Goal: Task Accomplishment & Management: Manage account settings

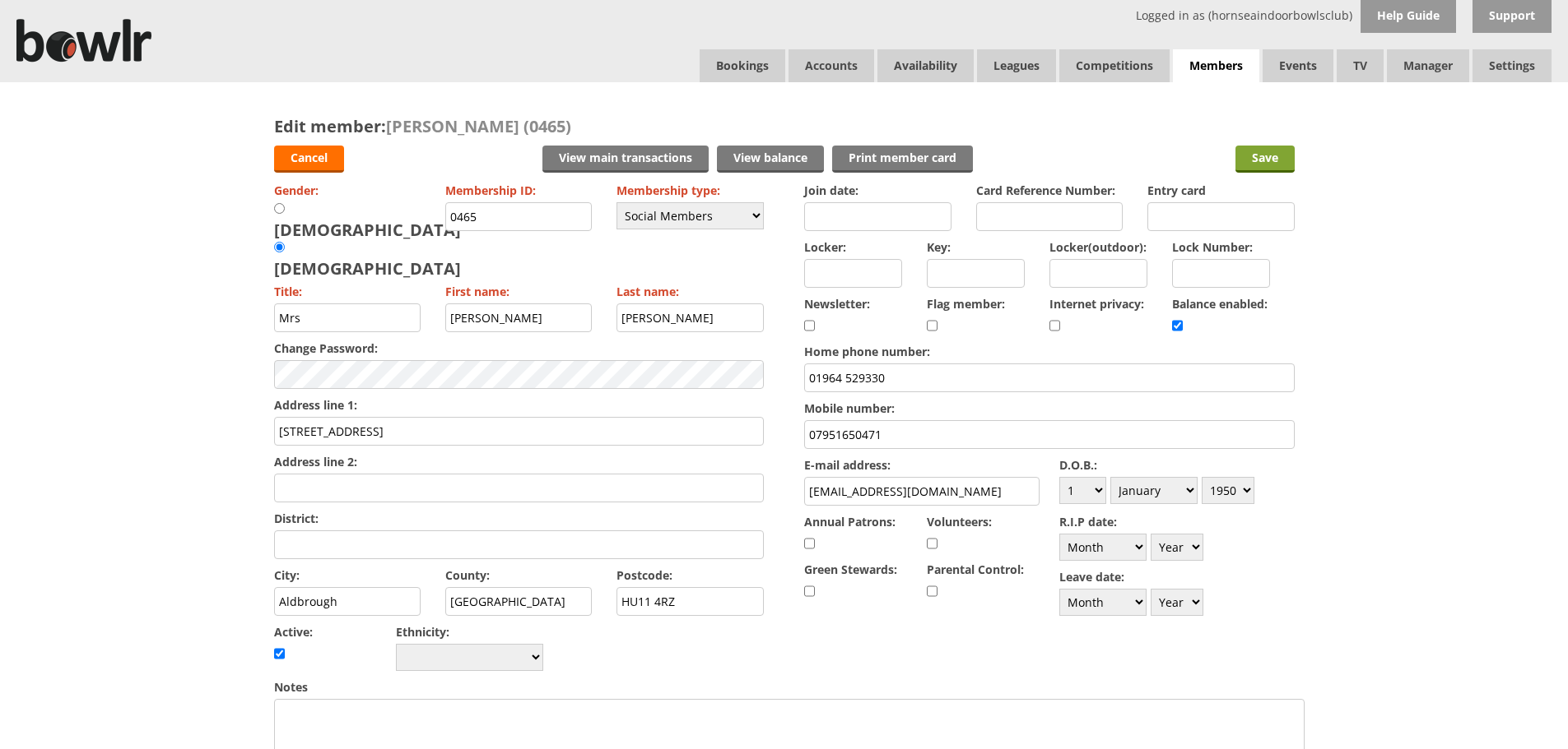
click at [1280, 159] on input "Save" at bounding box center [1265, 158] width 59 height 27
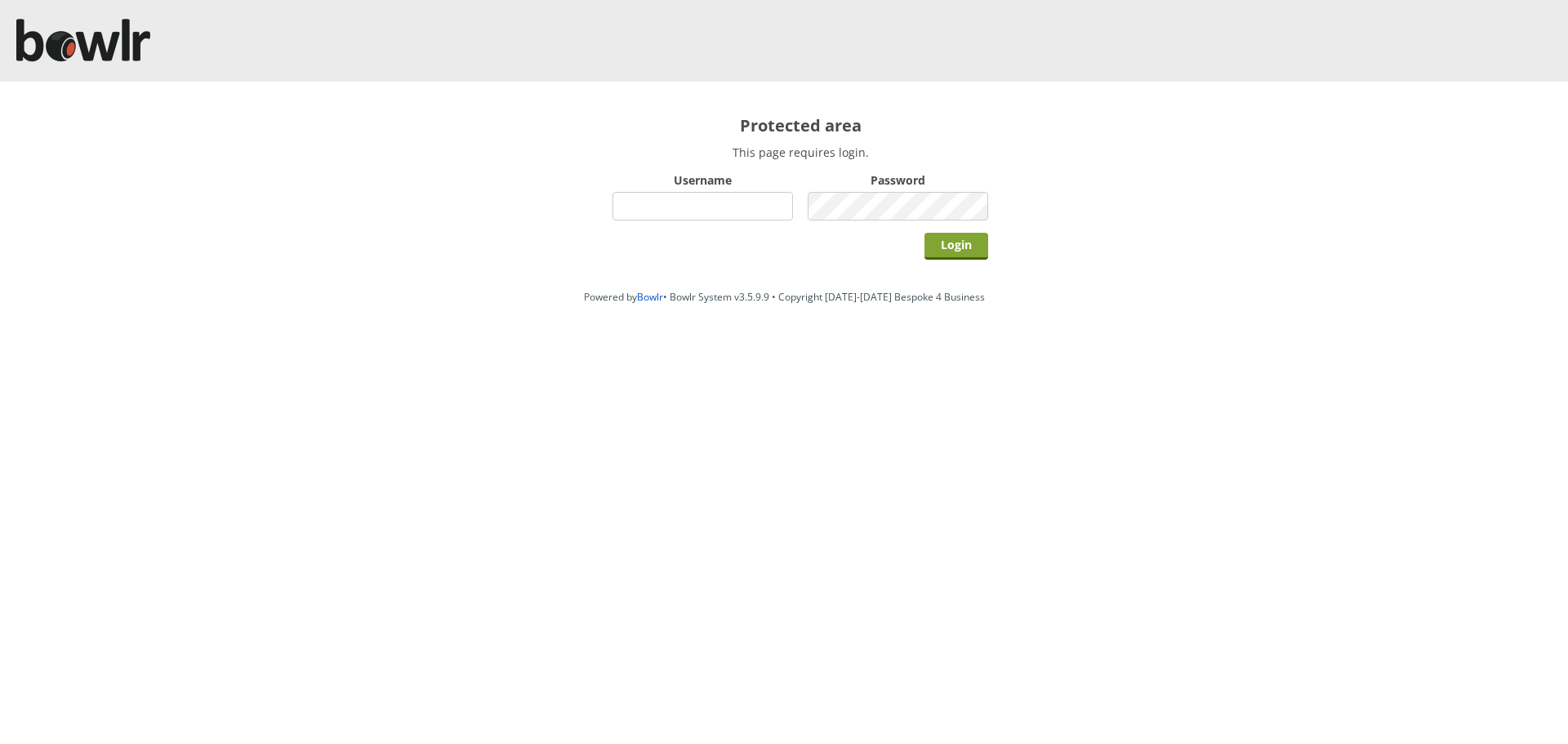
type input "hornseaindoorbowlsclub"
click at [947, 235] on input "Login" at bounding box center [956, 246] width 64 height 27
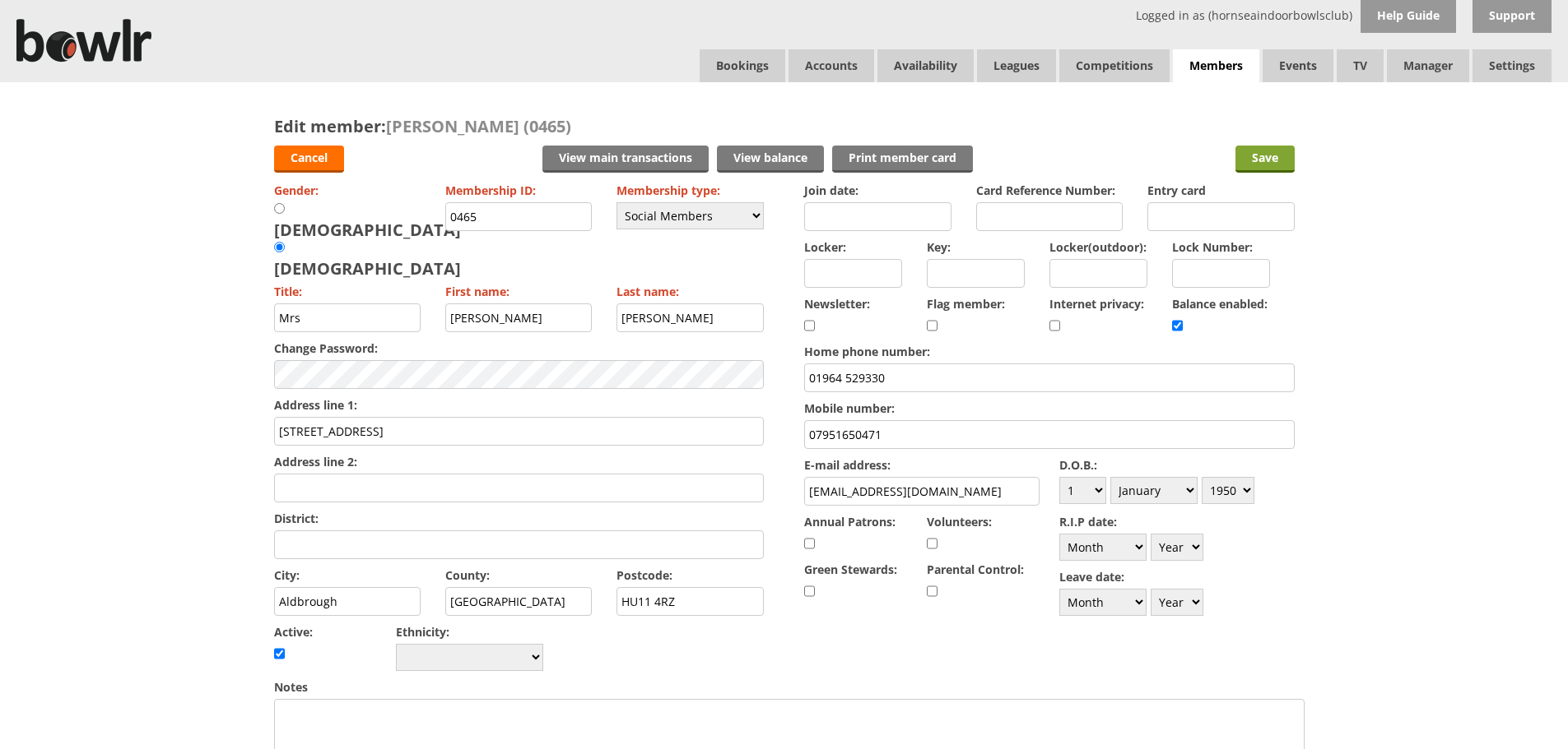
click at [1280, 167] on input "Save" at bounding box center [1265, 158] width 59 height 27
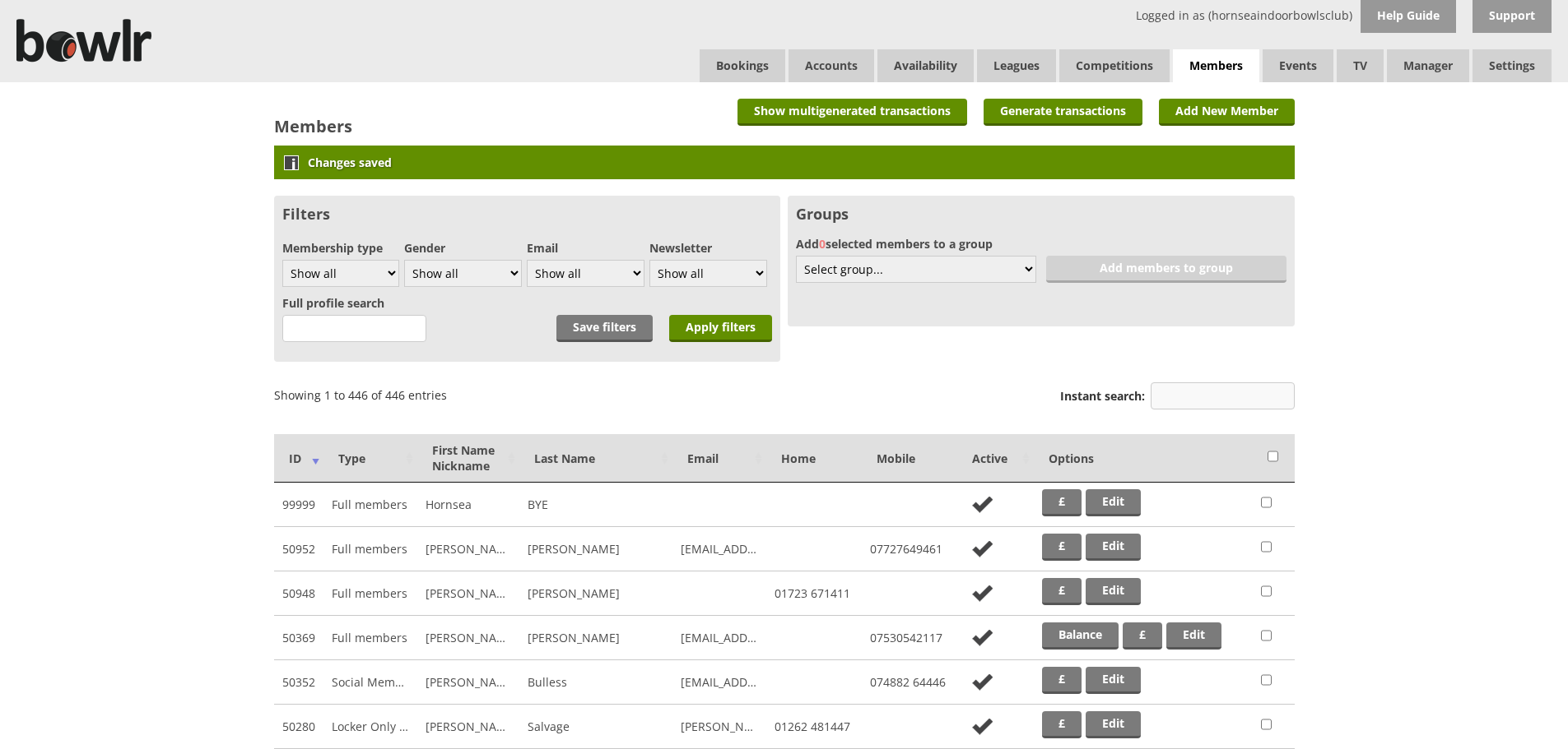
click at [1187, 387] on input "Instant search:" at bounding box center [1222, 396] width 144 height 27
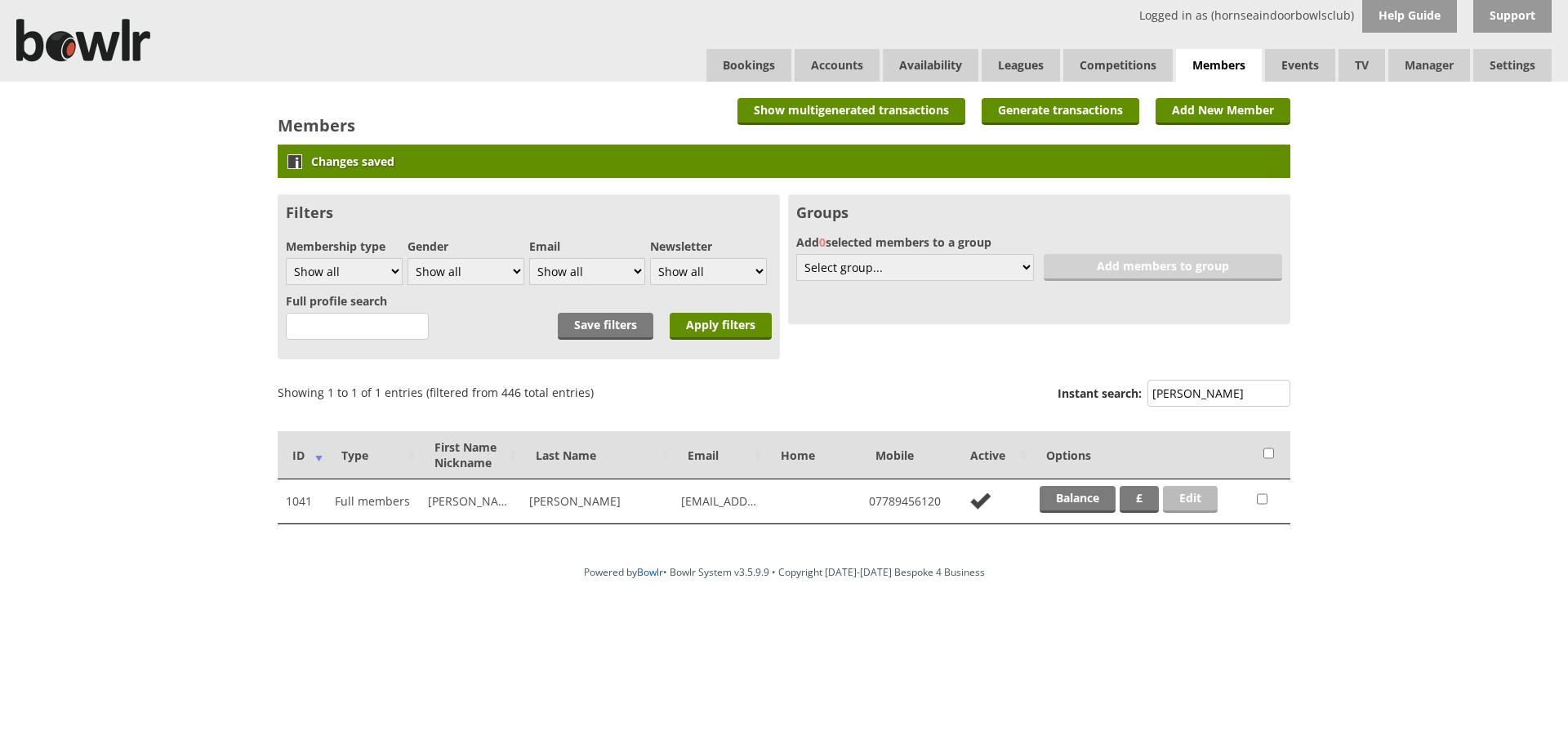
type input "BENNETT"
click at [1201, 495] on link "Edit" at bounding box center [1191, 499] width 55 height 27
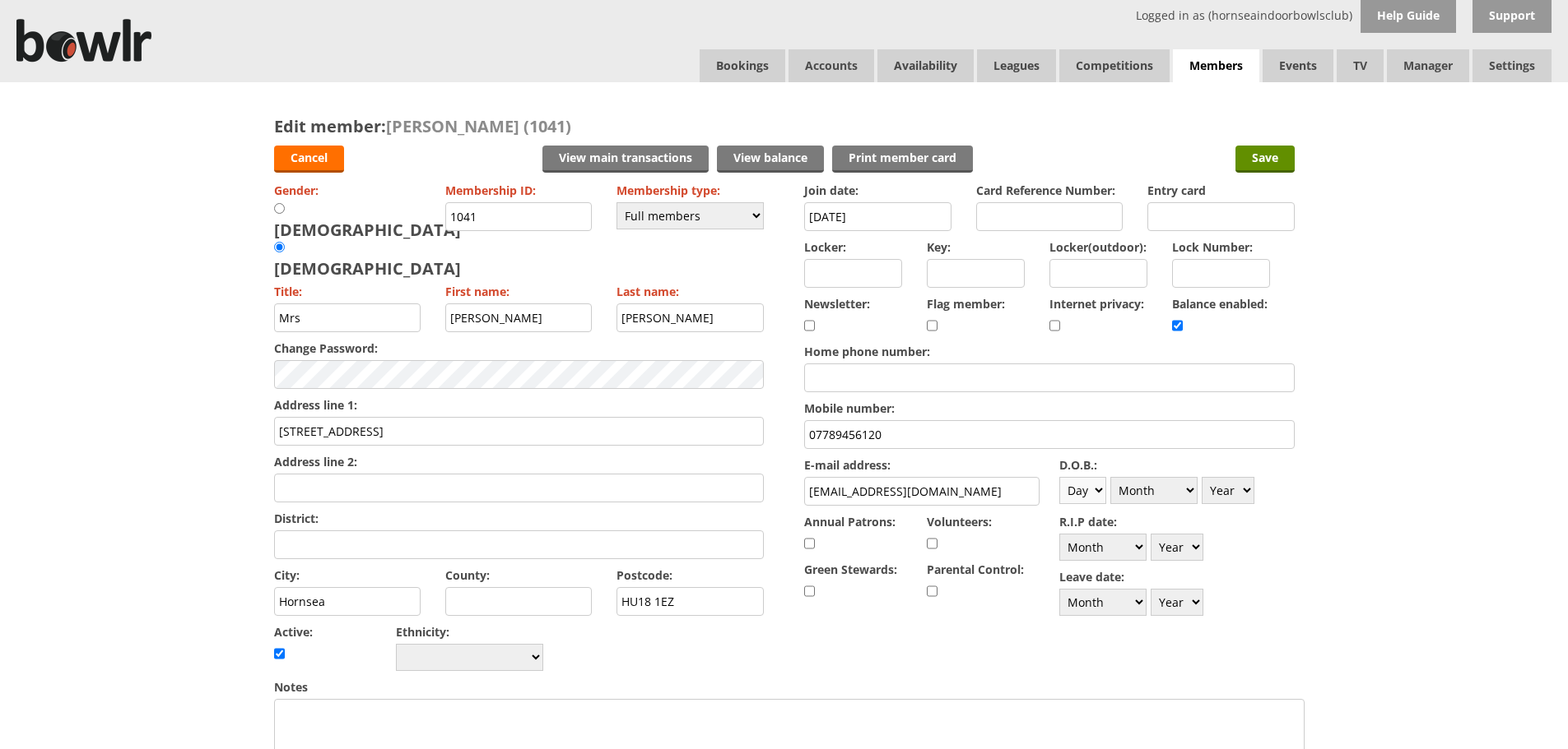
click at [1100, 494] on select "Day 1 2 3 4 5 6 7 8 9 10 11 12 13 14 15 16 17 18 19 20 21 22 23 24 25 26 27 28 …" at bounding box center [1082, 490] width 47 height 27
select select "23"
click at [1059, 477] on select "Day 1 2 3 4 5 6 7 8 9 10 11 12 13 14 15 16 17 18 19 20 21 22 23 24 25 26 27 28 …" at bounding box center [1082, 490] width 47 height 27
click at [1192, 492] on select "Month January February March April May June July August September October Novem…" at bounding box center [1153, 490] width 87 height 27
select select "5"
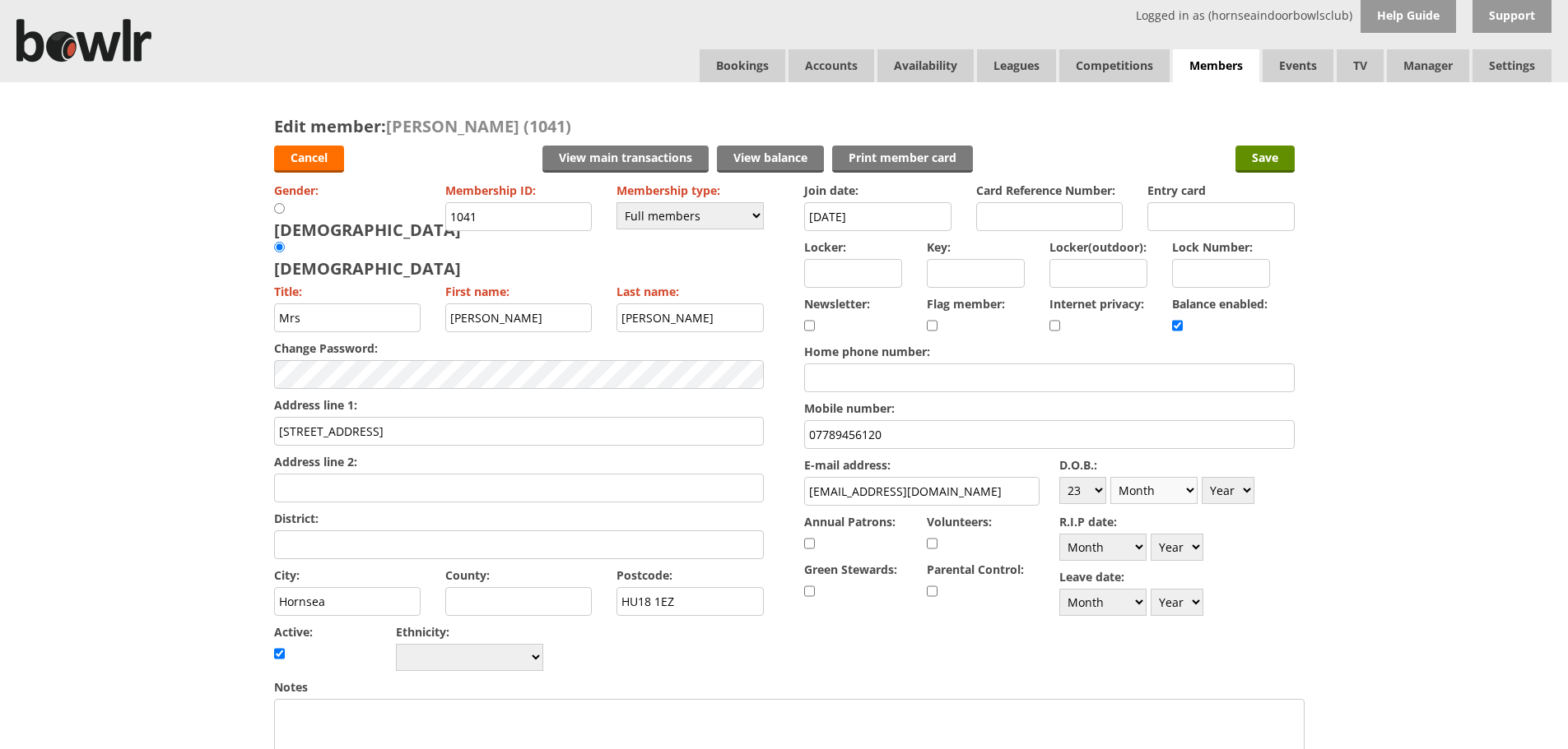
click at [1110, 477] on select "Month January February March April May June July August September October Novem…" at bounding box center [1153, 490] width 87 height 27
click at [1247, 490] on select "Year 1900 1901 1902 1903 1904 1905 1906 1907 1908 1909 1910 1911 1912 1913 1914…" at bounding box center [1227, 490] width 52 height 27
select select "1965"
click at [1202, 477] on select "Year 1900 1901 1902 1903 1904 1905 1906 1907 1908 1909 1910 1911 1912 1913 1914…" at bounding box center [1227, 490] width 52 height 27
click at [1271, 157] on input "Save" at bounding box center [1265, 158] width 59 height 27
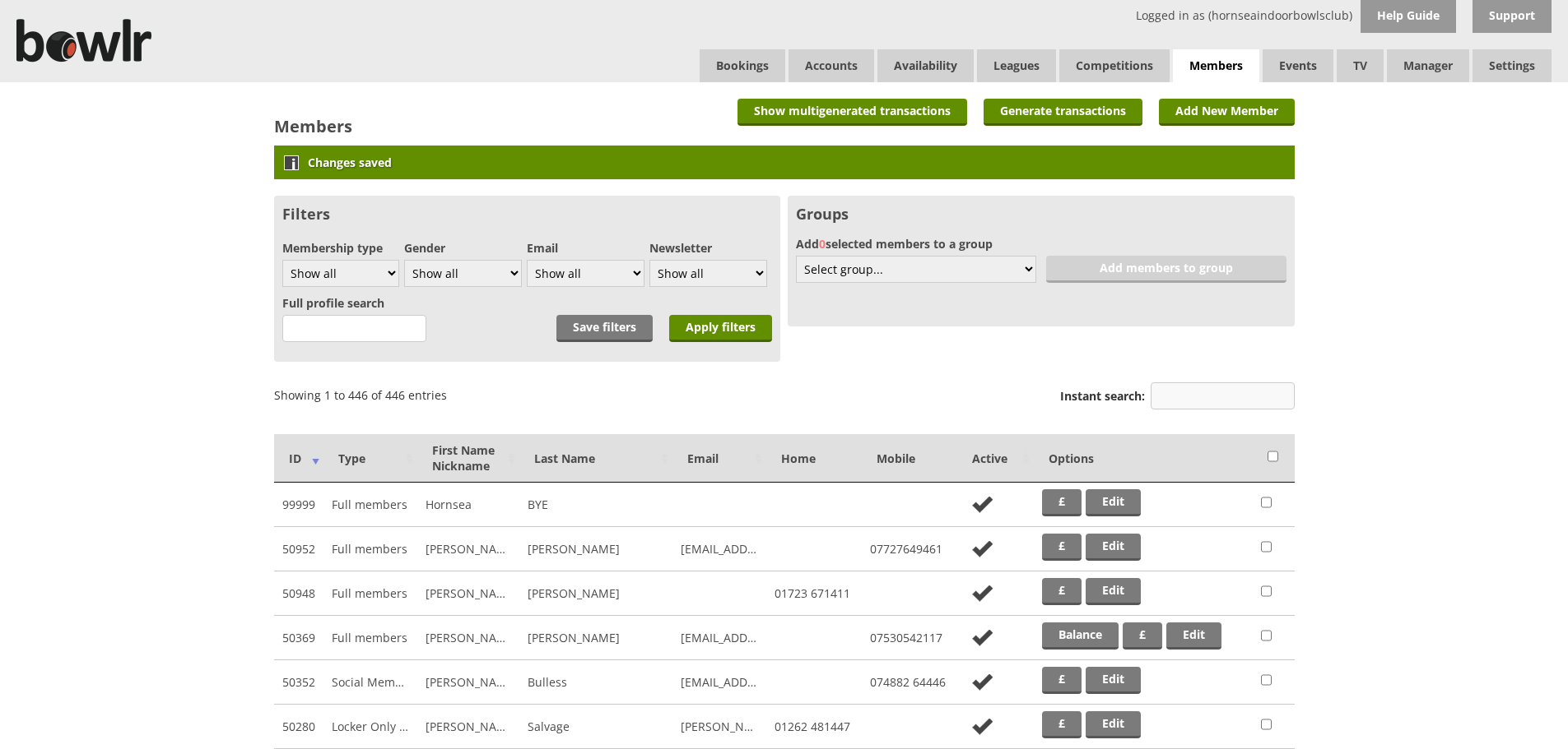
click at [1201, 399] on input "Instant search:" at bounding box center [1222, 396] width 144 height 27
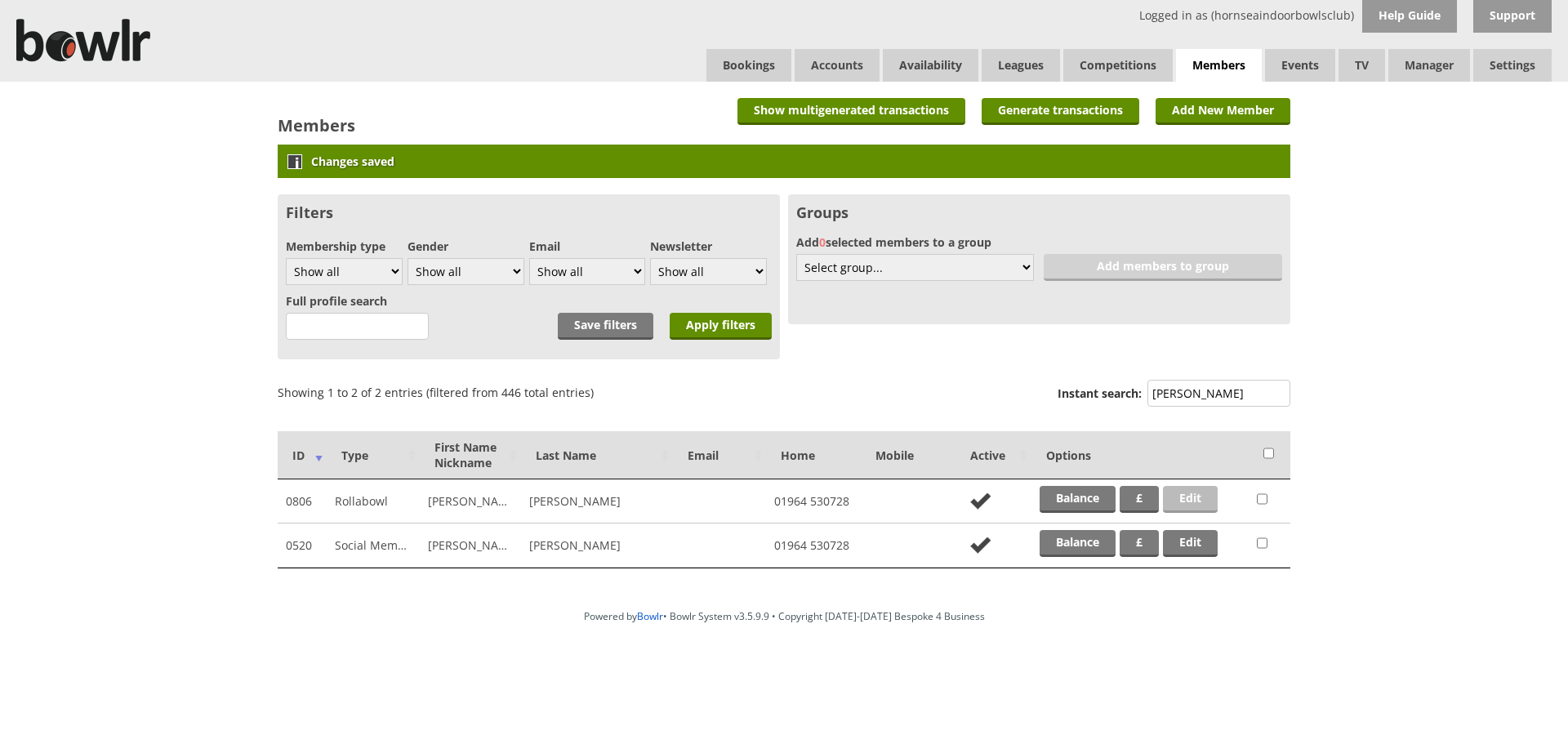
type input "EDKINS"
click at [1202, 495] on link "Edit" at bounding box center [1191, 499] width 55 height 27
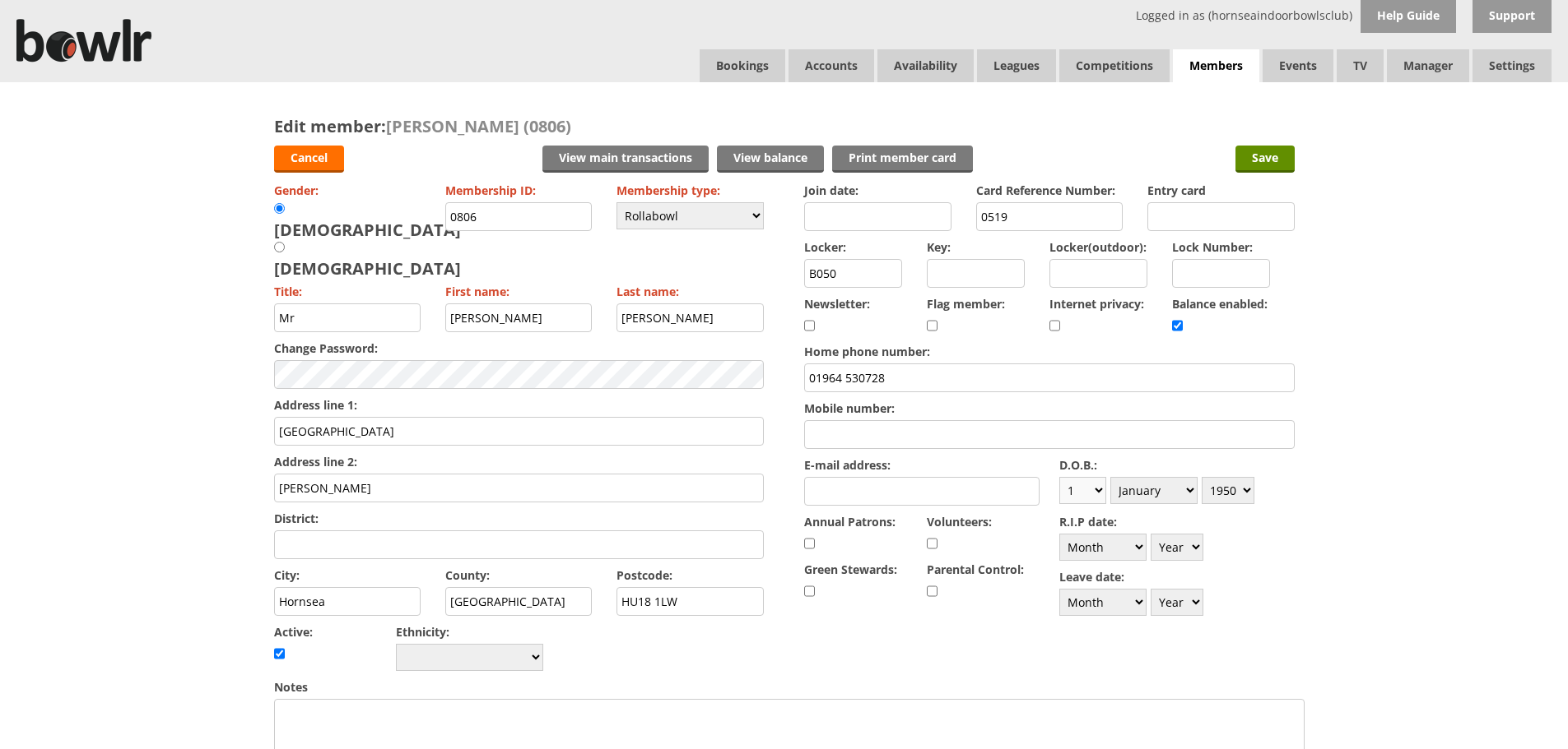
click at [1097, 490] on select "Day 1 2 3 4 5 6 7 8 9 10 11 12 13 14 15 16 17 18 19 20 21 22 23 24 25 26 27 28 …" at bounding box center [1082, 490] width 47 height 27
select select "13"
click at [1059, 477] on select "Day 1 2 3 4 5 6 7 8 9 10 11 12 13 14 15 16 17 18 19 20 21 22 23 24 25 26 27 28 …" at bounding box center [1082, 490] width 47 height 27
click at [1182, 485] on select "Month January February March April May June July August September October Novem…" at bounding box center [1153, 490] width 87 height 27
select select "3"
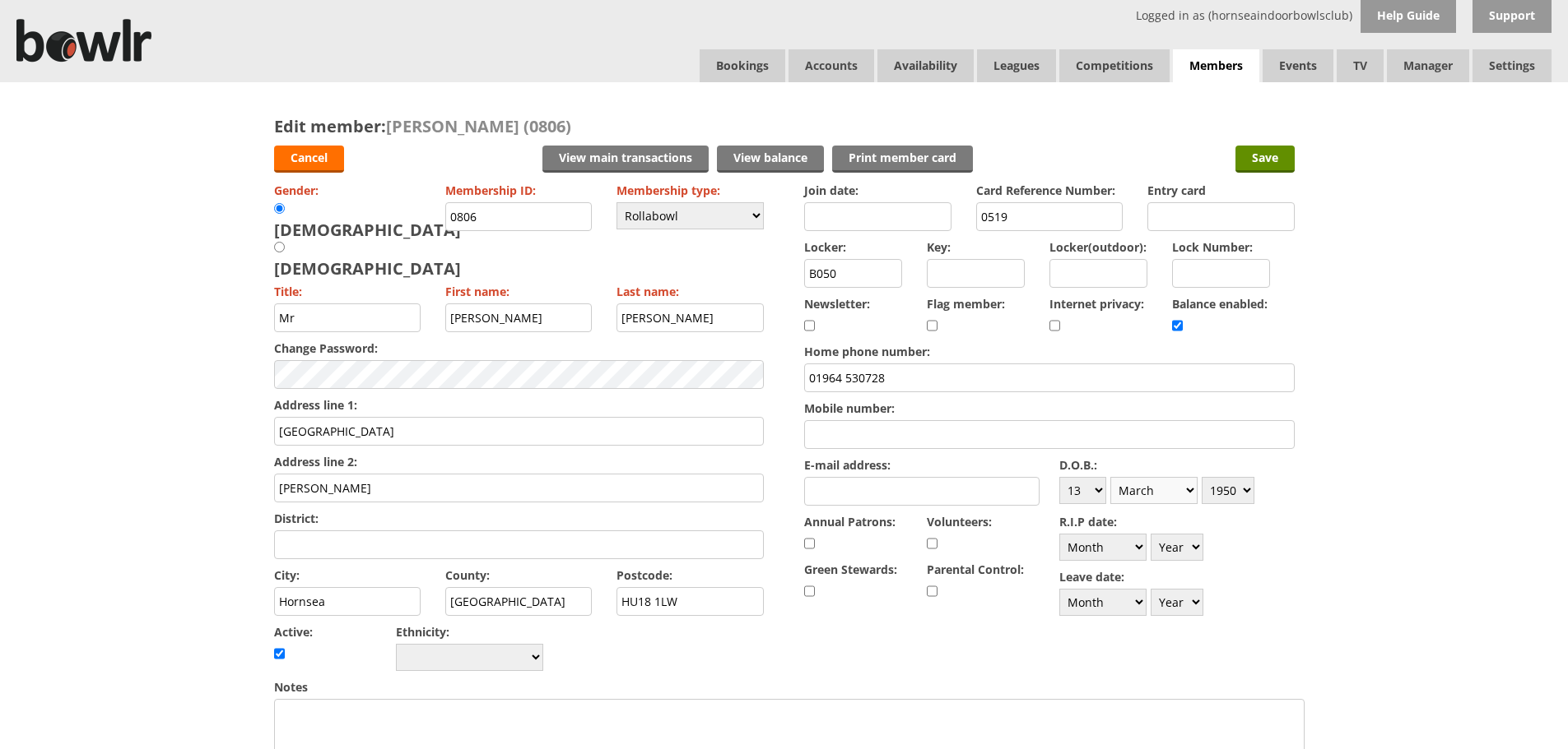
click at [1110, 477] on select "Month January February March April May June July August September October Novem…" at bounding box center [1153, 490] width 87 height 27
click at [1248, 491] on select "Year 1900 1901 1902 1903 1904 1905 1906 1907 1908 1909 1910 1911 1912 1913 1914…" at bounding box center [1227, 490] width 52 height 27
select select "1951"
click at [1202, 477] on select "Year 1900 1901 1902 1903 1904 1905 1906 1907 1908 1909 1910 1911 1912 1913 1914…" at bounding box center [1227, 490] width 52 height 27
click at [1253, 157] on input "Save" at bounding box center [1265, 158] width 59 height 27
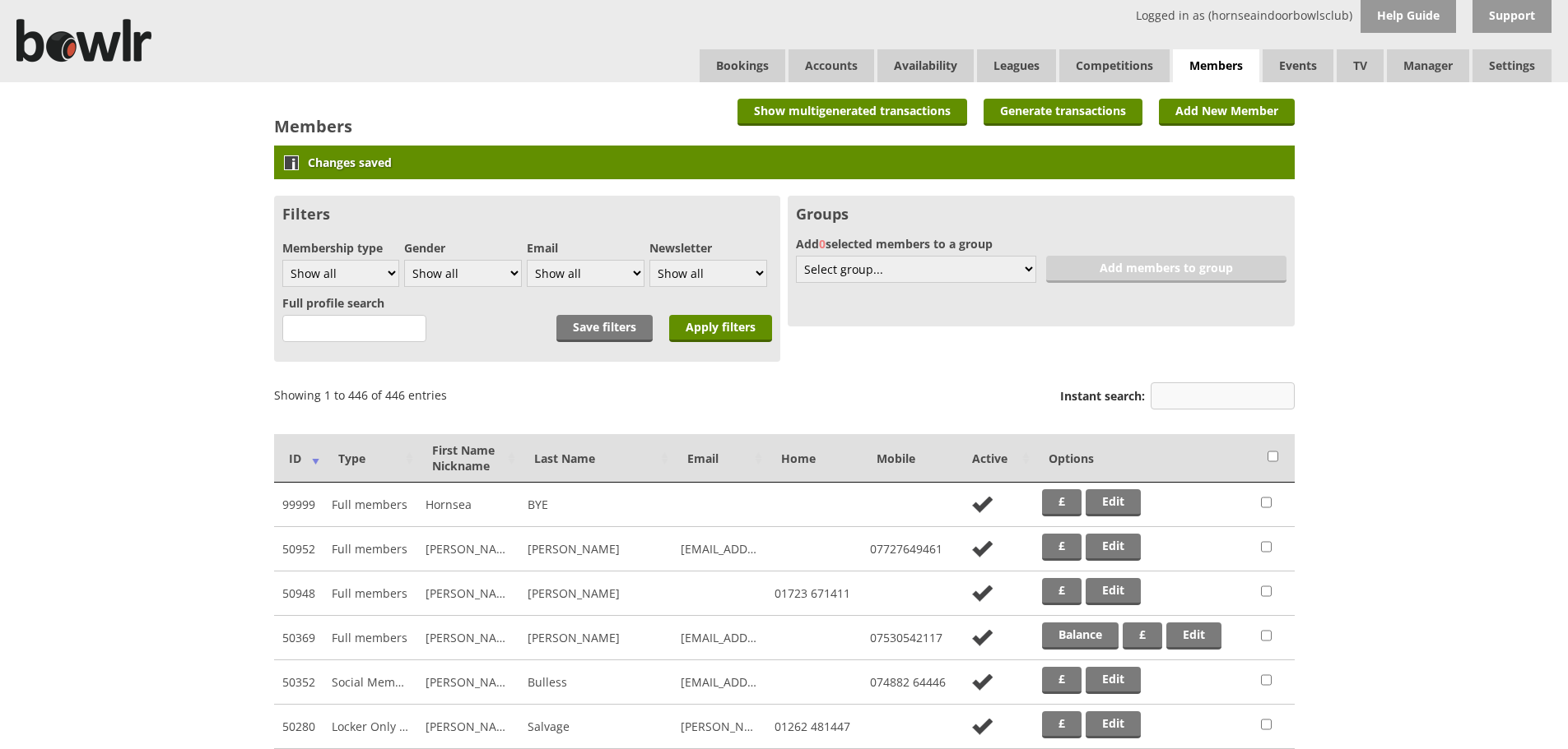
click at [1177, 393] on input "Instant search:" at bounding box center [1222, 396] width 144 height 27
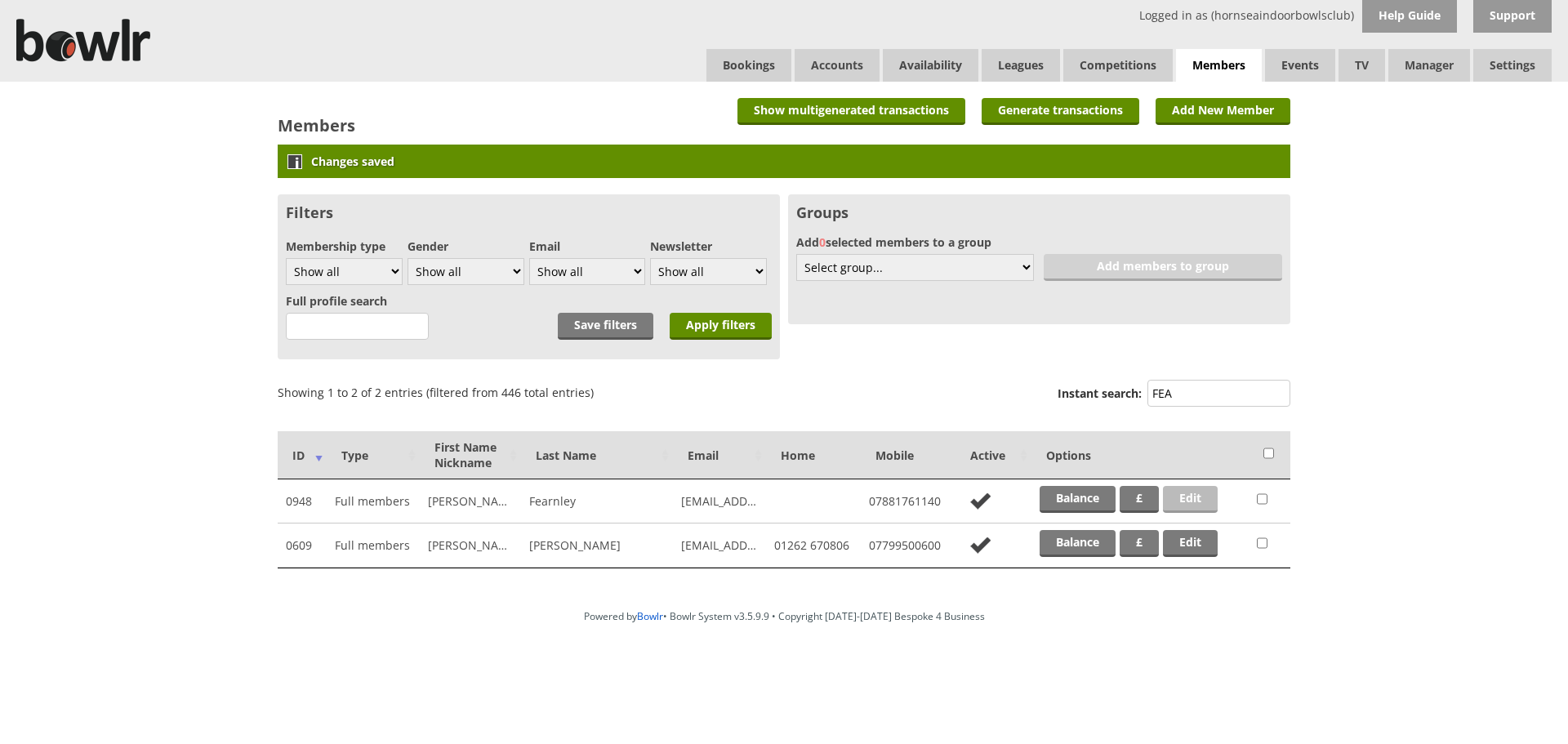
type input "FEA"
click at [1183, 494] on link "Edit" at bounding box center [1191, 499] width 55 height 27
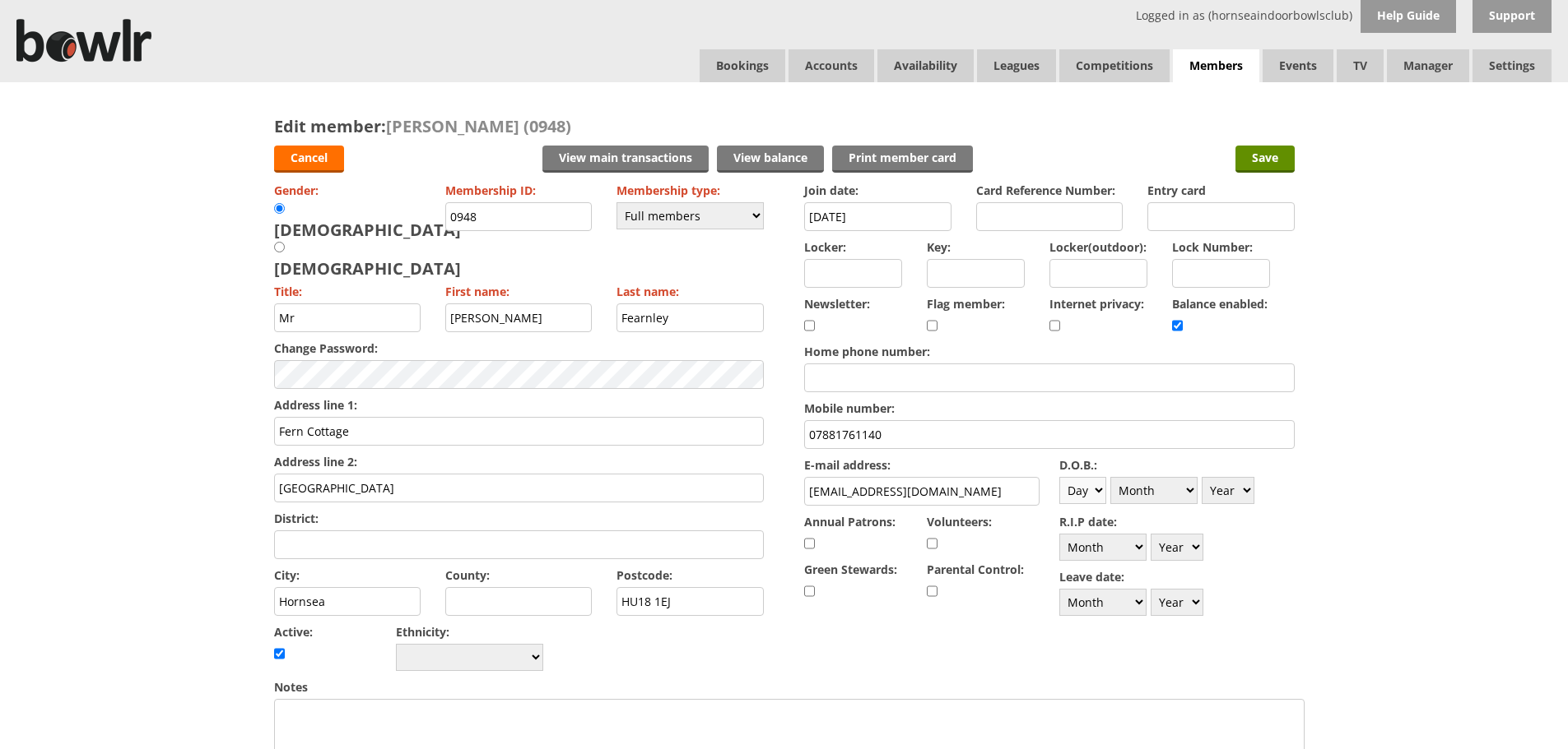
click at [1098, 488] on select "Day 1 2 3 4 5 6 7 8 9 10 11 12 13 14 15 16 17 18 19 20 21 22 23 24 25 26 27 28 …" at bounding box center [1082, 490] width 47 height 27
select select "27"
click at [1059, 477] on select "Day 1 2 3 4 5 6 7 8 9 10 11 12 13 14 15 16 17 18 19 20 21 22 23 24 25 26 27 28 …" at bounding box center [1082, 490] width 47 height 27
click at [1190, 480] on select "Month January February March April May June July August September October Novem…" at bounding box center [1153, 490] width 87 height 27
select select "4"
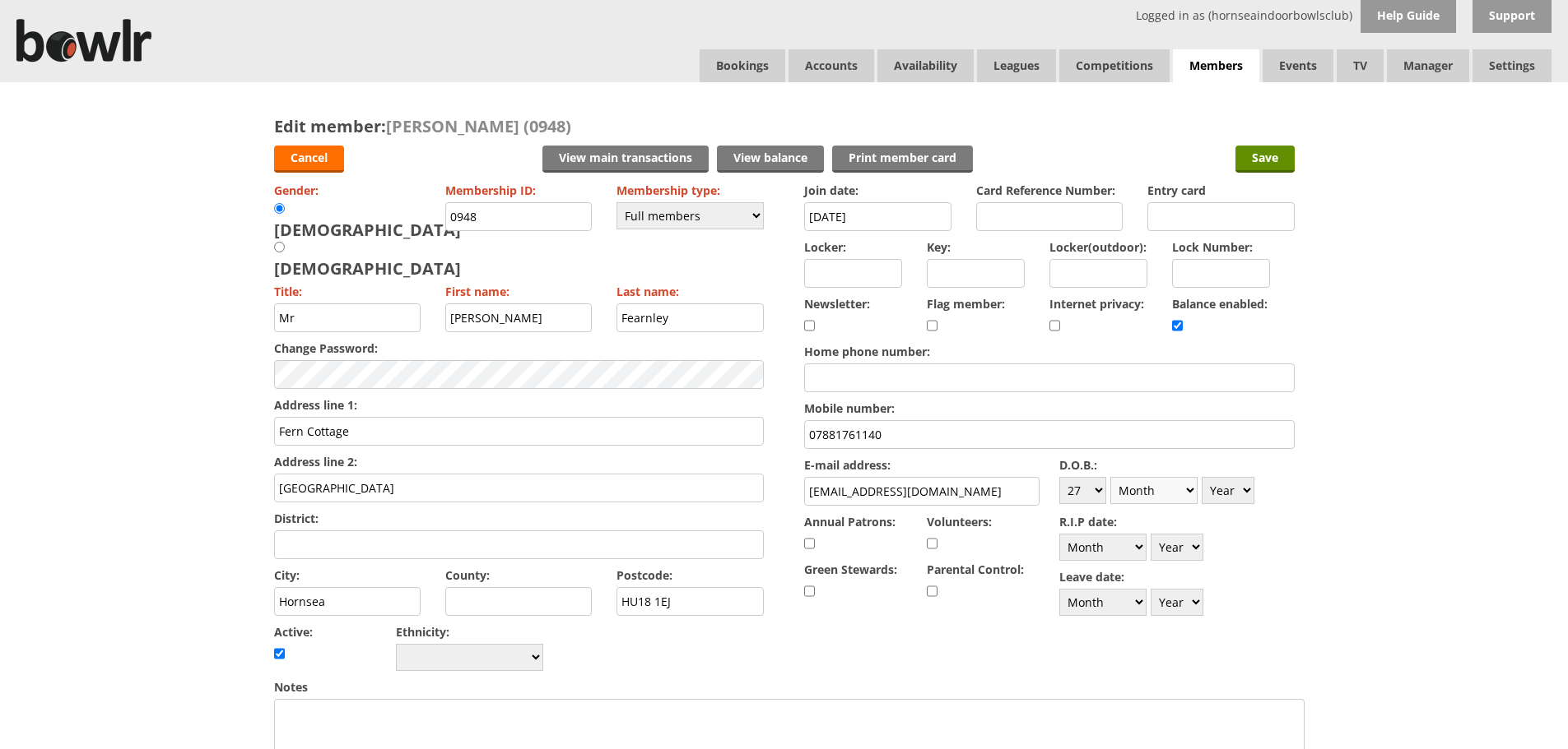
click at [1110, 477] on select "Month January February March April May June July August September October Novem…" at bounding box center [1153, 490] width 87 height 27
click at [1241, 492] on select "Year [DATE] 1901 1902 1903 1904 1905 1906 1907 1908 1909 1910 1911 1912 1913 19…" at bounding box center [1227, 490] width 52 height 27
select select "1949"
click at [1202, 477] on select "Year [DATE] 1901 1902 1903 1904 1905 1906 1907 1908 1909 1910 1911 1912 1913 19…" at bounding box center [1227, 490] width 52 height 27
click at [1262, 162] on input "Save" at bounding box center [1265, 158] width 59 height 27
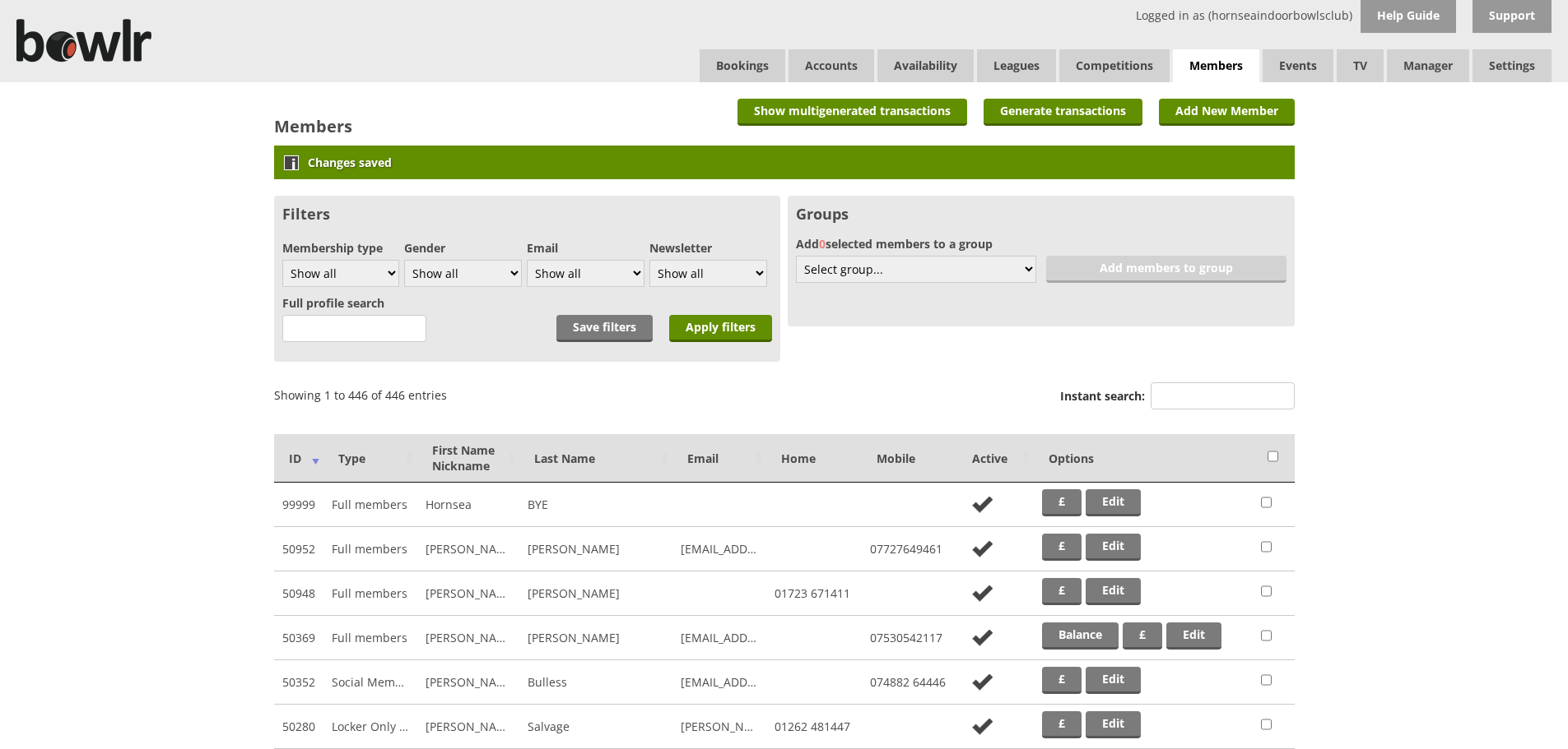
click at [1281, 569] on td at bounding box center [1273, 549] width 42 height 45
click at [1282, 576] on td at bounding box center [1273, 594] width 42 height 45
click at [1210, 389] on input "Instant search:" at bounding box center [1222, 396] width 144 height 27
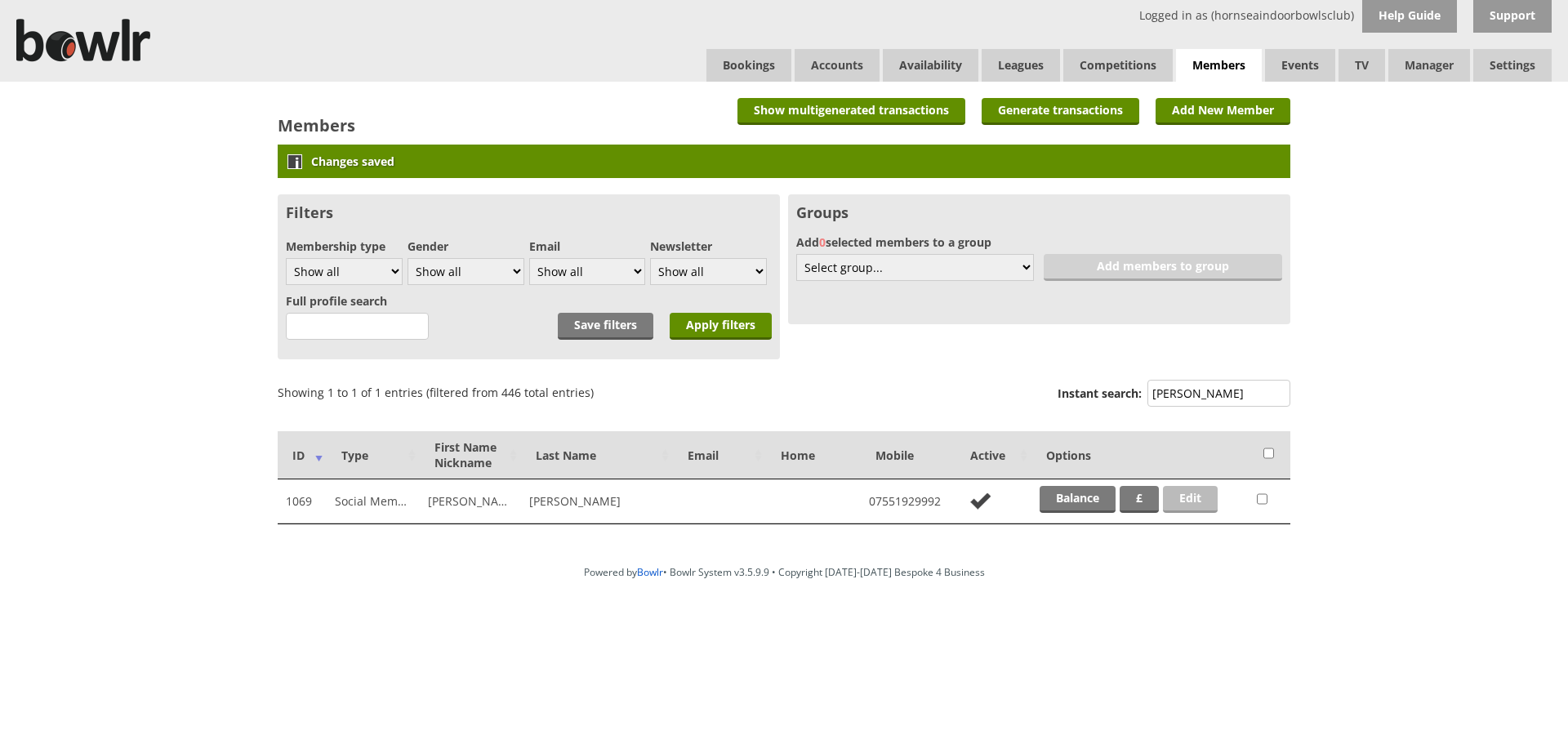
type input "FOREY"
click at [1183, 501] on link "Edit" at bounding box center [1191, 499] width 55 height 27
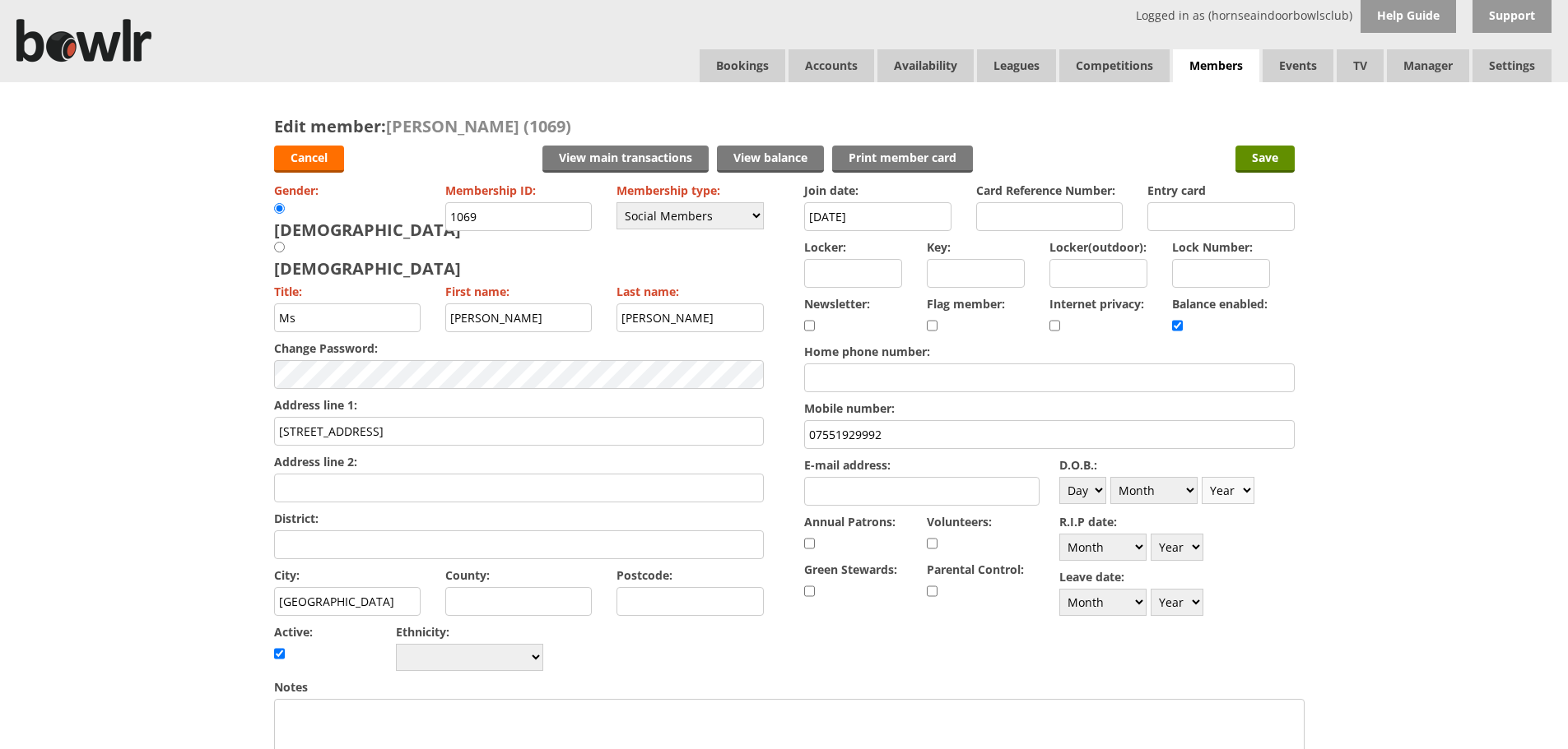
click at [1244, 490] on select "Year [DATE] 1901 1902 1903 1904 1905 1906 1907 1908 1909 1910 1911 1912 1913 19…" at bounding box center [1227, 490] width 52 height 27
select select "1946"
click at [1202, 477] on select "Year [DATE] 1901 1902 1903 1904 1905 1906 1907 1908 1909 1910 1911 1912 1913 19…" at bounding box center [1227, 490] width 52 height 27
click at [1103, 490] on select "Day 1 2 3 4 5 6 7 8 9 10 11 12 13 14 15 16 17 18 19 20 21 22 23 24 25 26 27 28 …" at bounding box center [1082, 490] width 47 height 27
select select "1"
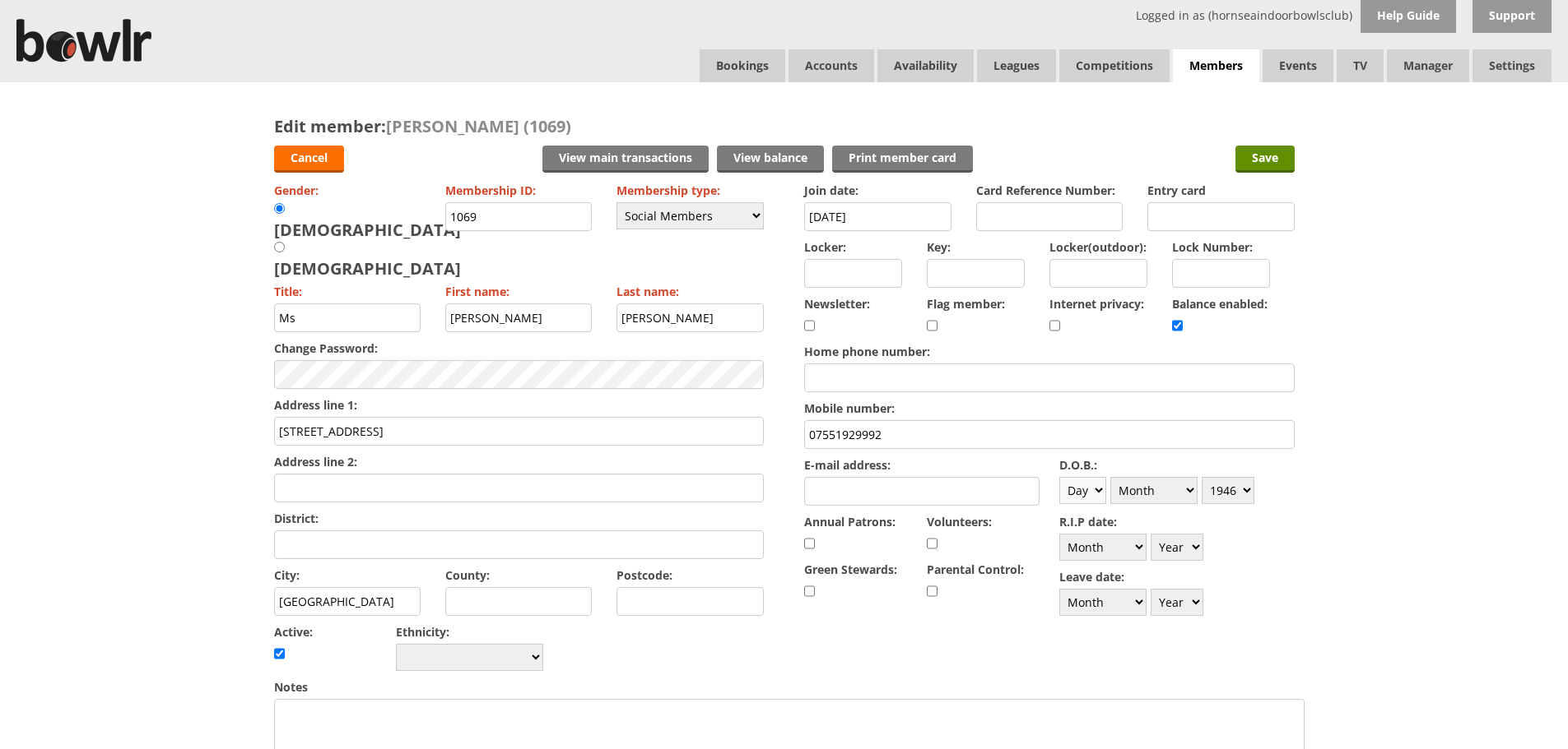
click at [1059, 477] on select "Day 1 2 3 4 5 6 7 8 9 10 11 12 13 14 15 16 17 18 19 20 21 22 23 24 25 26 27 28 …" at bounding box center [1082, 490] width 47 height 27
click at [1186, 485] on select "Month January February March April May June July August September October Novem…" at bounding box center [1153, 490] width 87 height 27
select select "1"
click at [1110, 477] on select "Month January February March April May June July August September October Novem…" at bounding box center [1153, 490] width 87 height 27
click at [1258, 161] on input "Save" at bounding box center [1265, 158] width 59 height 27
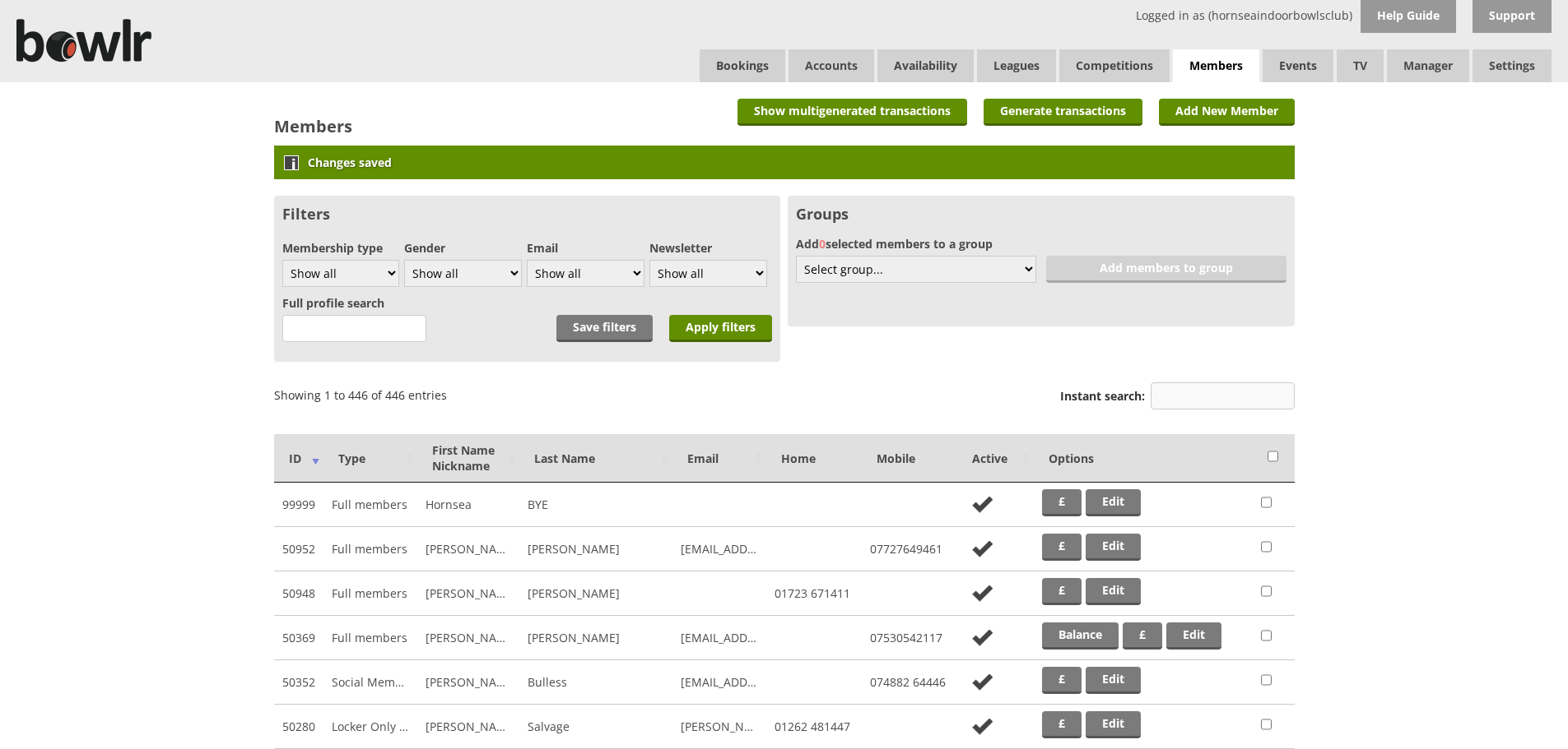
click at [1199, 405] on input "Instant search:" at bounding box center [1222, 396] width 144 height 27
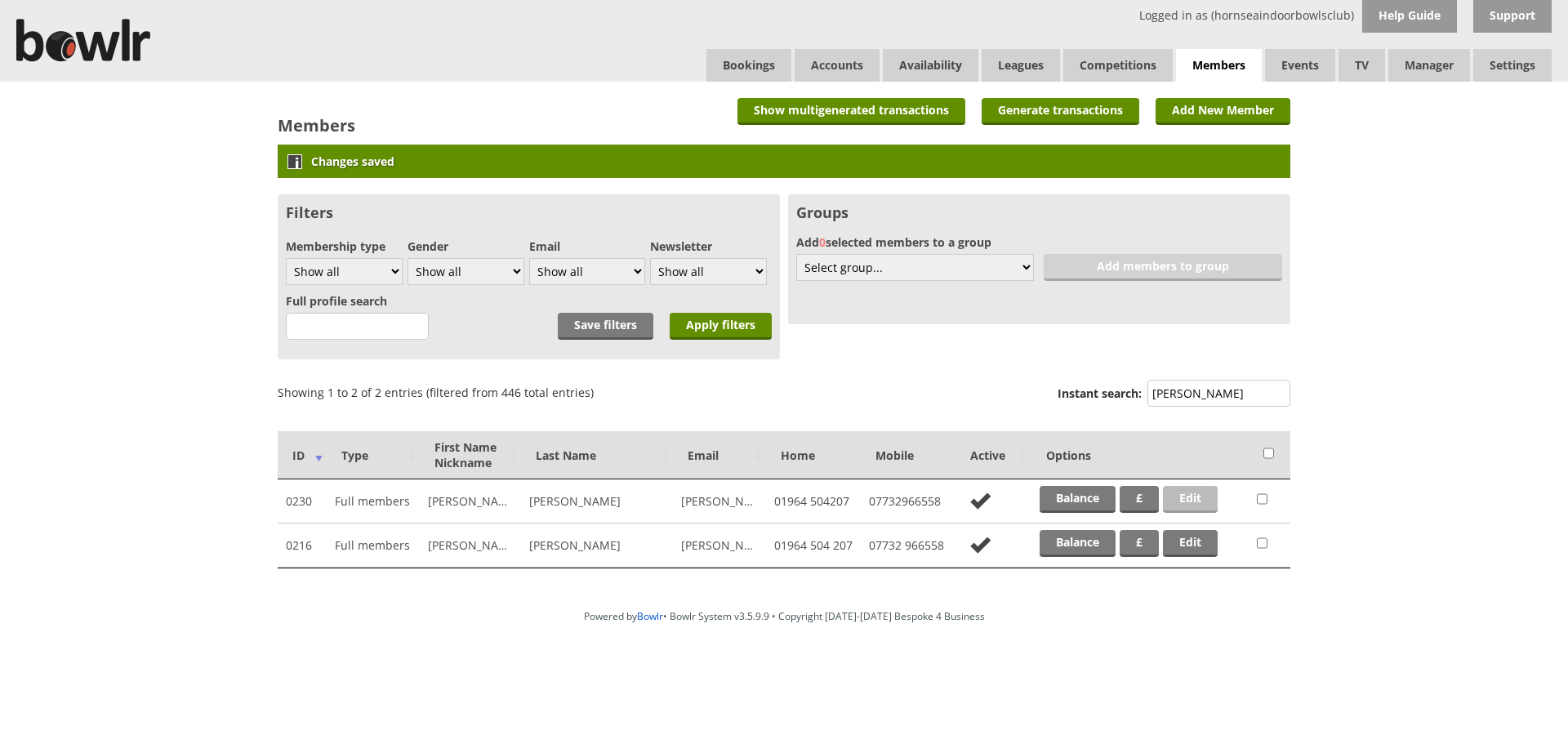
type input "GABRIEL"
click at [1198, 505] on link "Edit" at bounding box center [1191, 499] width 55 height 27
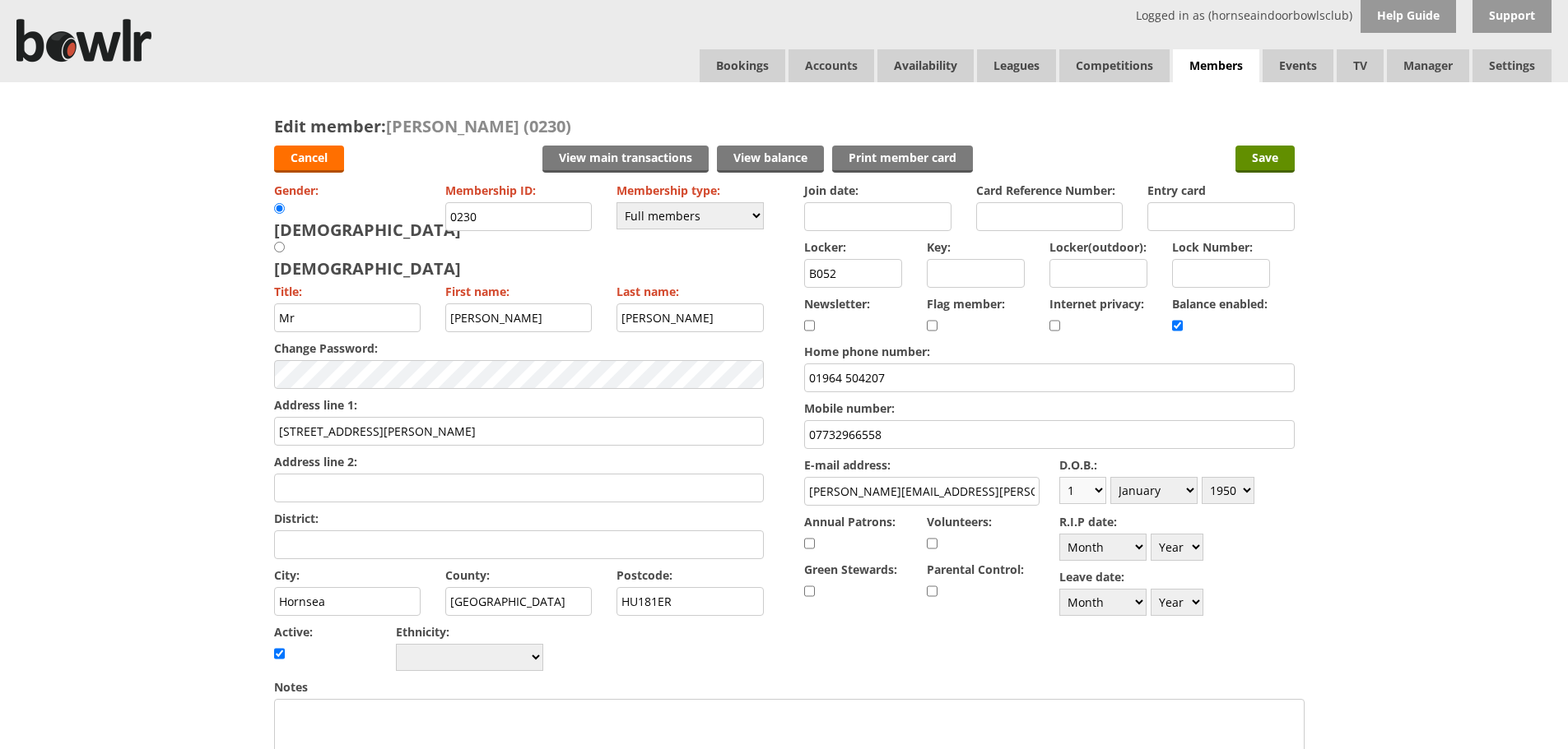
click at [1096, 488] on select "Day 1 2 3 4 5 6 7 8 9 10 11 12 13 14 15 16 17 18 19 20 21 22 23 24 25 26 27 28 …" at bounding box center [1082, 490] width 47 height 27
select select "4"
click at [1059, 477] on select "Day 1 2 3 4 5 6 7 8 9 10 11 12 13 14 15 16 17 18 19 20 21 22 23 24 25 26 27 28 …" at bounding box center [1082, 490] width 47 height 27
click at [1190, 485] on select "Month January February March April May June July August September October Novem…" at bounding box center [1153, 490] width 87 height 27
select select "7"
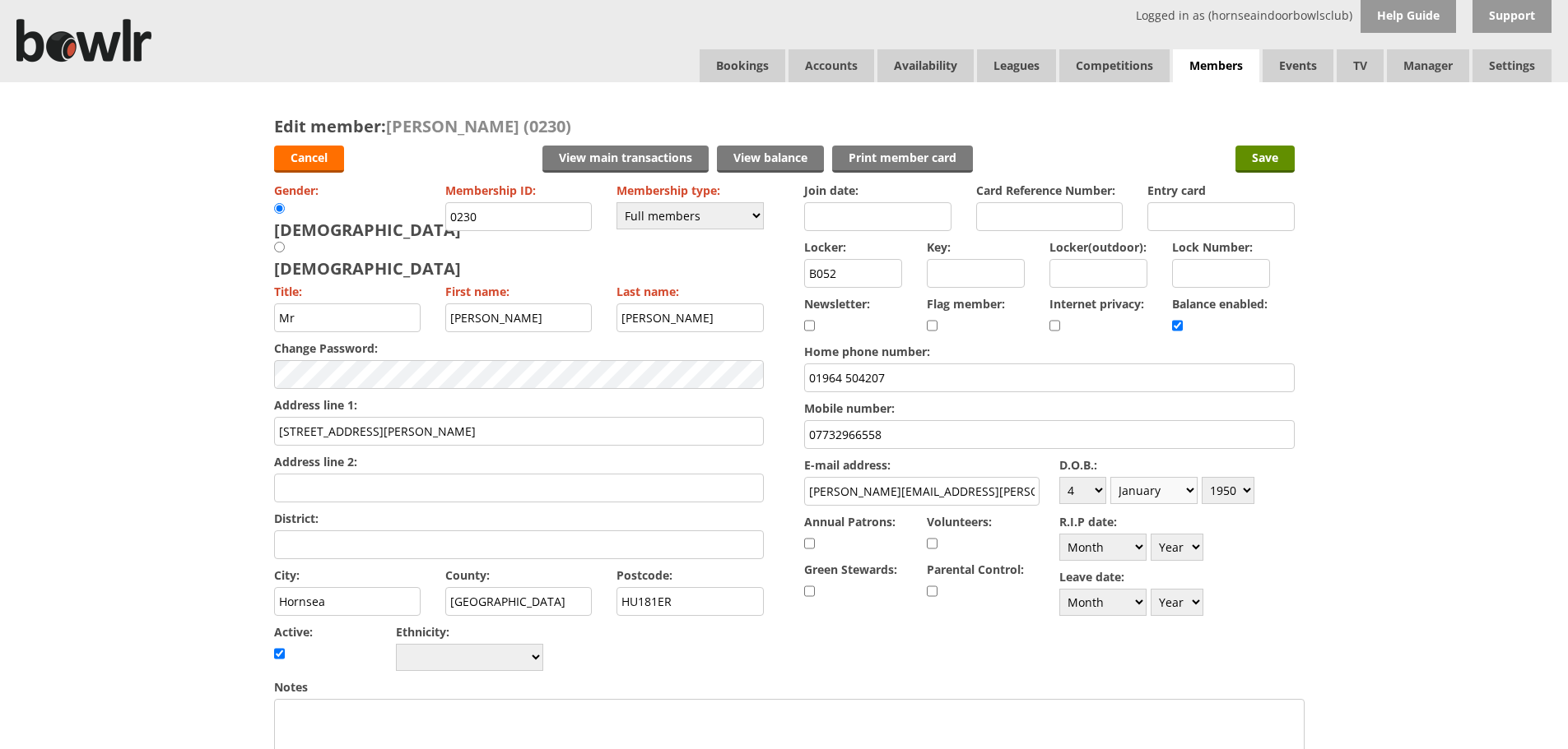
click at [1110, 477] on select "Month January February March April May June July August September October Novem…" at bounding box center [1153, 490] width 87 height 27
click at [1241, 496] on select "Year 1900 1901 1902 1903 1904 1905 1906 1907 1908 1909 1910 1911 1912 1913 1914…" at bounding box center [1227, 490] width 52 height 27
select select "1951"
click at [1202, 477] on select "Year 1900 1901 1902 1903 1904 1905 1906 1907 1908 1909 1910 1911 1912 1913 1914…" at bounding box center [1227, 490] width 52 height 27
click at [1267, 161] on input "Save" at bounding box center [1265, 158] width 59 height 27
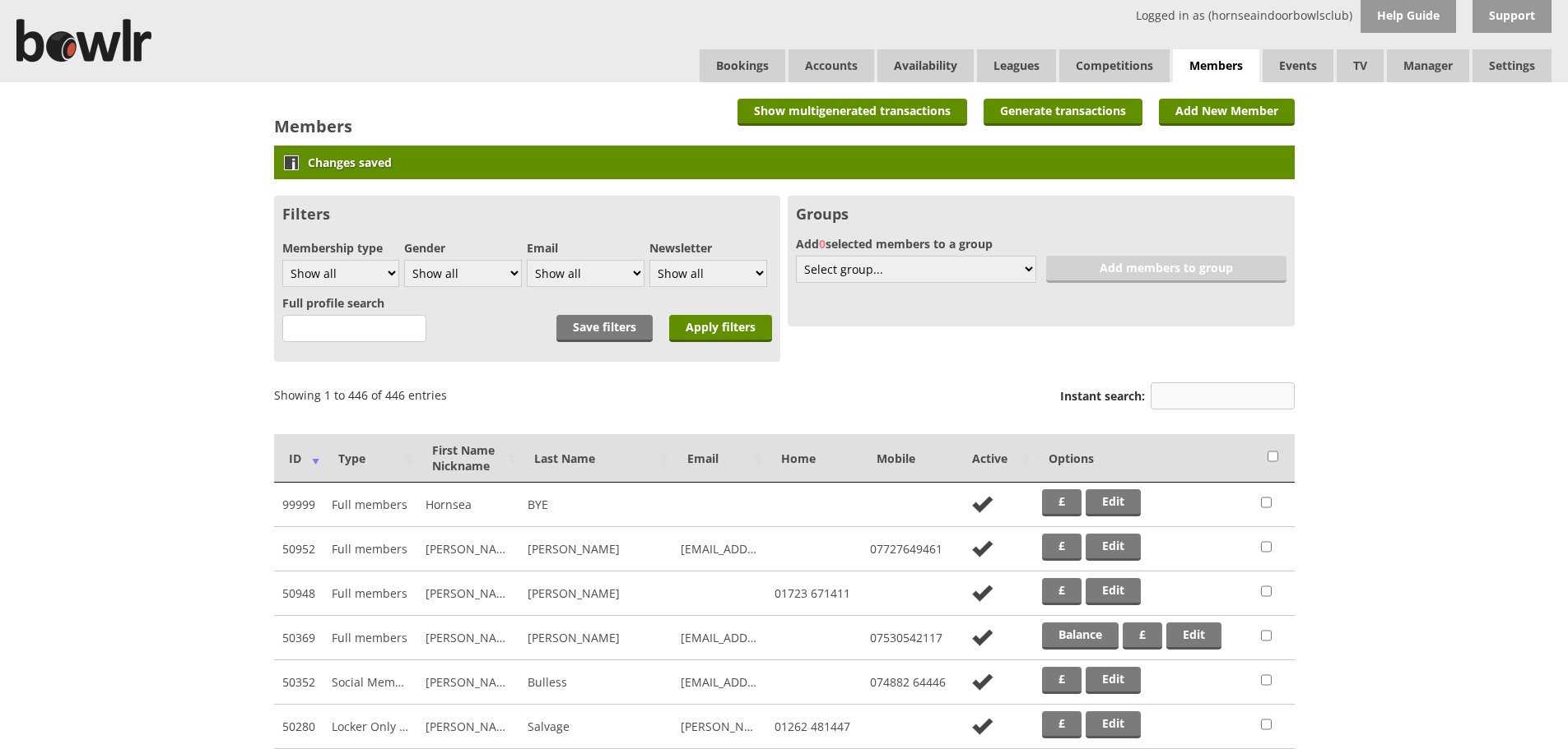
click at [1224, 396] on input "Instant search:" at bounding box center [1222, 396] width 144 height 27
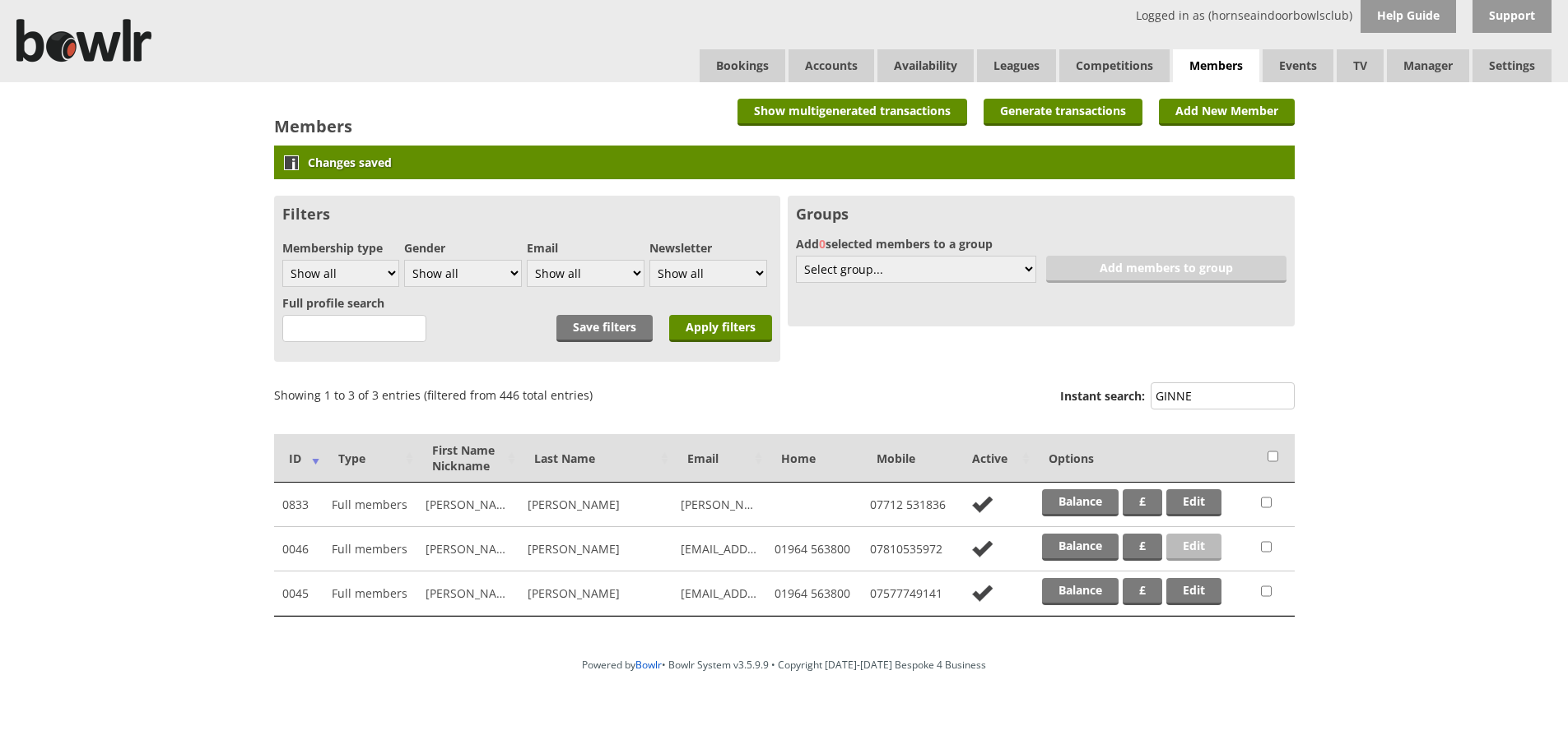
type input "GINNE"
click at [1198, 543] on link "Edit" at bounding box center [1194, 546] width 55 height 27
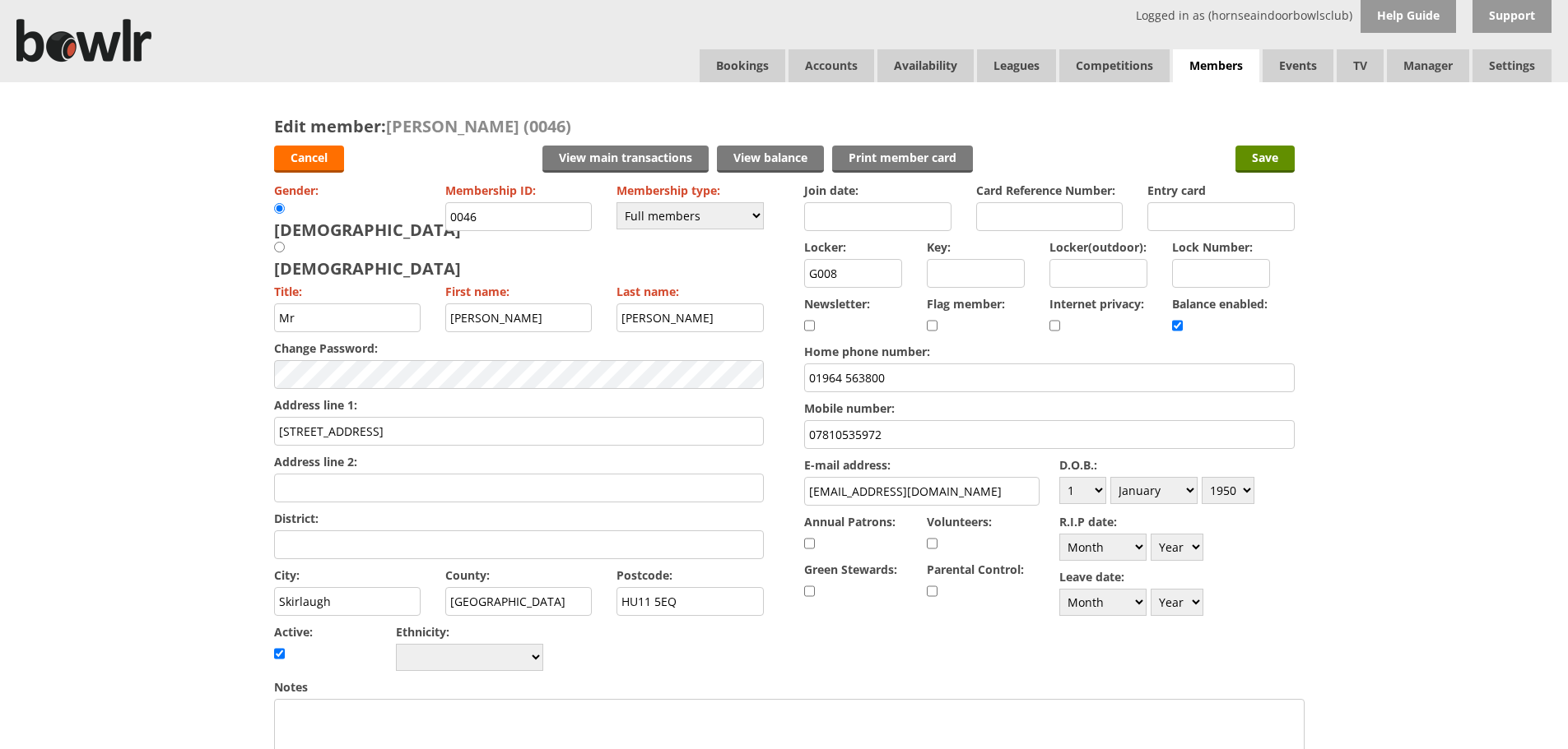
drag, startPoint x: 846, startPoint y: 278, endPoint x: 799, endPoint y: 275, distance: 47.1
click at [799, 275] on form "Cancel View main transactions View balance Print member card Save Gender: Male …" at bounding box center [784, 726] width 1021 height 1177
type input "R110"
click at [1098, 487] on select "Day 1 2 3 4 5 6 7 8 9 10 11 12 13 14 15 16 17 18 19 20 21 22 23 24 25 26 27 28 …" at bounding box center [1082, 490] width 47 height 27
select select "22"
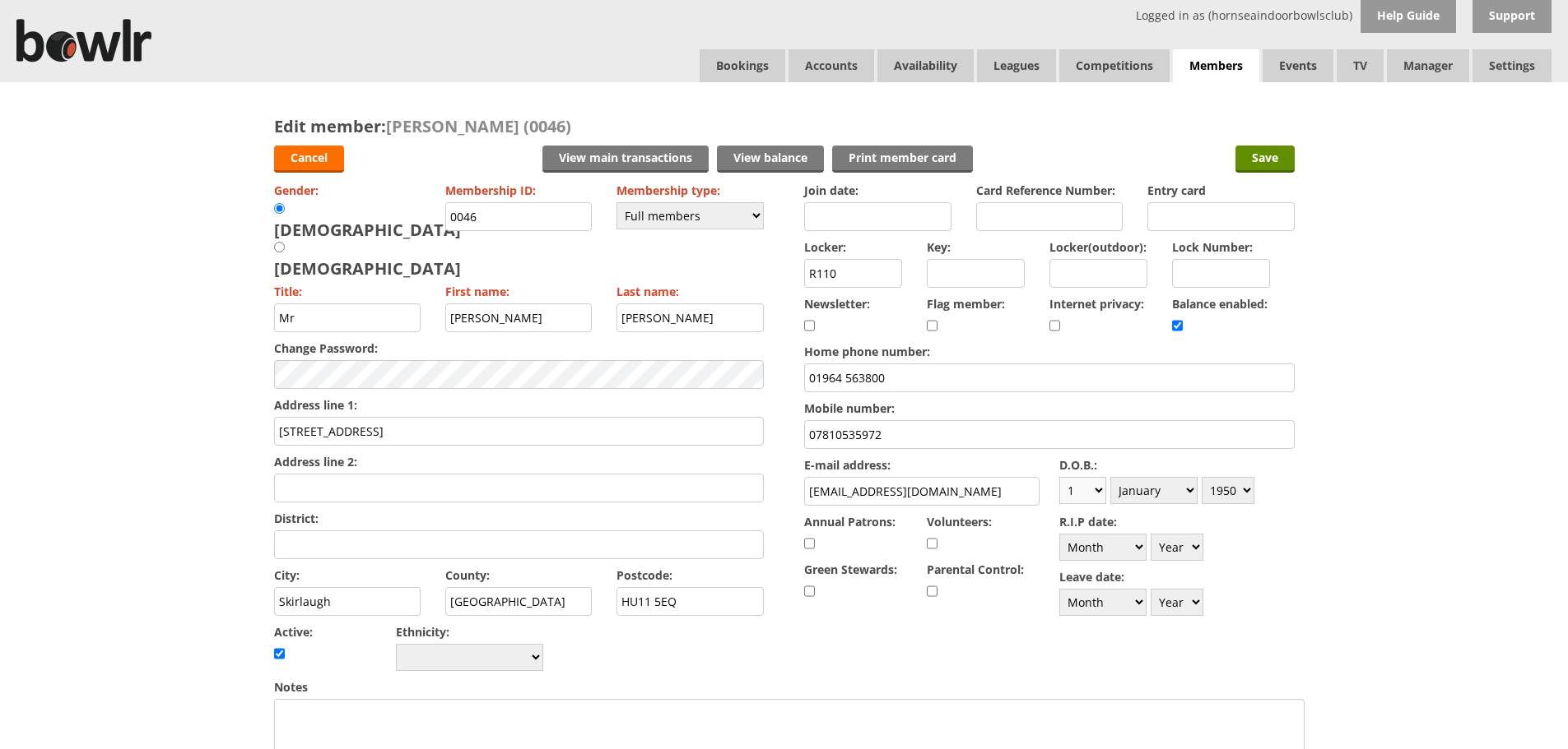
click at [1059, 477] on select "Day 1 2 3 4 5 6 7 8 9 10 11 12 13 14 15 16 17 18 19 20 21 22 23 24 25 26 27 28 …" at bounding box center [1082, 490] width 47 height 27
click at [1186, 490] on select "Month January February March April May June July August September October Novem…" at bounding box center [1153, 490] width 87 height 27
select select "7"
click at [1110, 477] on select "Month January February March April May June July August September October Novem…" at bounding box center [1153, 490] width 87 height 27
click at [1230, 489] on select "Year 1900 1901 1902 1903 1904 1905 1906 1907 1908 1909 1910 1911 1912 1913 1914…" at bounding box center [1227, 490] width 52 height 27
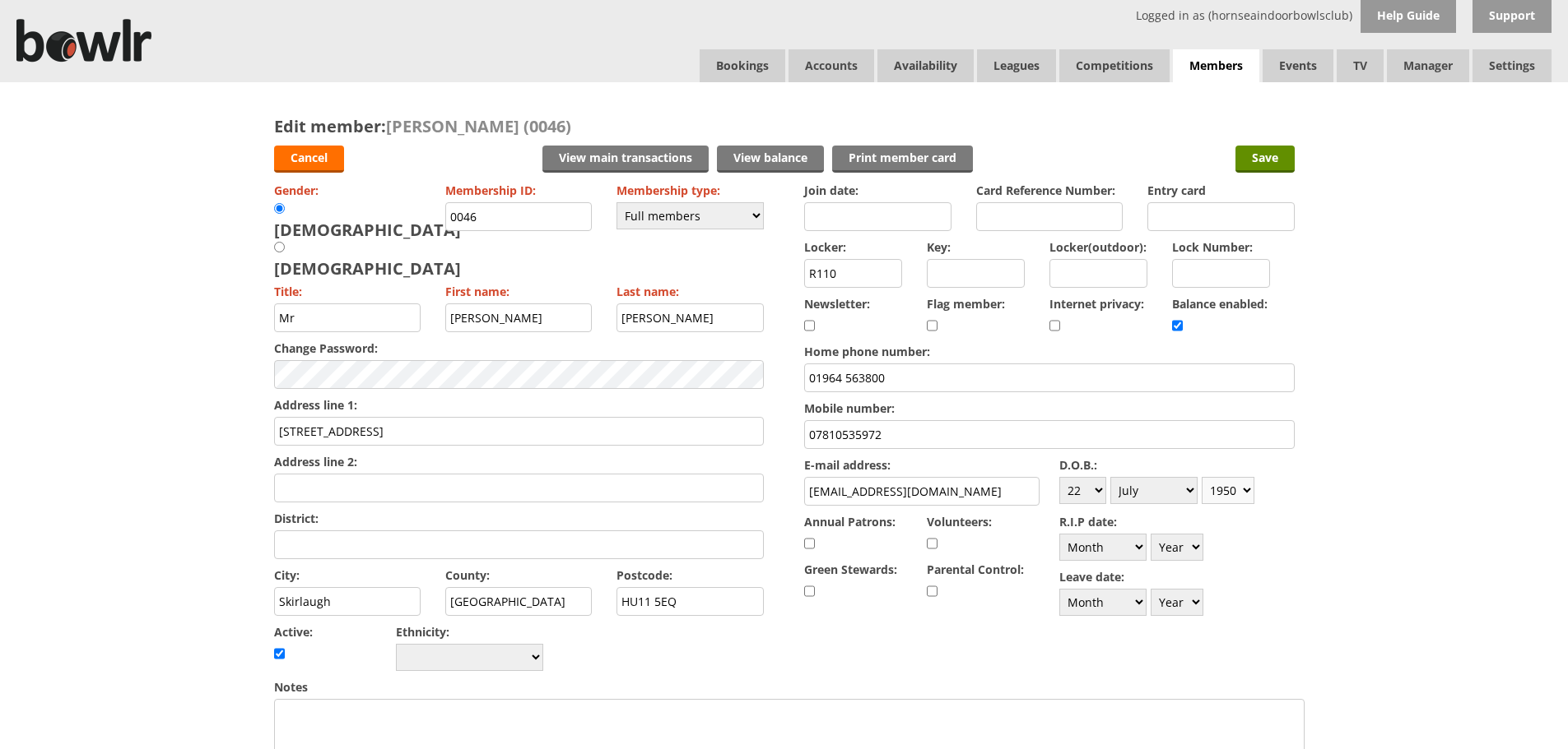
select select "1952"
click at [1202, 477] on select "Year 1900 1901 1902 1903 1904 1905 1906 1907 1908 1909 1910 1911 1912 1913 1914…" at bounding box center [1227, 490] width 52 height 27
click at [1265, 156] on input "Save" at bounding box center [1265, 158] width 59 height 27
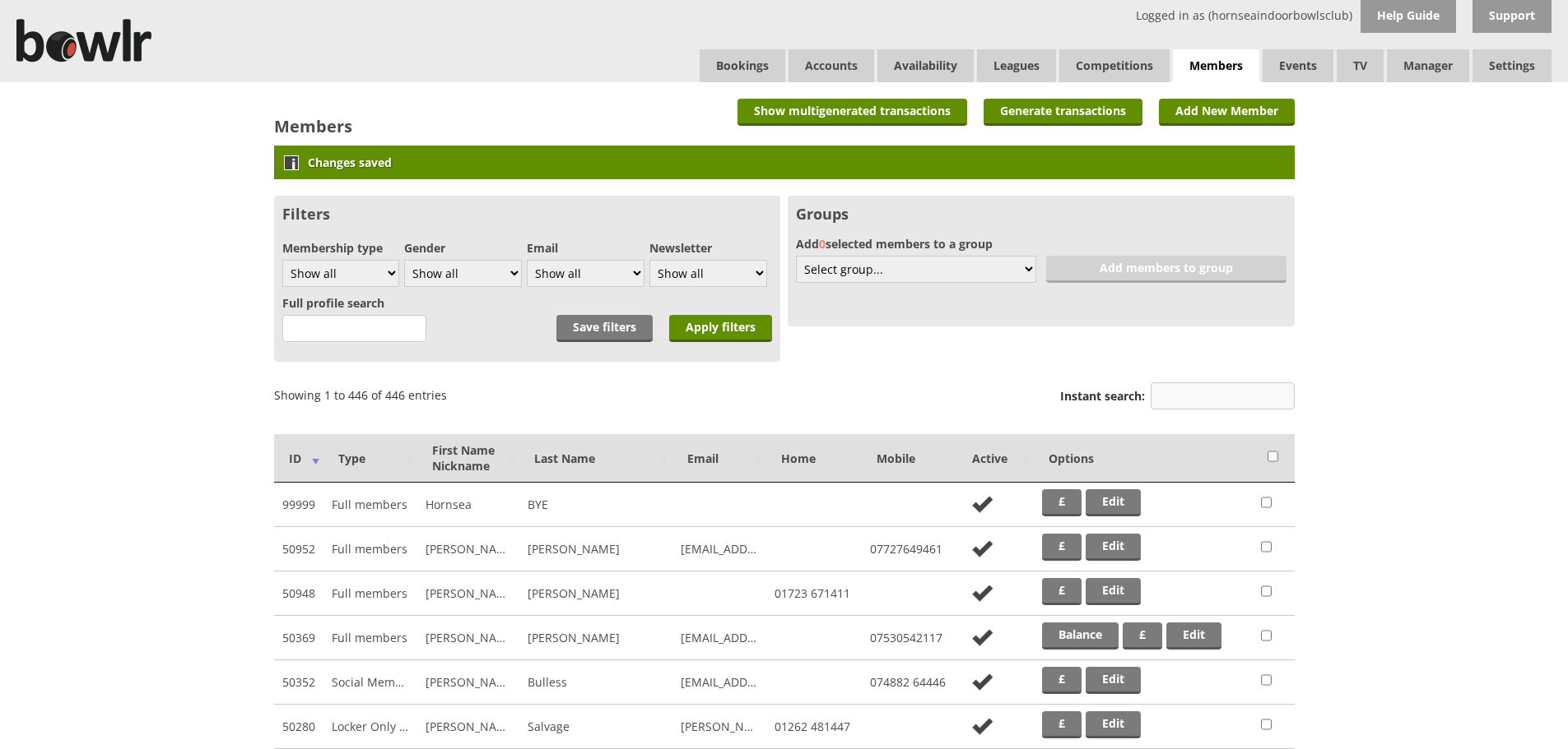
click at [1189, 395] on input "Instant search:" at bounding box center [1222, 396] width 144 height 27
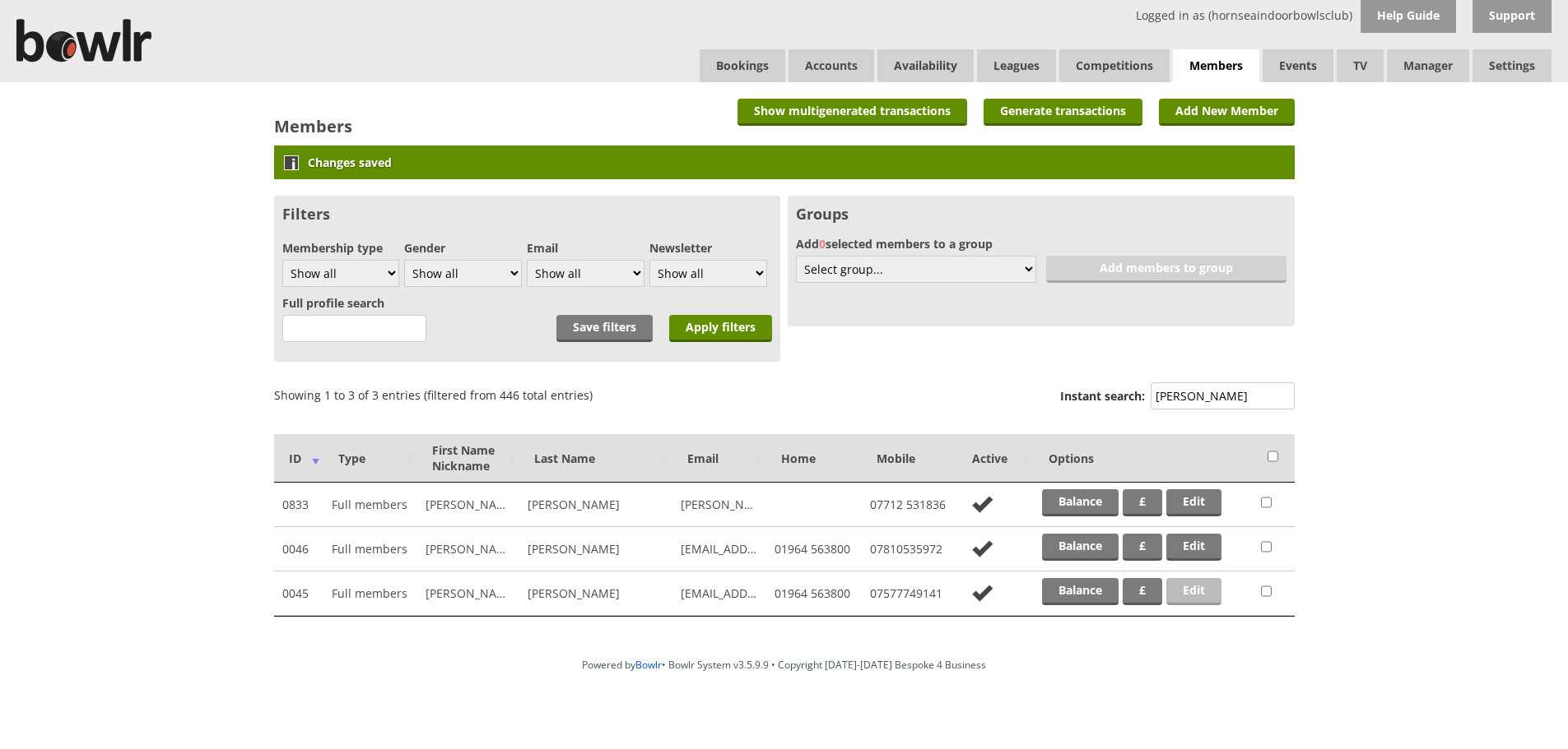
type input "GINN"
click at [1196, 596] on link "Edit" at bounding box center [1194, 591] width 55 height 27
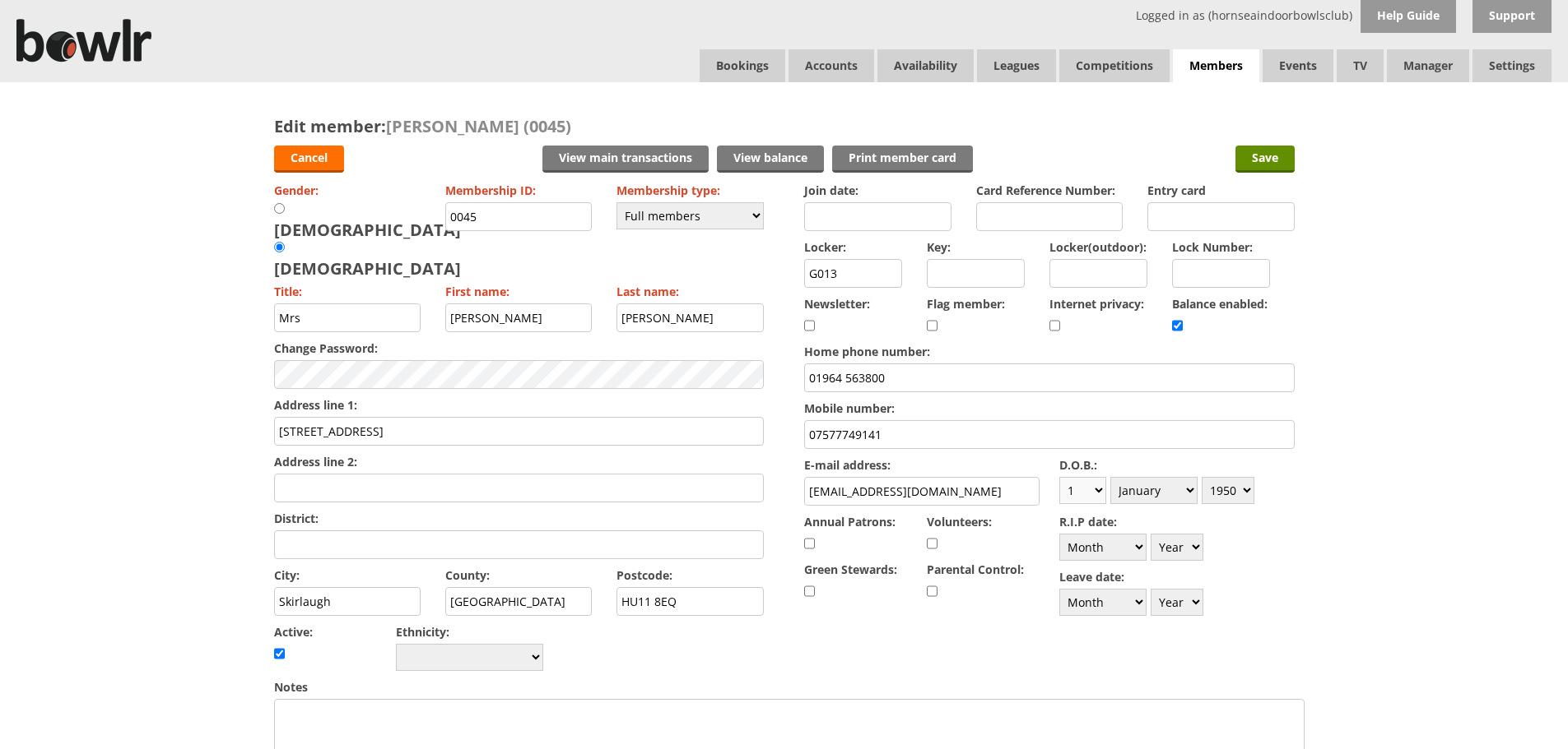
click at [1091, 492] on select "Day 1 2 3 4 5 6 7 8 9 10 11 12 13 14 15 16 17 18 19 20 21 22 23 24 25 26 27 28 …" at bounding box center [1082, 490] width 47 height 27
select select "18"
click at [1059, 477] on select "Day 1 2 3 4 5 6 7 8 9 10 11 12 13 14 15 16 17 18 19 20 21 22 23 24 25 26 27 28 …" at bounding box center [1082, 490] width 47 height 27
click at [1197, 493] on div "D.O.B.: Day 1 2 3 4 5 6 7 8 9 10 11 12 13 14 15 16 17 18 19 20 21 22 23 24 25 2…" at bounding box center [1177, 481] width 236 height 55
click at [1187, 489] on select "Month January February March April May June July August September October Novem…" at bounding box center [1153, 490] width 87 height 27
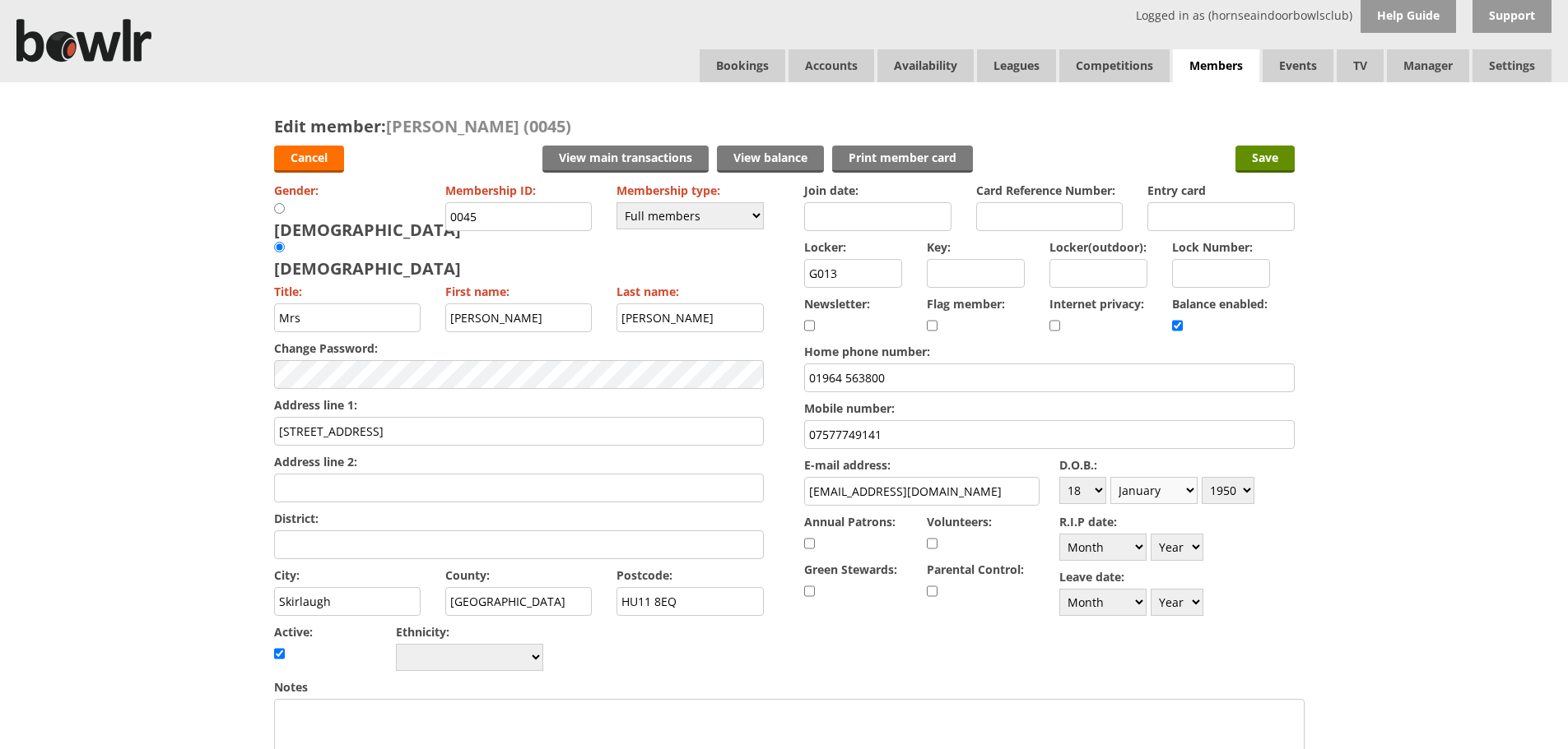
select select "8"
click at [1110, 477] on select "Month January February March April May June July August September October Novem…" at bounding box center [1153, 490] width 87 height 27
click at [1243, 492] on select "Year 1900 1901 1902 1903 1904 1905 1906 1907 1908 1909 1910 1911 1912 1913 1914…" at bounding box center [1227, 490] width 52 height 27
select select "1952"
click at [1202, 477] on select "Year 1900 1901 1902 1903 1904 1905 1906 1907 1908 1909 1910 1911 1912 1913 1914…" at bounding box center [1227, 490] width 52 height 27
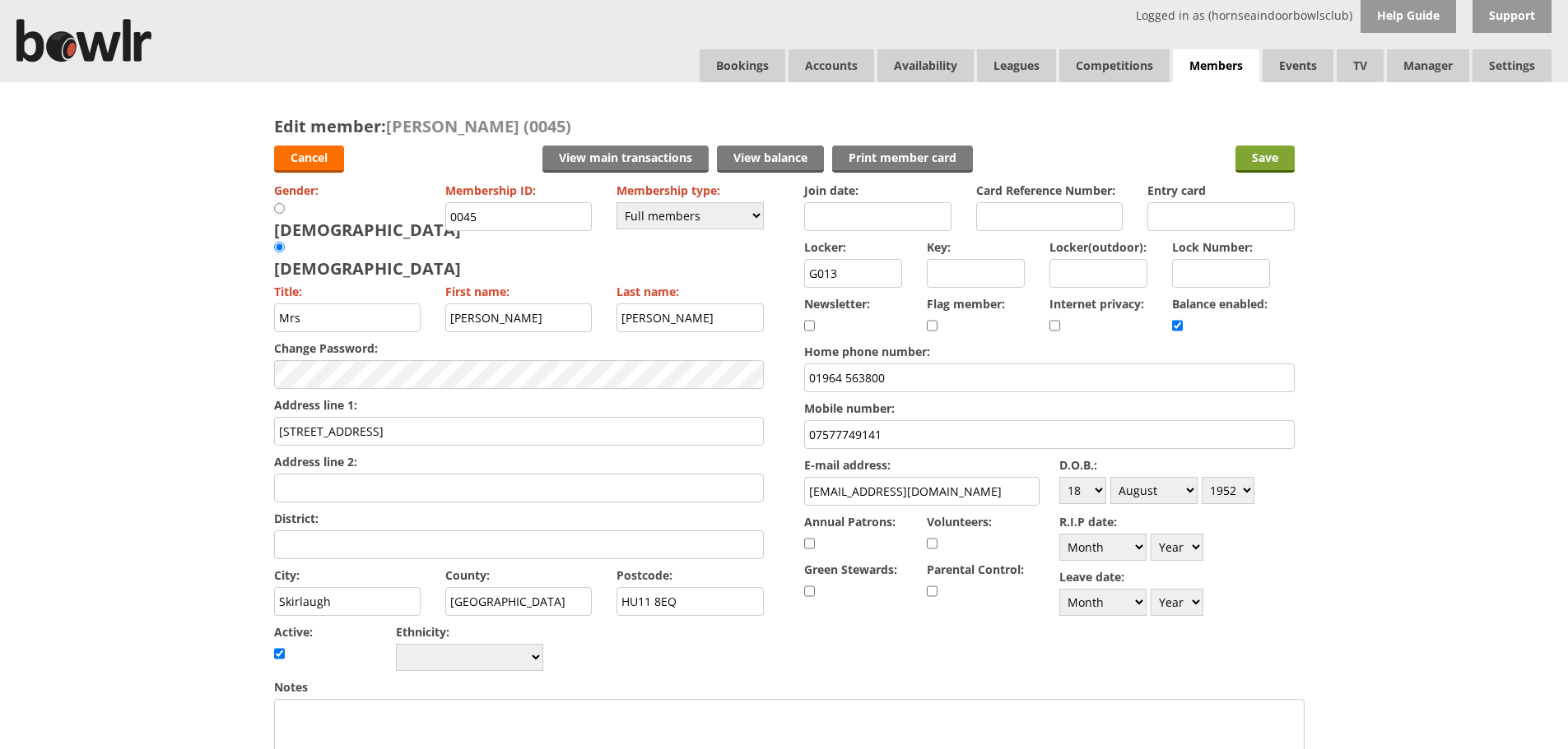
click at [1273, 161] on input "Save" at bounding box center [1265, 158] width 59 height 27
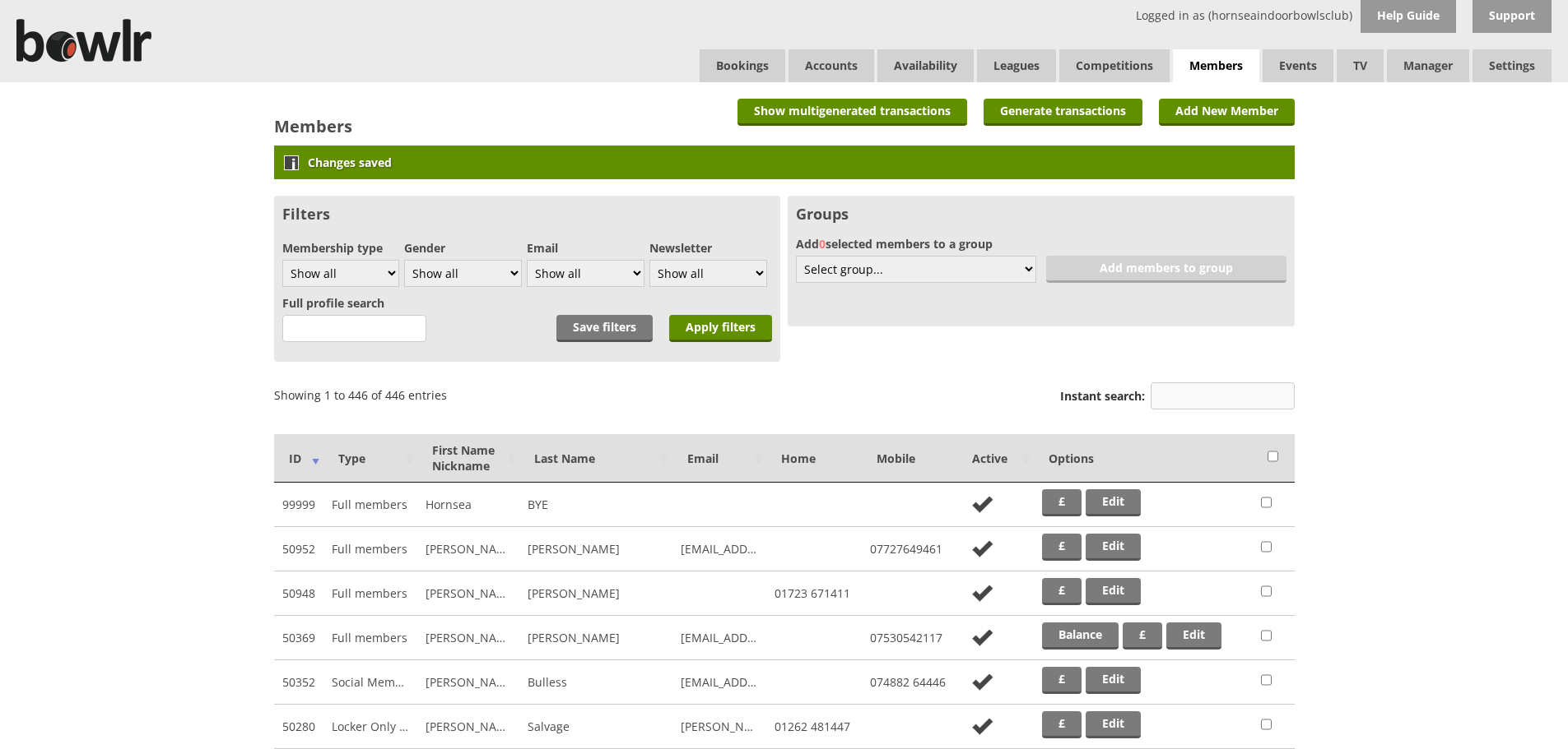
click at [1215, 397] on input "Instant search:" at bounding box center [1222, 396] width 144 height 27
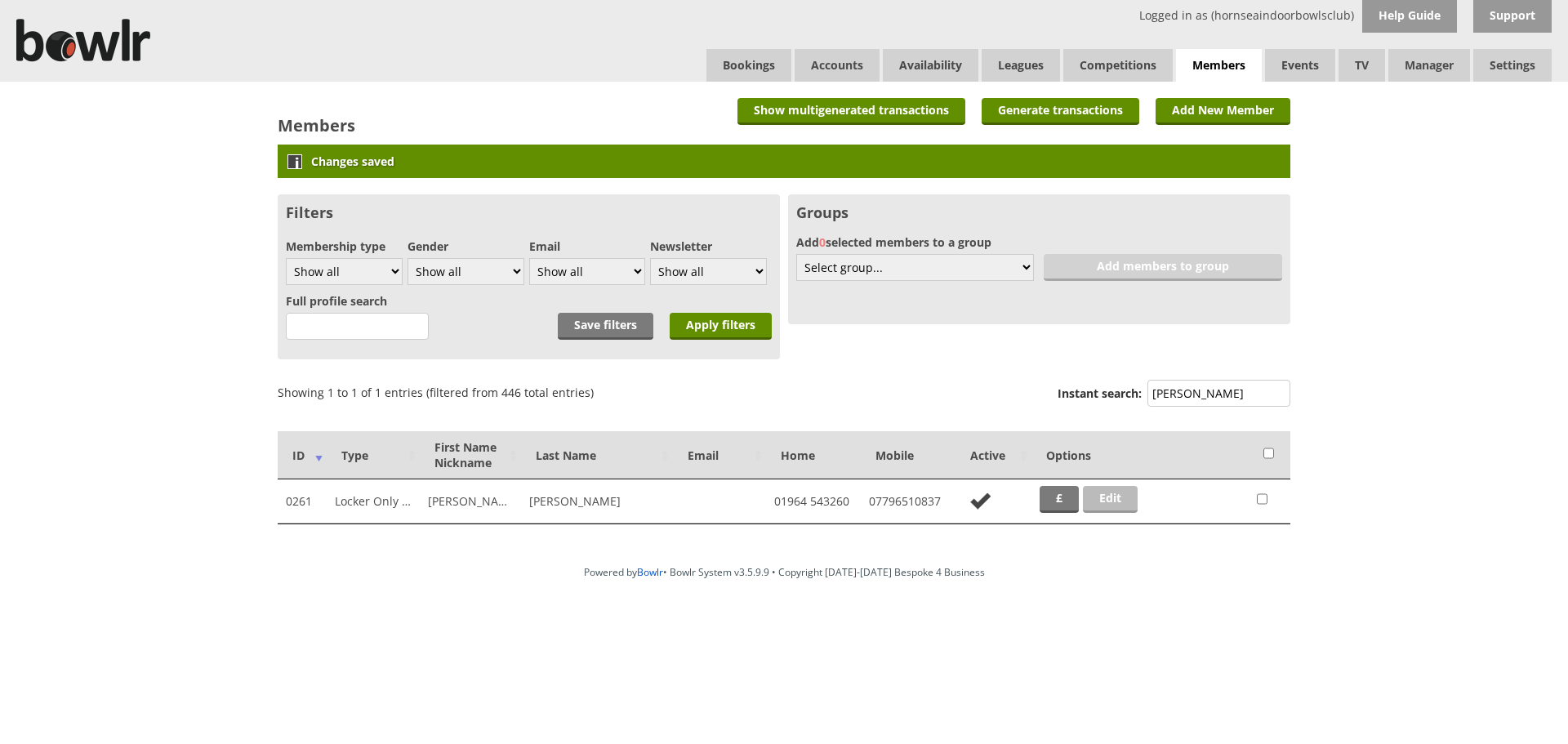
type input "HESS"
click at [1122, 496] on link "Edit" at bounding box center [1110, 499] width 55 height 27
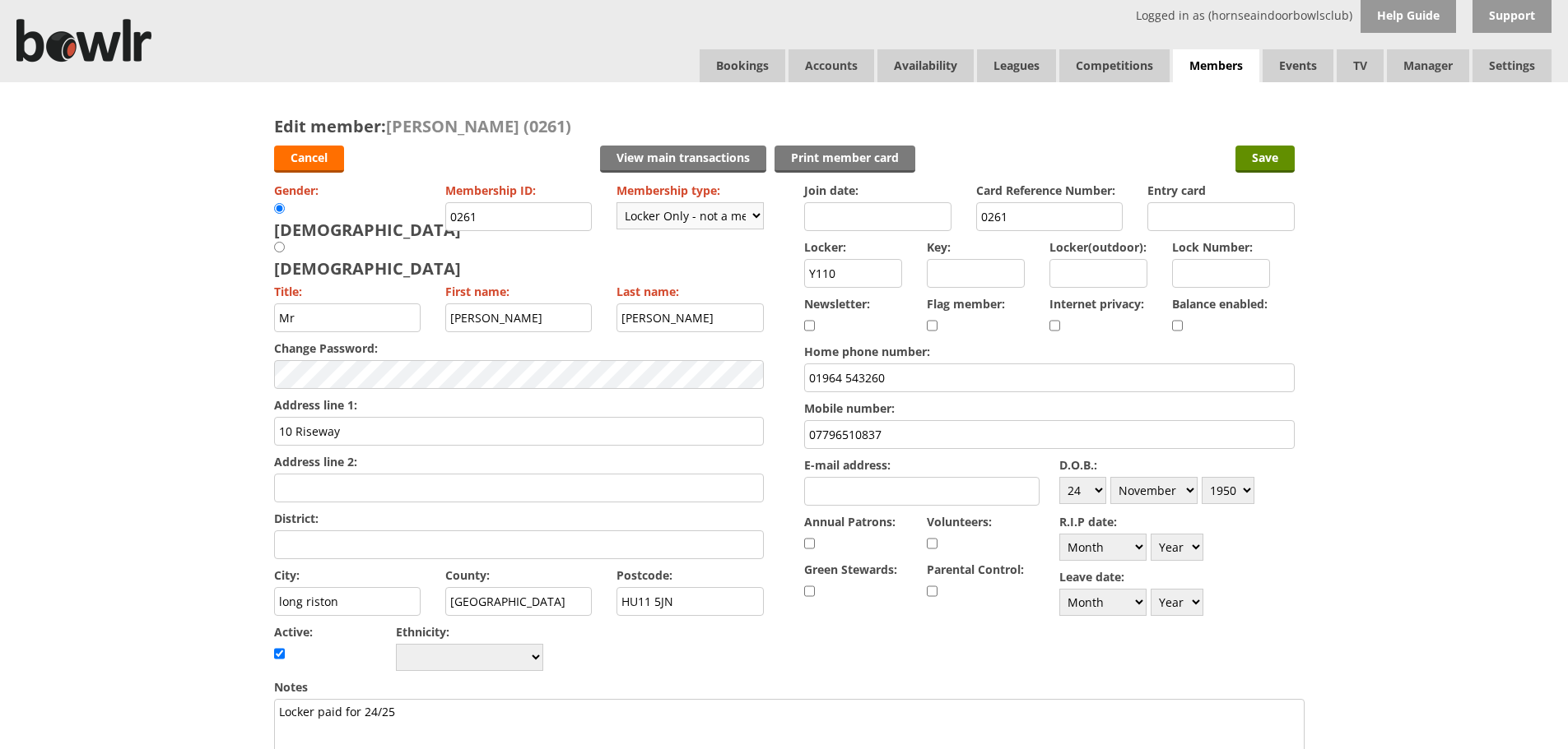
click at [753, 218] on select "Please choose Full members Rollabowl Juniors Social Members Student Pending Lef…" at bounding box center [690, 215] width 147 height 27
select select "3"
click at [617, 202] on select "Please choose Full members Rollabowl Juniors Social Members Student Pending Lef…" at bounding box center [690, 215] width 147 height 27
click at [1262, 158] on input "Save" at bounding box center [1265, 158] width 59 height 27
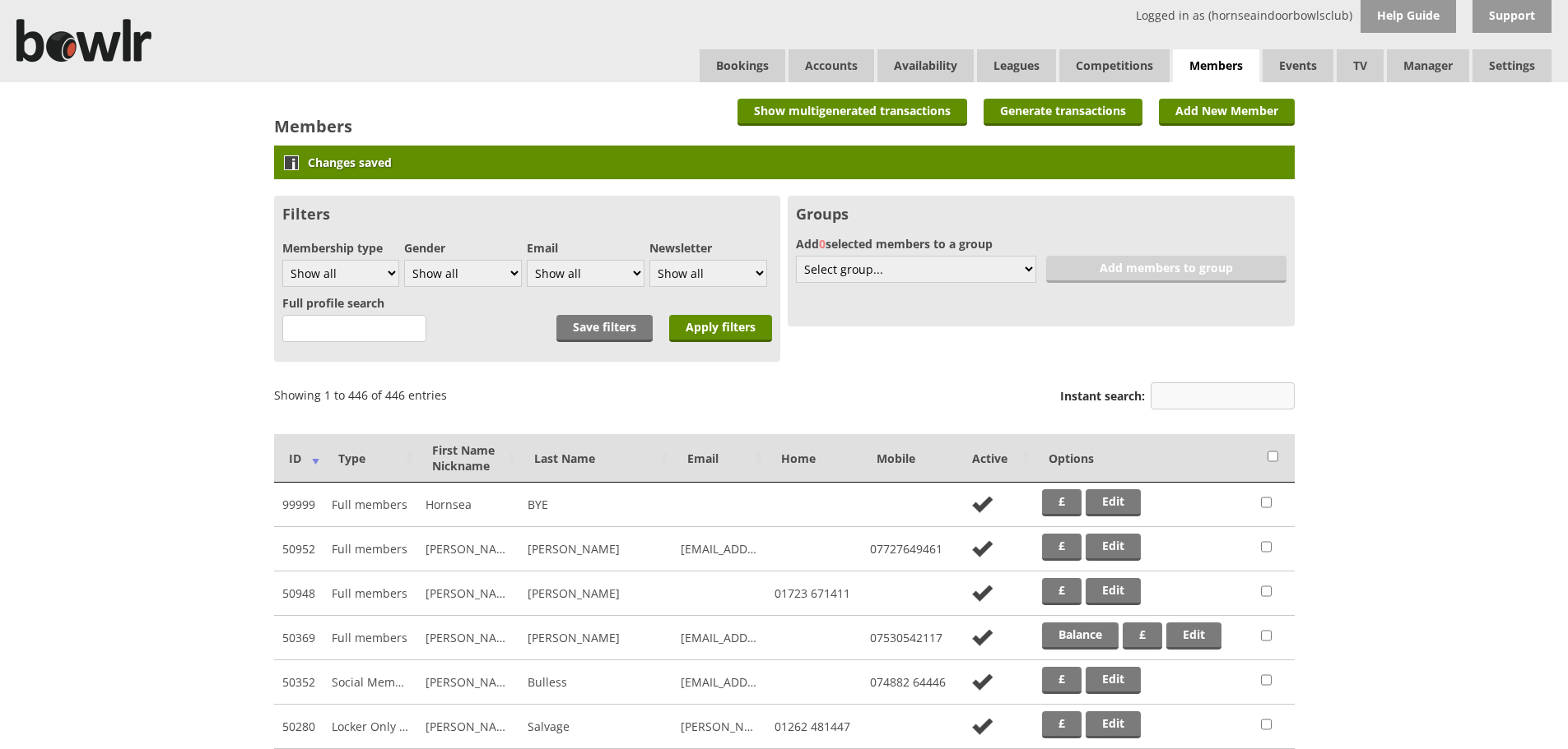
click at [1177, 397] on input "Instant search:" at bounding box center [1222, 396] width 144 height 27
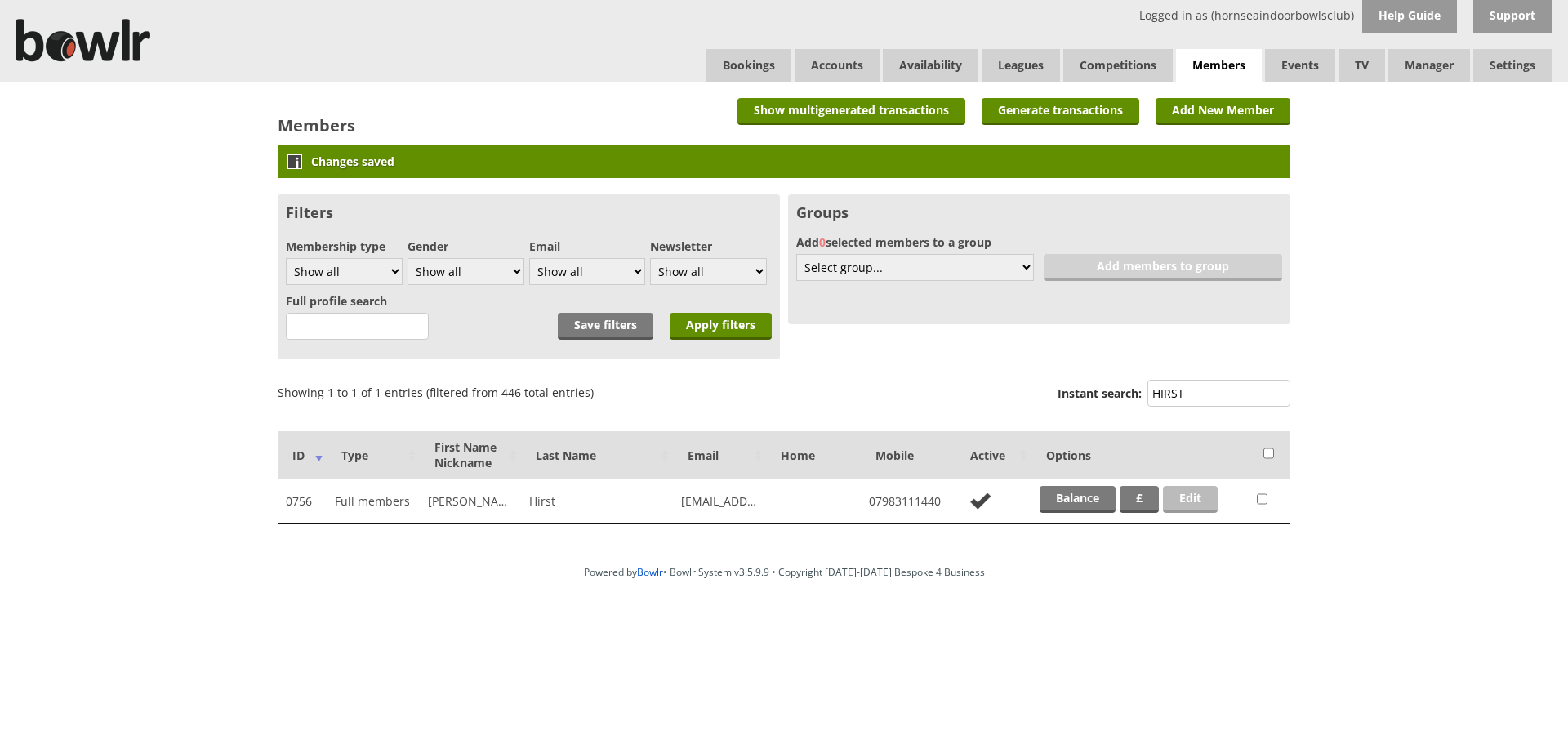
type input "HIRST"
click at [1182, 496] on link "Edit" at bounding box center [1191, 499] width 55 height 27
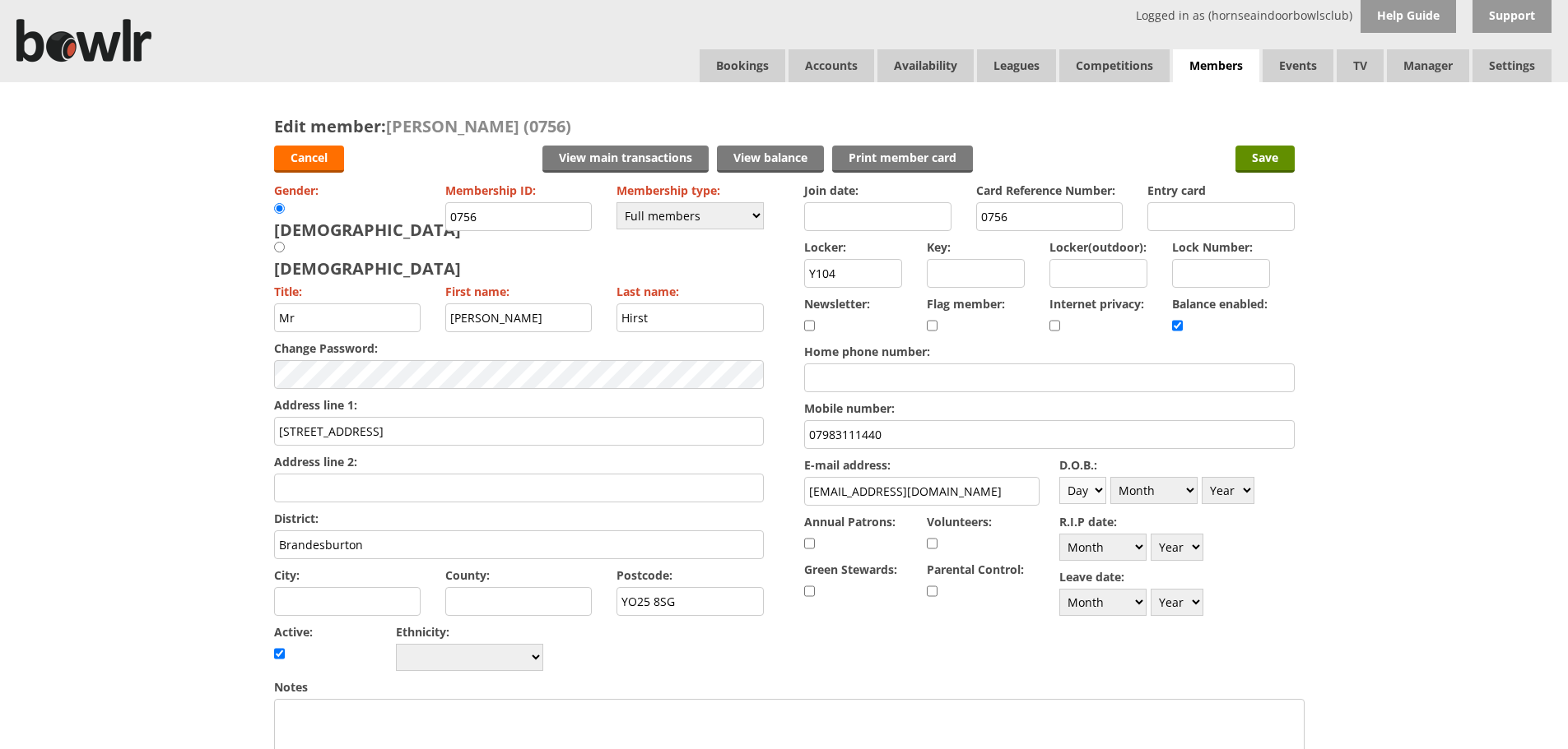
click at [1099, 490] on select "Day 1 2 3 4 5 6 7 8 9 10 11 12 13 14 15 16 17 18 19 20 21 22 23 24 25 26 27 28 …" at bounding box center [1082, 490] width 47 height 27
select select "23"
click at [1059, 477] on select "Day 1 2 3 4 5 6 7 8 9 10 11 12 13 14 15 16 17 18 19 20 21 22 23 24 25 26 27 28 …" at bounding box center [1082, 490] width 47 height 27
click at [1184, 486] on select "Month January February March April May June July August September October Novem…" at bounding box center [1153, 490] width 87 height 27
select select "9"
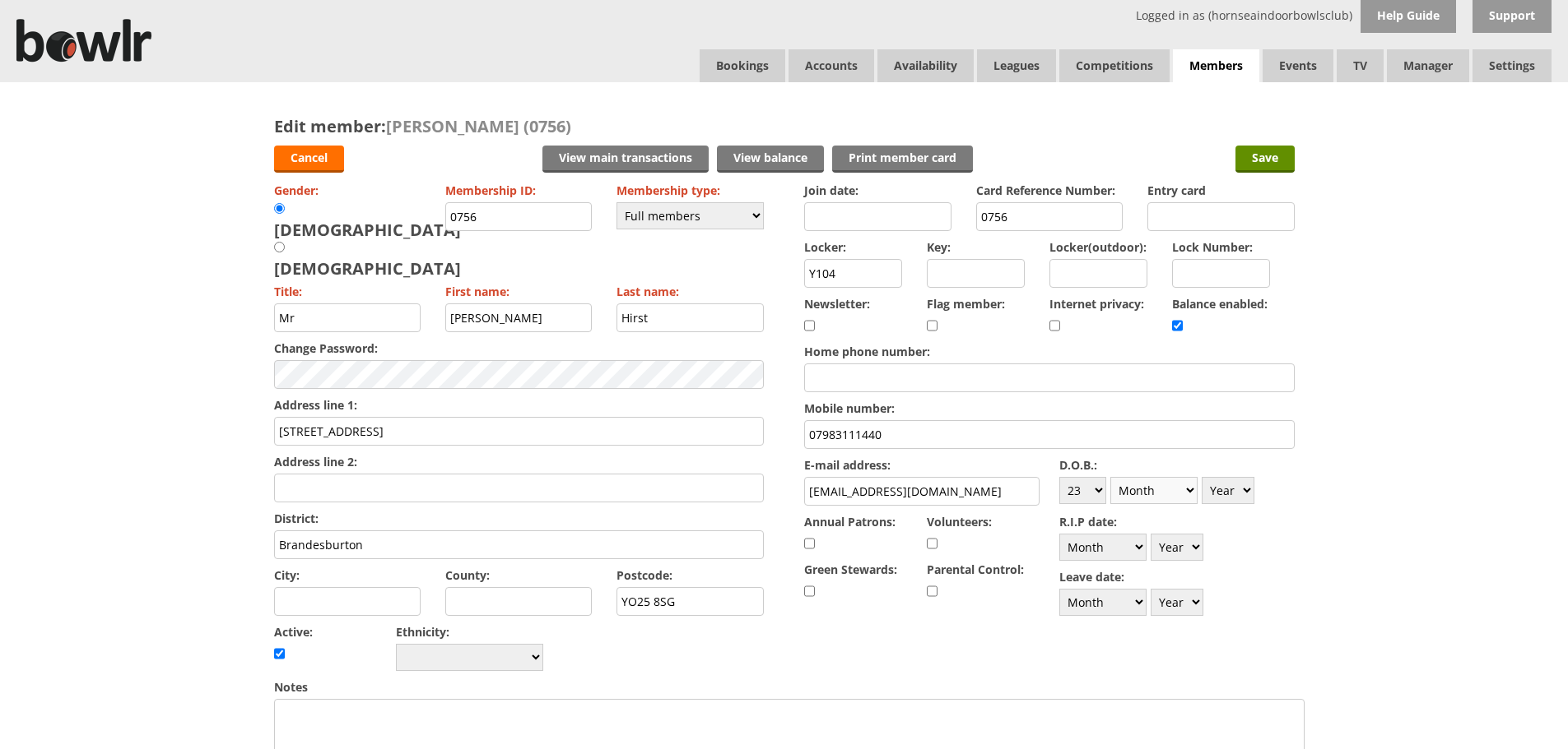
click at [1110, 477] on select "Month January February March April May June July August September October Novem…" at bounding box center [1153, 490] width 87 height 27
click at [1239, 490] on select "Year 1900 1901 1902 1903 1904 1905 1906 1907 1908 1909 1910 1911 1912 1913 1914…" at bounding box center [1227, 490] width 52 height 27
select select "1956"
click at [1202, 477] on select "Year 1900 1901 1902 1903 1904 1905 1906 1907 1908 1909 1910 1911 1912 1913 1914…" at bounding box center [1227, 490] width 52 height 27
click at [1279, 167] on input "Save" at bounding box center [1265, 158] width 59 height 27
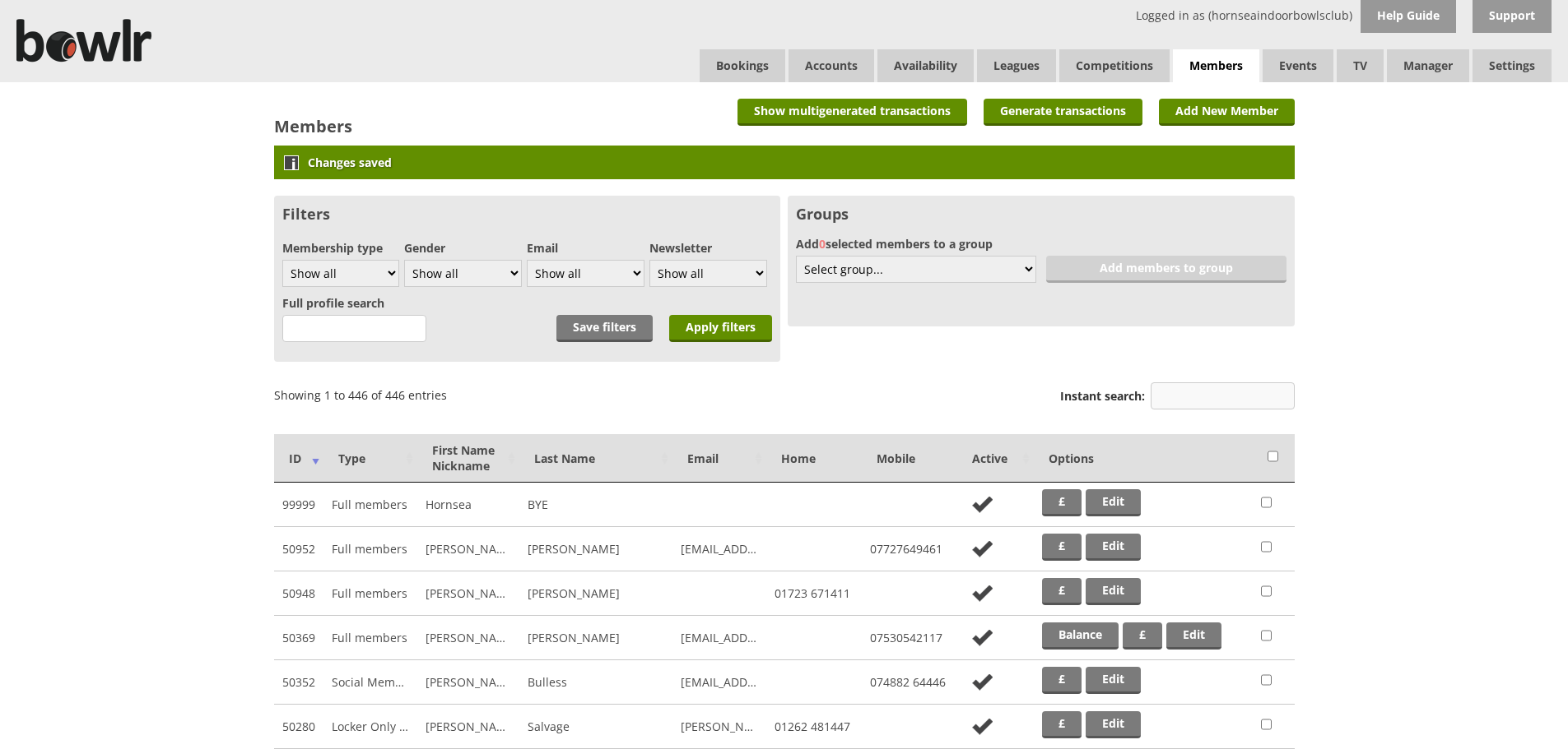
click at [1160, 394] on input "Instant search:" at bounding box center [1222, 396] width 144 height 27
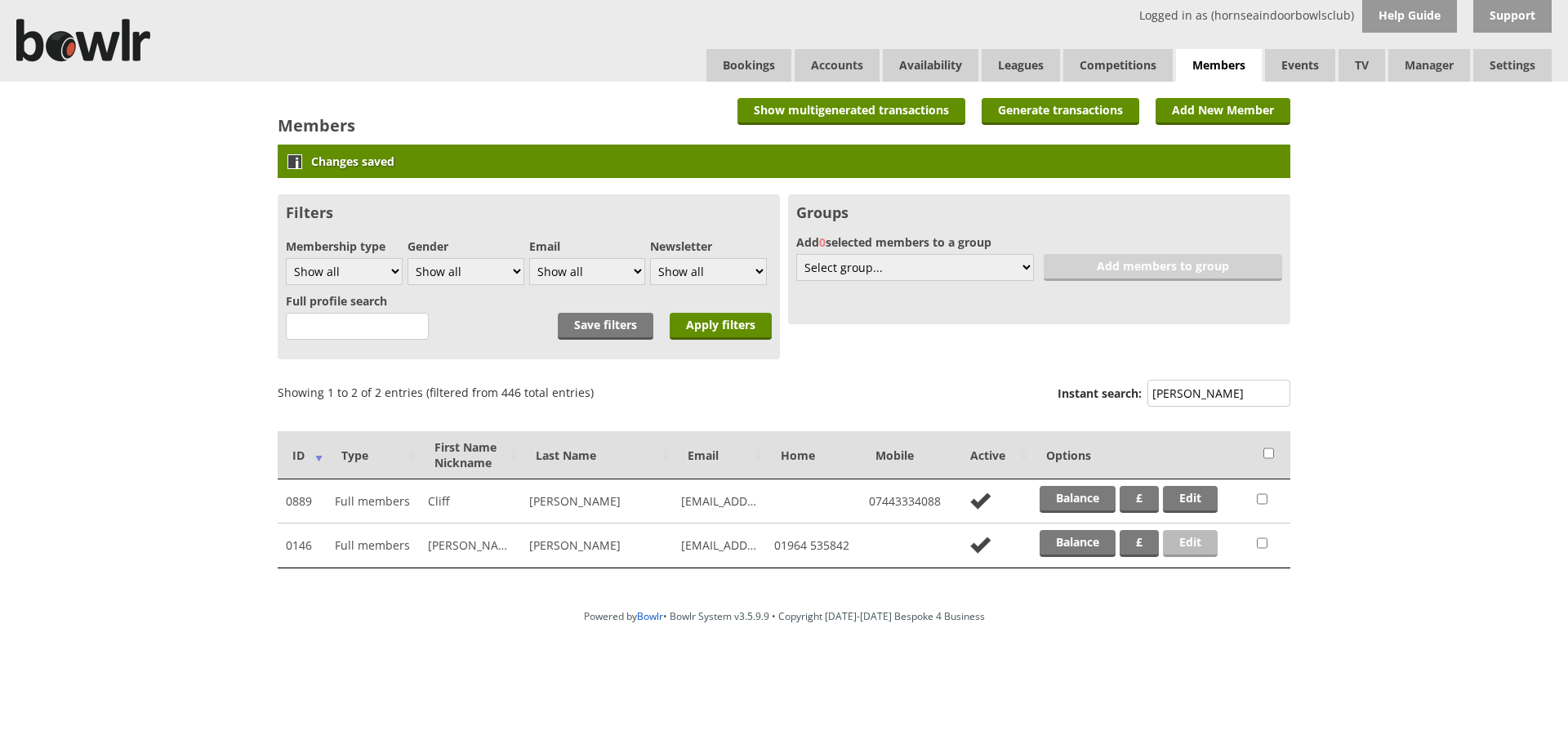
type input "[PERSON_NAME]"
click at [1197, 544] on link "Edit" at bounding box center [1191, 543] width 55 height 27
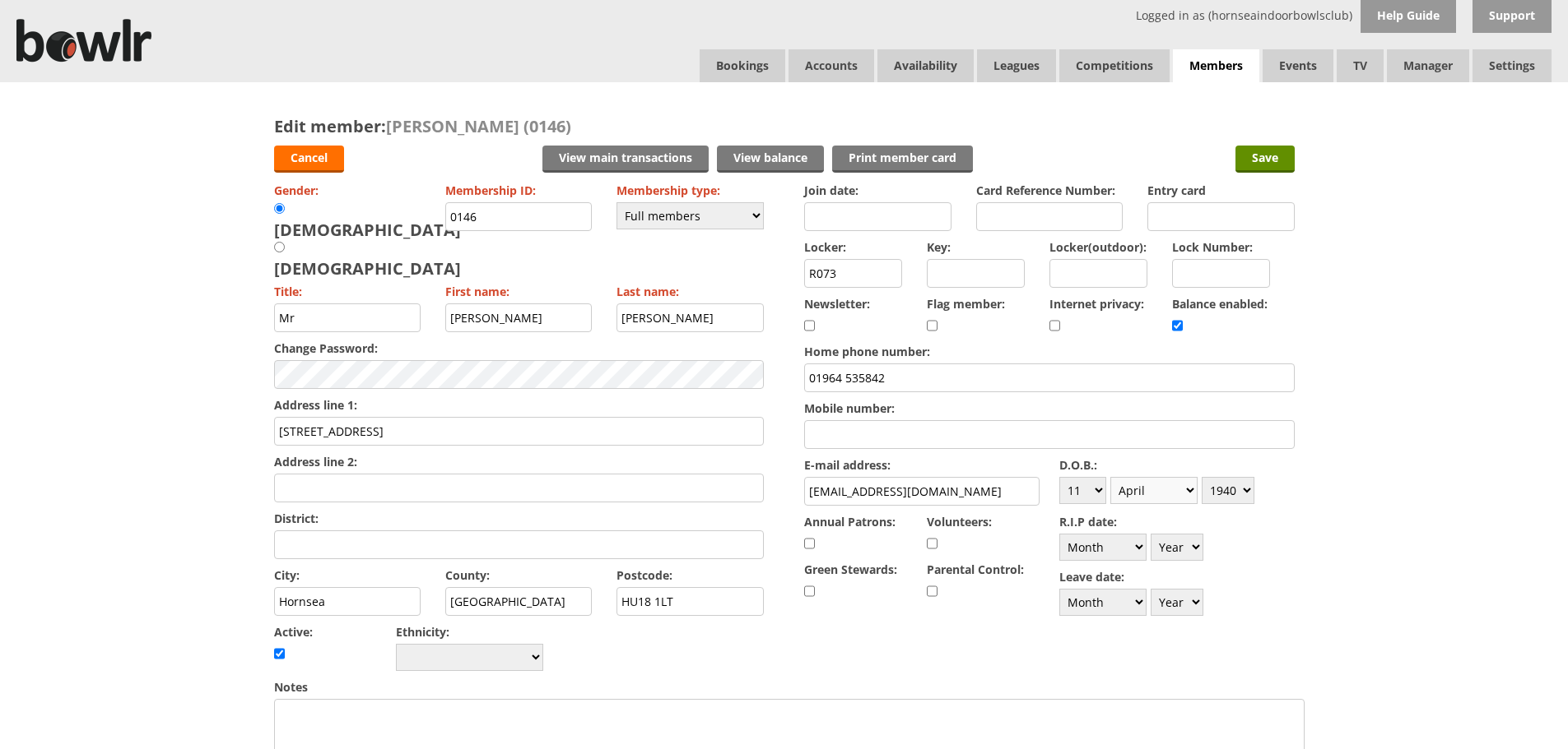
click at [1185, 485] on select "Month January February March April May June July August September October Novem…" at bounding box center [1153, 490] width 87 height 27
select select "3"
click at [1110, 477] on select "Month January February March April May June July August September October Novem…" at bounding box center [1153, 490] width 87 height 27
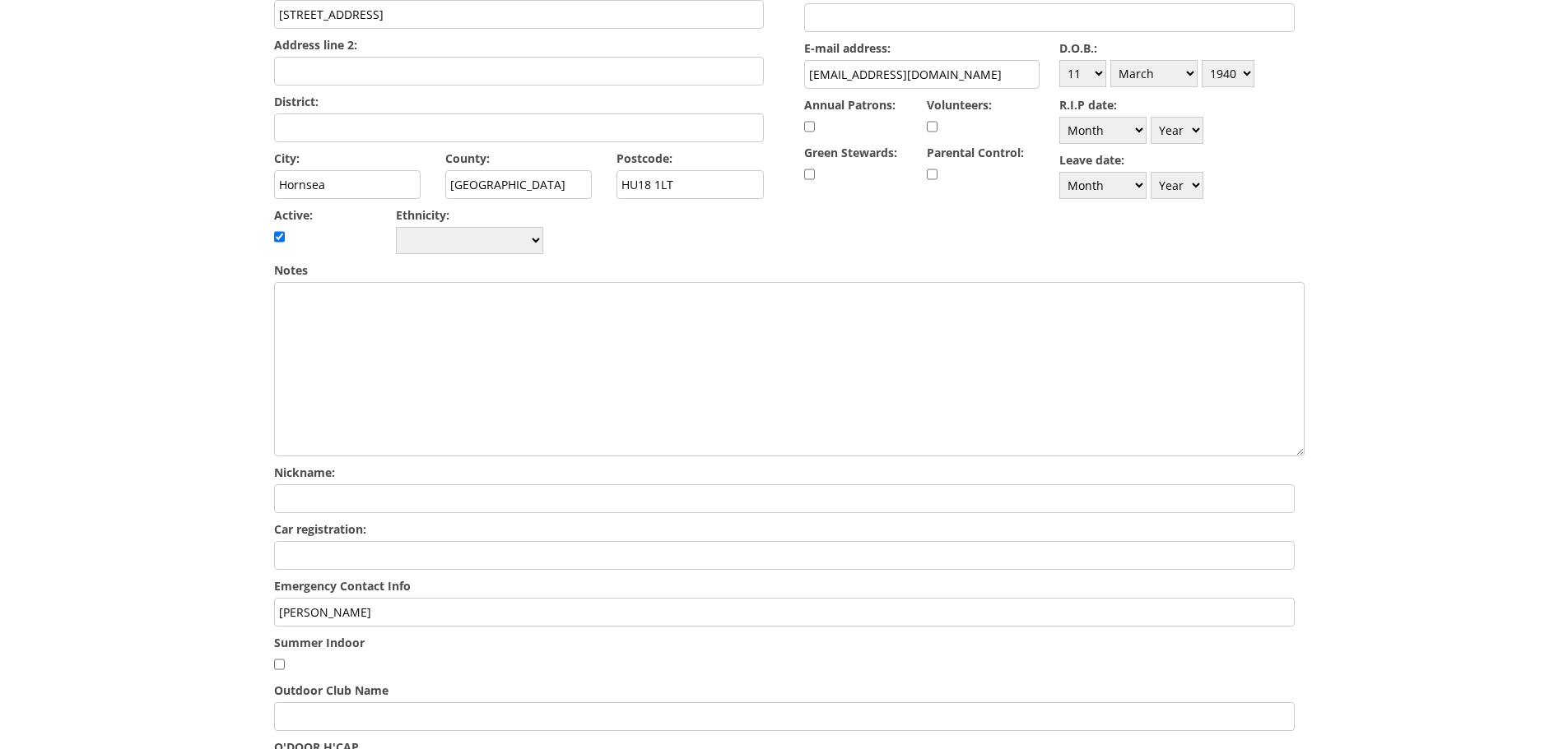
scroll to position [425, 0]
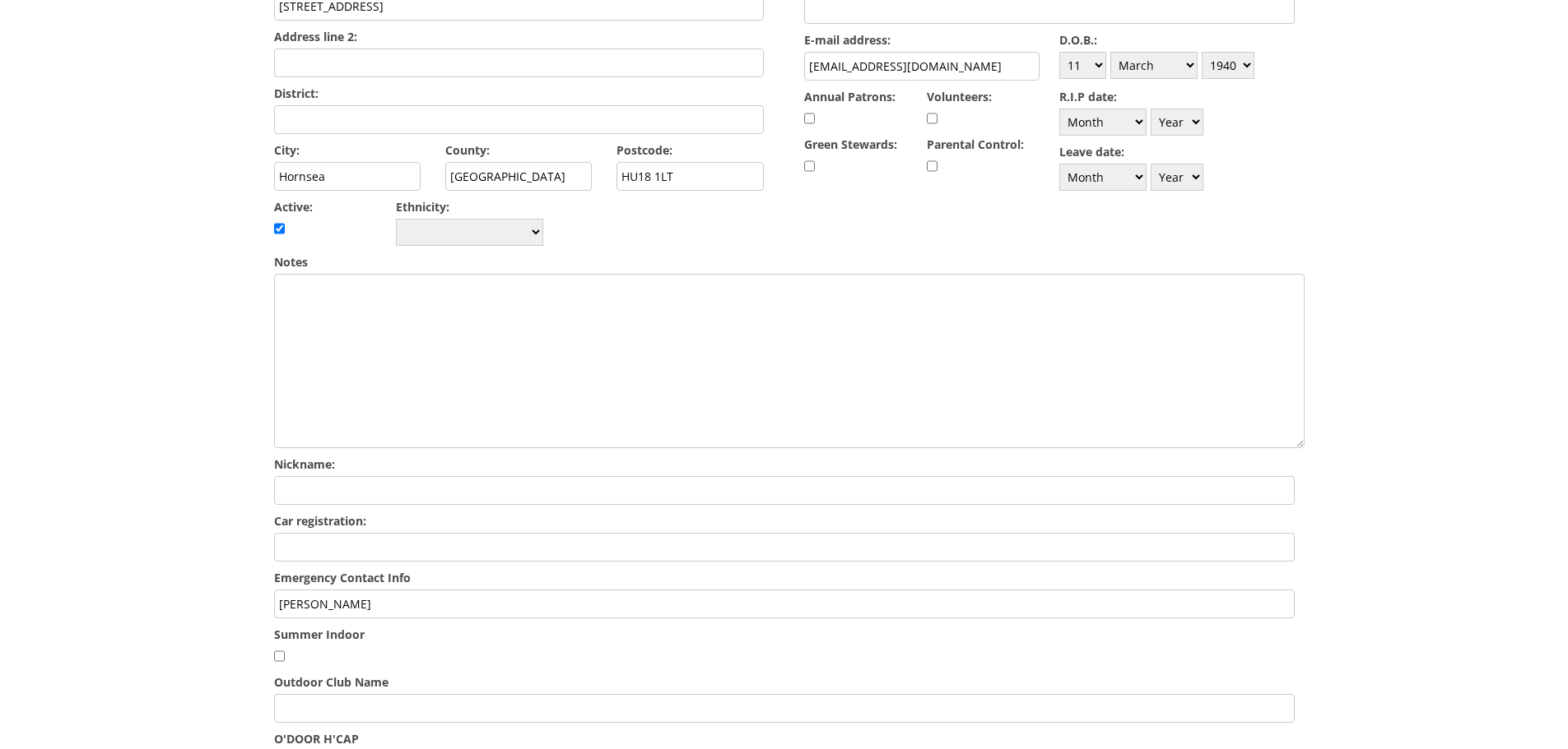
click at [395, 590] on input "Stewart Holmes" at bounding box center [784, 604] width 1021 height 29
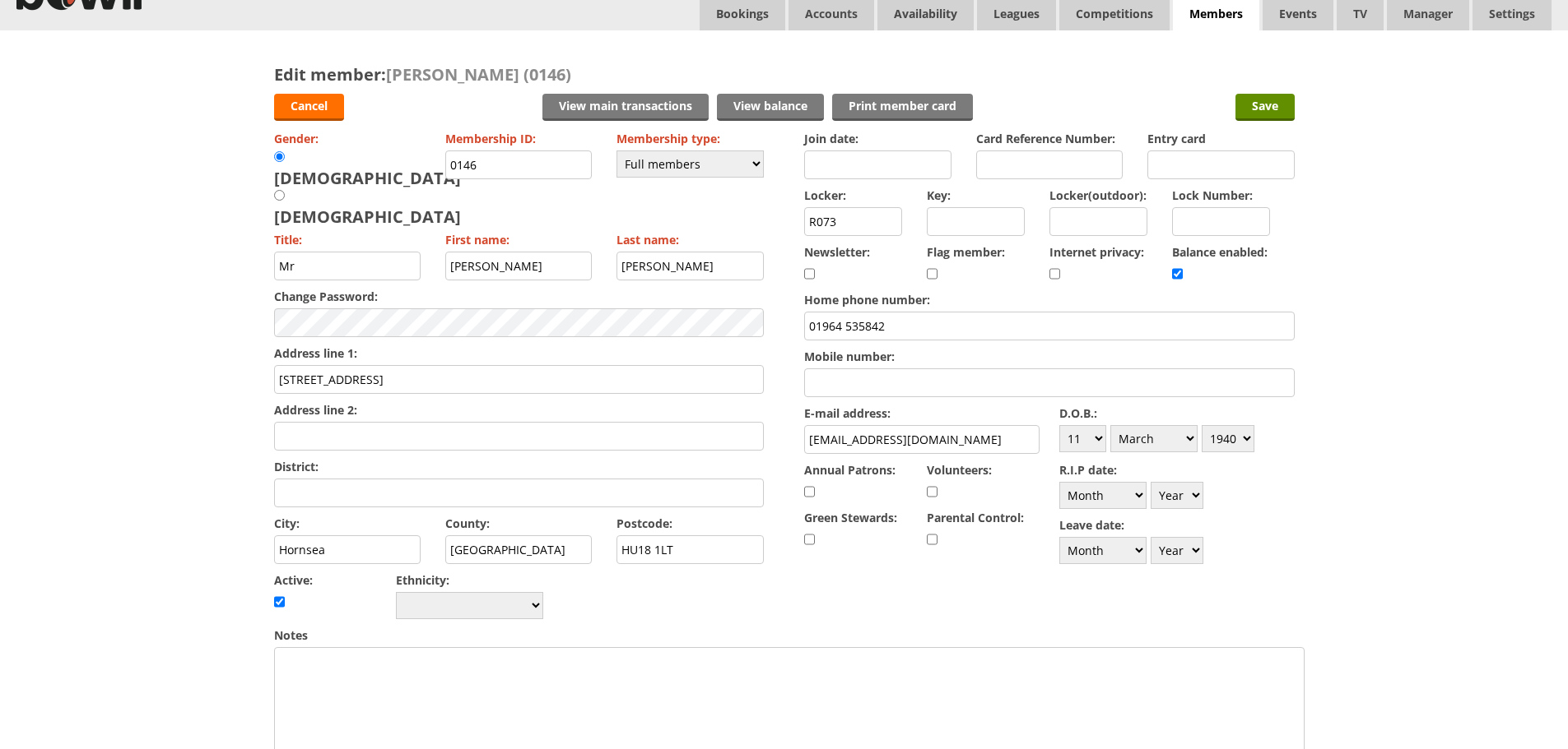
scroll to position [0, 0]
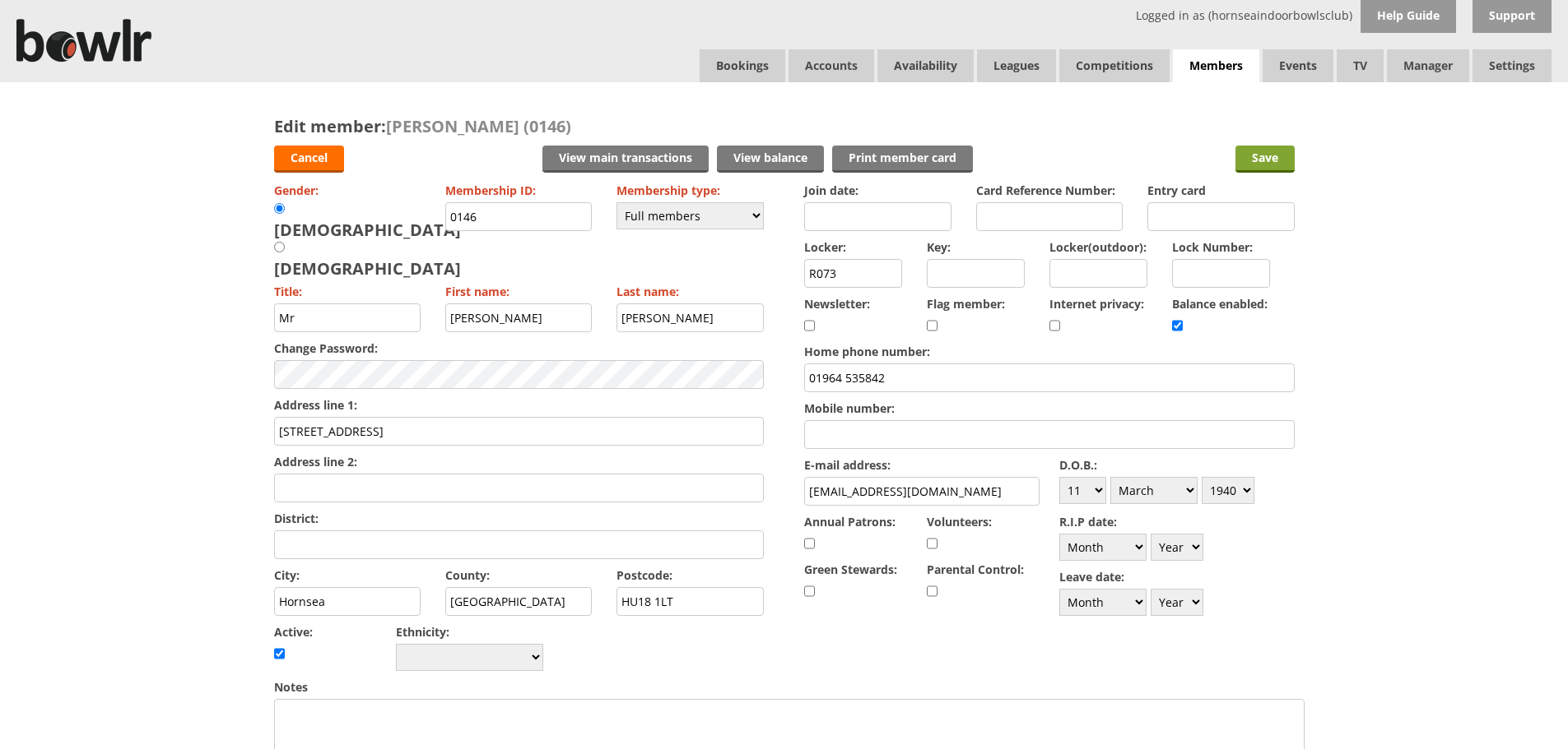
type input "Stewart Holmes 01964 530483 (Brother)"
click at [1278, 160] on input "Save" at bounding box center [1265, 158] width 59 height 27
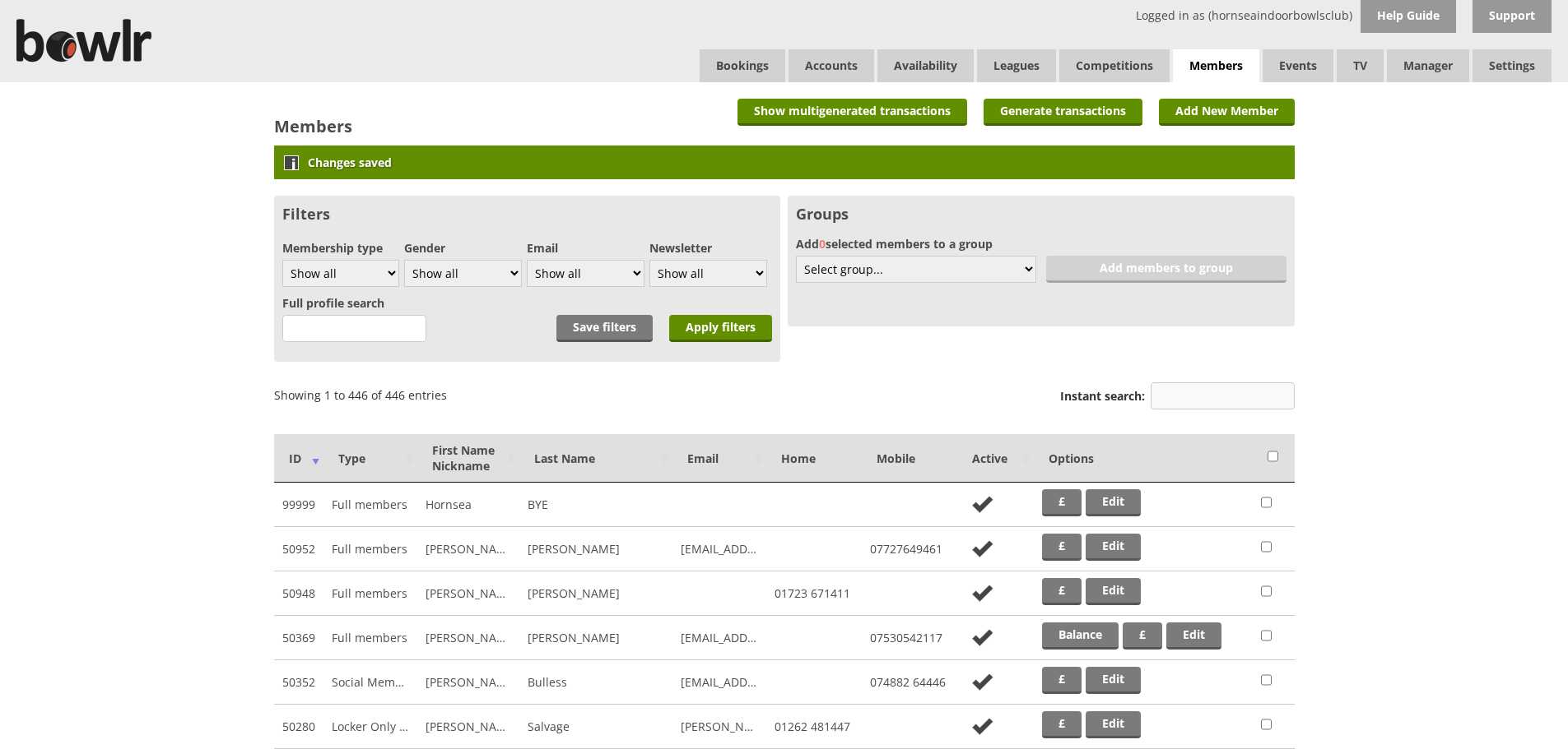
click at [1227, 401] on input "Instant search:" at bounding box center [1222, 396] width 144 height 27
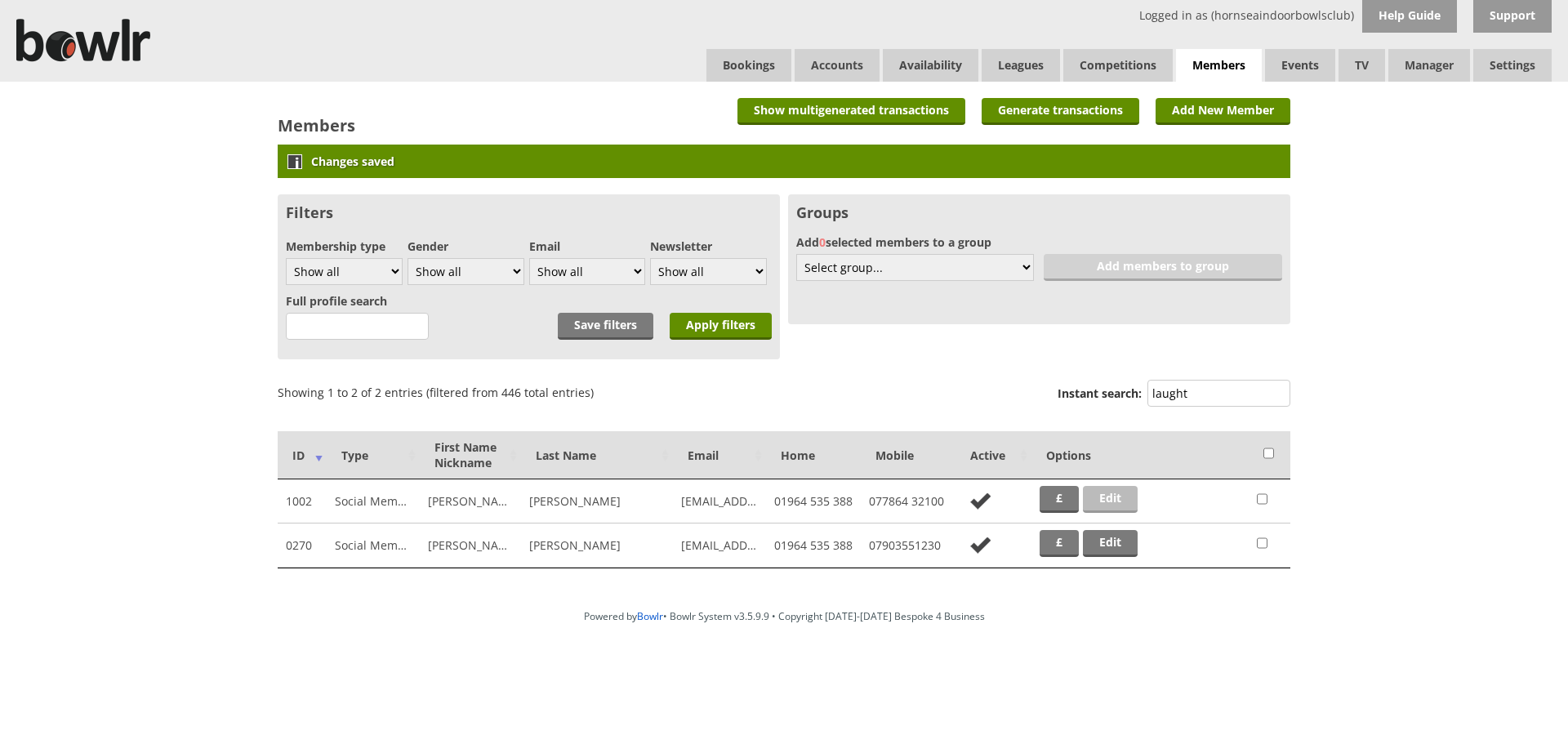
type input "laught"
click at [1092, 496] on link "Edit" at bounding box center [1110, 499] width 55 height 27
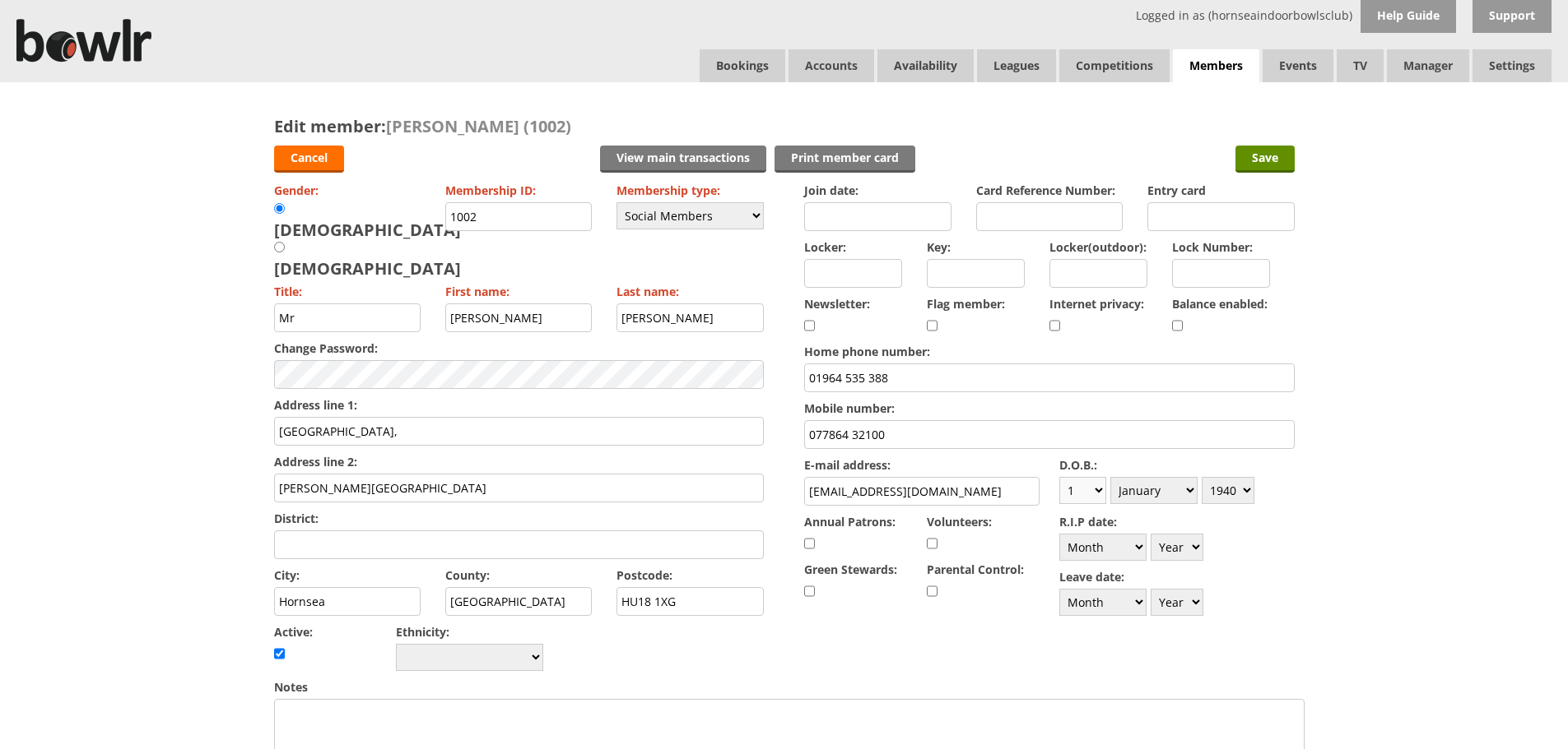
click at [1101, 492] on select "Day 1 2 3 4 5 6 7 8 9 10 11 12 13 14 15 16 17 18 19 20 21 22 23 24 25 26 27 28 …" at bounding box center [1082, 490] width 47 height 27
select select "16"
click at [1059, 477] on select "Day 1 2 3 4 5 6 7 8 9 10 11 12 13 14 15 16 17 18 19 20 21 22 23 24 25 26 27 28 …" at bounding box center [1082, 490] width 47 height 27
click at [1191, 493] on select "Month January February March April May June July August September October Novem…" at bounding box center [1153, 490] width 87 height 27
select select "9"
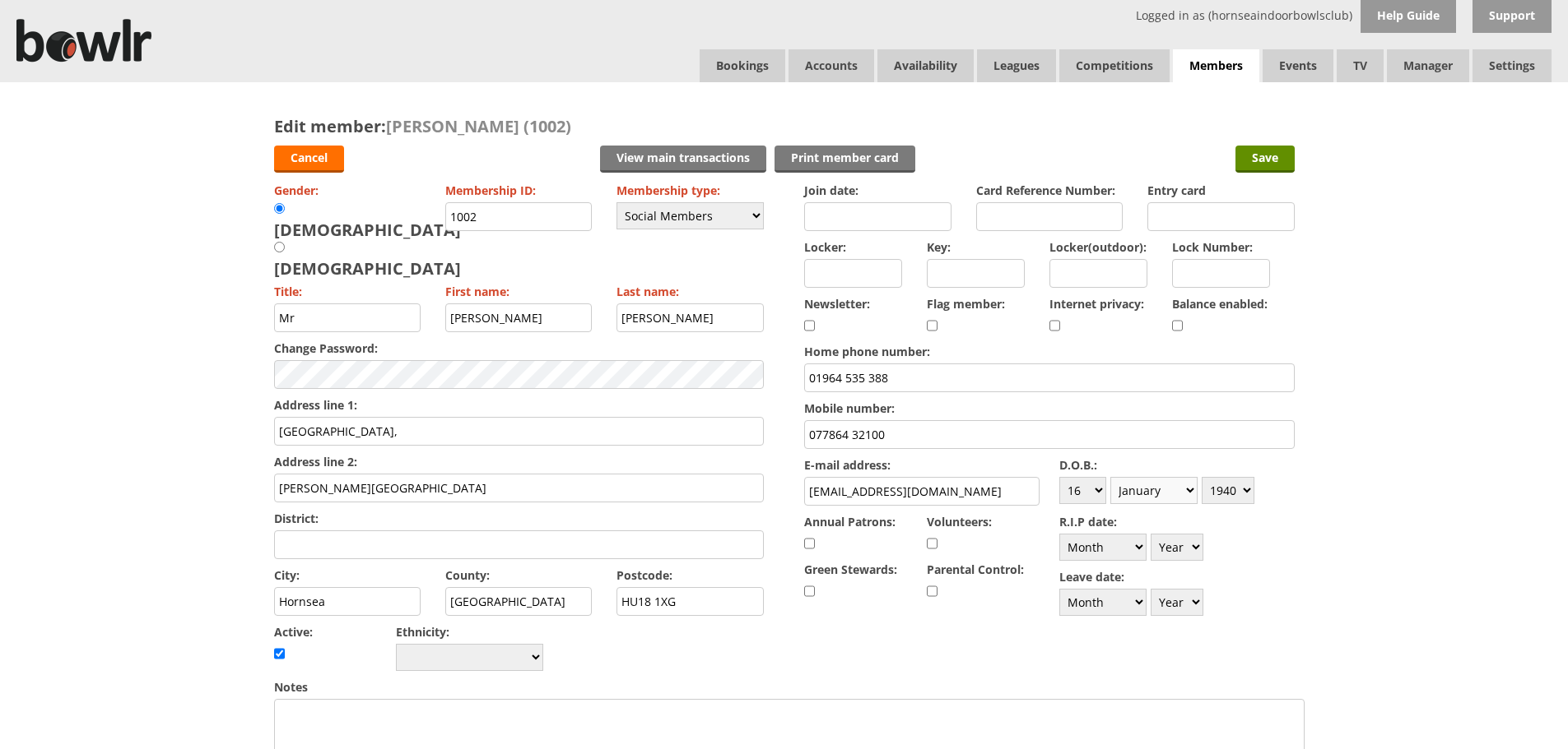
click at [1110, 477] on select "Month January February March April May June July August September October Novem…" at bounding box center [1153, 490] width 87 height 27
click at [1244, 490] on select "Year 1900 1901 1902 1903 1904 1905 1906 1907 1908 1909 1910 1911 1912 1913 1914…" at bounding box center [1227, 490] width 52 height 27
select select "1945"
click at [1202, 477] on select "Year [DATE] 1901 1902 1903 1904 1905 1906 1907 1908 1909 1910 1911 1912 1913 19…" at bounding box center [1227, 490] width 52 height 27
click at [1258, 158] on input "Save" at bounding box center [1265, 158] width 59 height 27
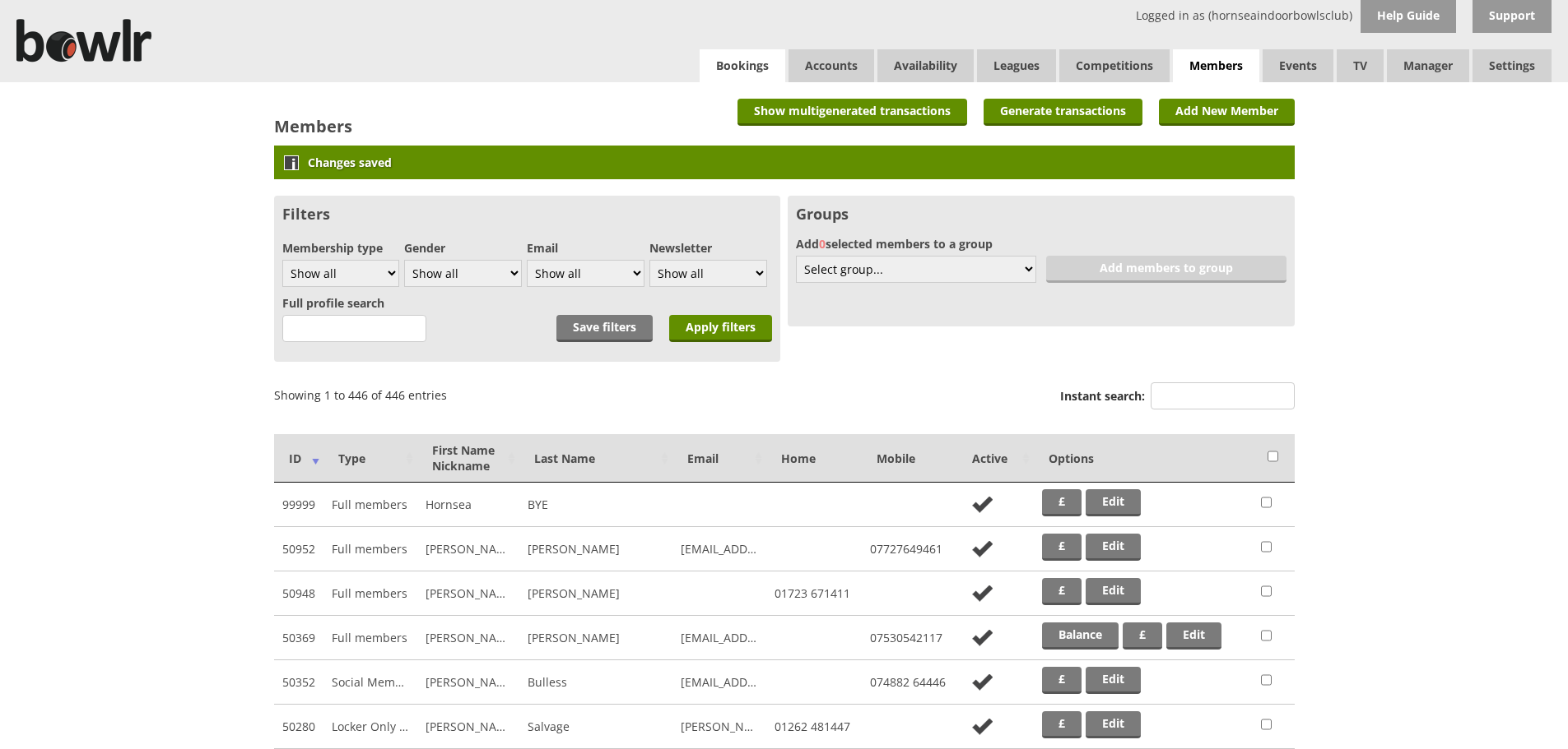
click at [737, 65] on link "Bookings" at bounding box center [742, 65] width 85 height 33
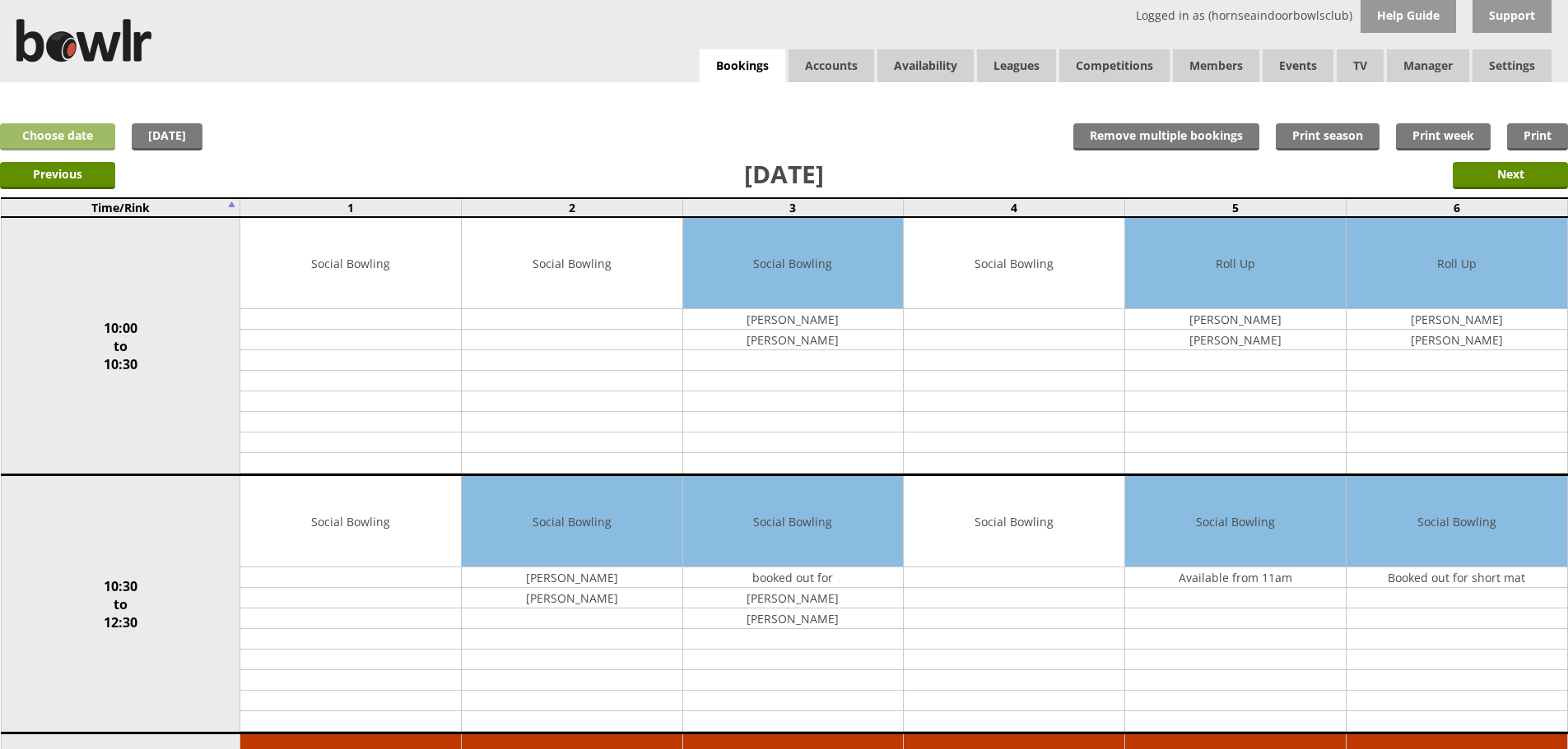
click at [53, 132] on link "Choose date" at bounding box center [57, 137] width 115 height 27
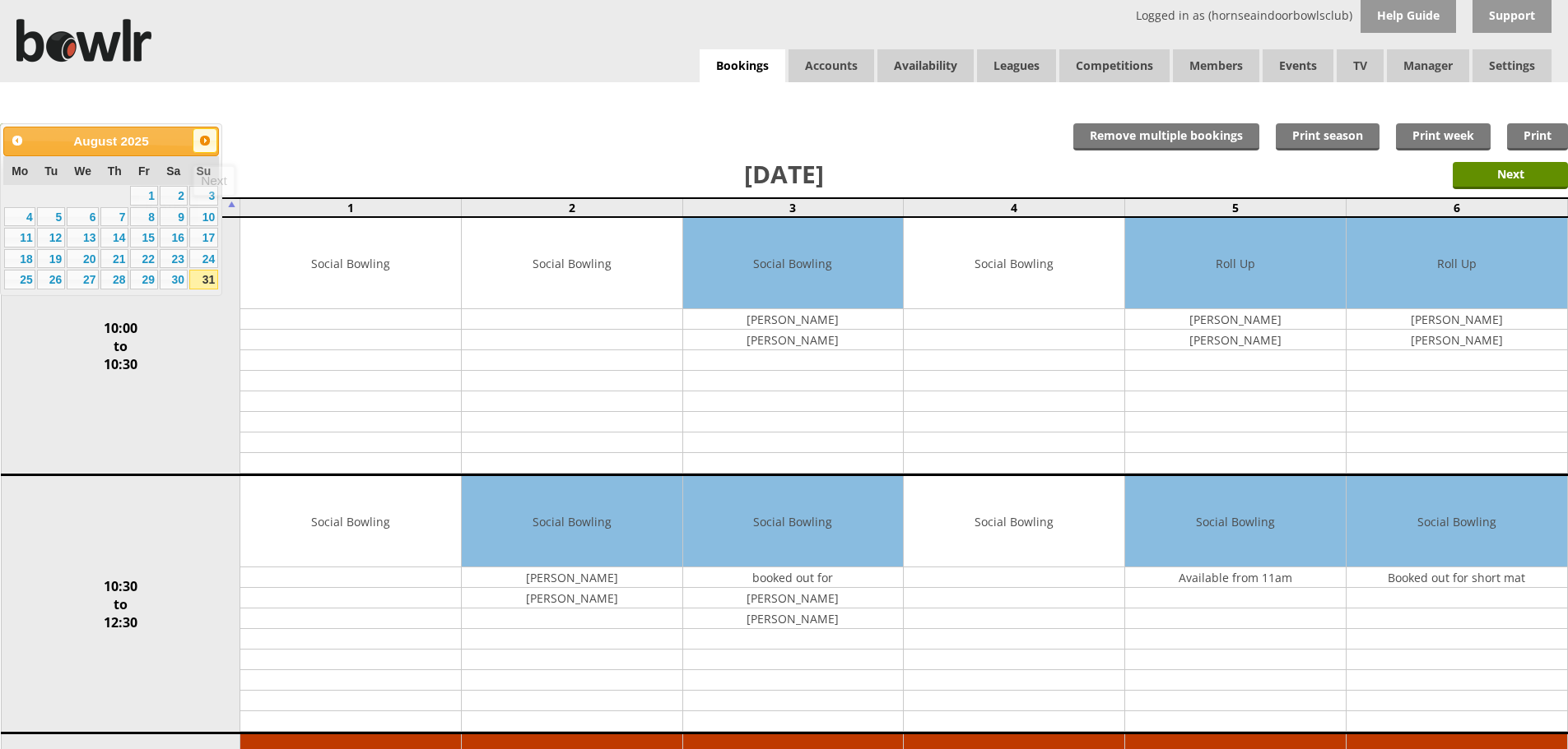
click at [204, 139] on span "Next" at bounding box center [204, 140] width 13 height 13
click at [110, 194] on link "4" at bounding box center [114, 196] width 28 height 20
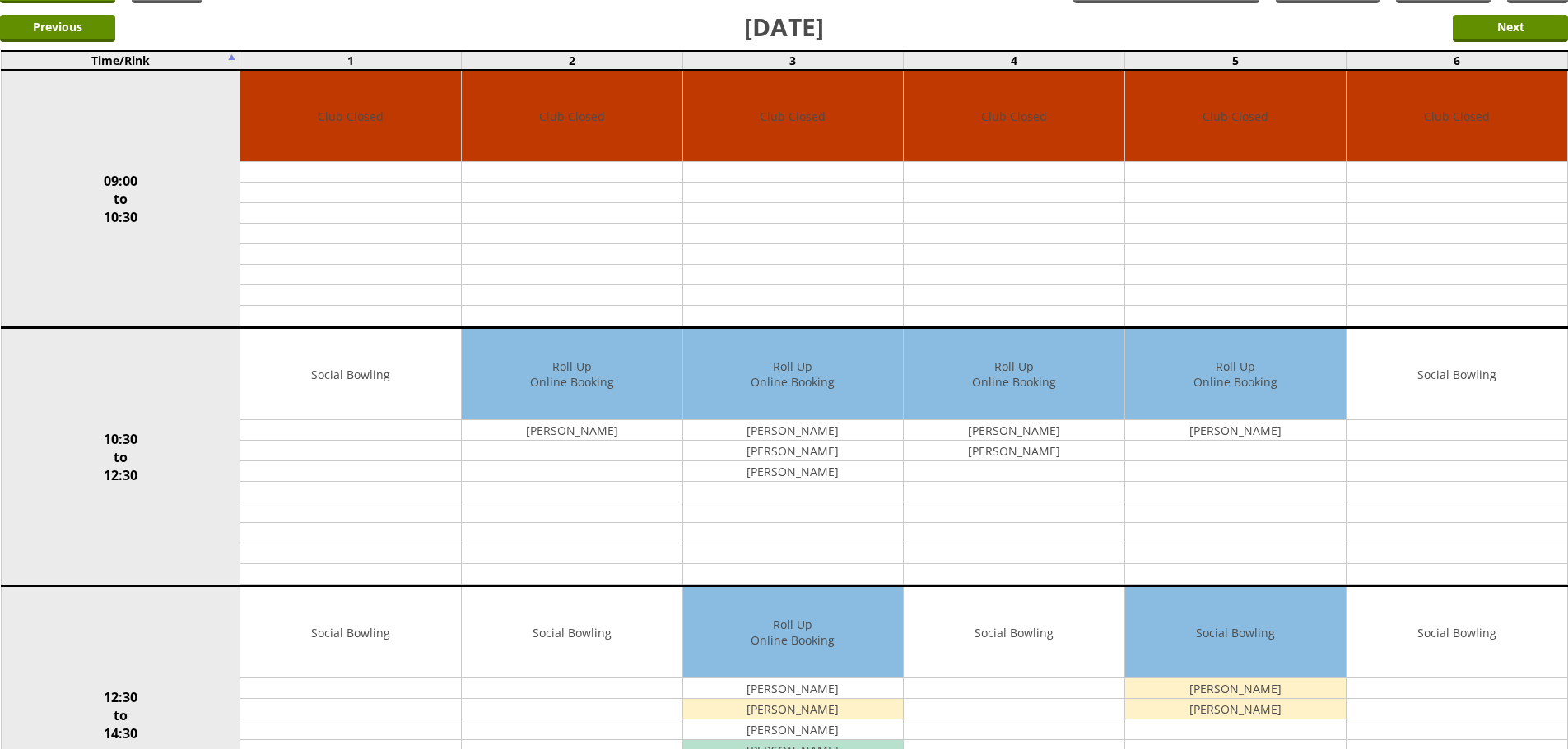
scroll to position [145, 0]
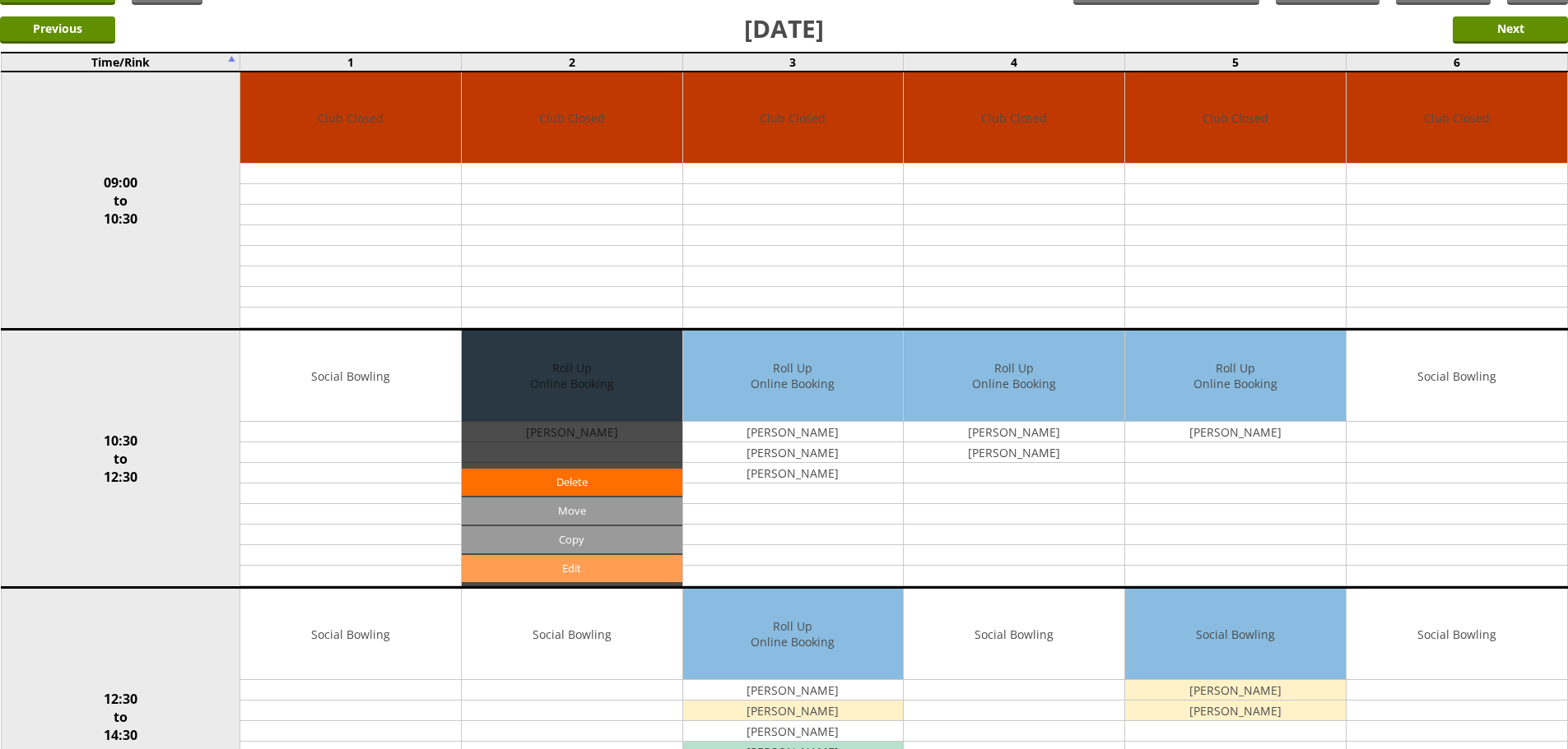
click at [579, 564] on link "Edit" at bounding box center [571, 568] width 221 height 27
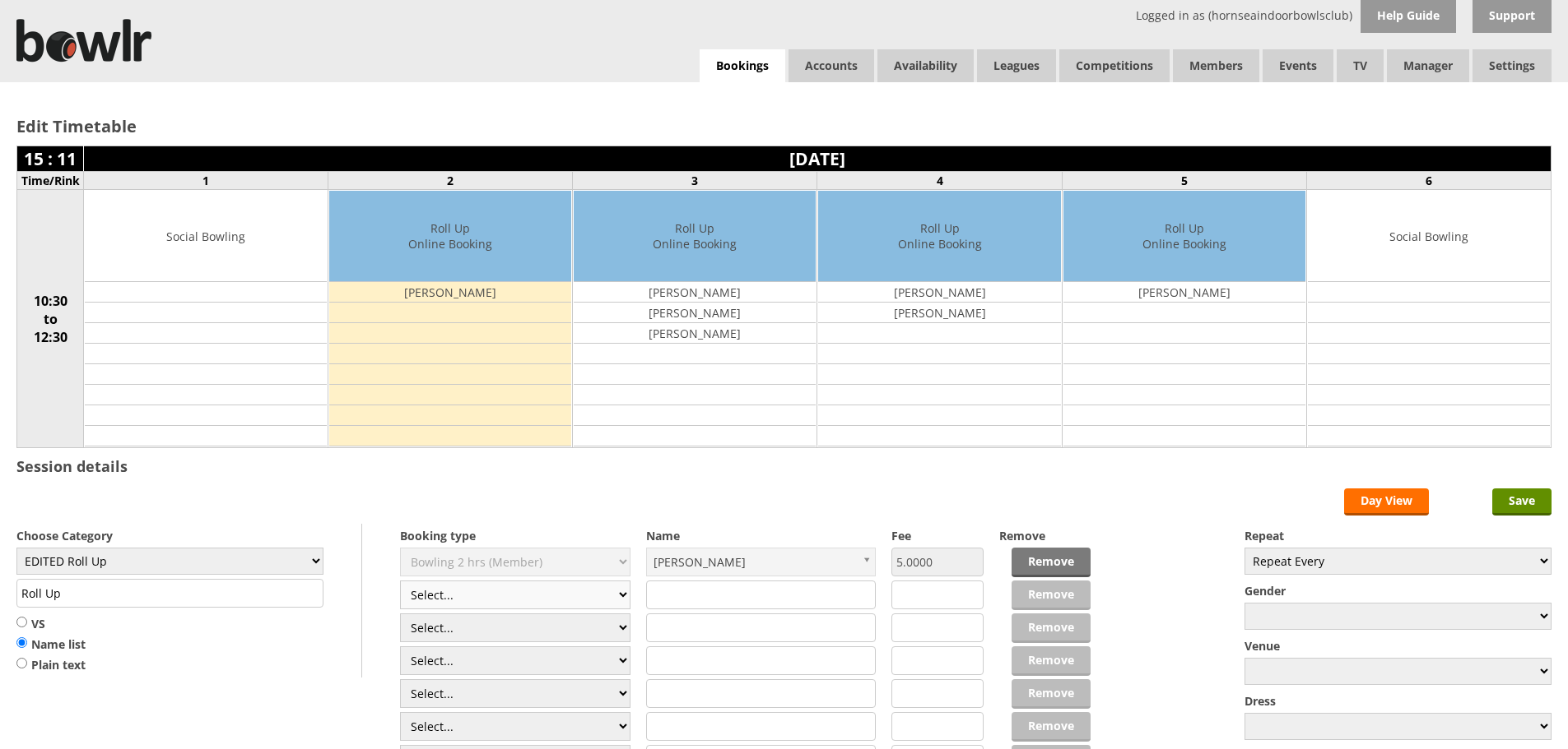
click at [620, 597] on select "Select... Club Competition (Member) Club Competition (Visitor) National (Member…" at bounding box center [515, 595] width 231 height 29
select select "1_50"
click at [400, 581] on select "Select... Club Competition (Member) Club Competition (Visitor) National (Member…" at bounding box center [515, 595] width 231 height 29
type input "EDITED Roll Up"
type input "5.0000"
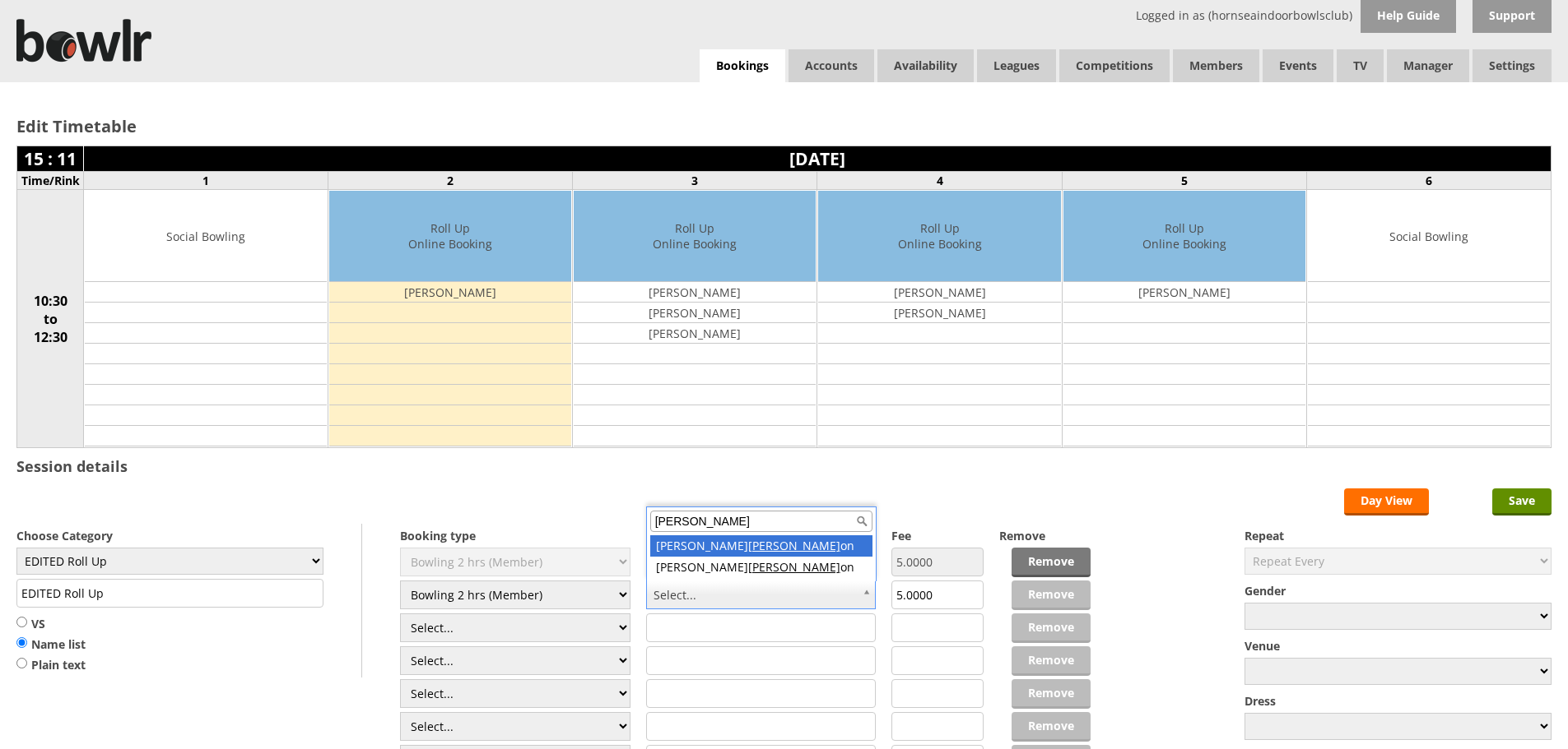
type input "[PERSON_NAME]"
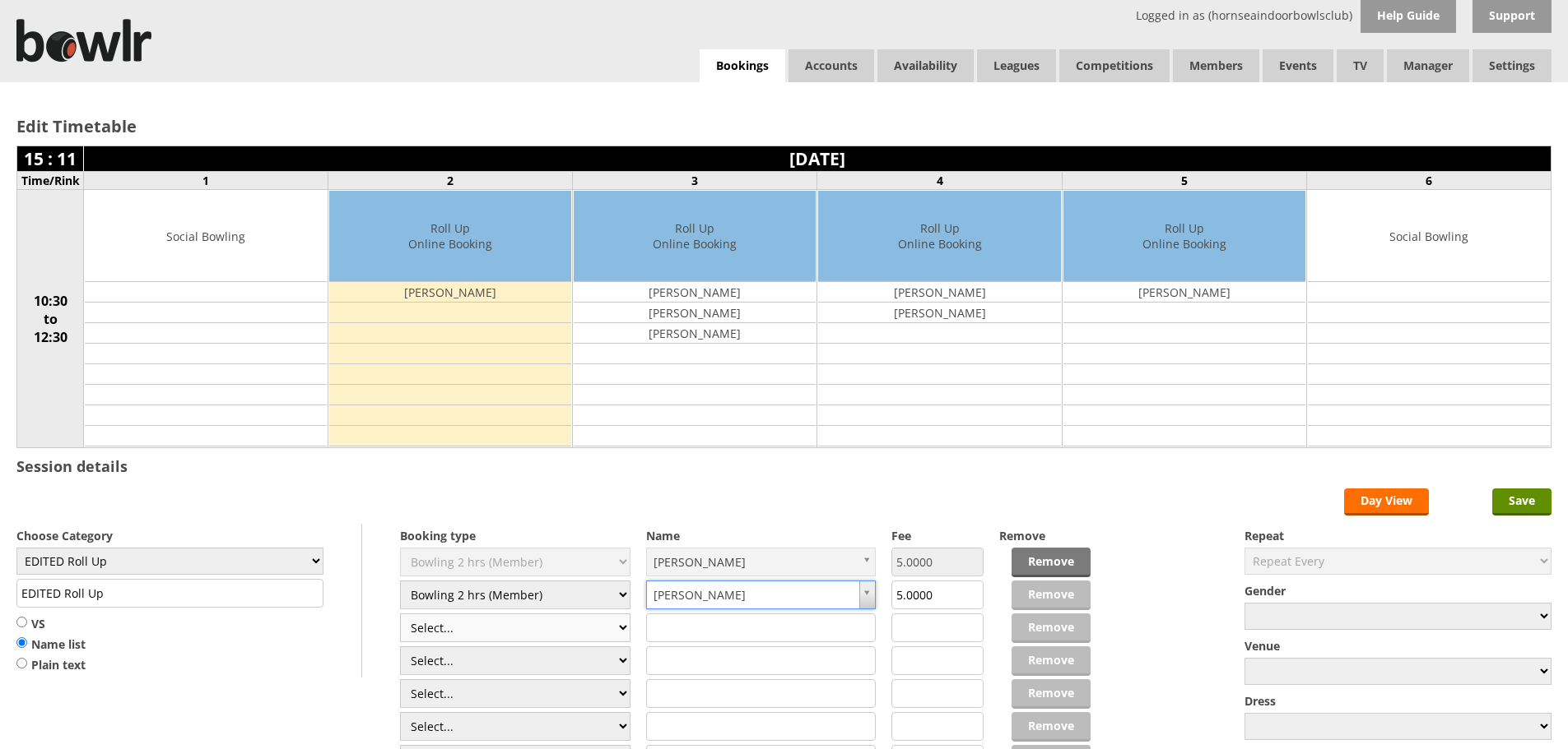
click at [543, 628] on select "Select... Club Competition (Member) Club Competition (Visitor) National (Member…" at bounding box center [515, 627] width 231 height 29
select select "1_50"
click at [400, 613] on select "Select... Club Competition (Member) Club Competition (Visitor) National (Member…" at bounding box center [515, 627] width 231 height 29
type input "5.0000"
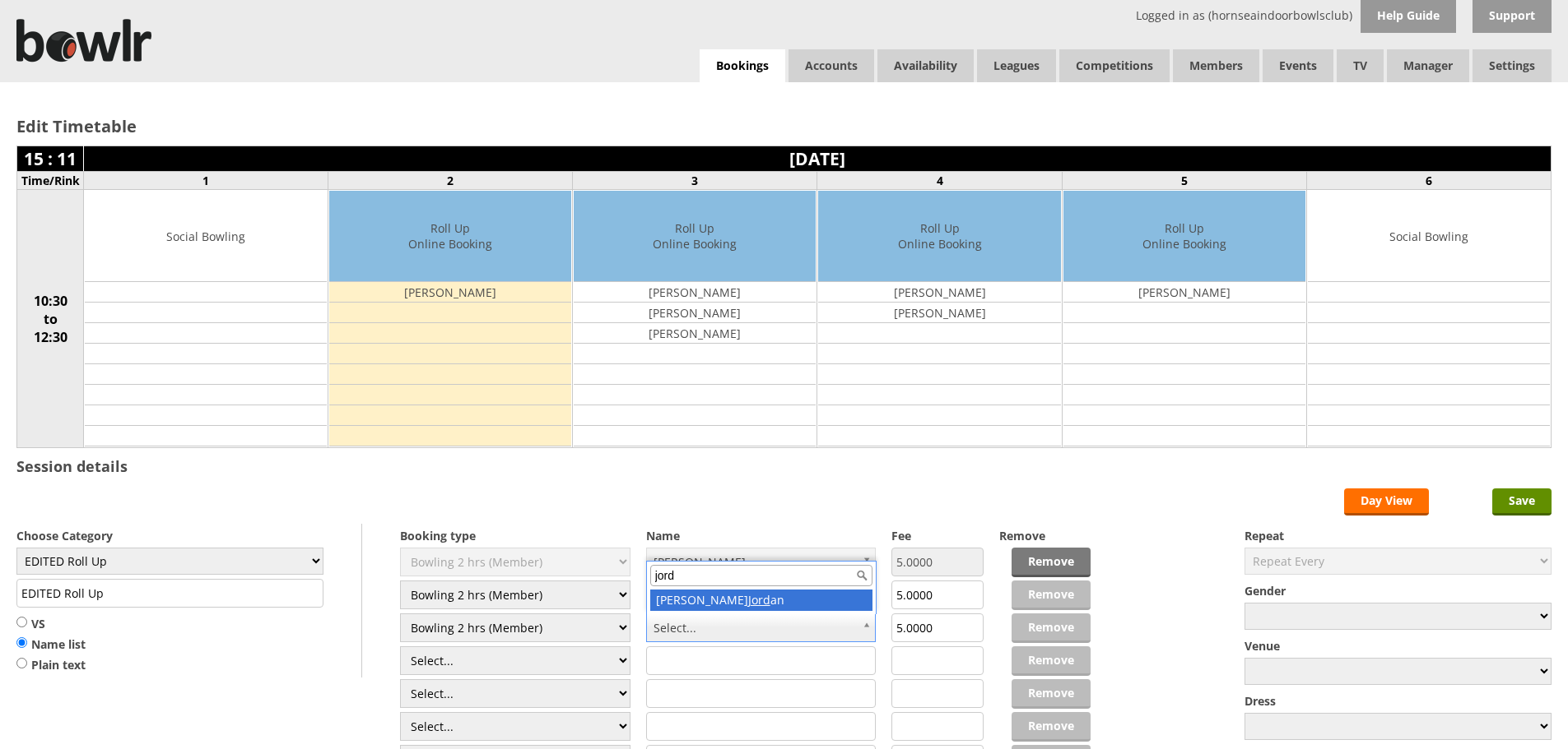
type input "jord"
click at [1528, 503] on input "Save" at bounding box center [1521, 502] width 59 height 27
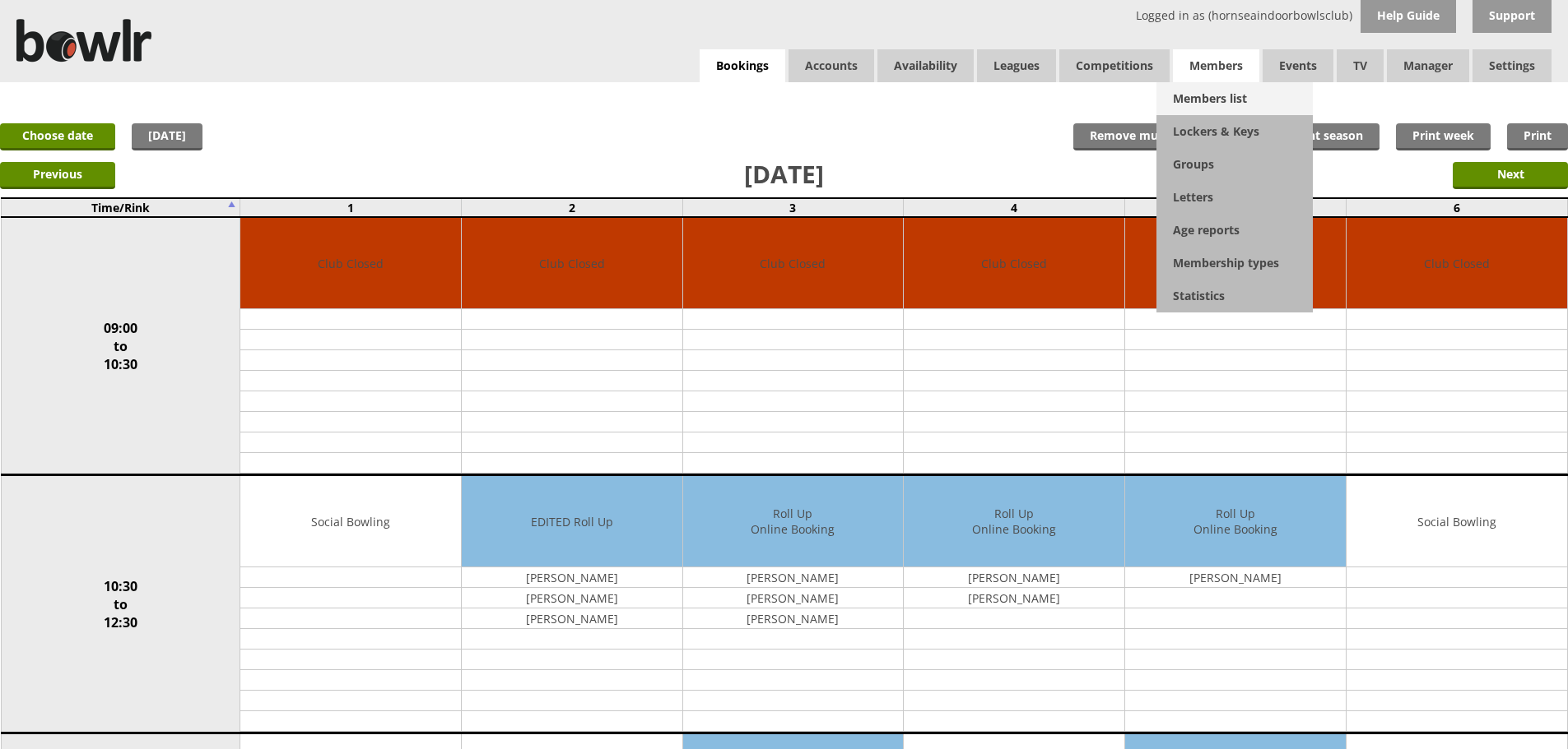
click at [1221, 91] on link "Members list" at bounding box center [1234, 98] width 156 height 33
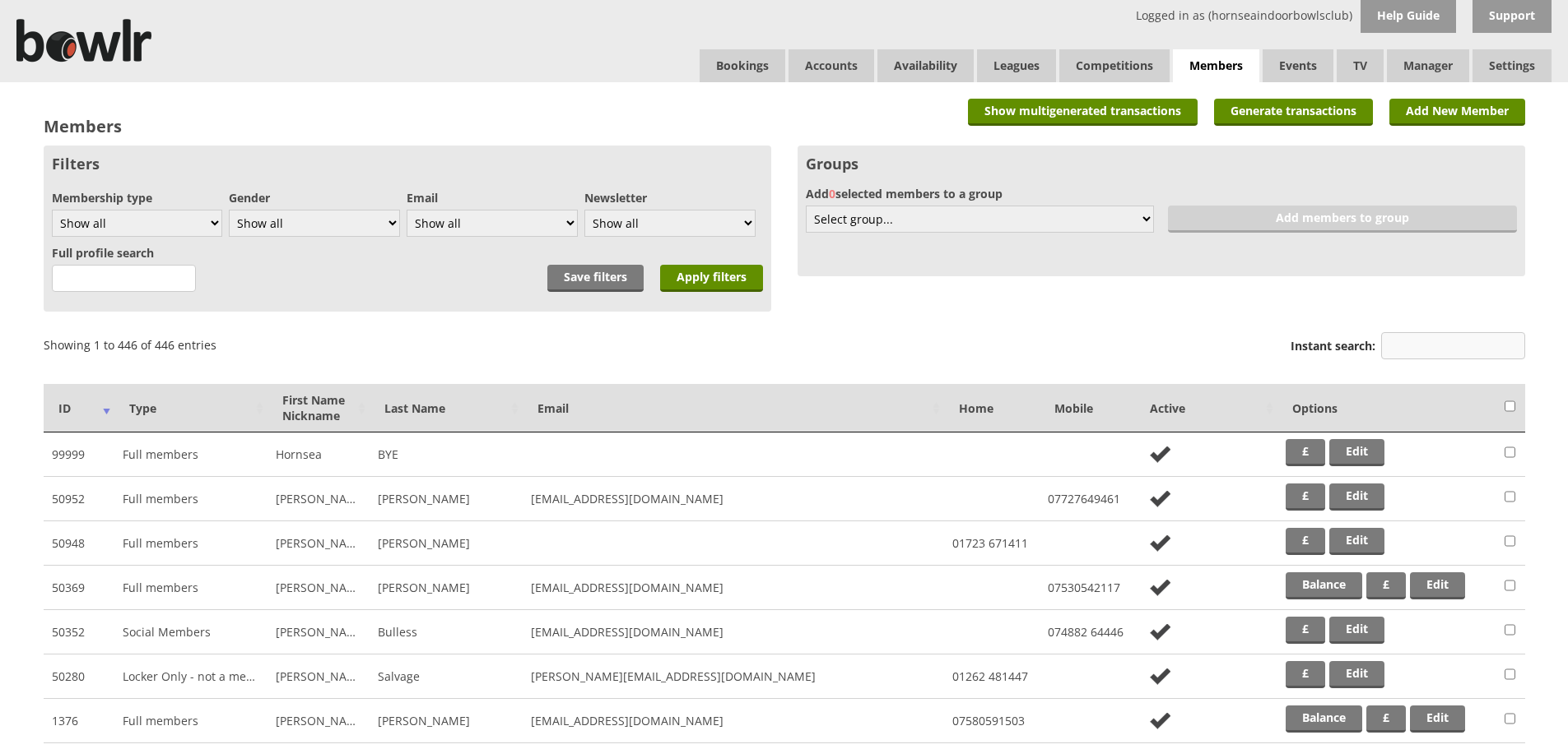
click at [1414, 339] on input "Instant search:" at bounding box center [1452, 345] width 144 height 27
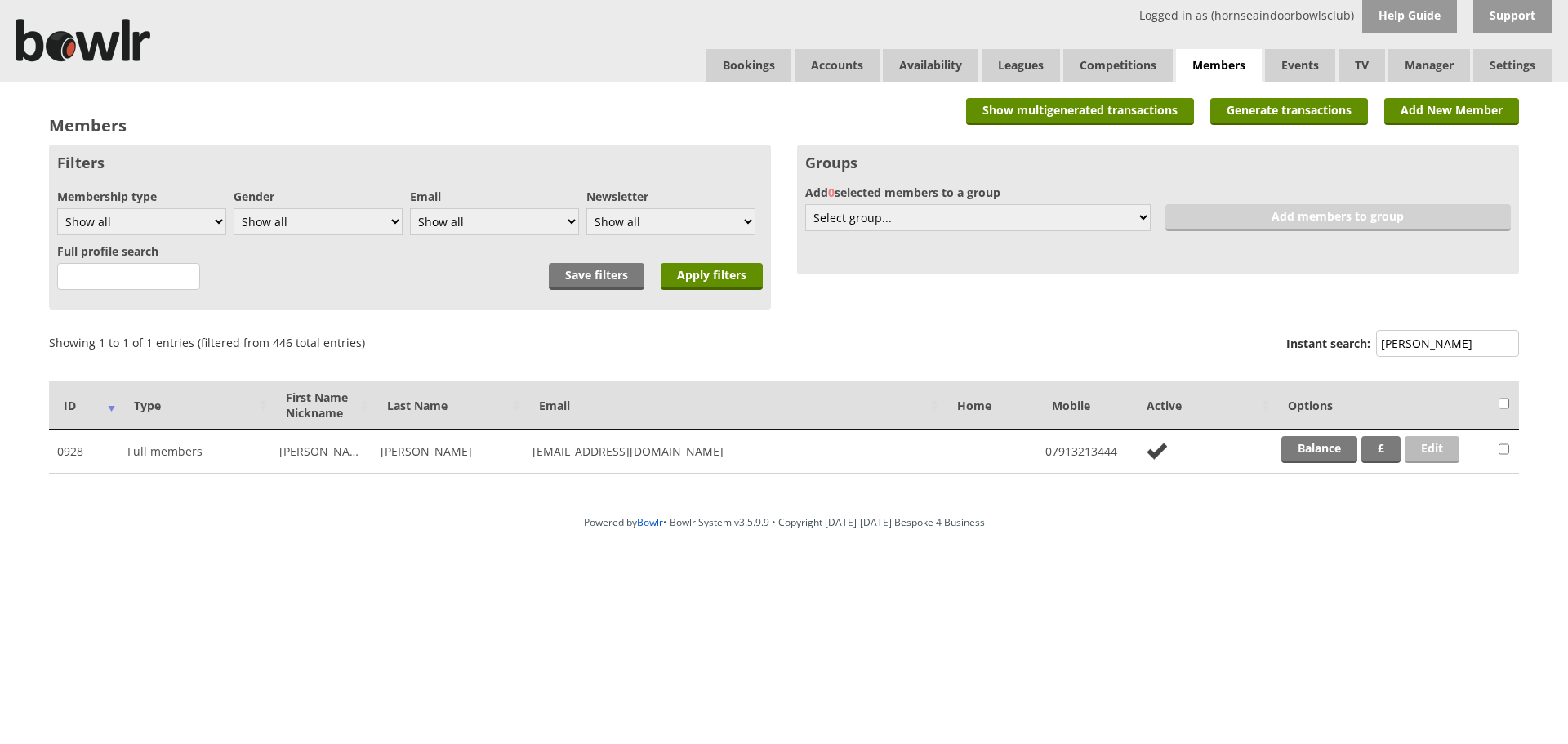
type input "reeve"
click at [1444, 447] on link "Edit" at bounding box center [1432, 449] width 55 height 27
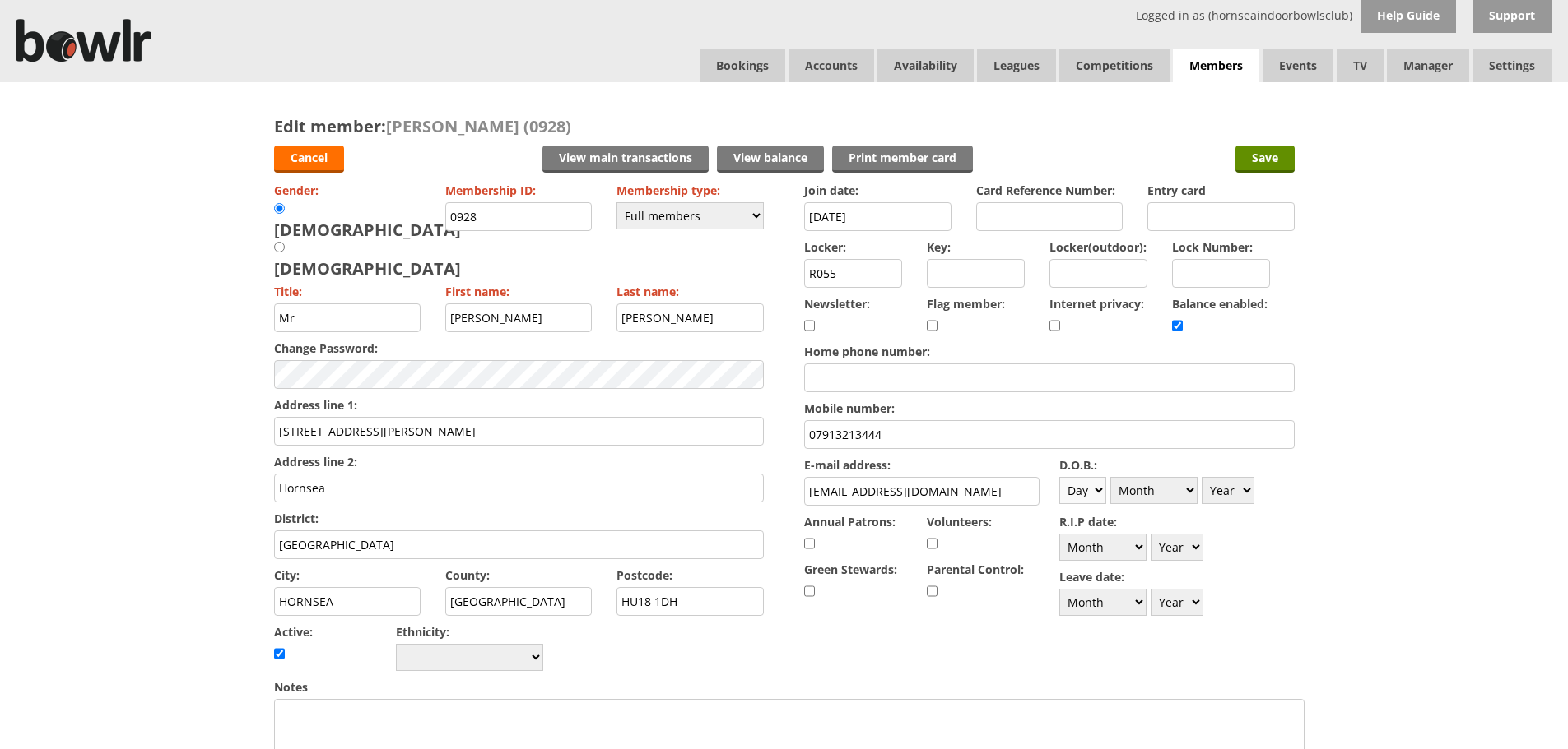
click at [1099, 490] on select "Day 1 2 3 4 5 6 7 8 9 10 11 12 13 14 15 16 17 18 19 20 21 22 23 24 25 26 27 28 …" at bounding box center [1082, 490] width 47 height 27
select select "20"
click at [1059, 477] on select "Day 1 2 3 4 5 6 7 8 9 10 11 12 13 14 15 16 17 18 19 20 21 22 23 24 25 26 27 28 …" at bounding box center [1082, 490] width 47 height 27
click at [1186, 487] on select "Month January February March April May June July August September October Novem…" at bounding box center [1153, 490] width 87 height 27
select select "11"
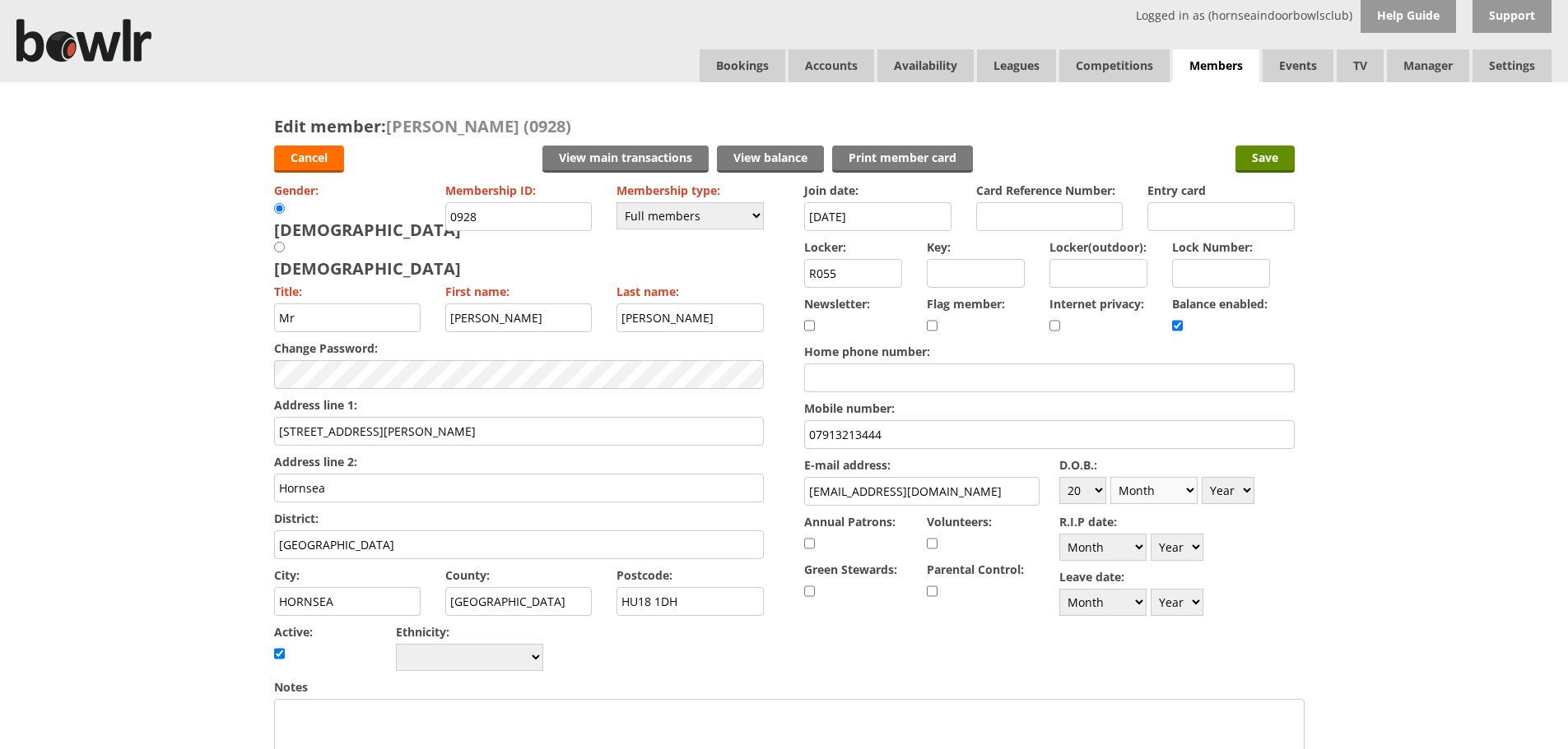
click at [1110, 477] on select "Month January February March April May June July August September October Novem…" at bounding box center [1153, 490] width 87 height 27
click at [1246, 492] on select "Year [DATE] 1901 1902 1903 1904 1905 1906 1907 1908 1909 1910 1911 1912 1913 19…" at bounding box center [1227, 490] width 52 height 27
select select "1960"
click at [1202, 477] on select "Year [DATE] 1901 1902 1903 1904 1905 1906 1907 1908 1909 1910 1911 1912 1913 19…" at bounding box center [1227, 490] width 52 height 27
click at [1265, 154] on input "Save" at bounding box center [1265, 158] width 59 height 27
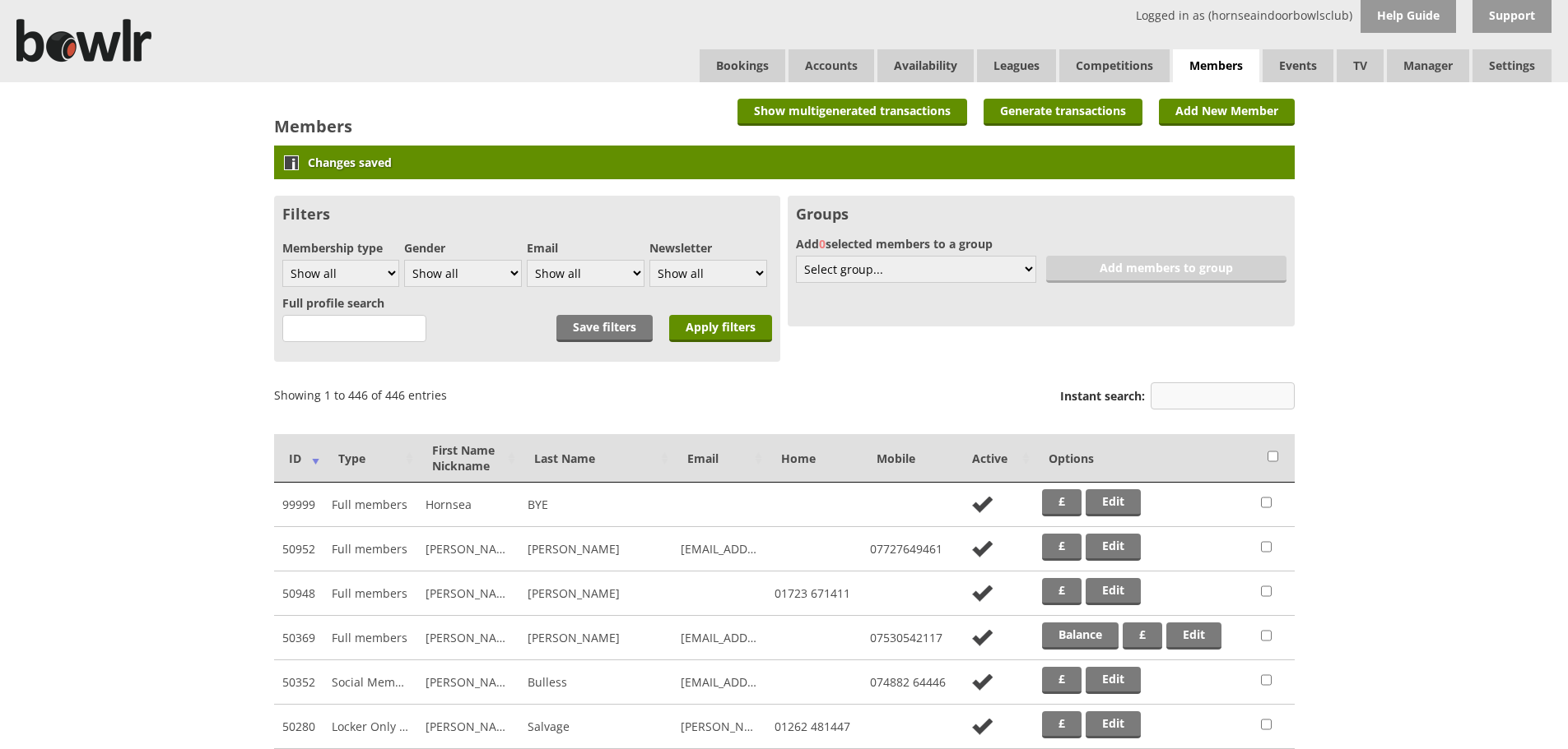
click at [1163, 389] on input "Instant search:" at bounding box center [1222, 396] width 144 height 27
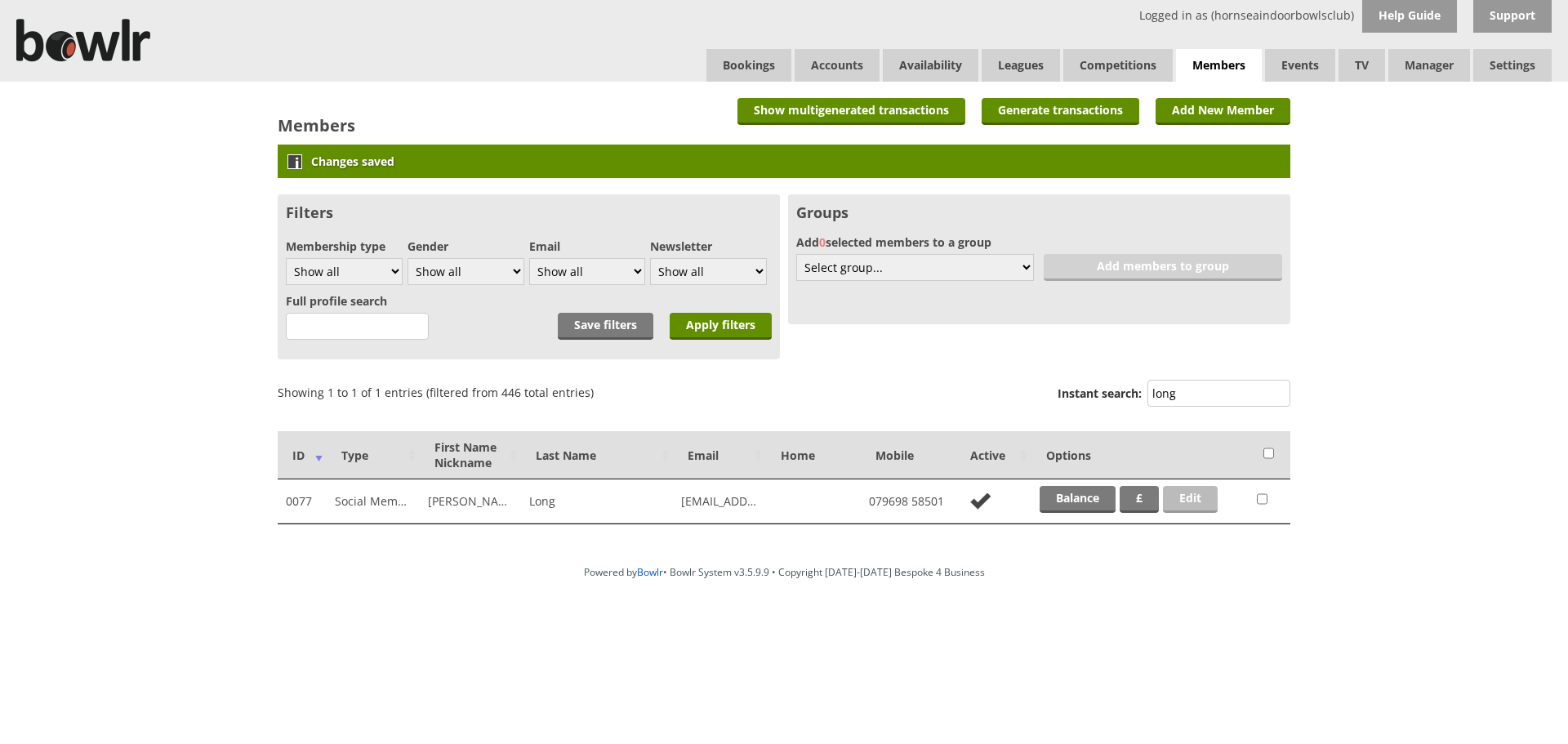
type input "long"
click at [1191, 496] on link "Edit" at bounding box center [1191, 499] width 55 height 27
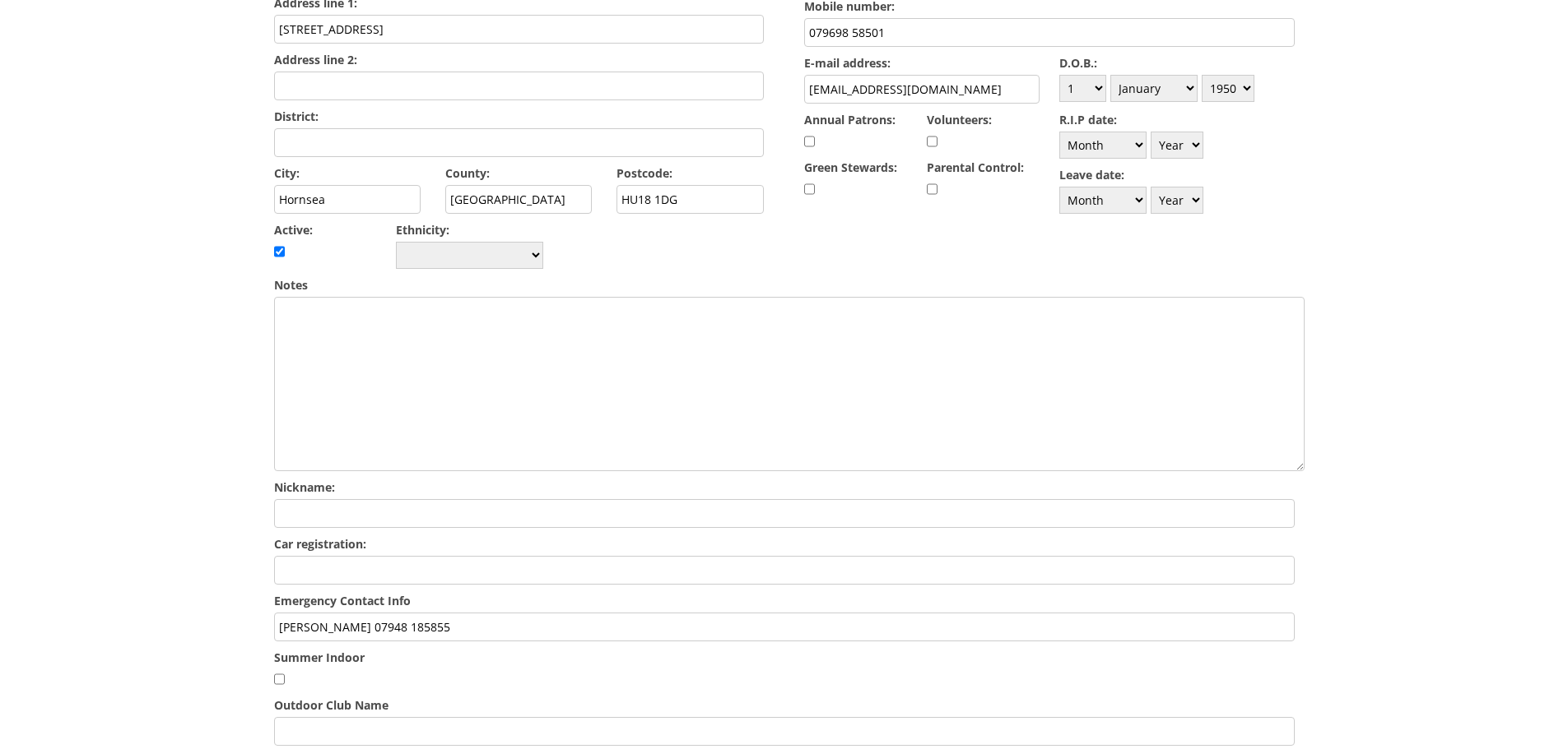
scroll to position [404, 0]
drag, startPoint x: 428, startPoint y: 578, endPoint x: 263, endPoint y: 578, distance: 165.0
click at [263, 578] on div "Edit member: [PERSON_NAME] (0077) Cancel View main transactions View balance Pr…" at bounding box center [784, 316] width 1053 height 1274
paste input "Dr [PERSON_NAME] (Dau) 07719783798"
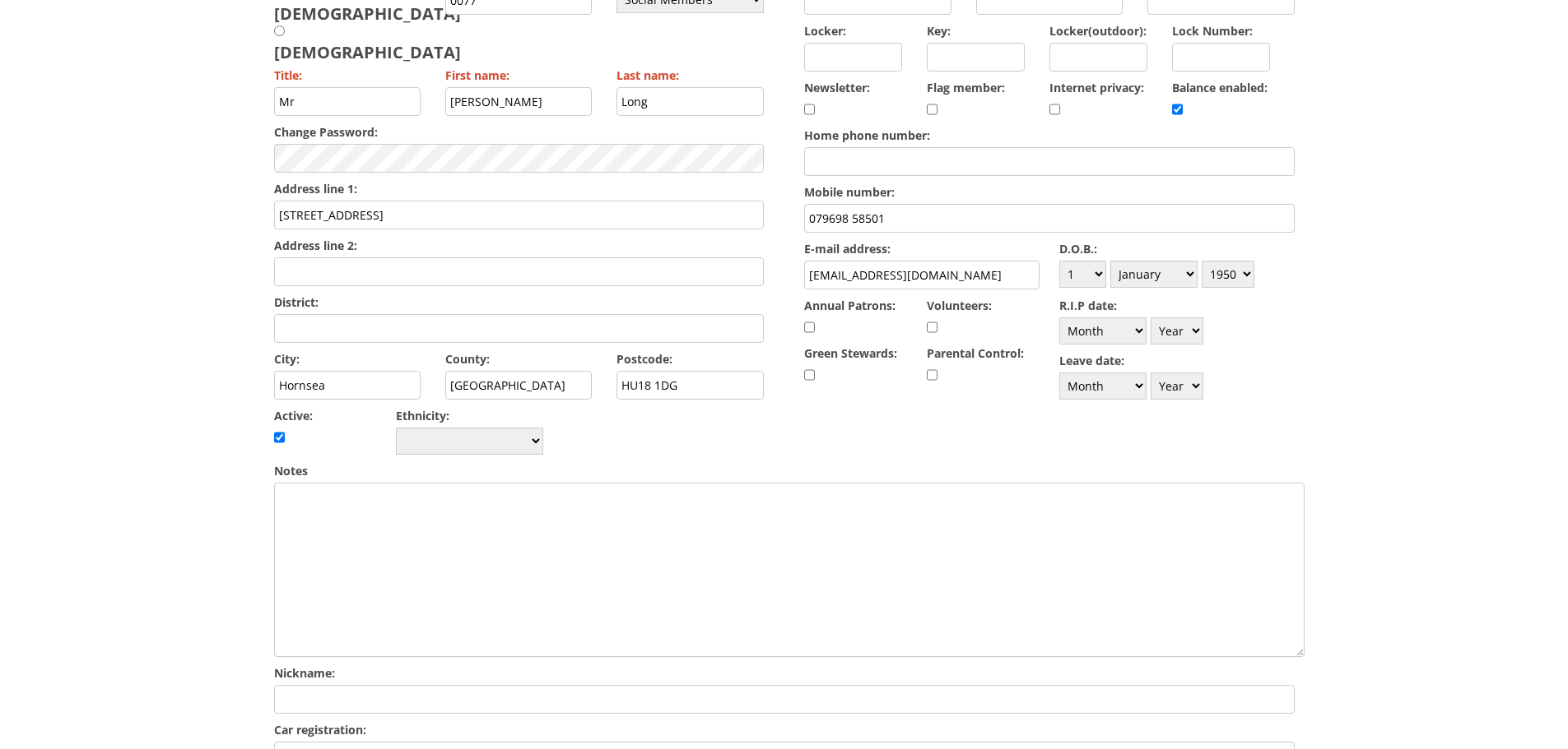
scroll to position [168, 0]
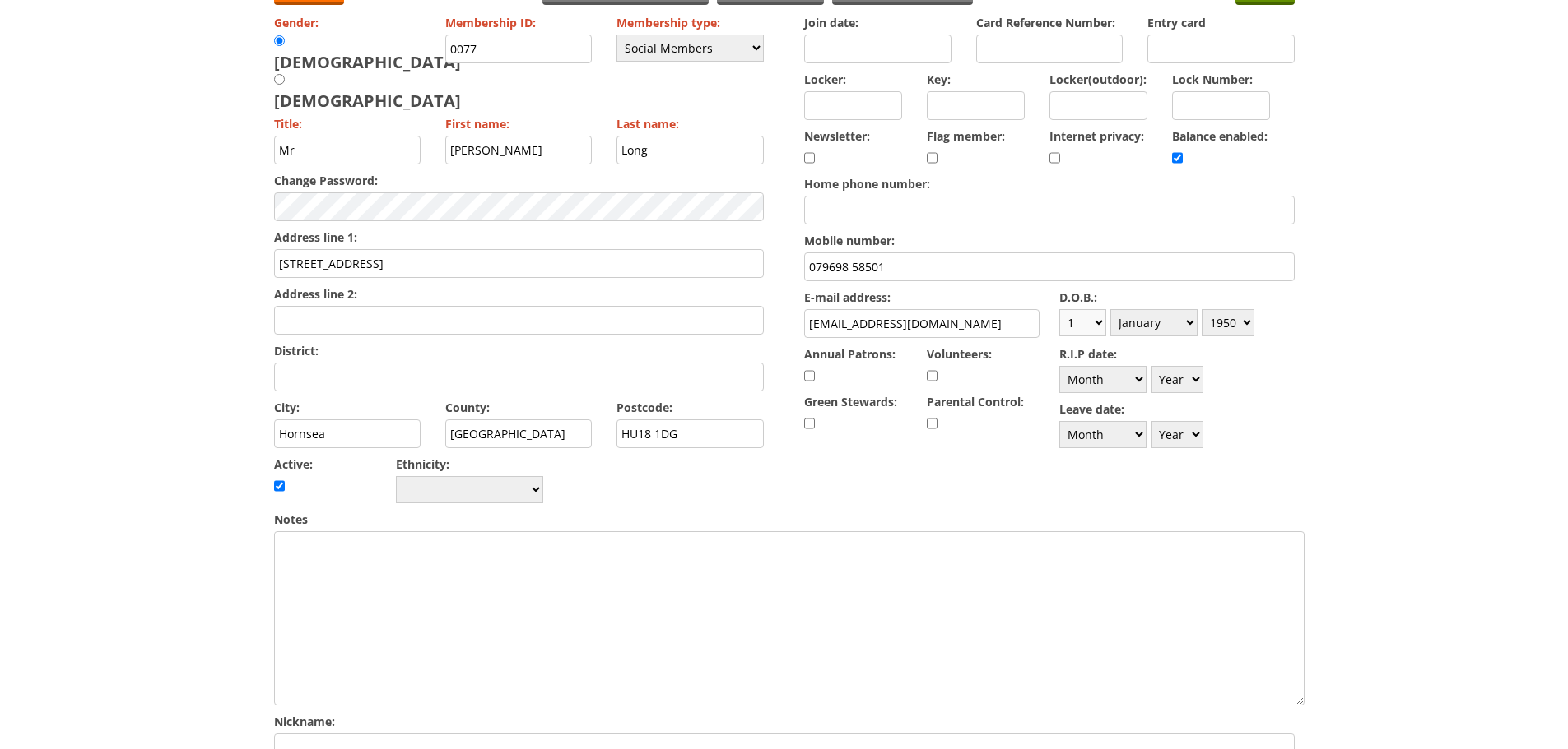
type input "Dr [PERSON_NAME] (Dau) 07719783798"
click at [1098, 325] on select "Day 1 2 3 4 5 6 7 8 9 10 11 12 13 14 15 16 17 18 19 20 21 22 23 24 25 26 27 28 …" at bounding box center [1082, 323] width 47 height 27
select select "29"
click at [1059, 310] on select "Day 1 2 3 4 5 6 7 8 9 10 11 12 13 14 15 16 17 18 19 20 21 22 23 24 25 26 27 28 …" at bounding box center [1082, 323] width 47 height 27
click at [1189, 329] on select "Month January February March April May June July August September October Novem…" at bounding box center [1153, 323] width 87 height 27
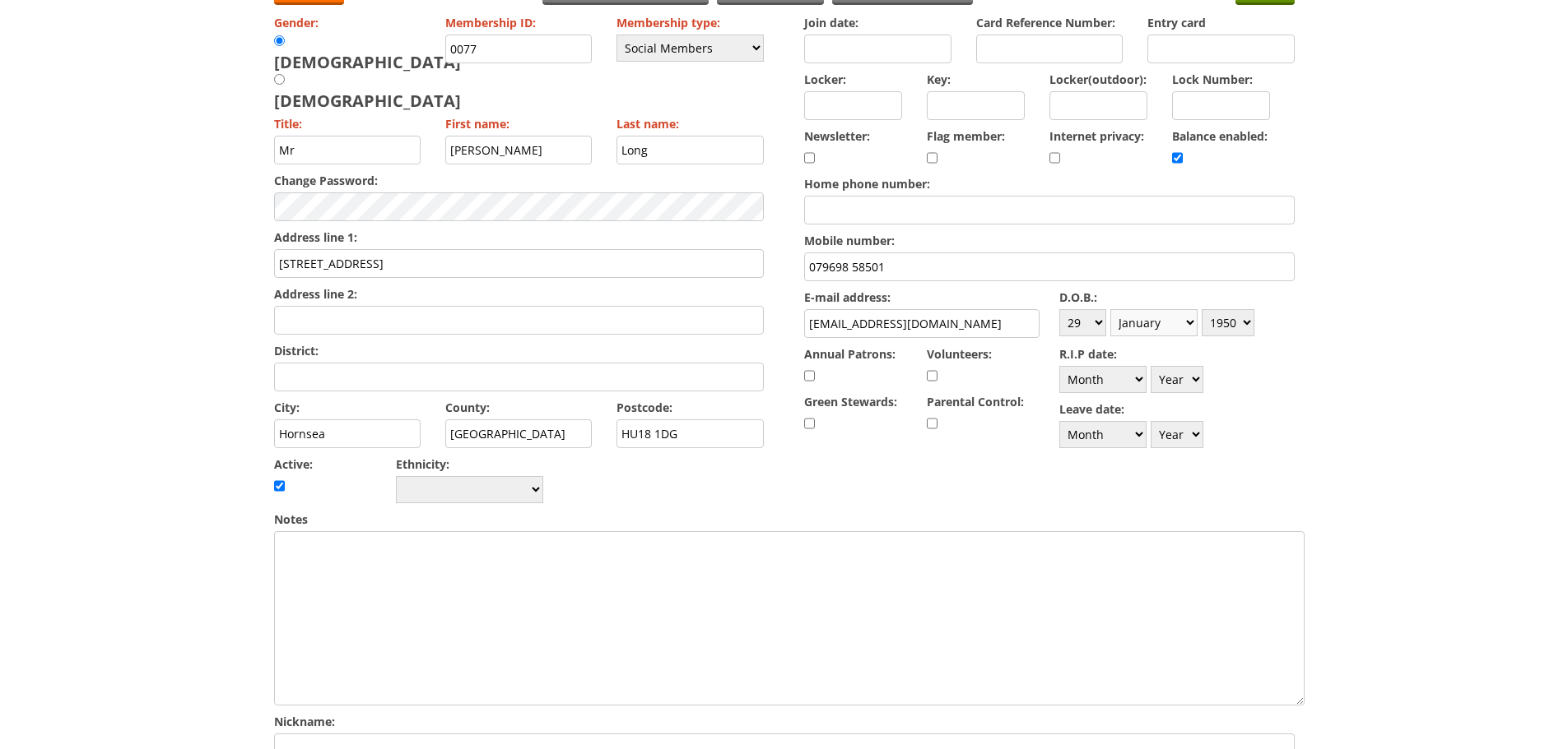
select select "10"
click at [1110, 310] on select "Month January February March April May June July August September October Novem…" at bounding box center [1153, 323] width 87 height 27
click at [1250, 322] on select "Year [DATE] 1901 1902 1903 1904 1905 1906 1907 1908 1909 1910 1911 1912 1913 19…" at bounding box center [1227, 323] width 52 height 27
select select "1949"
click at [1202, 310] on select "Year [DATE] 1901 1902 1903 1904 1905 1906 1907 1908 1909 1910 1911 1912 1913 19…" at bounding box center [1227, 323] width 52 height 27
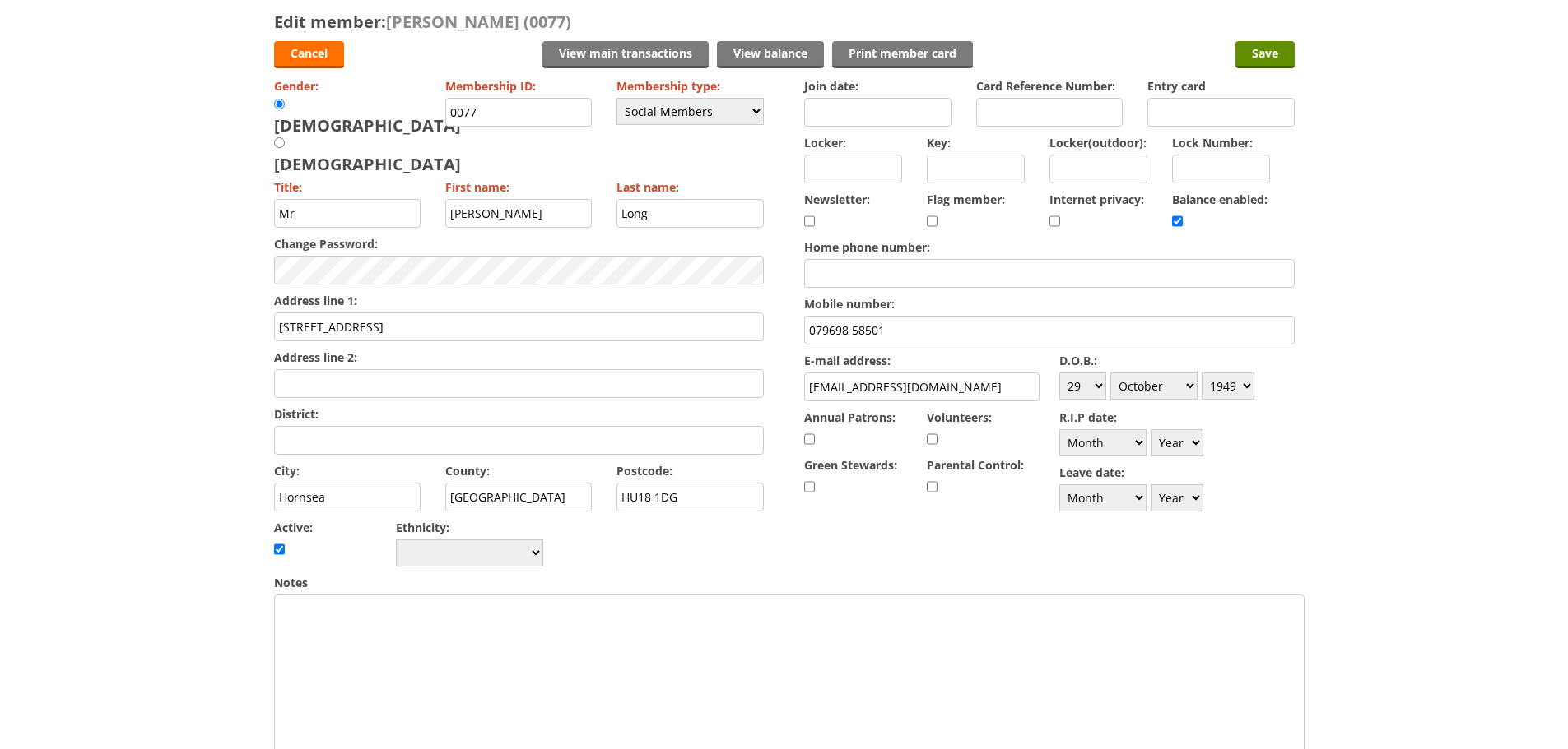
scroll to position [0, 0]
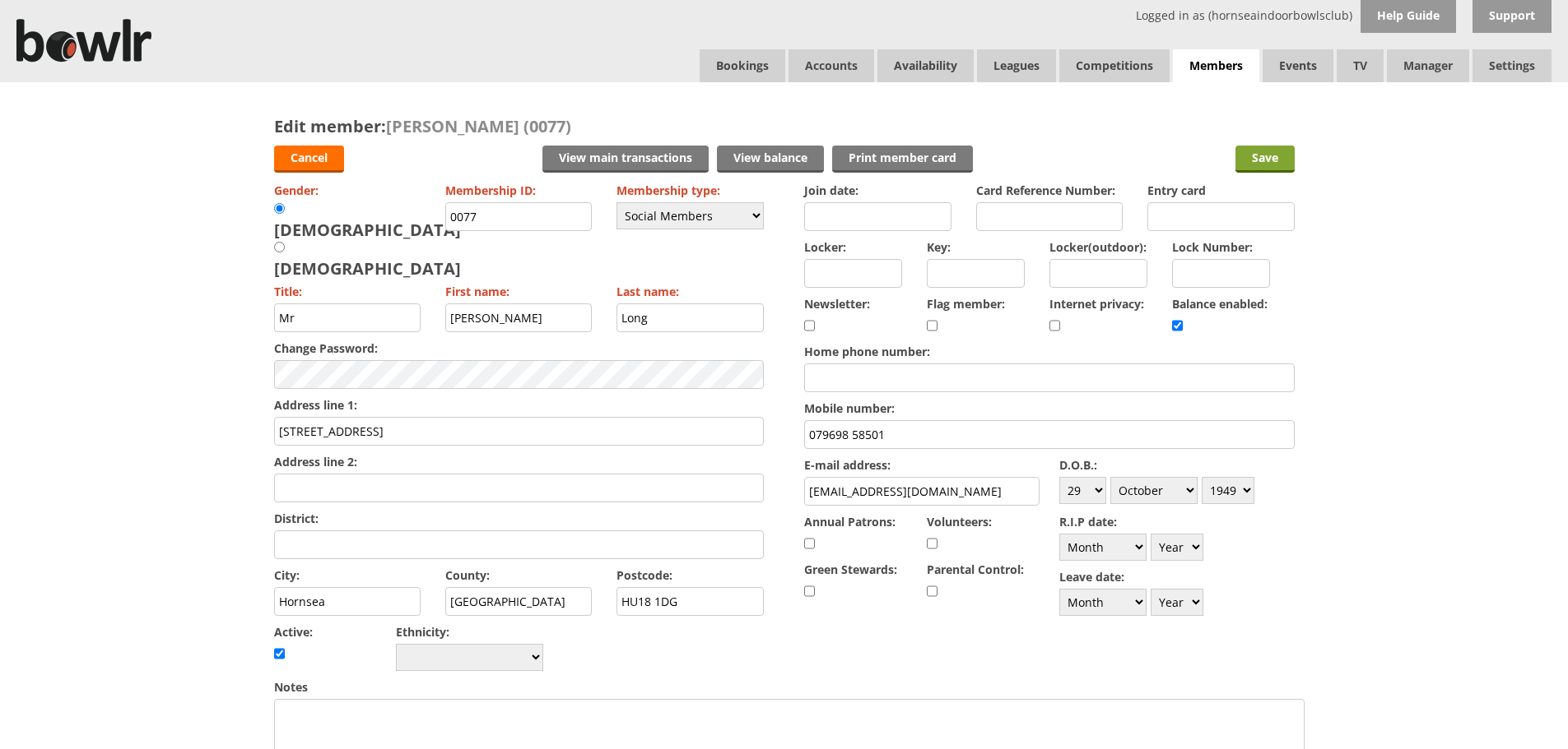
click at [1273, 162] on input "Save" at bounding box center [1265, 158] width 59 height 27
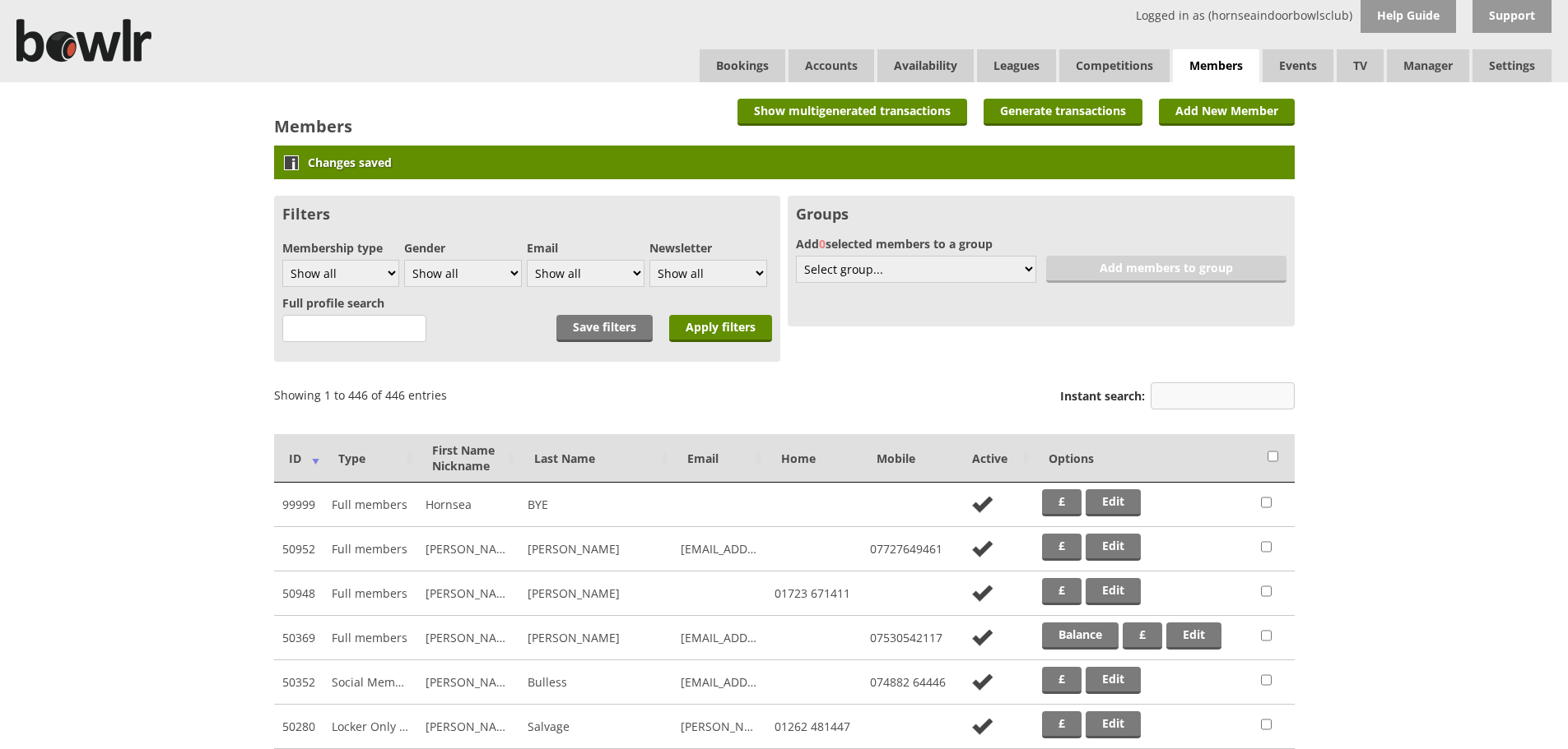
click at [1209, 397] on input "Instant search:" at bounding box center [1222, 396] width 144 height 27
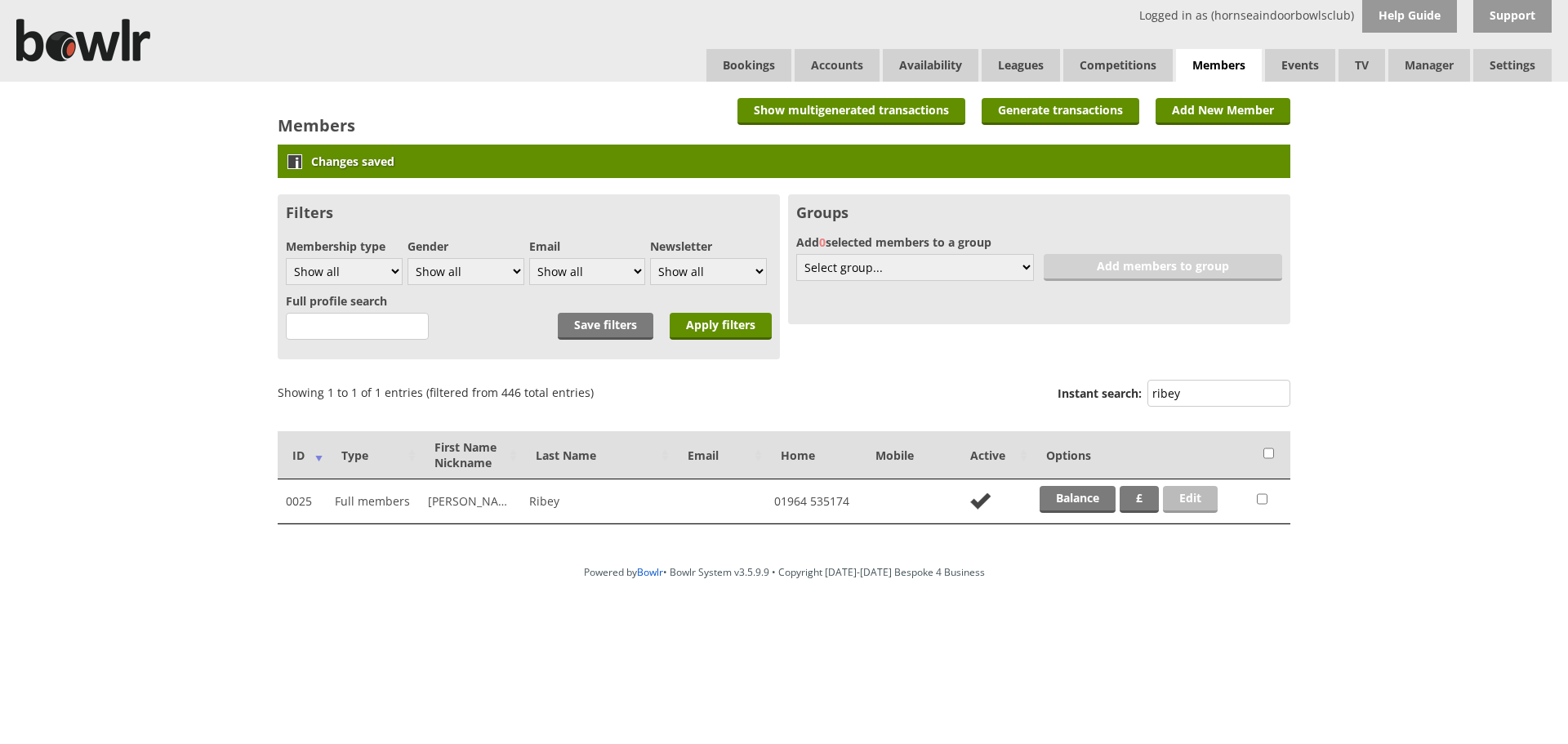
type input "ribey"
click at [1203, 494] on link "Edit" at bounding box center [1191, 499] width 55 height 27
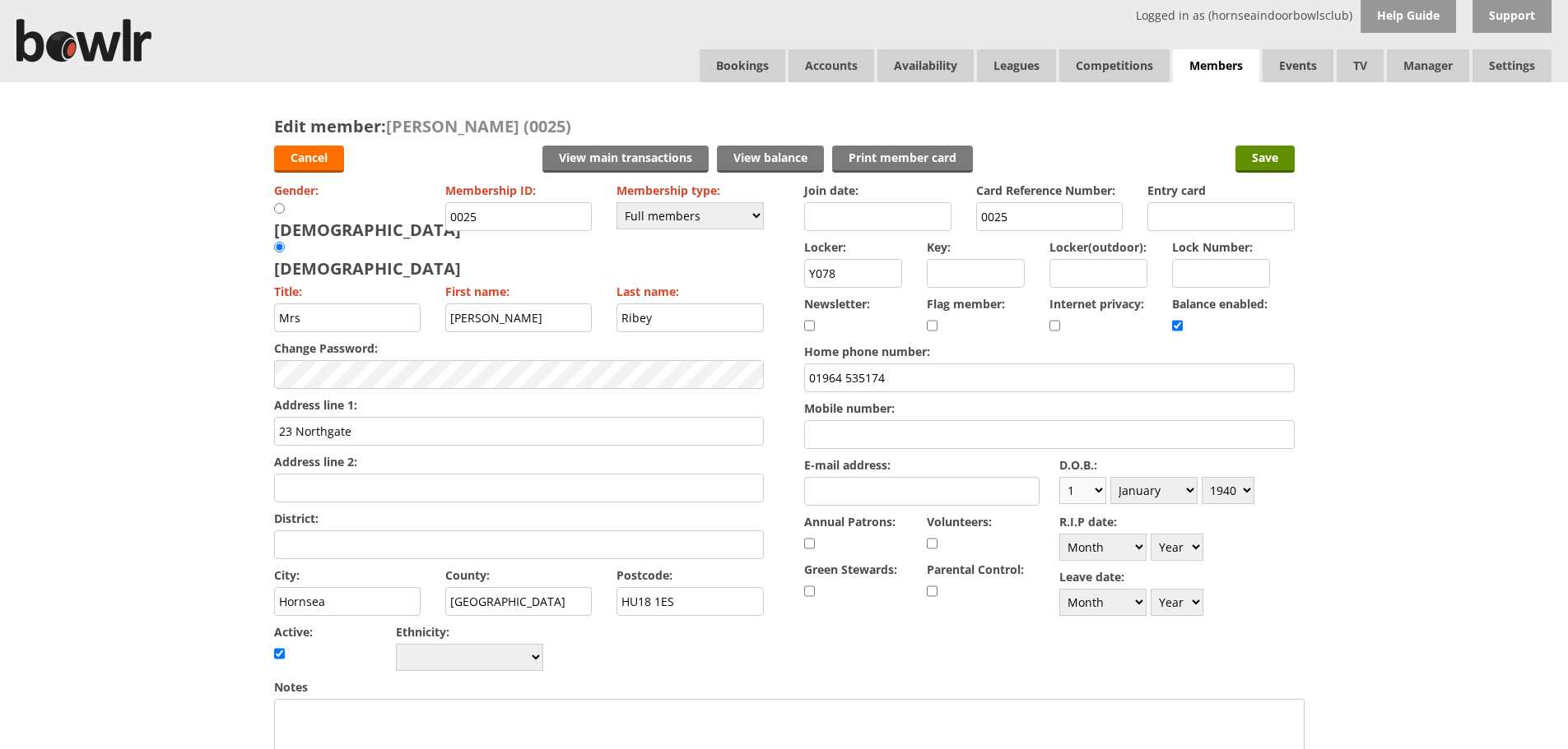
click at [1096, 494] on select "Day 1 2 3 4 5 6 7 8 9 10 11 12 13 14 15 16 17 18 19 20 21 22 23 24 25 26 27 28 …" at bounding box center [1082, 490] width 47 height 27
select select "19"
click at [1059, 477] on select "Day 1 2 3 4 5 6 7 8 9 10 11 12 13 14 15 16 17 18 19 20 21 22 23 24 25 26 27 28 …" at bounding box center [1082, 490] width 47 height 27
click at [1177, 491] on select "Month January February March April May June July August September October Novem…" at bounding box center [1153, 490] width 87 height 27
select select "7"
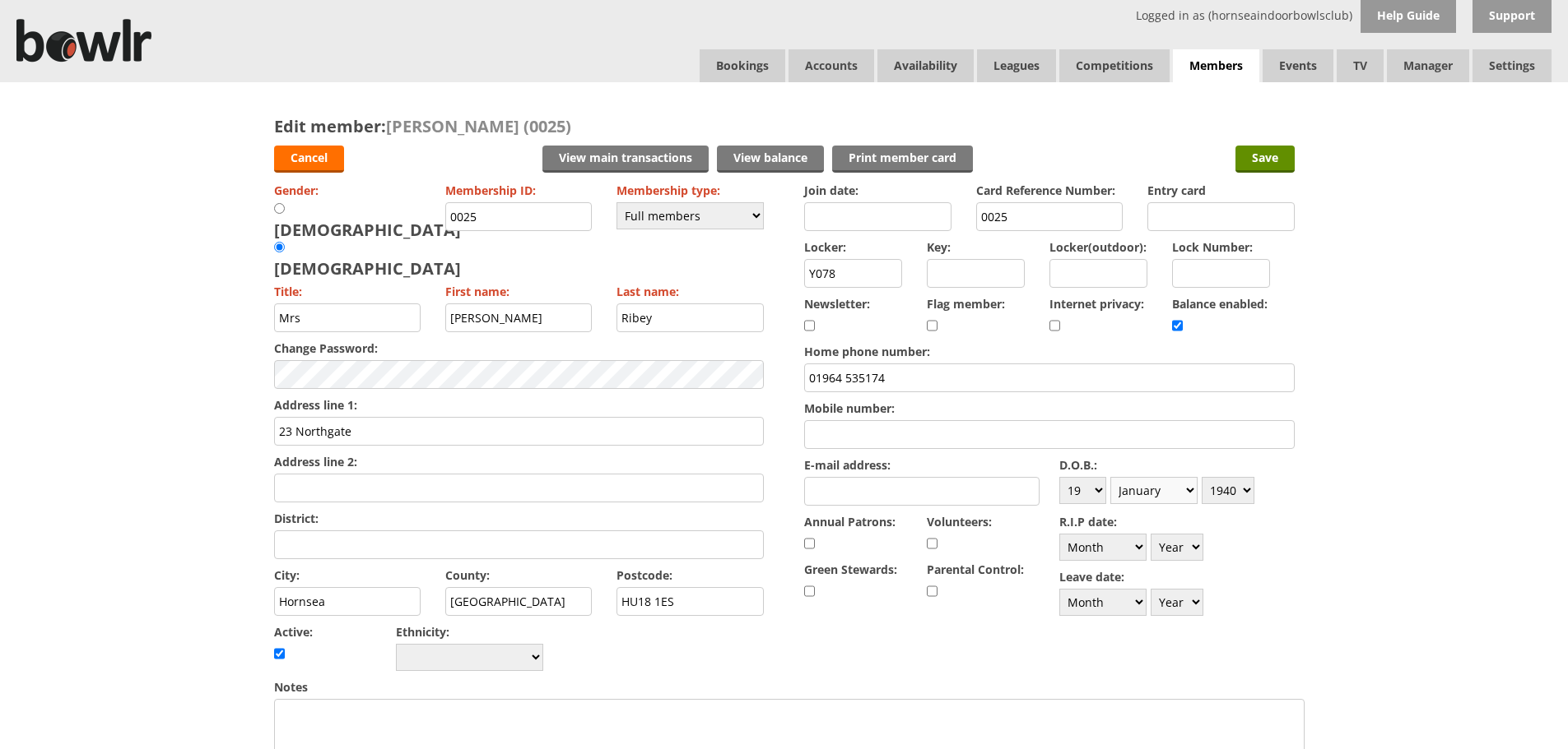
click at [1110, 477] on select "Month January February March April May June July August September October Novem…" at bounding box center [1153, 490] width 87 height 27
click at [1245, 490] on select "Year 1900 1901 1902 1903 1904 1905 1906 1907 1908 1909 1910 1911 1912 1913 1914…" at bounding box center [1227, 490] width 52 height 27
select select "1939"
click at [1202, 477] on select "Year 1900 1901 1902 1903 1904 1905 1906 1907 1908 1909 1910 1911 1912 1913 1914…" at bounding box center [1227, 490] width 52 height 27
click at [1262, 158] on input "Save" at bounding box center [1265, 158] width 59 height 27
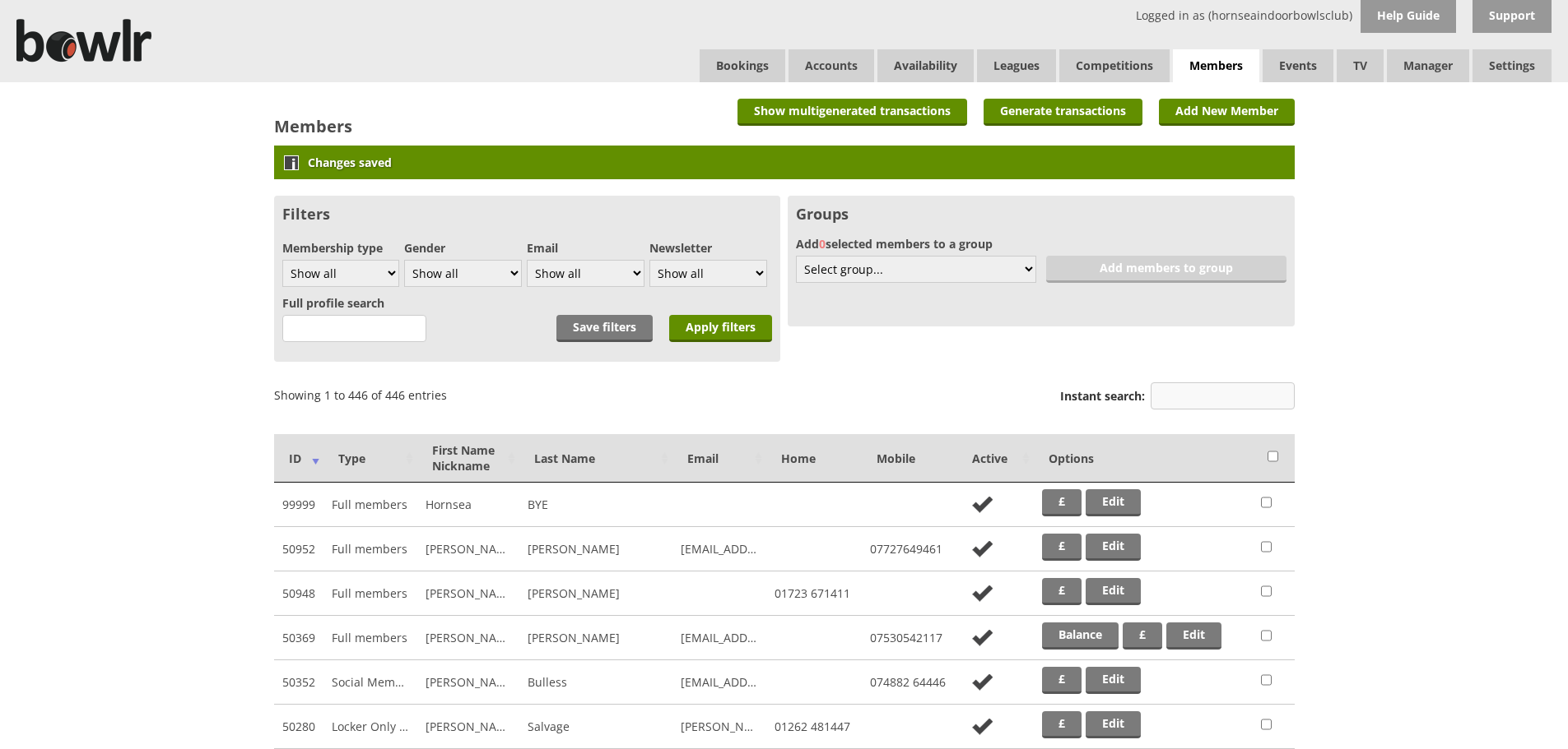
click at [1225, 401] on input "Instant search:" at bounding box center [1222, 396] width 144 height 27
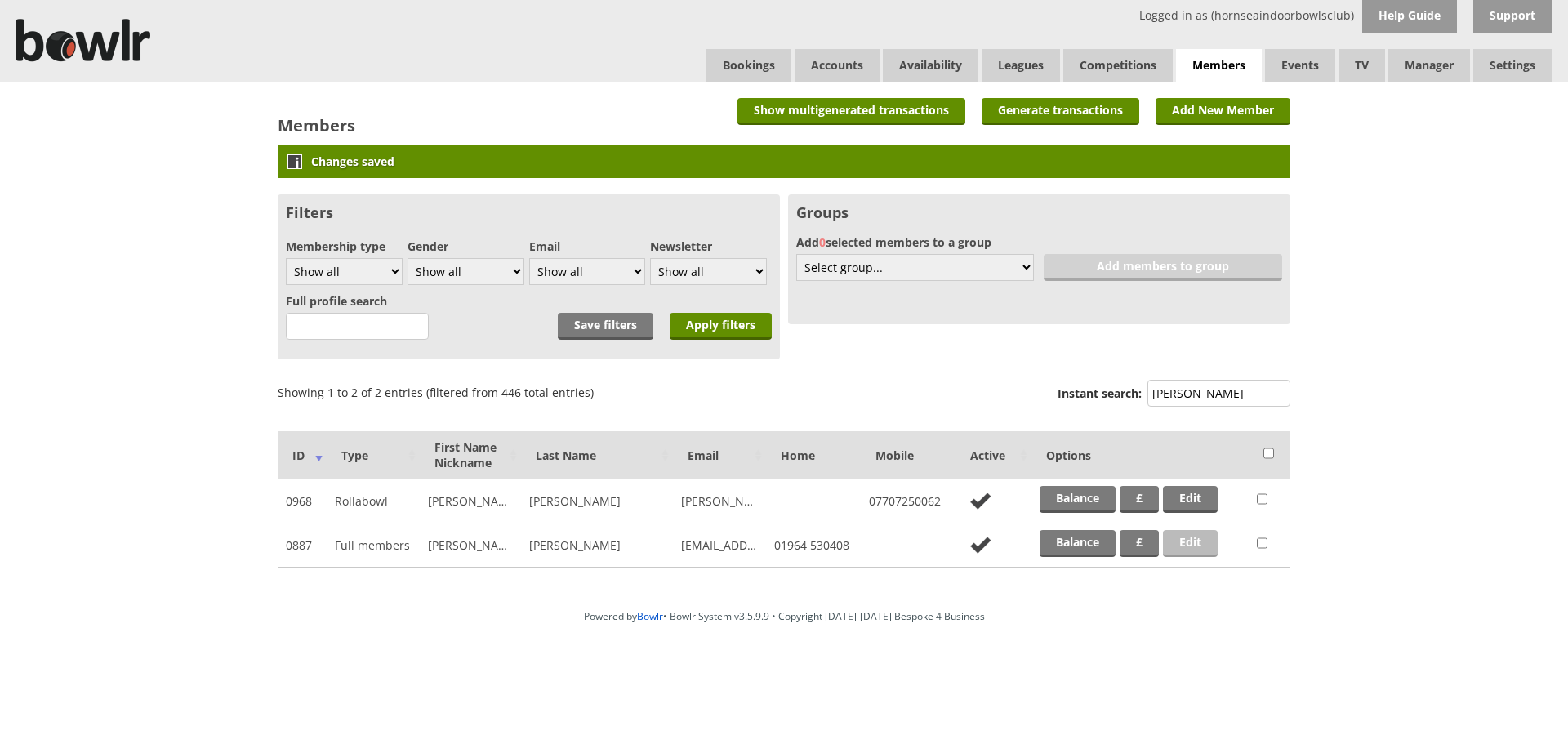
type input "stevens"
click at [1178, 543] on link "Edit" at bounding box center [1191, 543] width 55 height 27
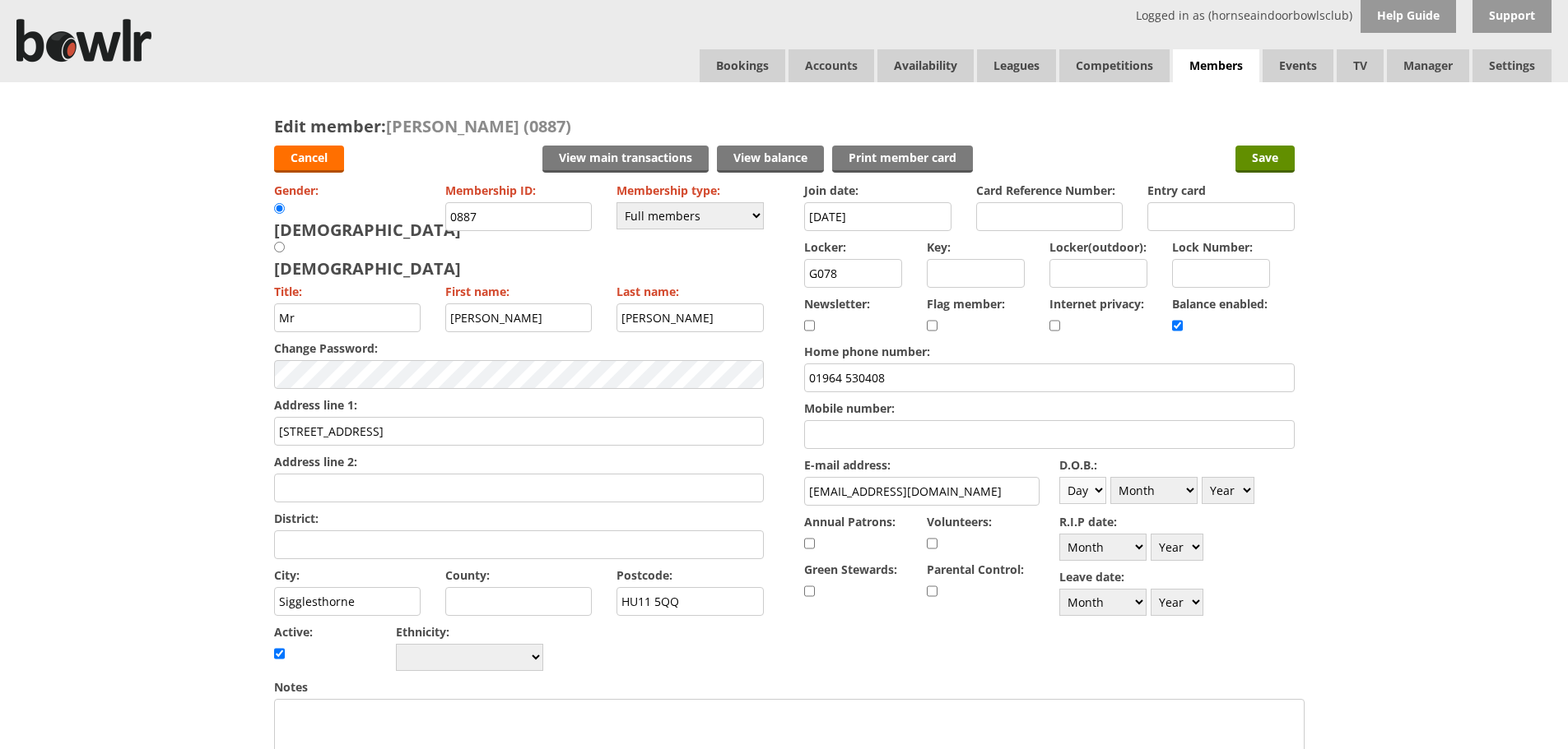
click at [1100, 491] on select "Day 1 2 3 4 5 6 7 8 9 10 11 12 13 14 15 16 17 18 19 20 21 22 23 24 25 26 27 28 …" at bounding box center [1082, 490] width 47 height 27
select select "9"
click at [1059, 477] on select "Day 1 2 3 4 5 6 7 8 9 10 11 12 13 14 15 16 17 18 19 20 21 22 23 24 25 26 27 28 …" at bounding box center [1082, 490] width 47 height 27
click at [1165, 492] on select "Month January February March April May June July August September October Novem…" at bounding box center [1153, 490] width 87 height 27
select select "8"
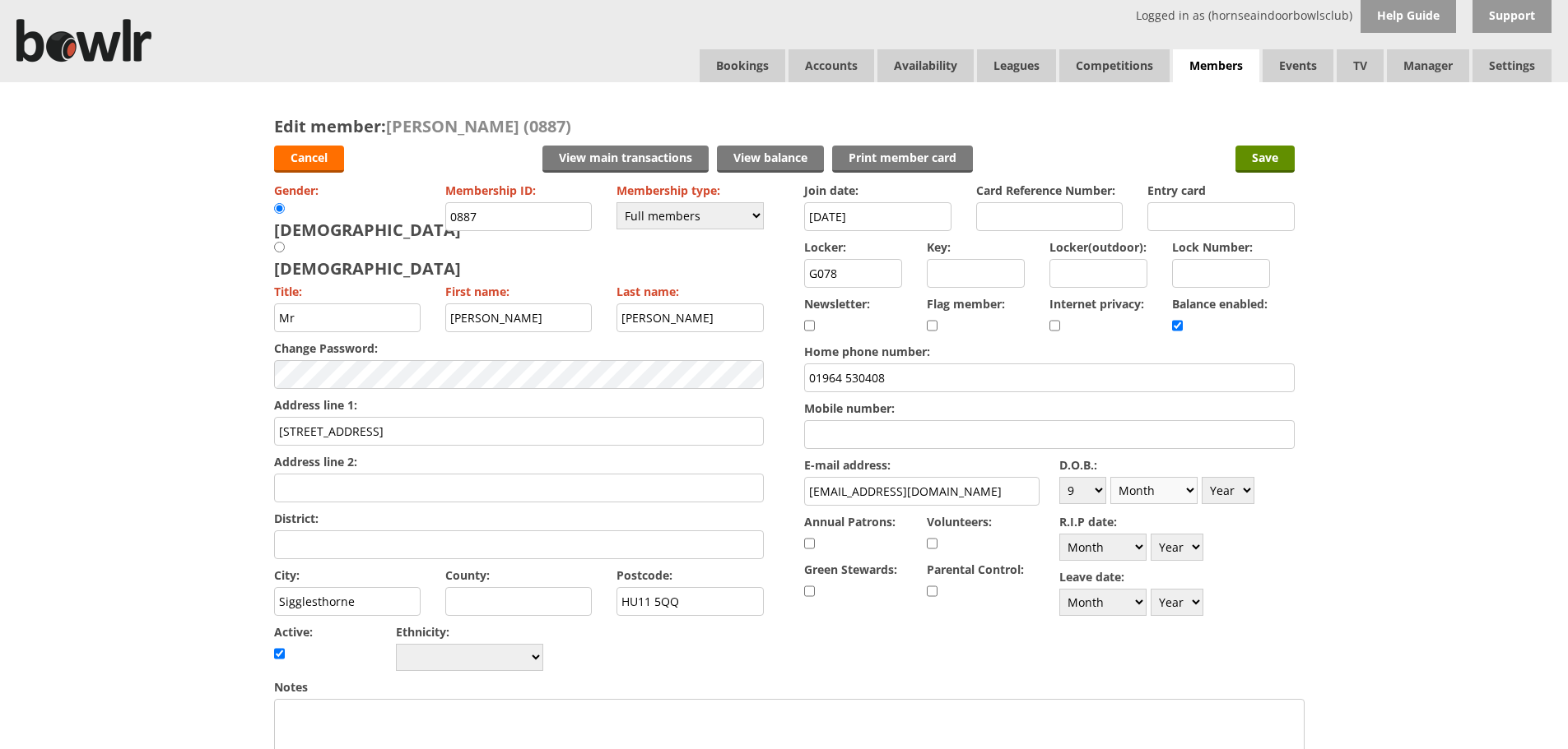
click at [1110, 477] on select "Month January February March April May June July August September October Novem…" at bounding box center [1153, 490] width 87 height 27
click at [1245, 492] on select "Year 1900 1901 1902 1903 1904 1905 1906 1907 1908 1909 1910 1911 1912 1913 1914…" at bounding box center [1227, 490] width 52 height 27
select select "1946"
click at [1202, 477] on select "Year [DATE] 1901 1902 1903 1904 1905 1906 1907 1908 1909 1910 1911 1912 1913 19…" at bounding box center [1227, 490] width 52 height 27
click at [1268, 159] on input "Save" at bounding box center [1265, 158] width 59 height 27
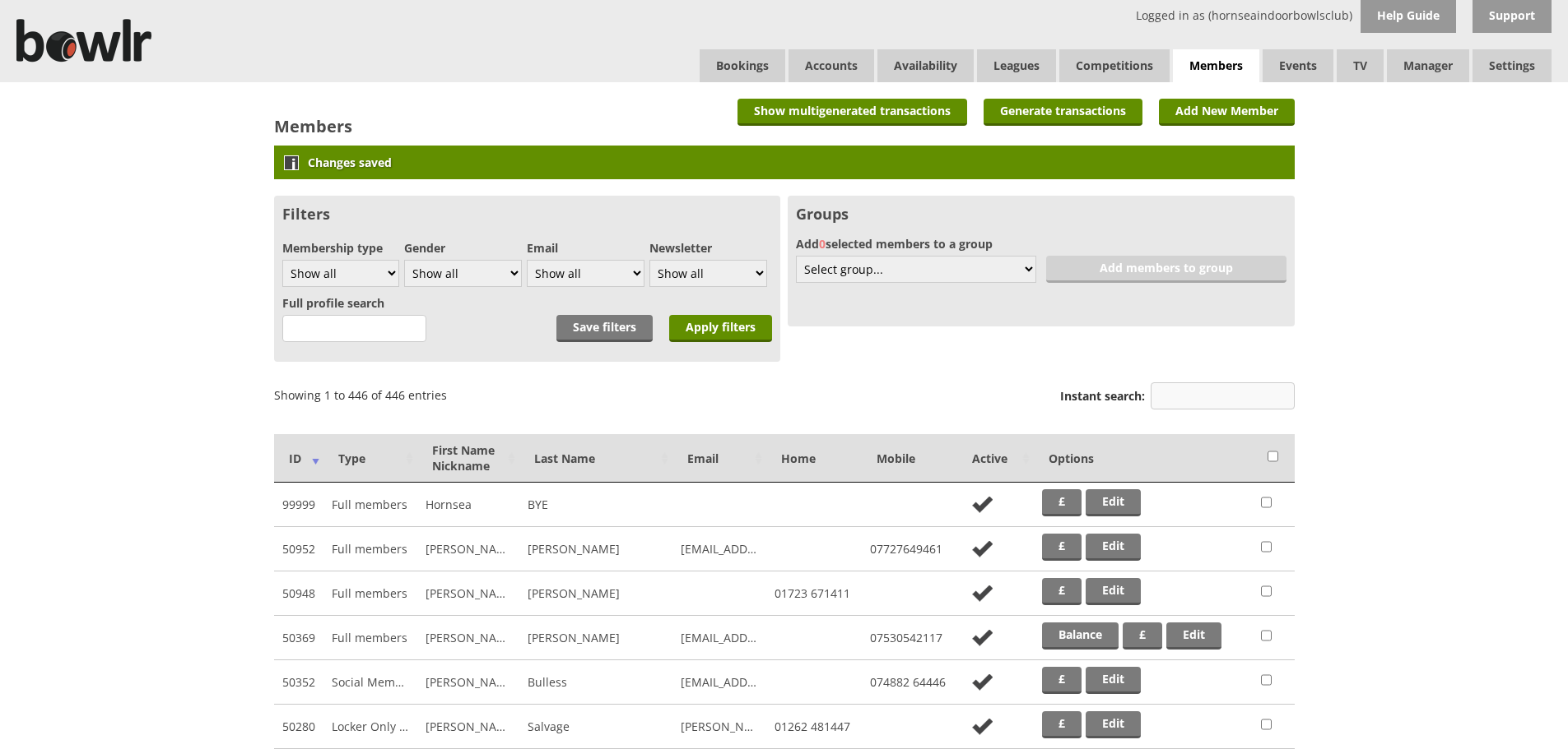
click at [1238, 398] on input "Instant search:" at bounding box center [1222, 396] width 144 height 27
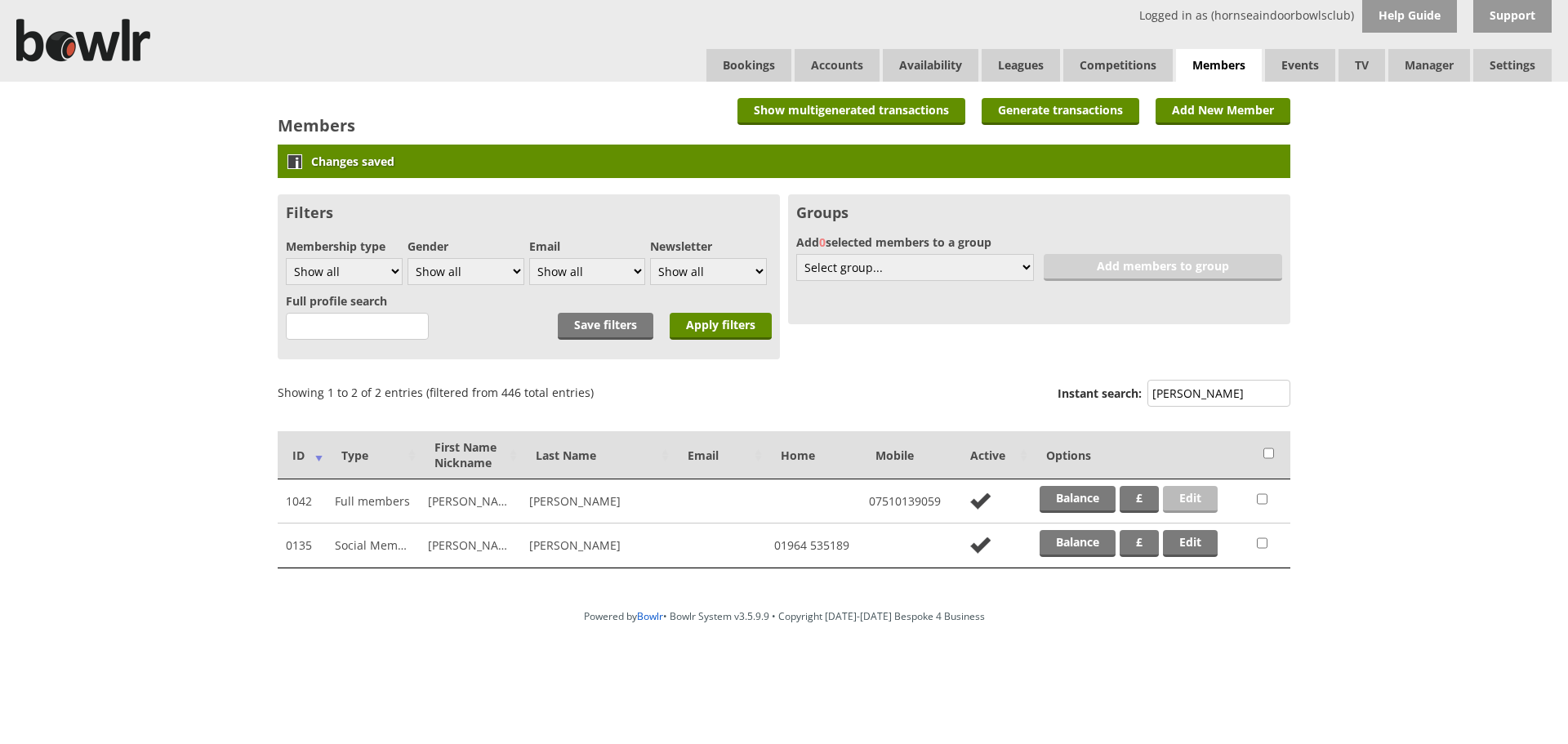
type input "taylor"
click at [1203, 500] on link "Edit" at bounding box center [1191, 499] width 55 height 27
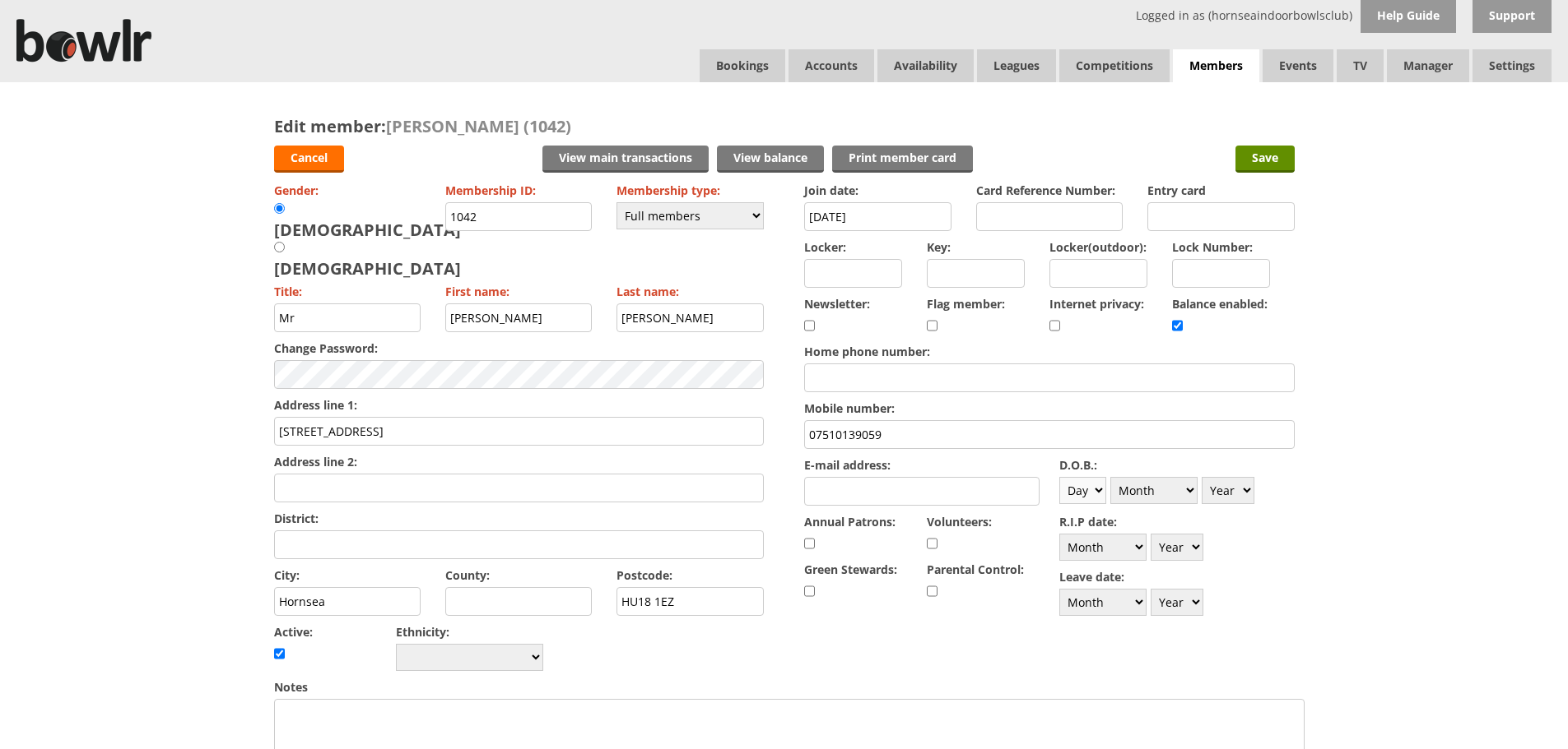
click at [1099, 490] on select "Day 1 2 3 4 5 6 7 8 9 10 11 12 13 14 15 16 17 18 19 20 21 22 23 24 25 26 27 28 …" at bounding box center [1082, 490] width 47 height 27
select select "9"
click at [1059, 477] on select "Day 1 2 3 4 5 6 7 8 9 10 11 12 13 14 15 16 17 18 19 20 21 22 23 24 25 26 27 28 …" at bounding box center [1082, 490] width 47 height 27
click at [1155, 491] on select "Month January February March April May June July August September October Novem…" at bounding box center [1153, 490] width 87 height 27
select select "9"
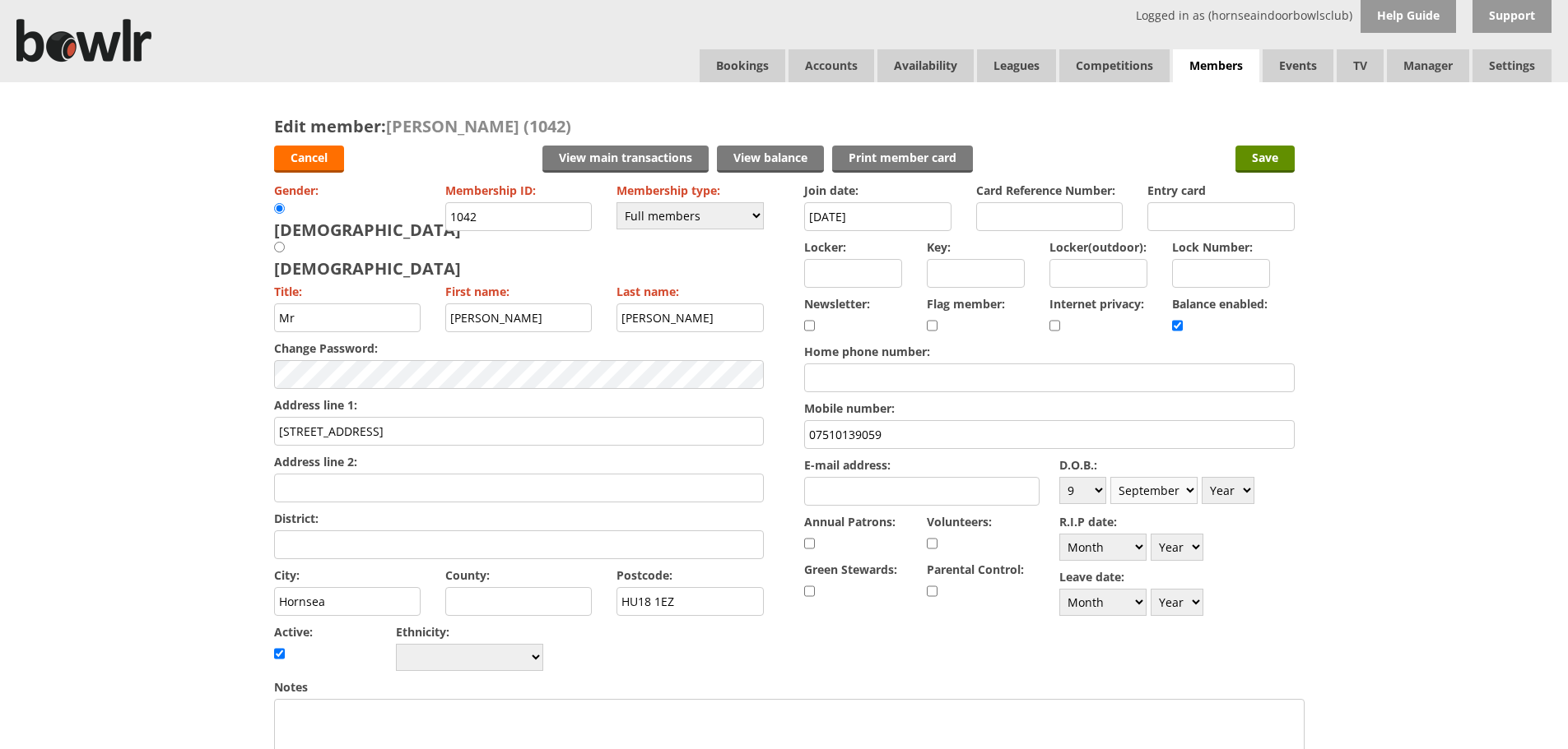
click at [1110, 477] on select "Month January February March April May June July August September October Novem…" at bounding box center [1153, 490] width 87 height 27
click at [1241, 490] on select "Year [DATE] 1901 1902 1903 1904 1905 1906 1907 1908 1909 1910 1911 1912 1913 19…" at bounding box center [1227, 490] width 52 height 27
select select "1964"
click at [1202, 477] on select "Year 1900 1901 1902 1903 1904 1905 1906 1907 1908 1909 1910 1911 1912 1913 1914…" at bounding box center [1227, 490] width 52 height 27
click at [1248, 158] on input "Save" at bounding box center [1265, 158] width 59 height 27
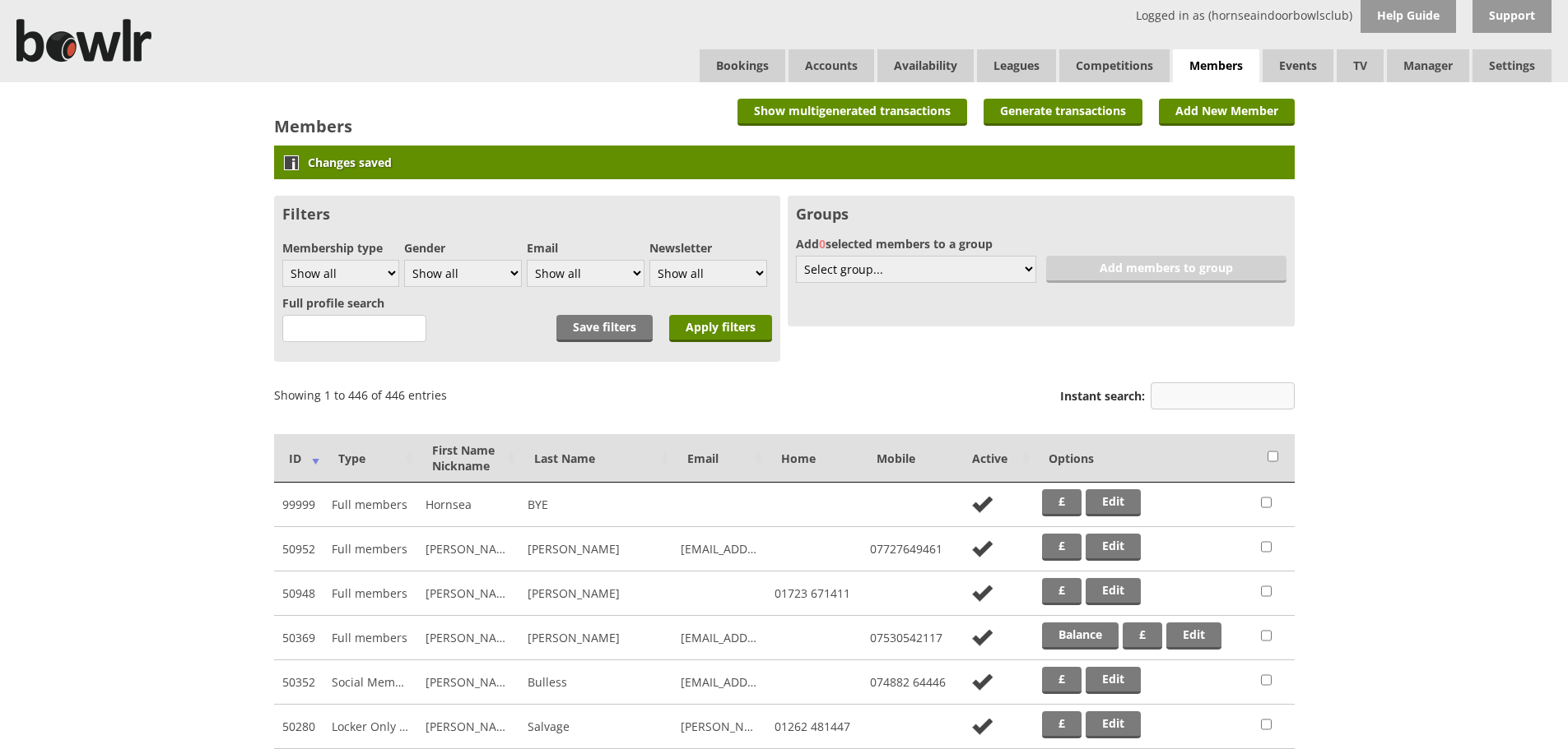
click at [1207, 395] on input "Instant search:" at bounding box center [1222, 396] width 144 height 27
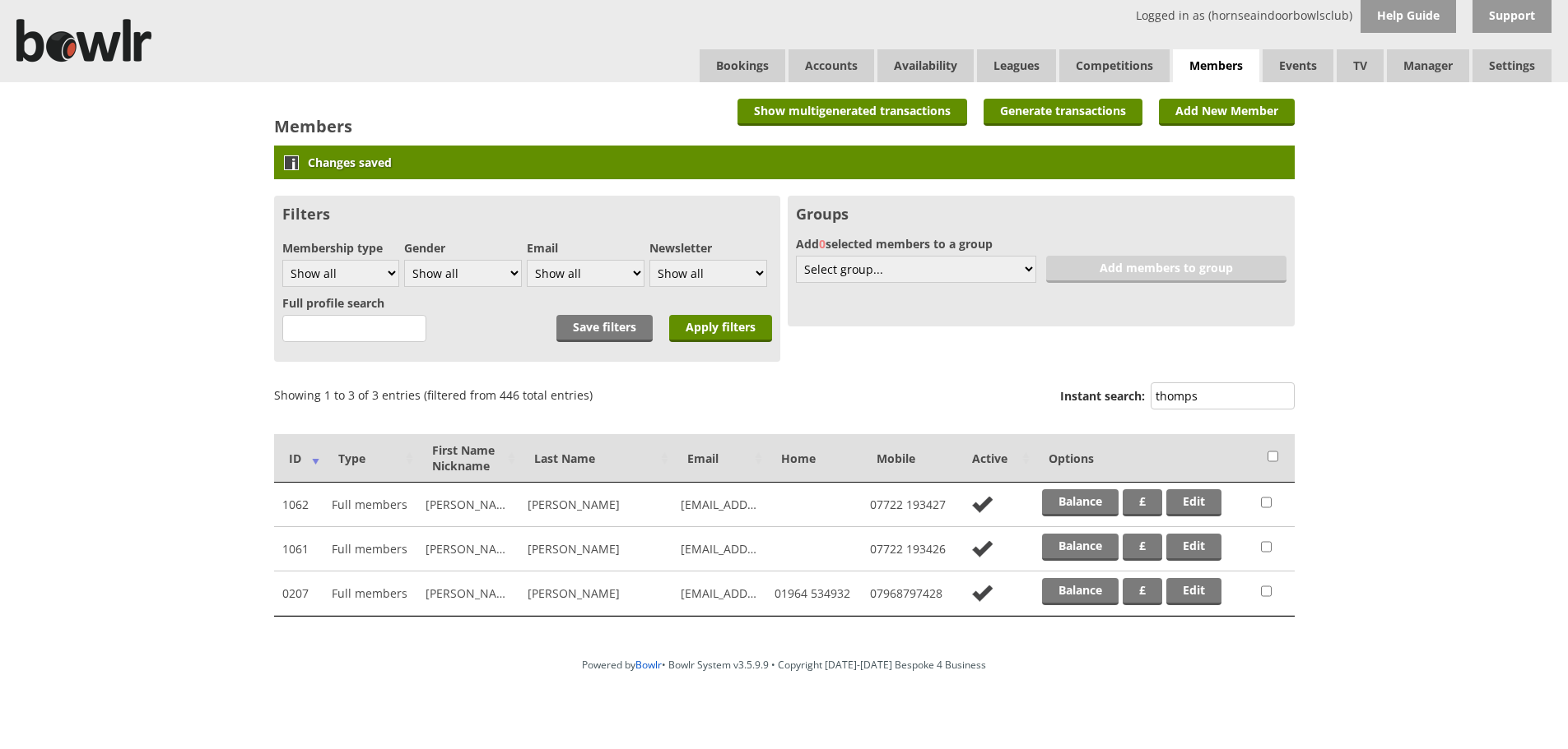
type input "thomps"
click at [1200, 497] on link "Edit" at bounding box center [1194, 503] width 55 height 27
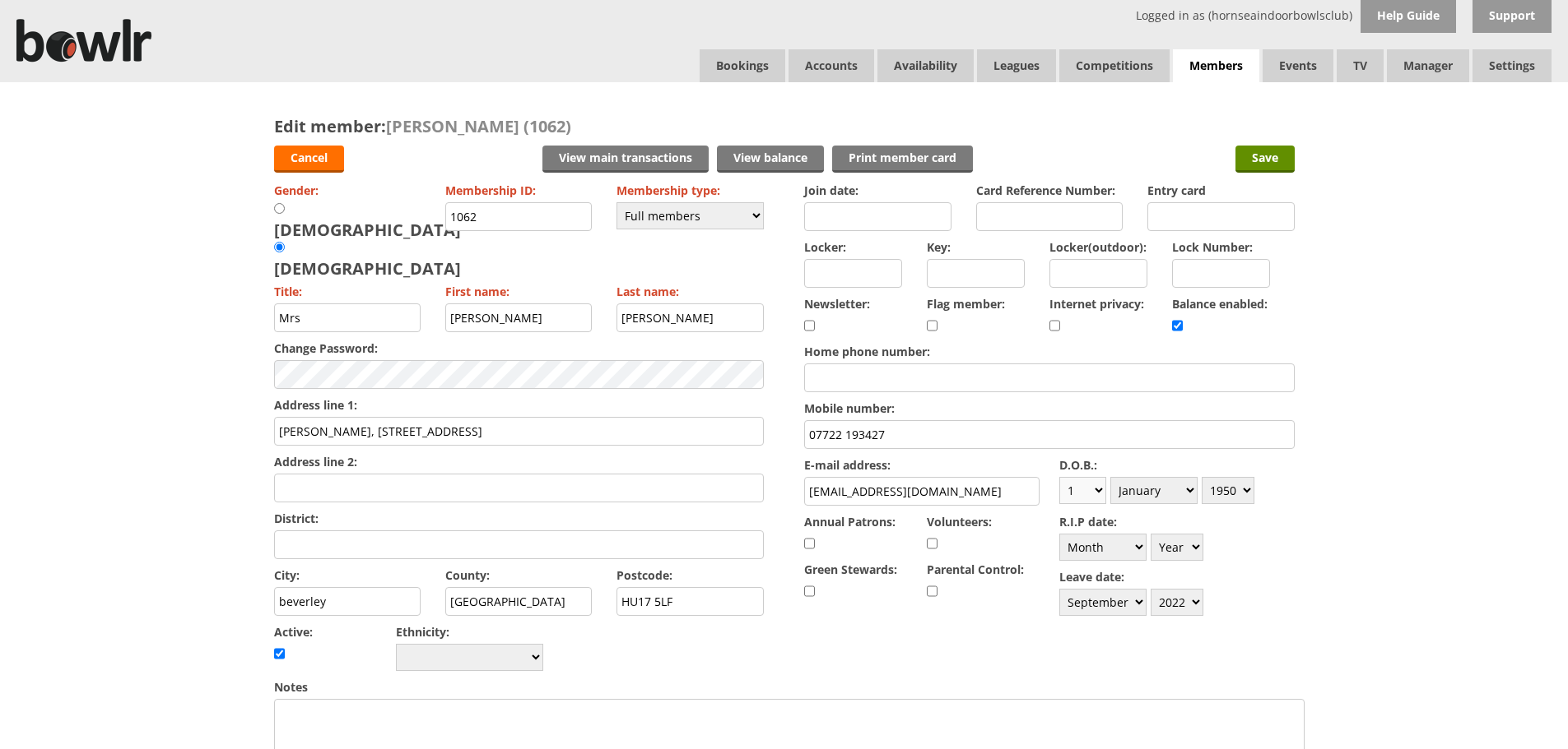
click at [1098, 488] on select "Day 1 2 3 4 5 6 7 8 9 10 11 12 13 14 15 16 17 18 19 20 21 22 23 24 25 26 27 28 …" at bounding box center [1082, 490] width 47 height 27
select select "7"
click at [1059, 477] on select "Day 1 2 3 4 5 6 7 8 9 10 11 12 13 14 15 16 17 18 19 20 21 22 23 24 25 26 27 28 …" at bounding box center [1082, 490] width 47 height 27
click at [1172, 482] on select "Month January February March April May June July August September October Novem…" at bounding box center [1153, 490] width 87 height 27
select select "8"
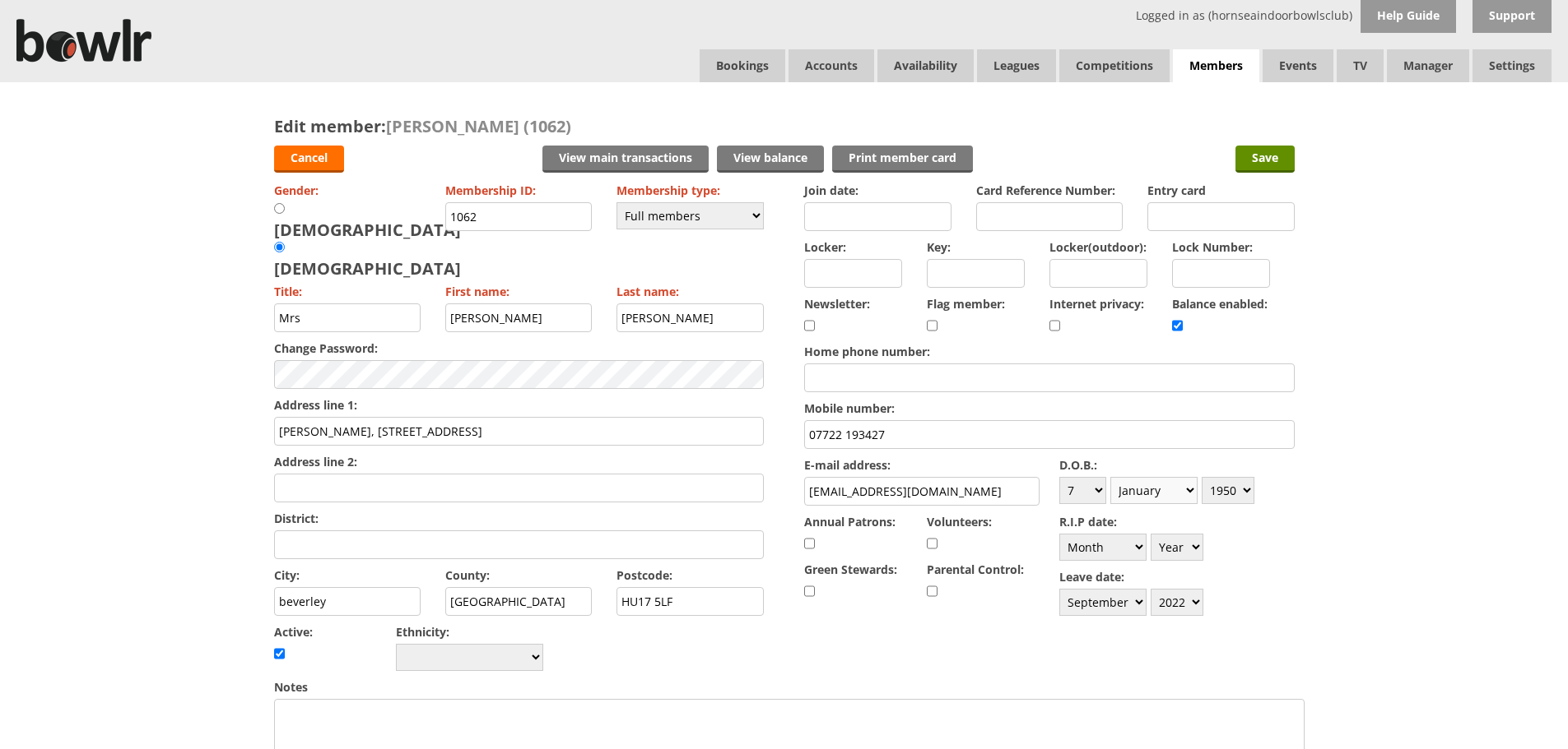
click at [1110, 477] on select "Month January February March April May June July August September October Novem…" at bounding box center [1153, 490] width 87 height 27
click at [1245, 490] on select "Year 1900 1901 1902 1903 1904 1905 1906 1907 1908 1909 1910 1911 1912 1913 1914…" at bounding box center [1227, 490] width 52 height 27
select select "1956"
click at [1202, 477] on select "Year 1900 1901 1902 1903 1904 1905 1906 1907 1908 1909 1910 1911 1912 1913 1914…" at bounding box center [1227, 490] width 52 height 27
click at [1262, 160] on input "Save" at bounding box center [1265, 158] width 59 height 27
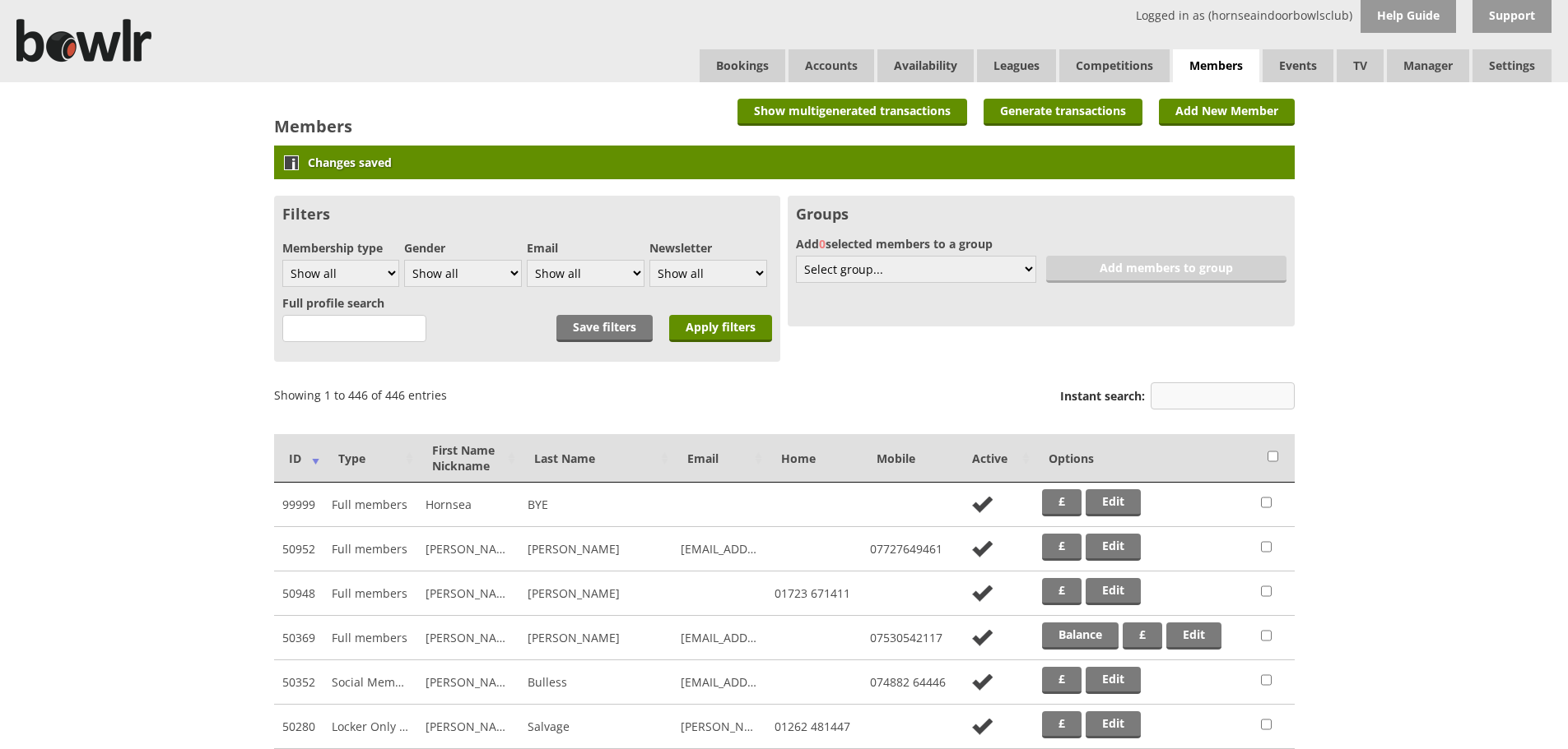
click at [1165, 391] on input "Instant search:" at bounding box center [1222, 396] width 144 height 27
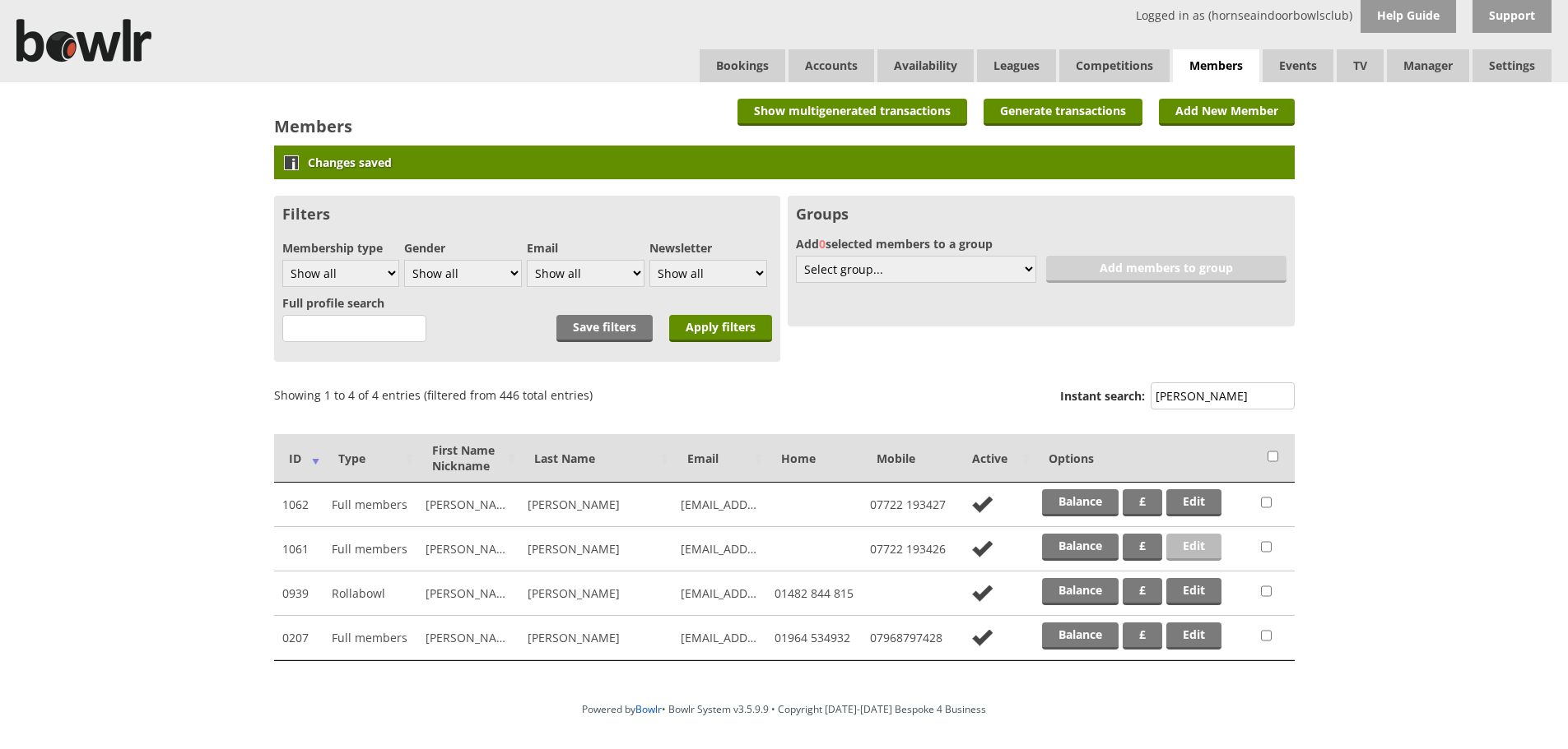
type input "thom"
click at [1182, 544] on link "Edit" at bounding box center [1194, 546] width 55 height 27
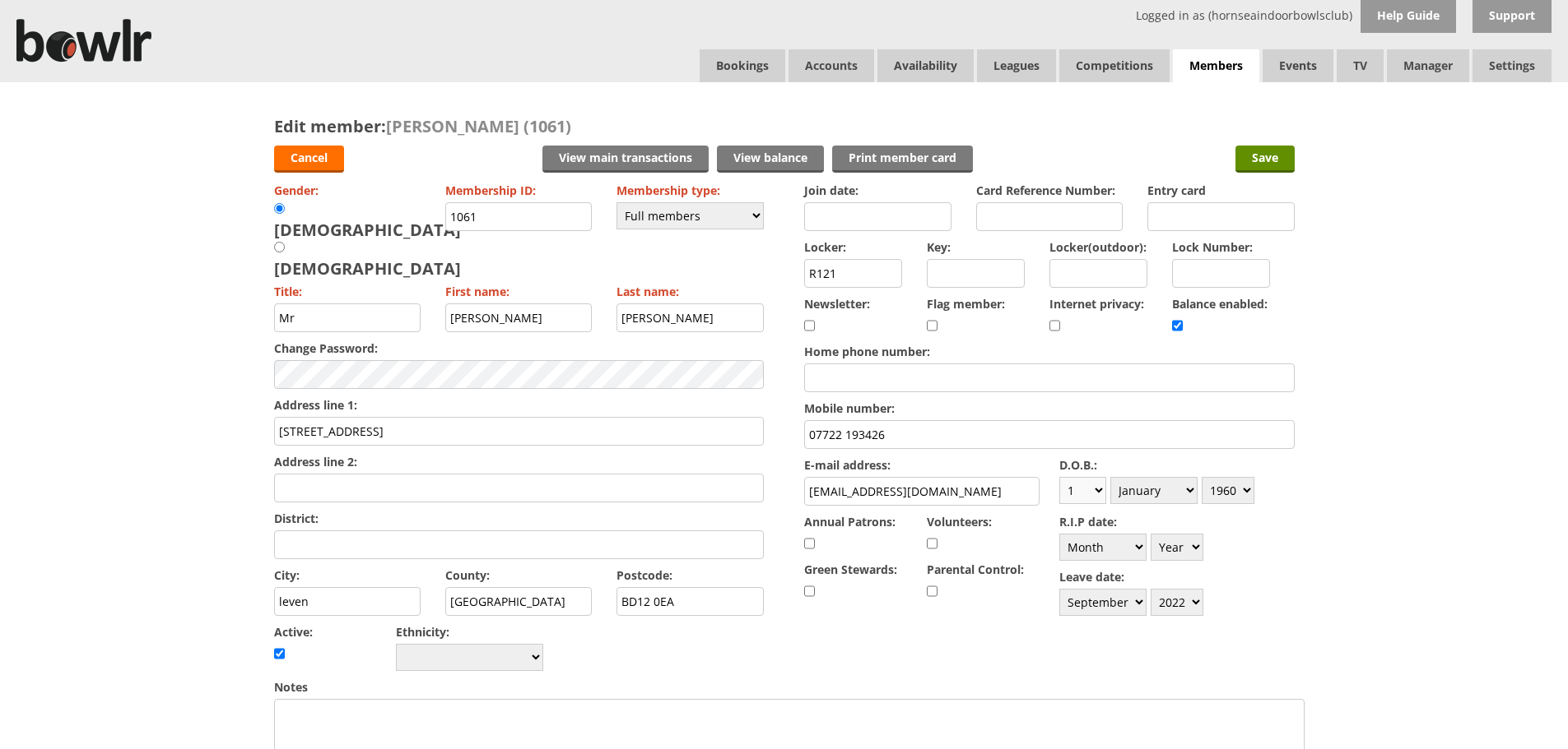
click at [1085, 491] on select "Day 1 2 3 4 5 6 7 8 9 10 11 12 13 14 15 16 17 18 19 20 21 22 23 24 25 26 27 28 …" at bounding box center [1082, 490] width 47 height 27
select select "15"
click at [1059, 477] on select "Day 1 2 3 4 5 6 7 8 9 10 11 12 13 14 15 16 17 18 19 20 21 22 23 24 25 26 27 28 …" at bounding box center [1082, 490] width 47 height 27
click at [1163, 491] on select "Month January February March April May June July August September October Novem…" at bounding box center [1153, 490] width 87 height 27
select select "5"
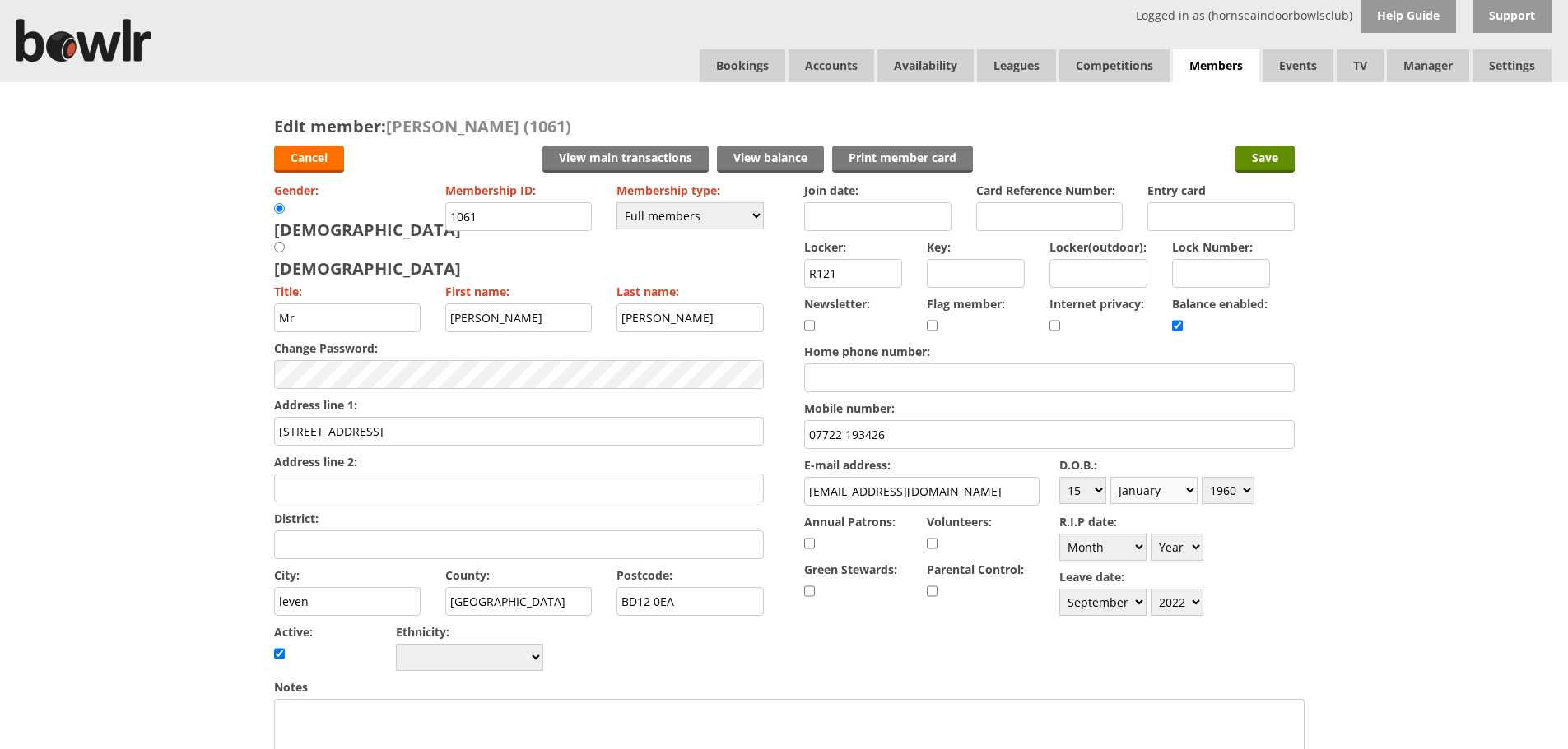
click at [1110, 477] on select "Month January February March April May June July August September October Novem…" at bounding box center [1153, 490] width 87 height 27
click at [1239, 493] on select "Year [DATE] 1901 1902 1903 1904 1905 1906 1907 1908 1909 1910 1911 1912 1913 19…" at bounding box center [1227, 490] width 52 height 27
select select "1959"
click at [1202, 477] on select "Year [DATE] 1901 1902 1903 1904 1905 1906 1907 1908 1909 1910 1911 1912 1913 19…" at bounding box center [1227, 490] width 52 height 27
click at [1275, 172] on input "Save" at bounding box center [1265, 158] width 59 height 27
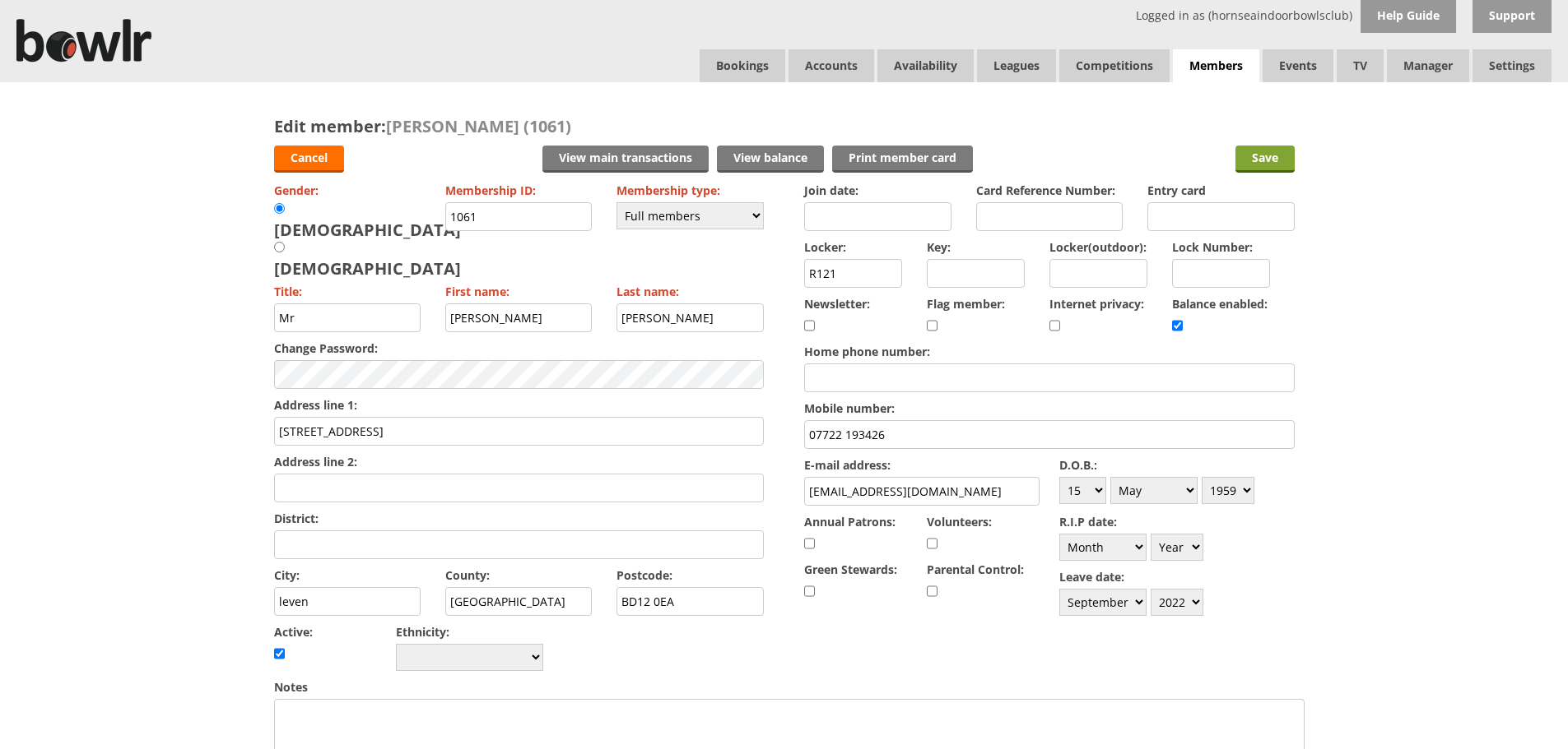
click at [1276, 159] on input "Save" at bounding box center [1265, 158] width 59 height 27
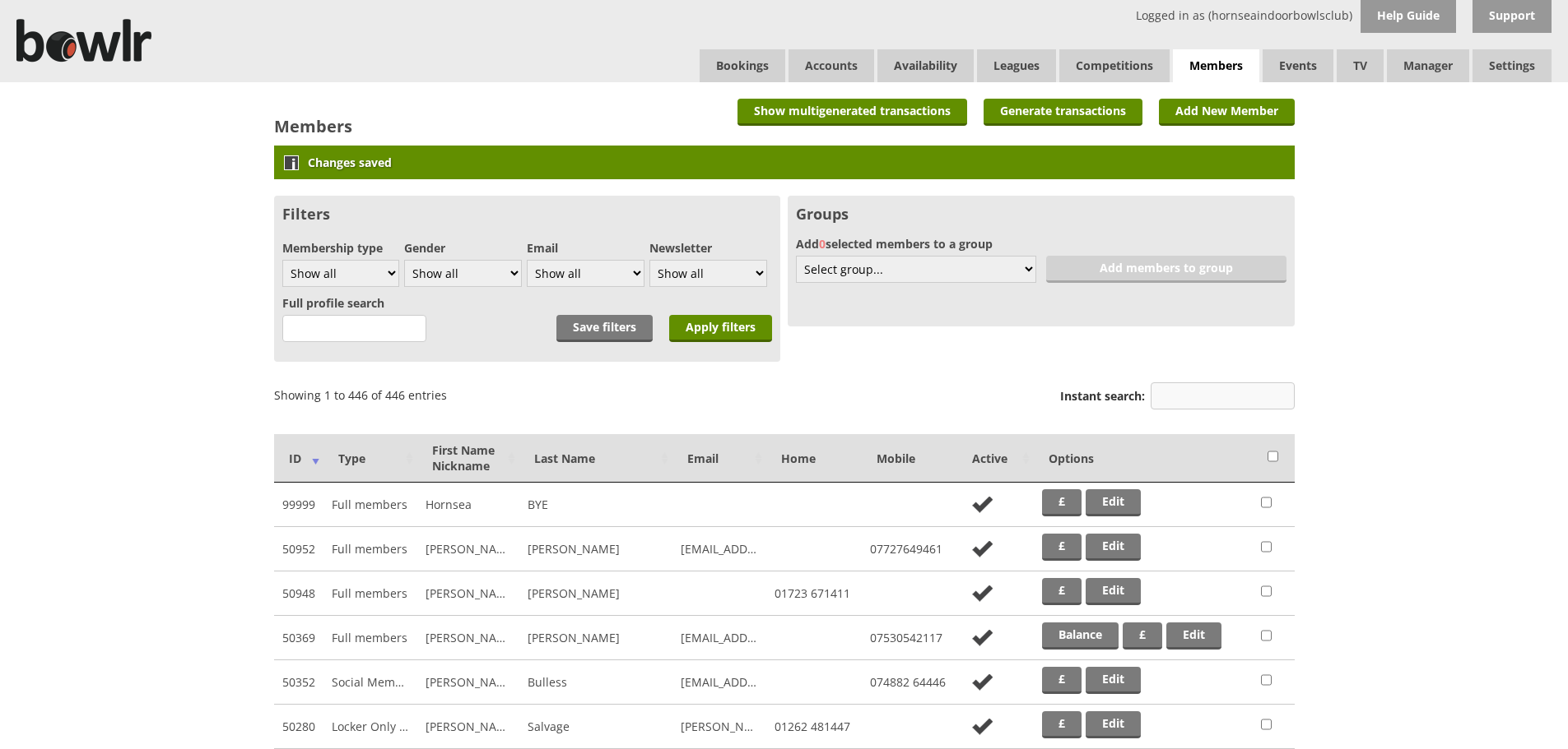
click at [1197, 398] on input "Instant search:" at bounding box center [1222, 396] width 144 height 27
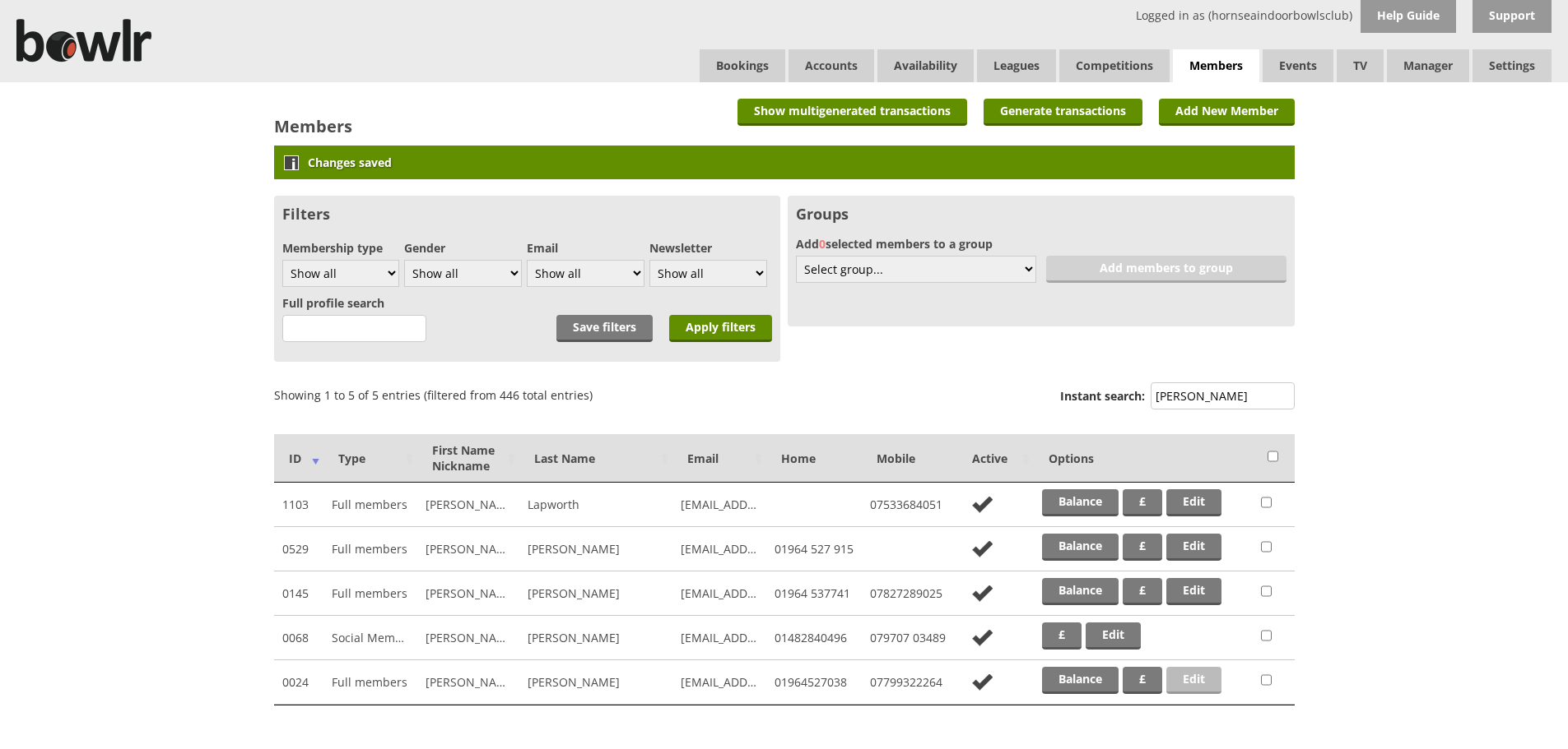
type input "[PERSON_NAME]"
click at [1195, 680] on link "Edit" at bounding box center [1194, 680] width 55 height 27
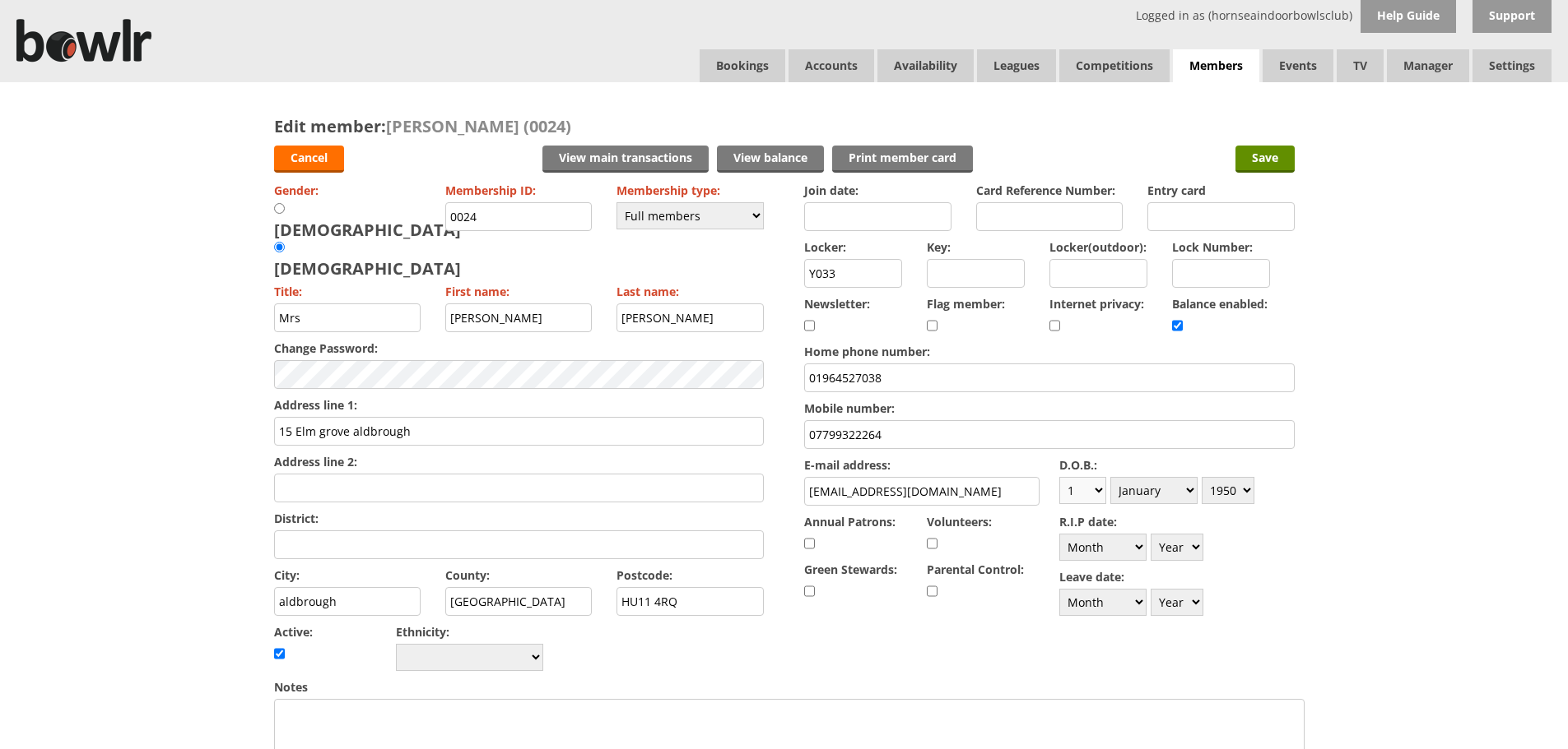
click at [1100, 487] on select "Day 1 2 3 4 5 6 7 8 9 10 11 12 13 14 15 16 17 18 19 20 21 22 23 24 25 26 27 28 …" at bounding box center [1082, 490] width 47 height 27
select select "23"
click at [1059, 477] on select "Day 1 2 3 4 5 6 7 8 9 10 11 12 13 14 15 16 17 18 19 20 21 22 23 24 25 26 27 28 …" at bounding box center [1082, 490] width 47 height 27
click at [1163, 483] on select "Month January February March April May June July August September October Novem…" at bounding box center [1153, 490] width 87 height 27
select select "3"
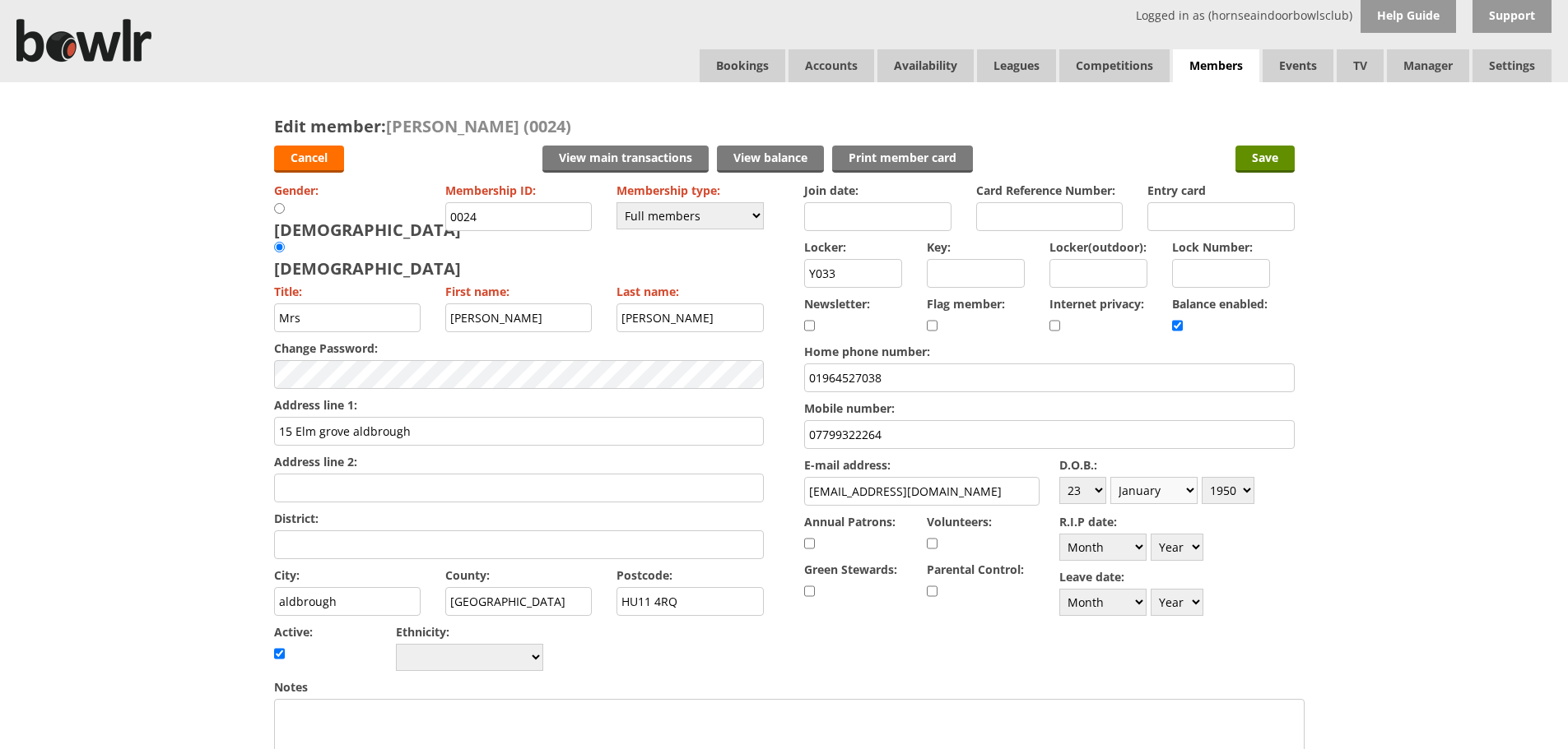
click at [1110, 477] on select "Month January February March April May June July August September October Novem…" at bounding box center [1153, 490] width 87 height 27
click at [1249, 490] on select "Year 1900 1901 1902 1903 1904 1905 1906 1907 1908 1909 1910 1911 1912 1913 1914…" at bounding box center [1227, 490] width 52 height 27
select select "1951"
click at [1202, 477] on select "Year 1900 1901 1902 1903 1904 1905 1906 1907 1908 1909 1910 1911 1912 1913 1914…" at bounding box center [1227, 490] width 52 height 27
click at [1275, 153] on input "Save" at bounding box center [1265, 158] width 59 height 27
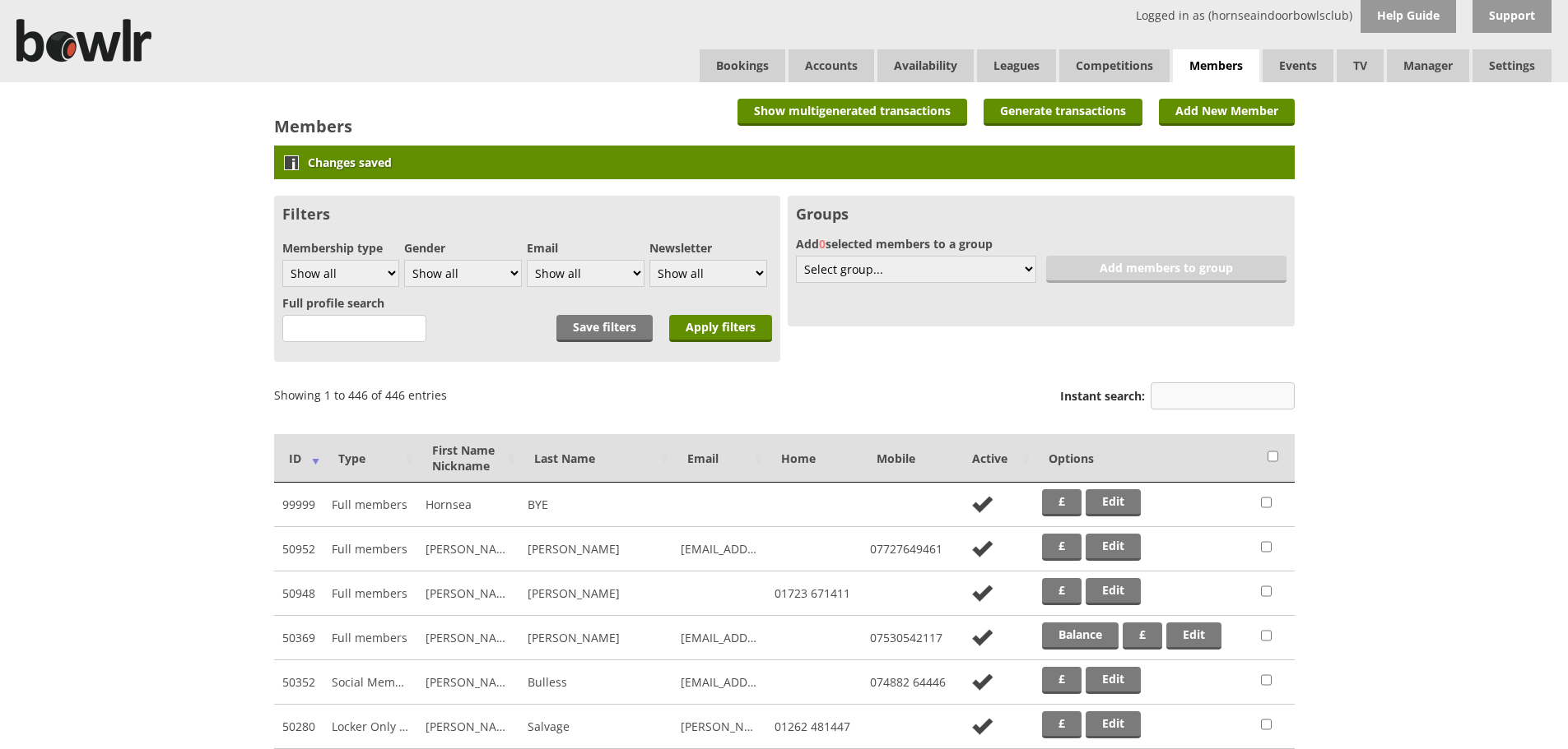
click at [1174, 397] on input "Instant search:" at bounding box center [1222, 396] width 144 height 27
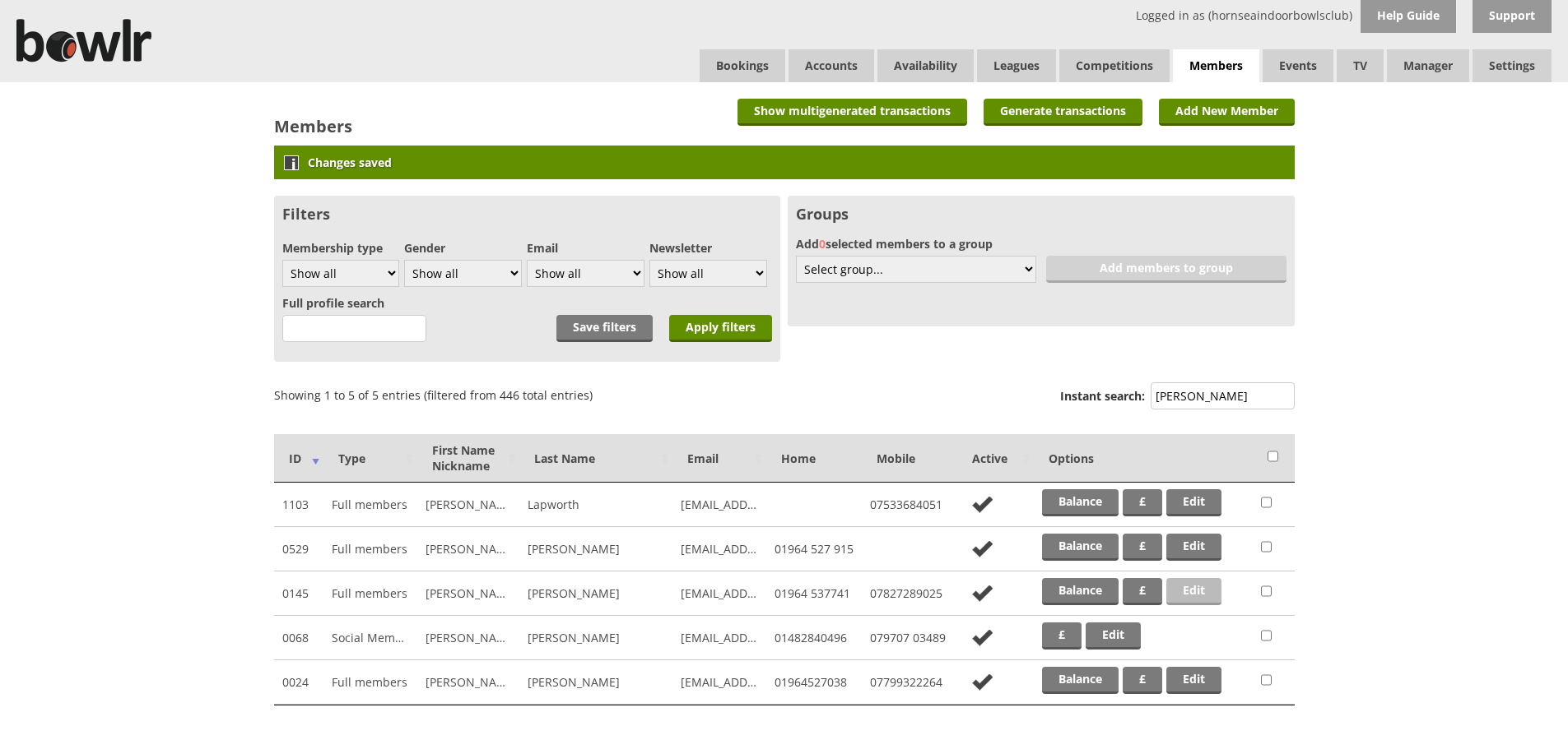
type input "ogle"
click at [1187, 596] on link "Edit" at bounding box center [1194, 591] width 55 height 27
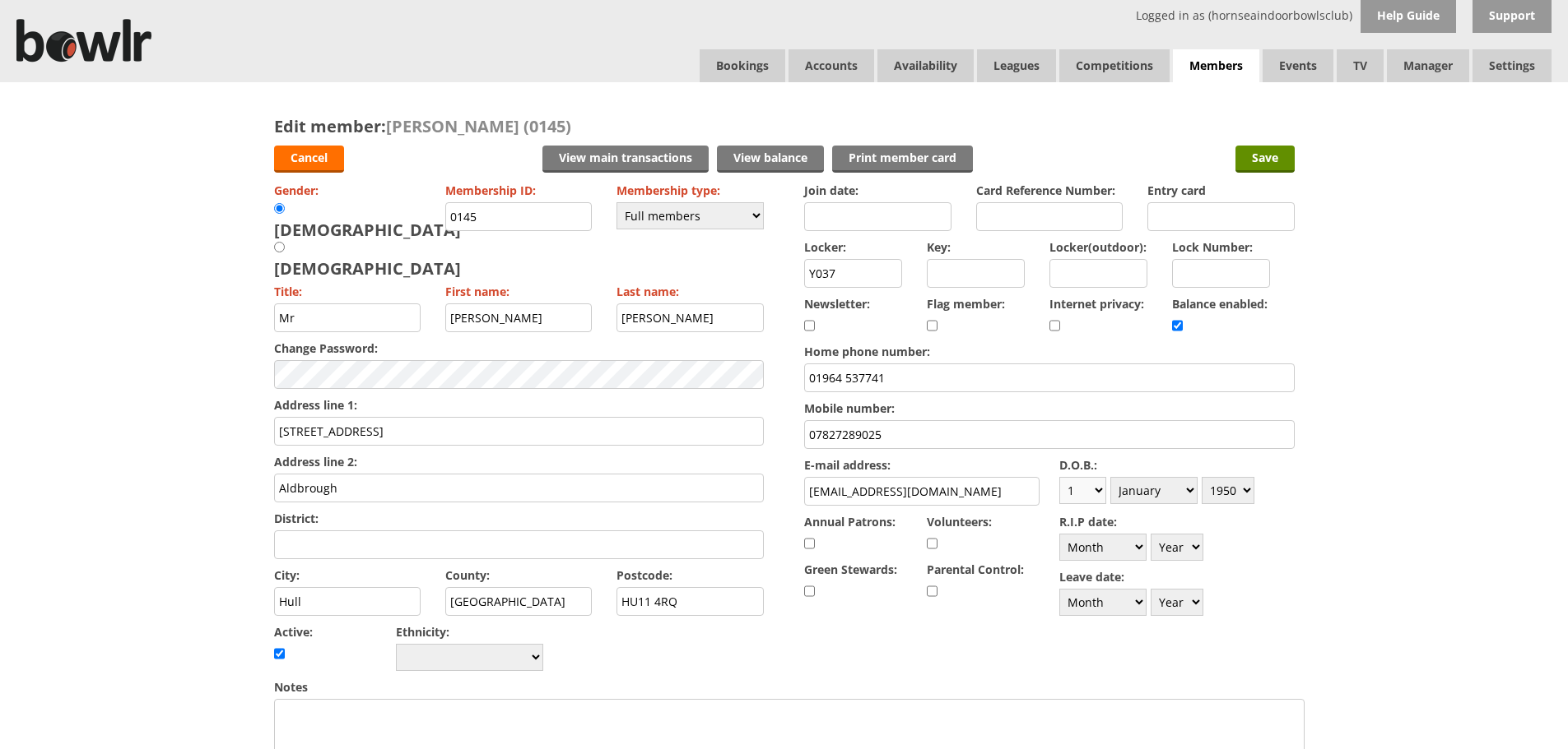
click at [1096, 492] on select "Day 1 2 3 4 5 6 7 8 9 10 11 12 13 14 15 16 17 18 19 20 21 22 23 24 25 26 27 28 …" at bounding box center [1082, 490] width 47 height 27
select select "12"
click at [1059, 477] on select "Day 1 2 3 4 5 6 7 8 9 10 11 12 13 14 15 16 17 18 19 20 21 22 23 24 25 26 27 28 …" at bounding box center [1082, 490] width 47 height 27
click at [1169, 494] on select "Month January February March April May June July August September October Novem…" at bounding box center [1153, 490] width 87 height 27
select select "2"
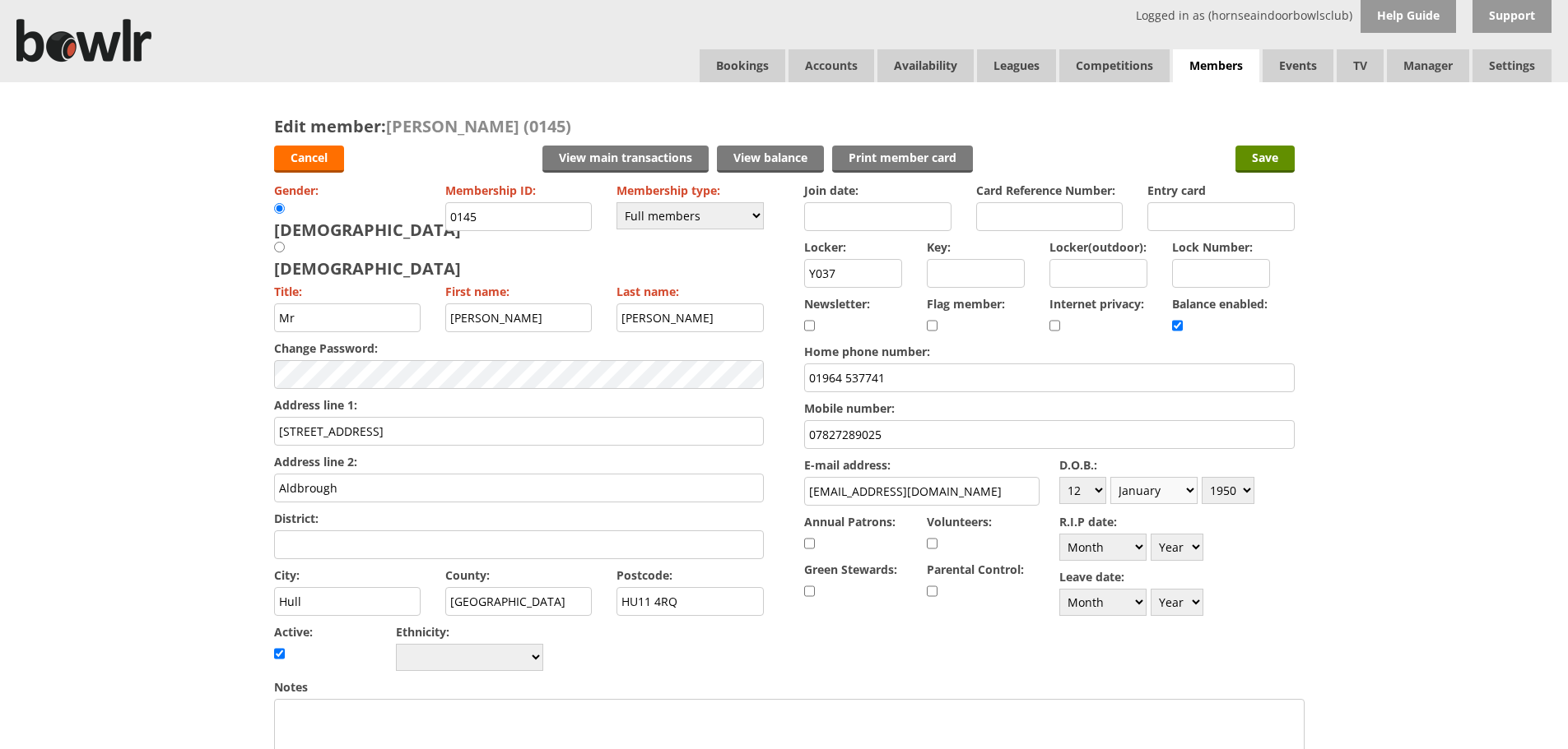
click at [1110, 477] on select "Month January February March April May June July August September October Novem…" at bounding box center [1153, 490] width 87 height 27
click at [1245, 491] on select "Year 1900 1901 1902 1903 1904 1905 1906 1907 1908 1909 1910 1911 1912 1913 1914…" at bounding box center [1227, 490] width 52 height 27
select select "1949"
click at [1202, 477] on select "Year 1900 1901 1902 1903 1904 1905 1906 1907 1908 1909 1910 1911 1912 1913 1914…" at bounding box center [1227, 490] width 52 height 27
click at [1263, 156] on input "Save" at bounding box center [1265, 158] width 59 height 27
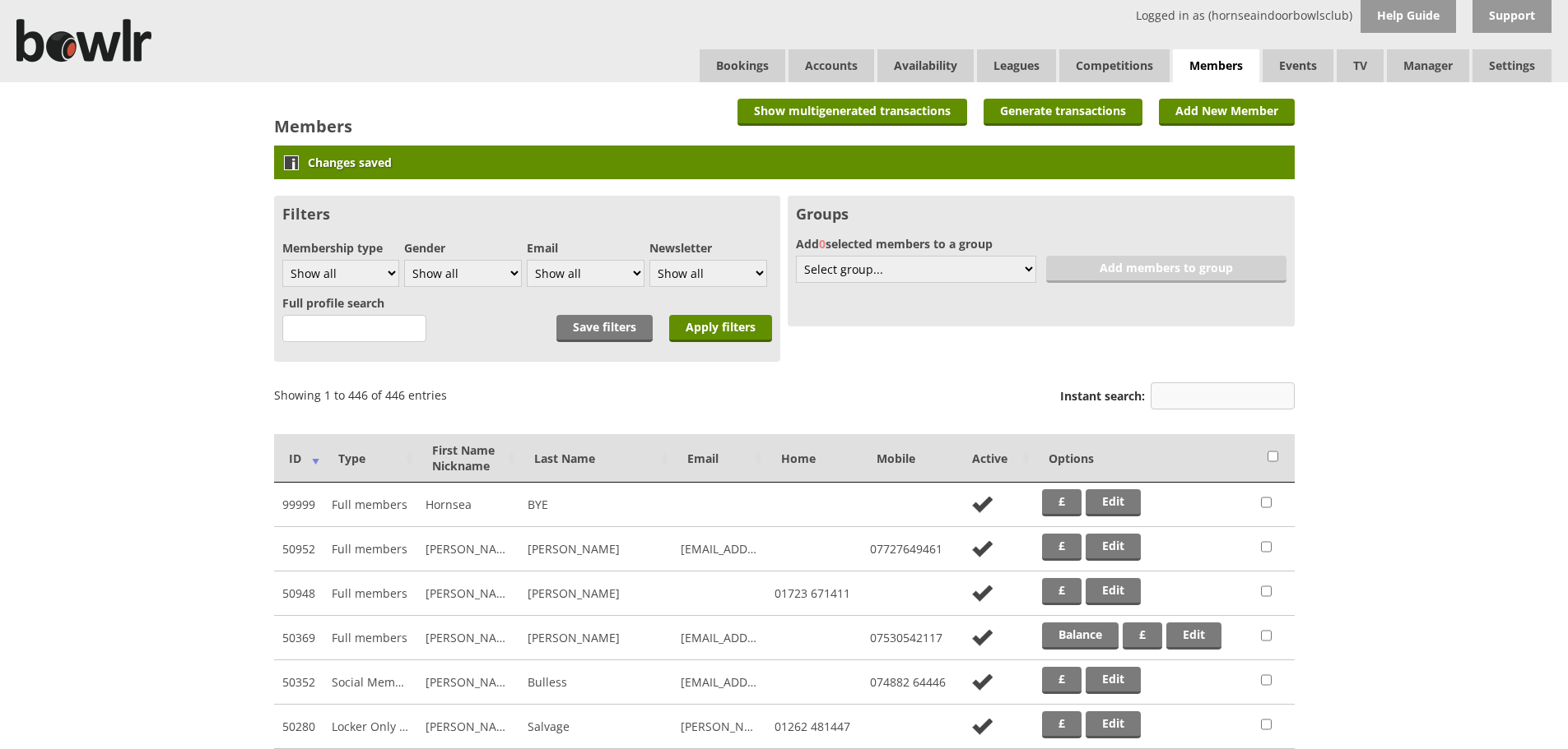
click at [1212, 392] on input "Instant search:" at bounding box center [1222, 396] width 144 height 27
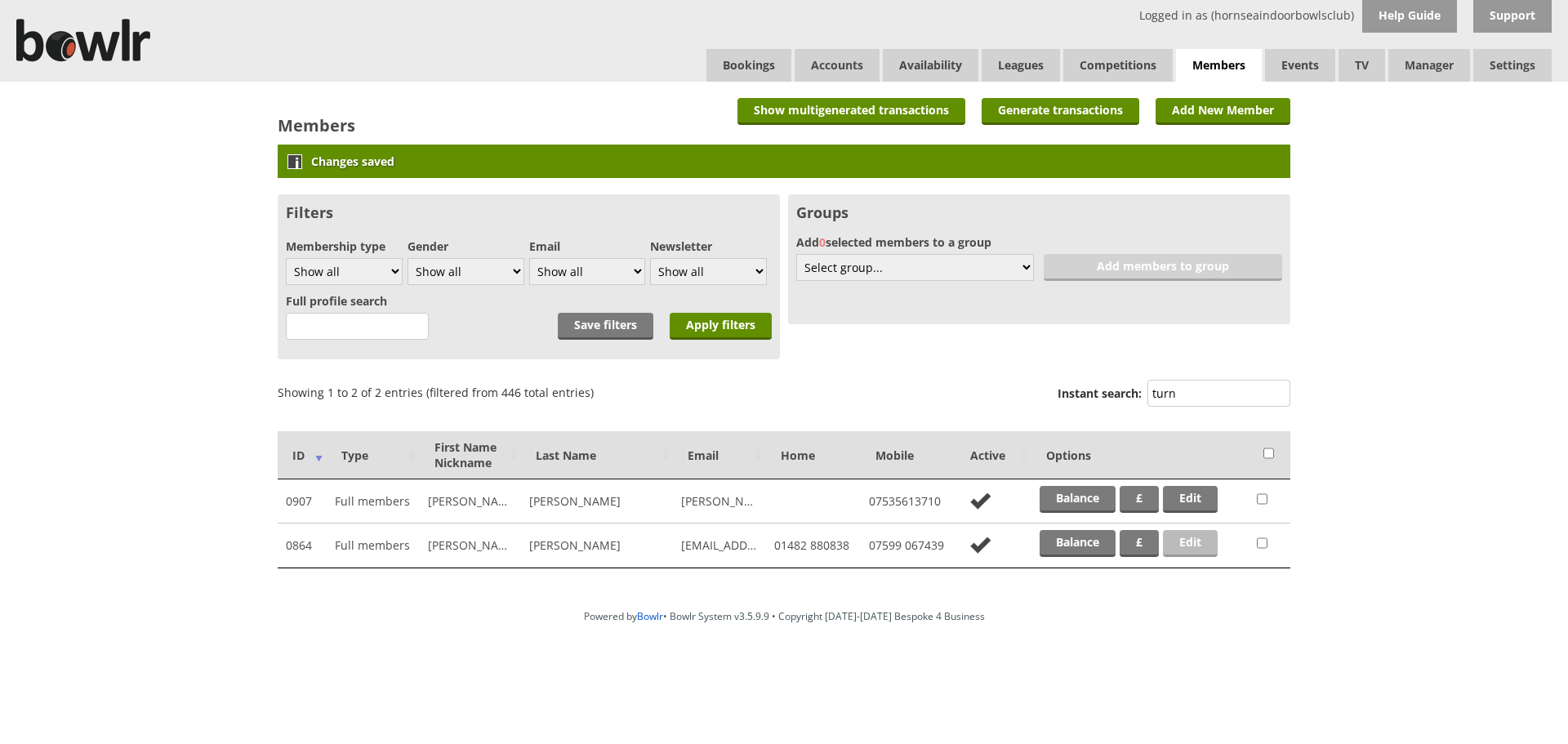
type input "turn"
click at [1187, 547] on link "Edit" at bounding box center [1191, 543] width 55 height 27
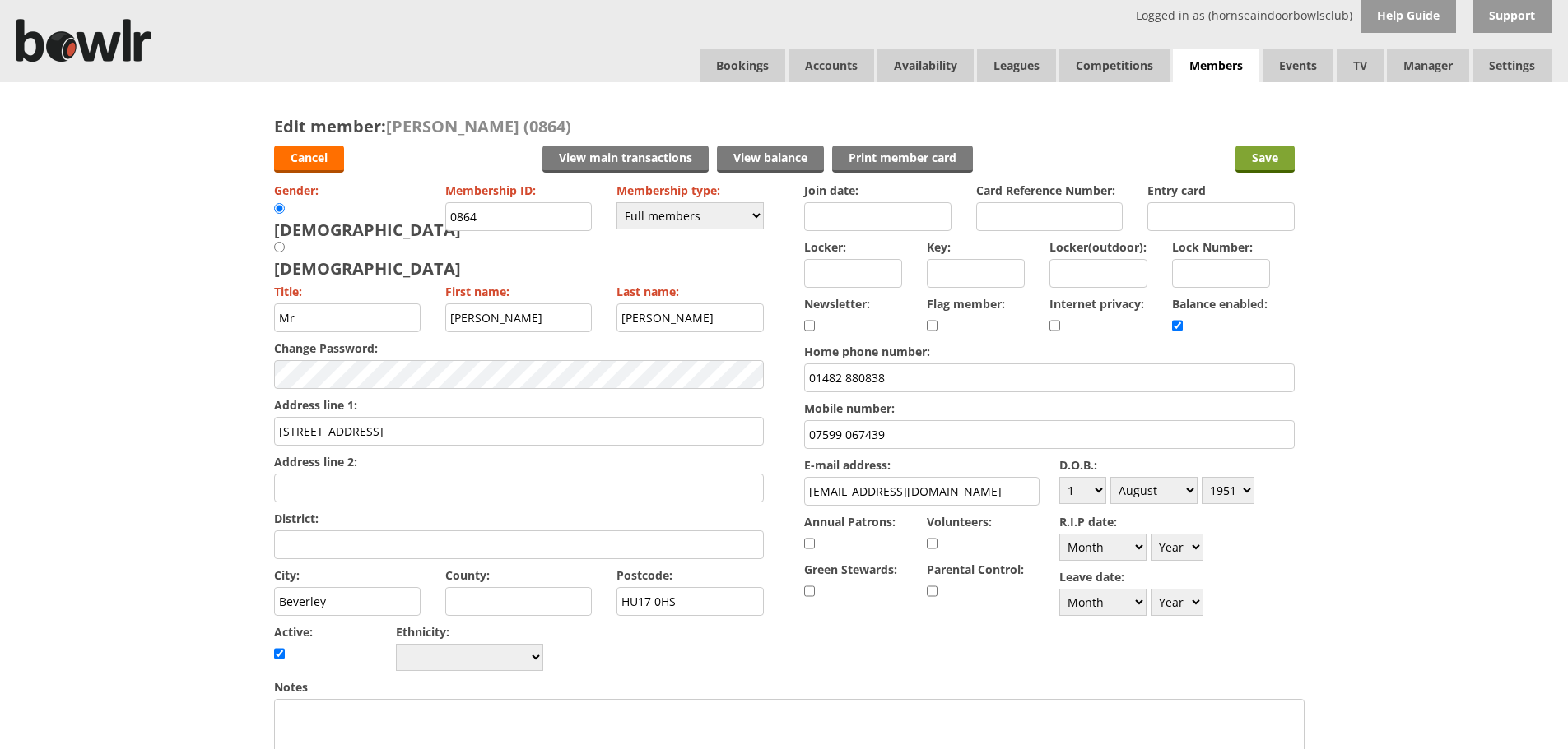
click at [1275, 159] on input "Save" at bounding box center [1265, 158] width 59 height 27
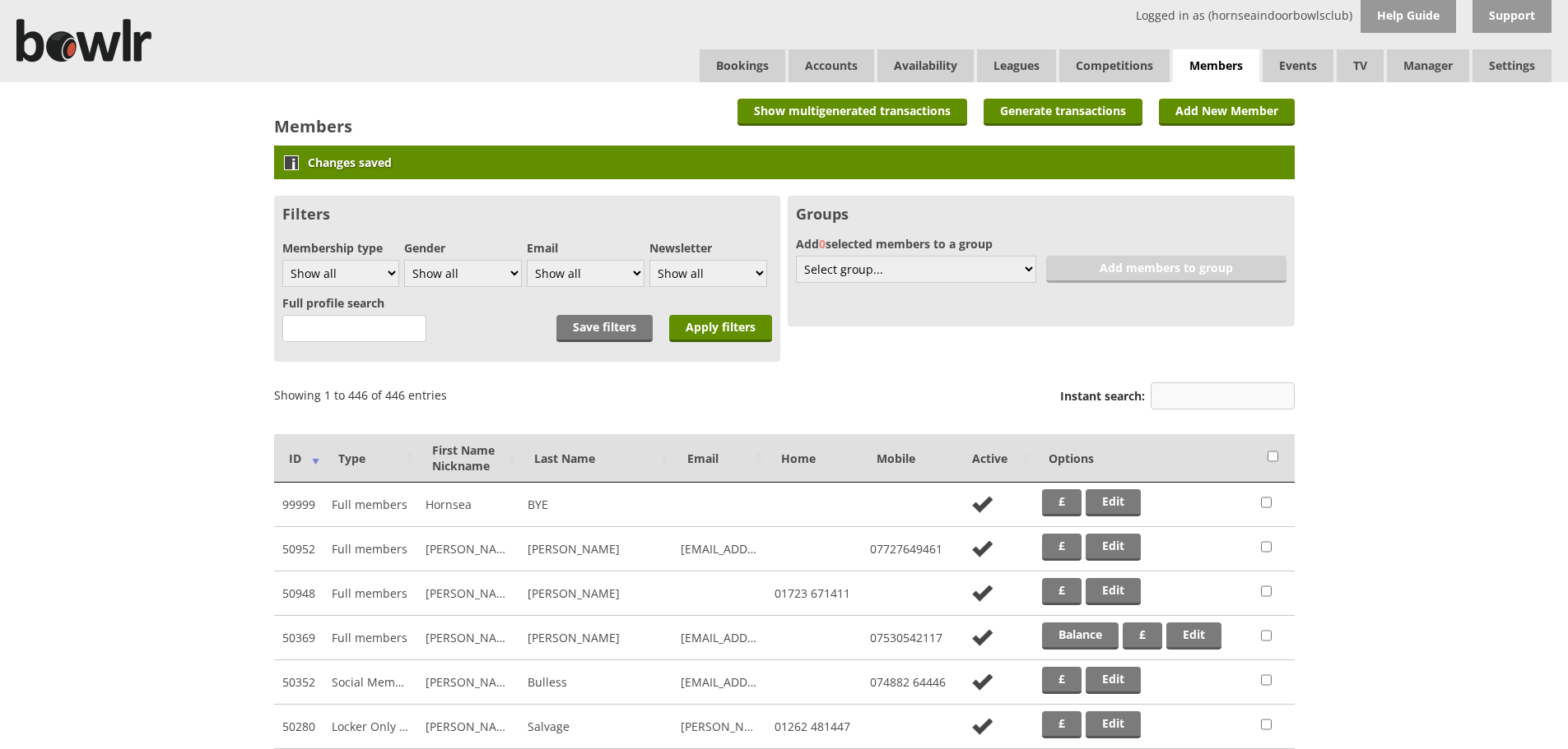
click at [1202, 399] on input "Instant search:" at bounding box center [1222, 396] width 144 height 27
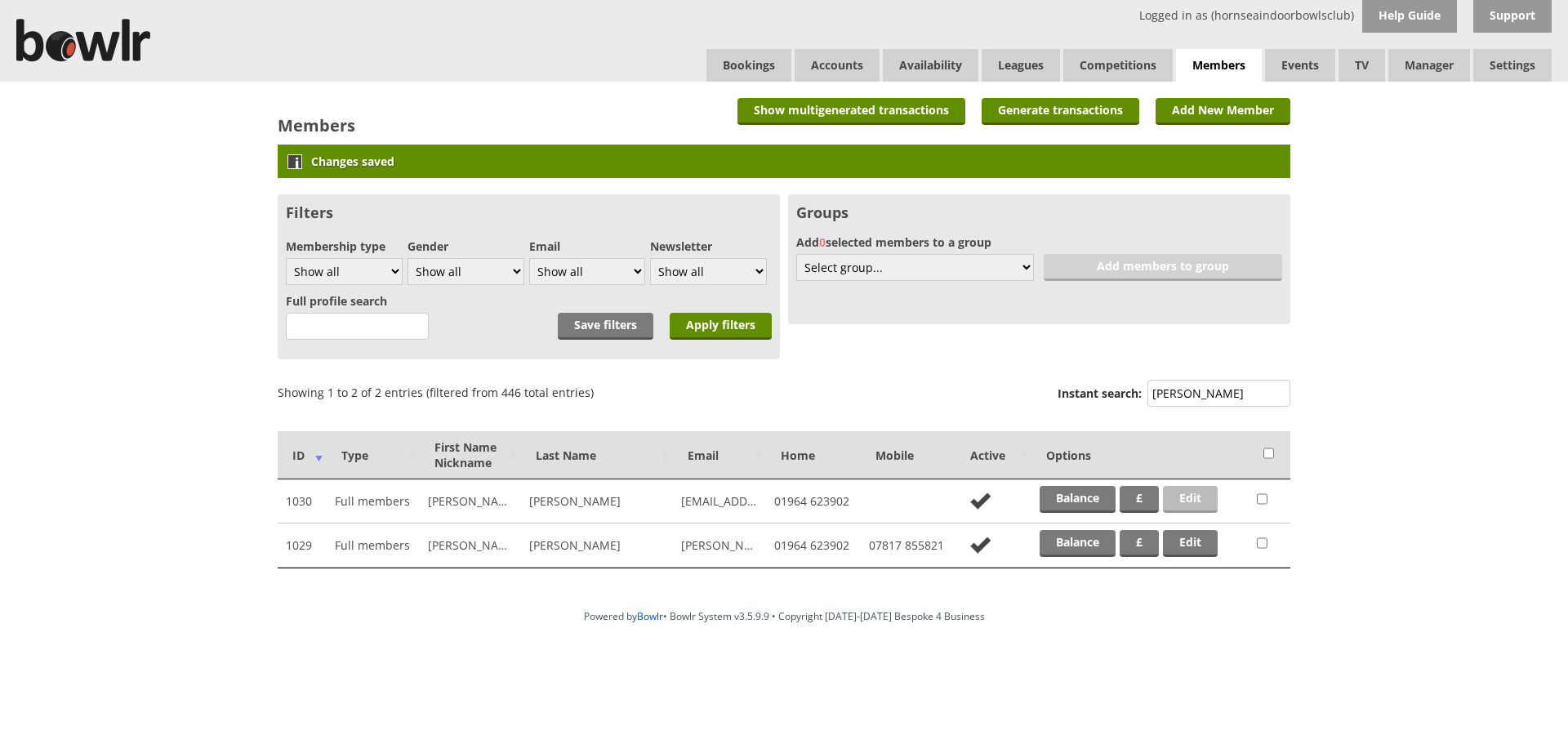
type input "wallis"
click at [1178, 491] on link "Edit" at bounding box center [1191, 499] width 55 height 27
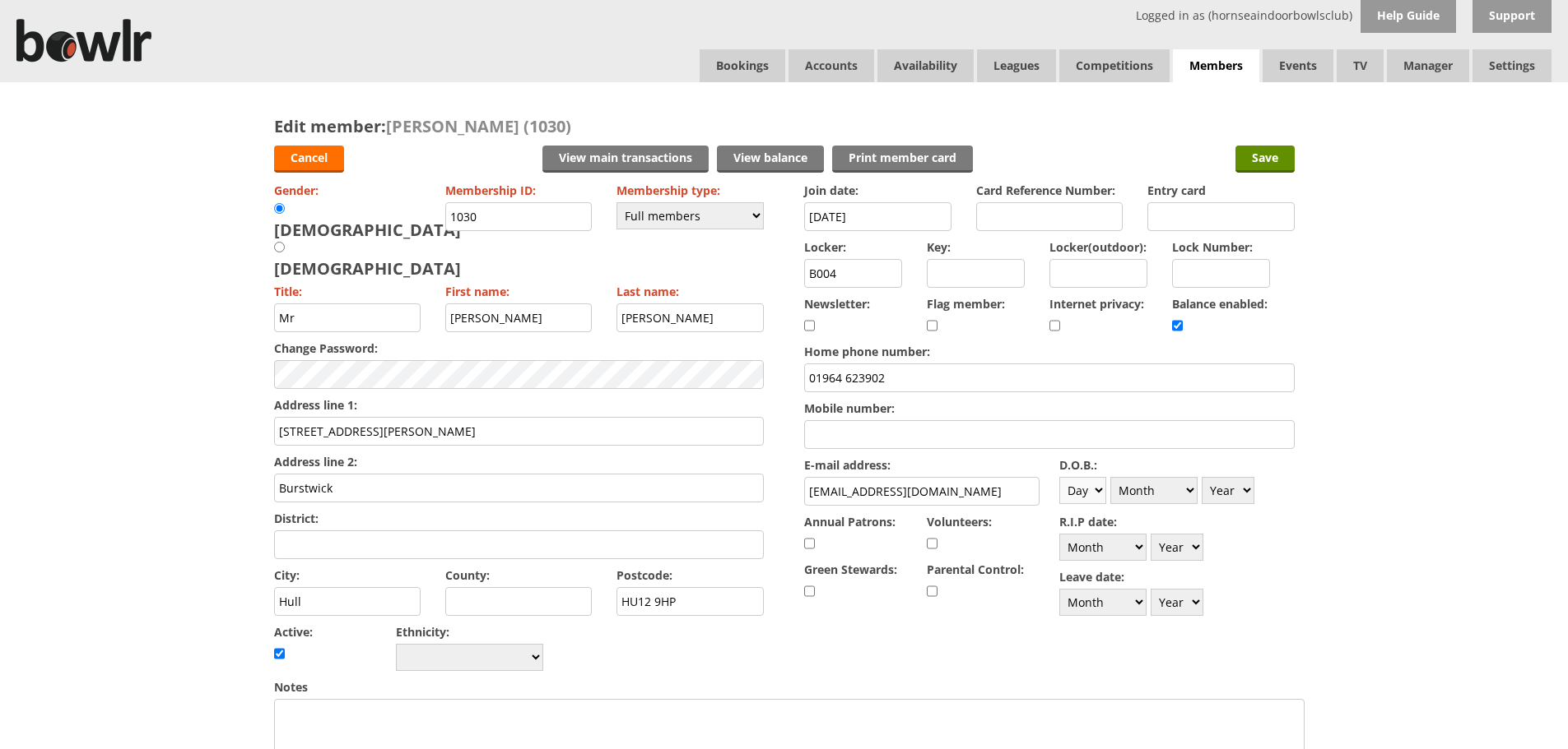
click at [1095, 491] on select "Day 1 2 3 4 5 6 7 8 9 10 11 12 13 14 15 16 17 18 19 20 21 22 23 24 25 26 27 28 …" at bounding box center [1082, 490] width 47 height 27
select select "5"
click at [1059, 477] on select "Day 1 2 3 4 5 6 7 8 9 10 11 12 13 14 15 16 17 18 19 20 21 22 23 24 25 26 27 28 …" at bounding box center [1082, 490] width 47 height 27
drag, startPoint x: 1148, startPoint y: 495, endPoint x: 1148, endPoint y: 485, distance: 10.0
click at [1148, 495] on select "Month January February March April May June July August September October Novem…" at bounding box center [1153, 490] width 87 height 27
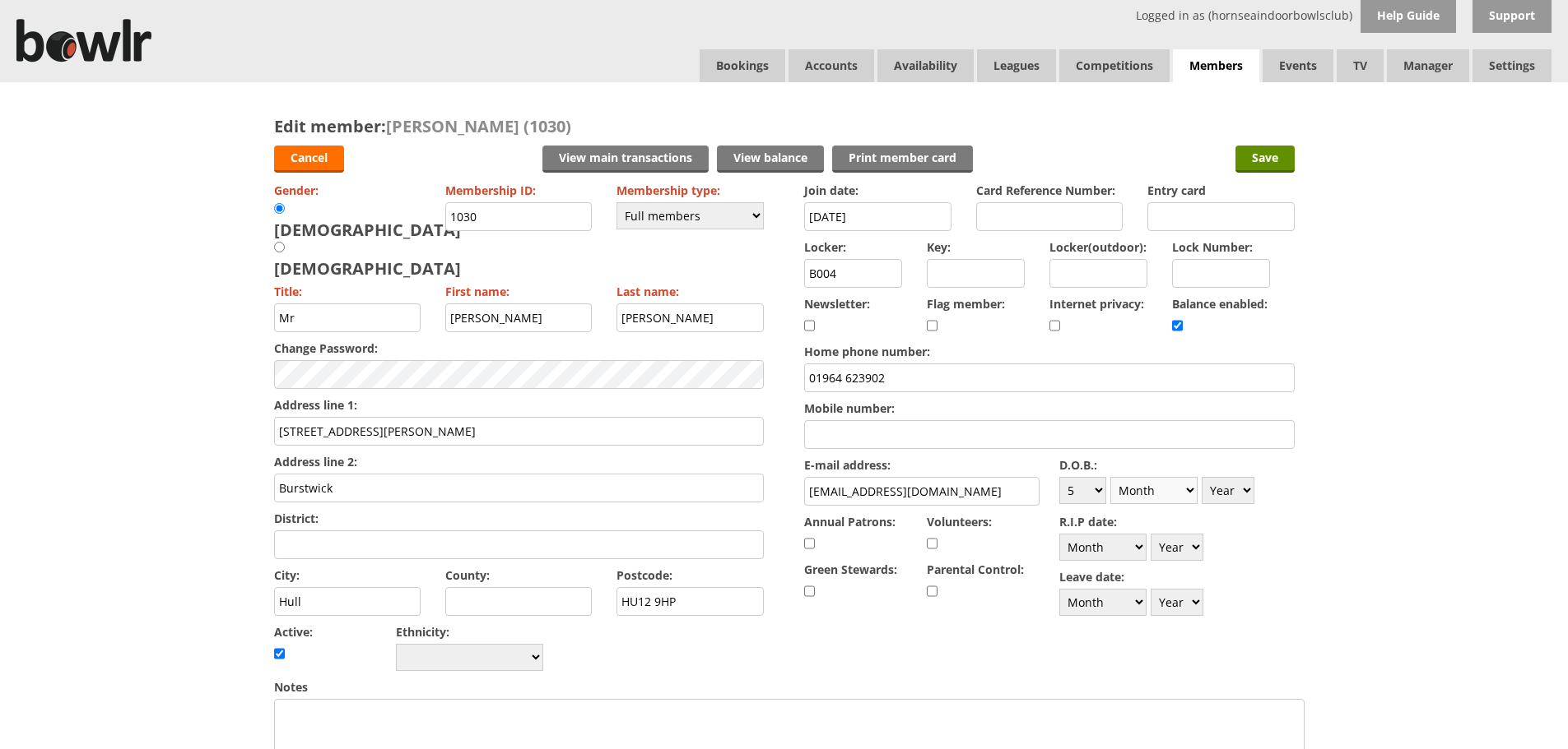
select select "5"
click at [1110, 477] on select "Month January February March April May June July August September October Novem…" at bounding box center [1153, 490] width 87 height 27
click at [1245, 490] on select "Year 1900 1901 1902 1903 1904 1905 1906 1907 1908 1909 1910 1911 1912 1913 1914…" at bounding box center [1227, 490] width 52 height 27
select select "1950"
click at [1202, 477] on select "Year 1900 1901 1902 1903 1904 1905 1906 1907 1908 1909 1910 1911 1912 1913 1914…" at bounding box center [1227, 490] width 52 height 27
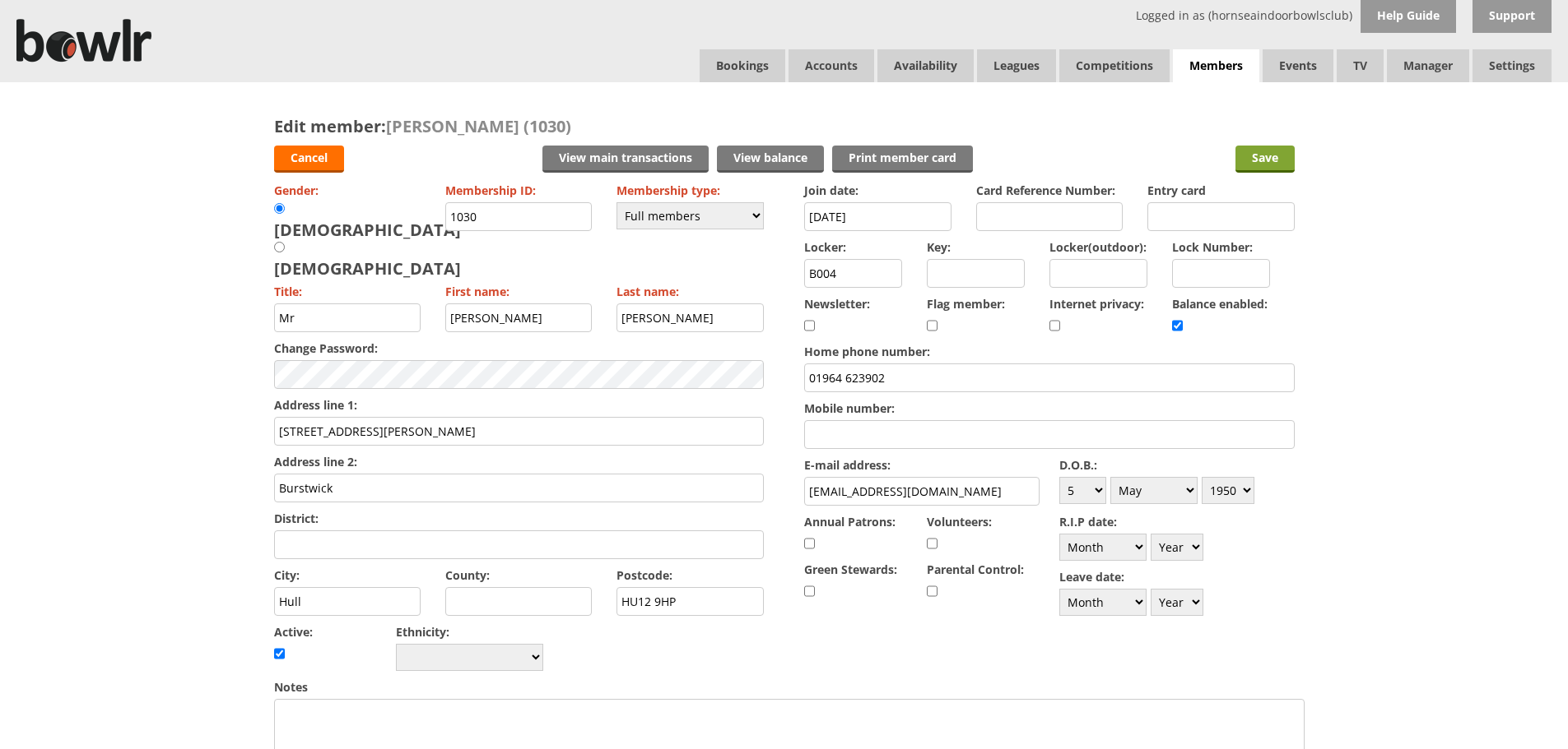
click at [1261, 159] on input "Save" at bounding box center [1265, 158] width 59 height 27
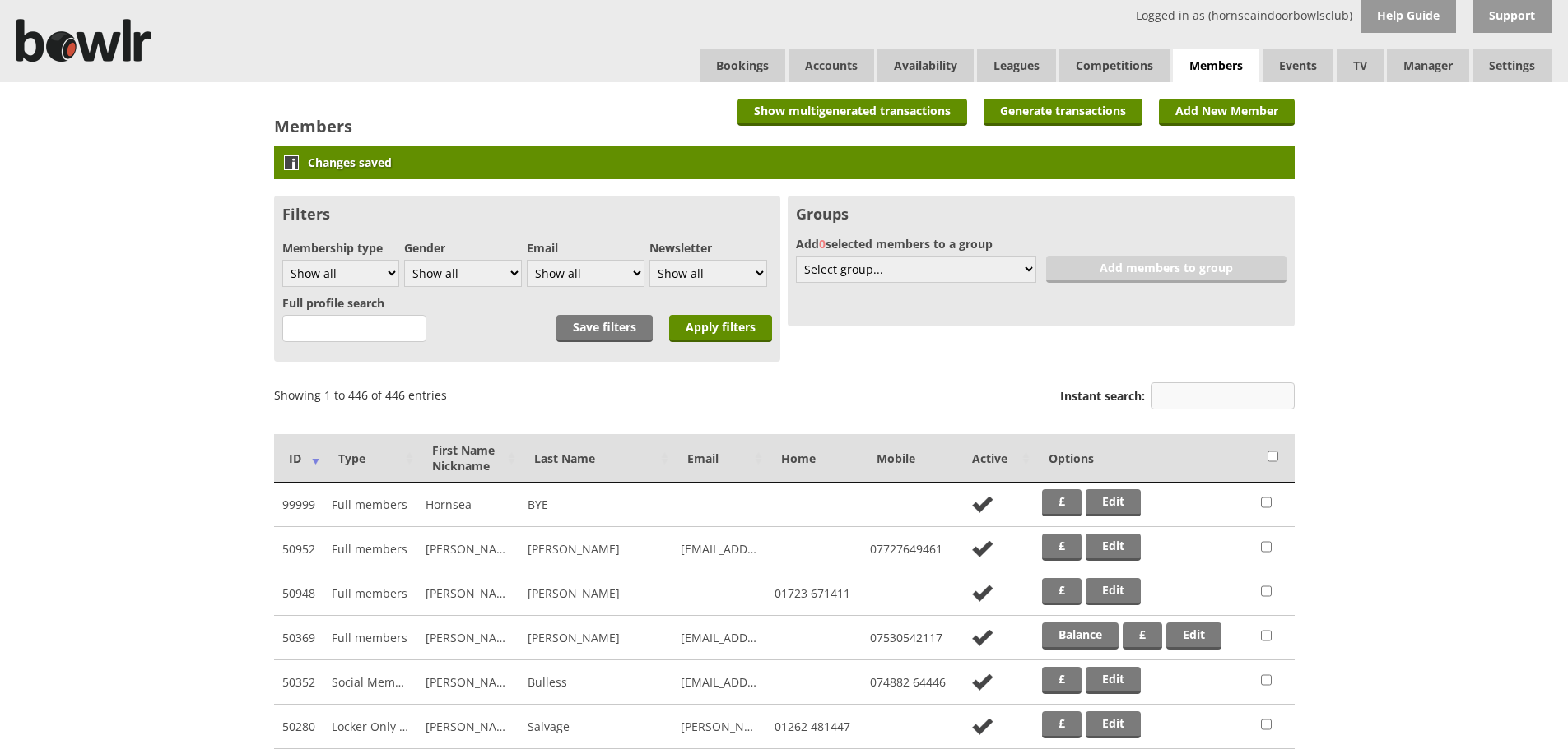
click at [1212, 393] on input "Instant search:" at bounding box center [1222, 396] width 144 height 27
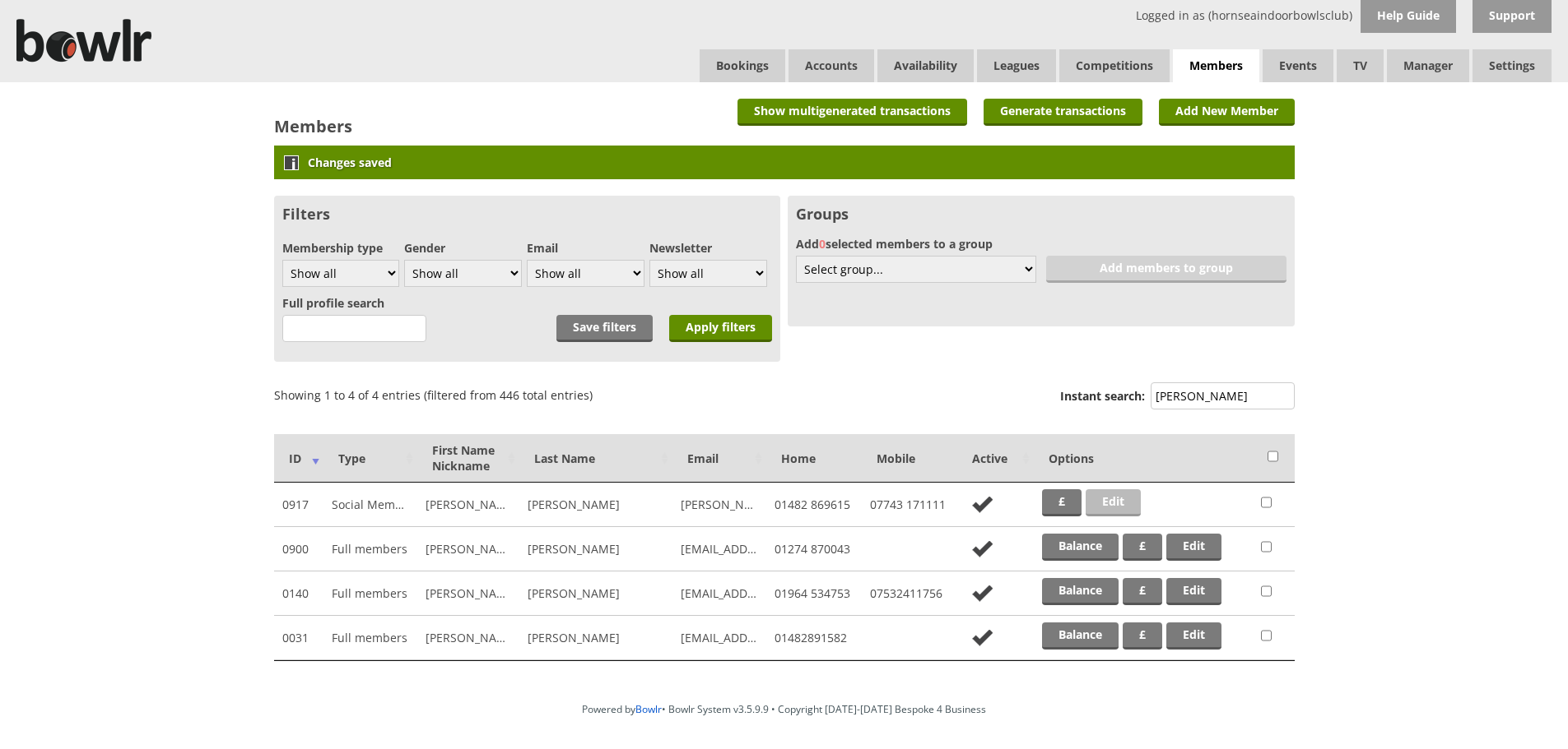
type input "ward"
click at [1109, 502] on link "Edit" at bounding box center [1113, 503] width 55 height 27
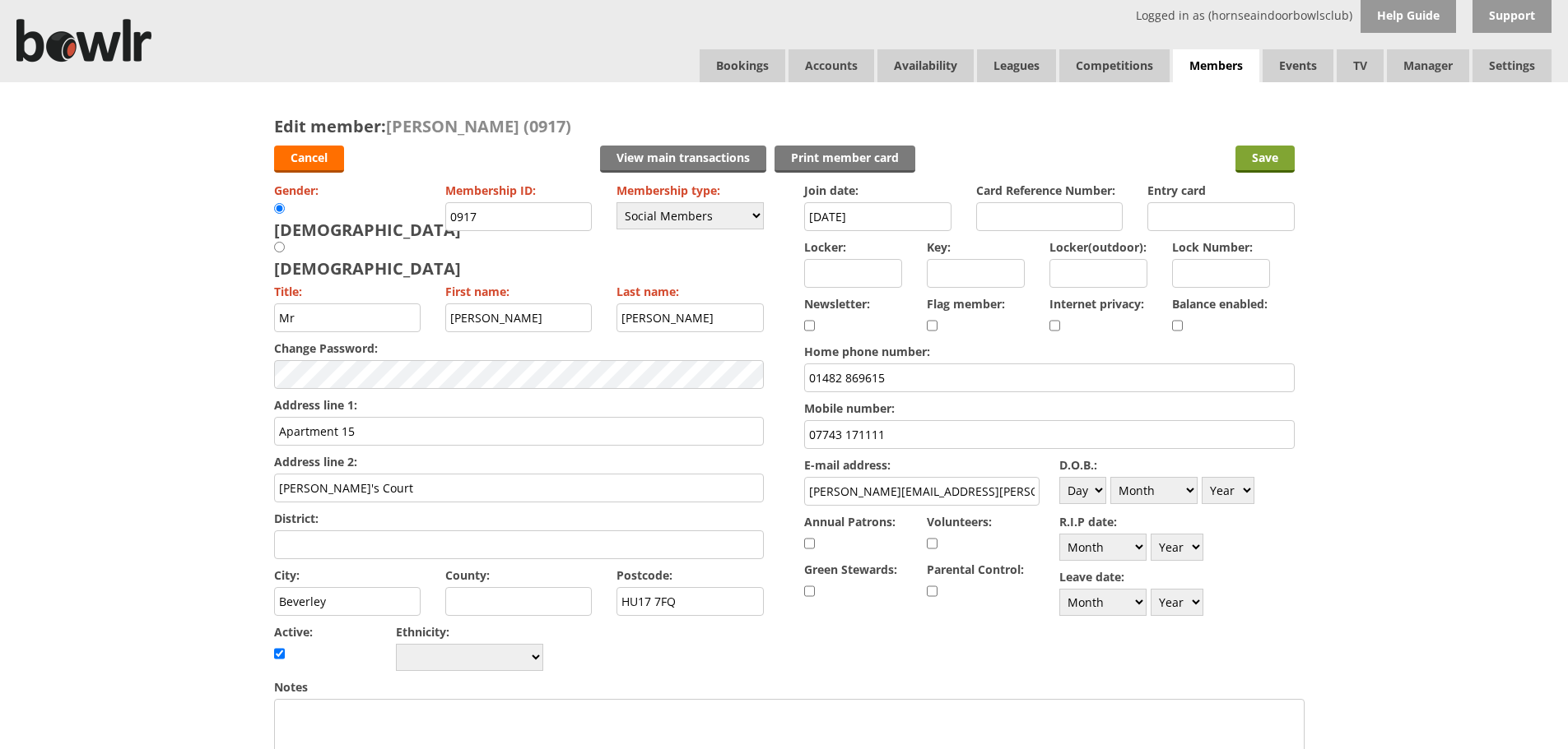
click at [1262, 160] on input "Save" at bounding box center [1265, 158] width 59 height 27
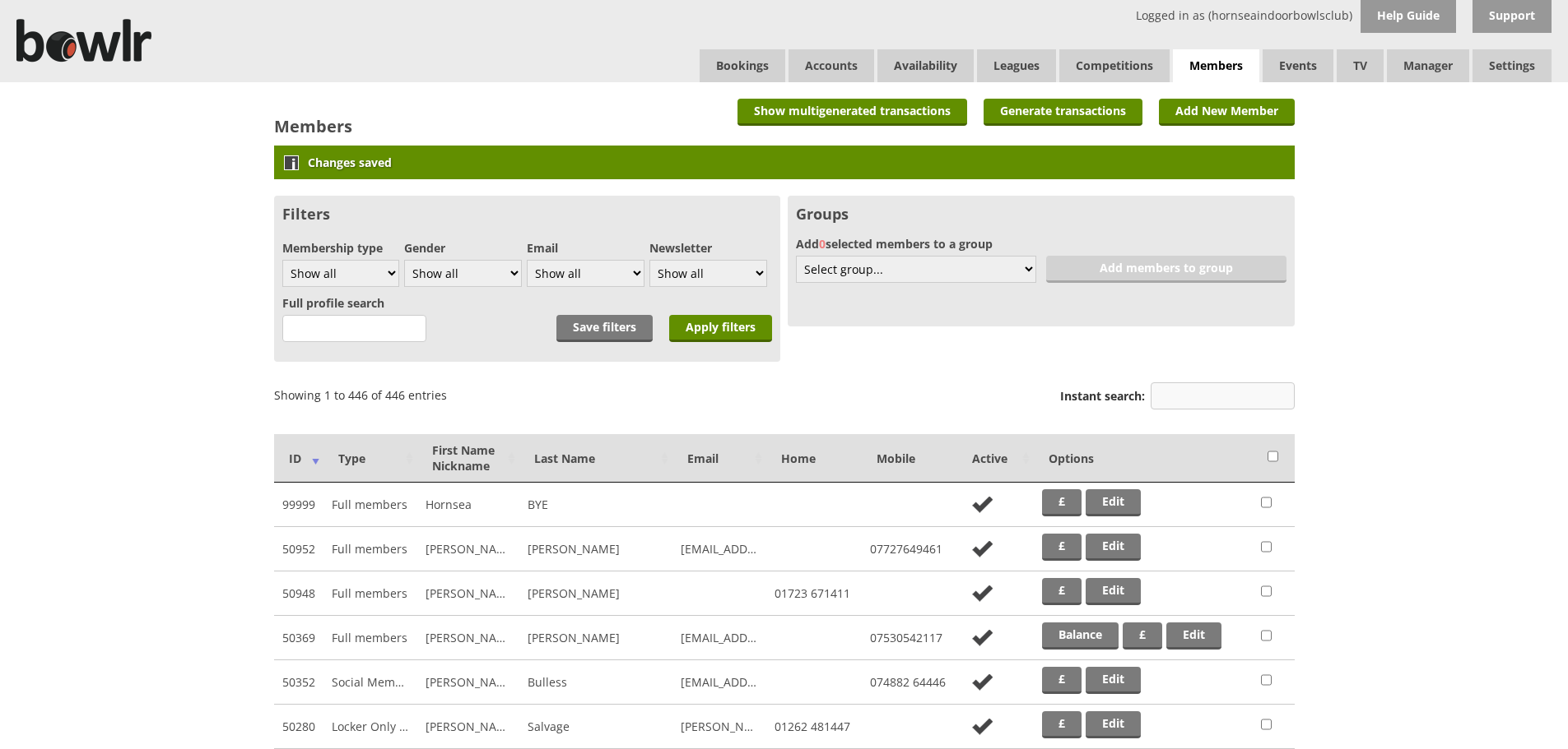
click at [1213, 397] on input "Instant search:" at bounding box center [1222, 396] width 144 height 27
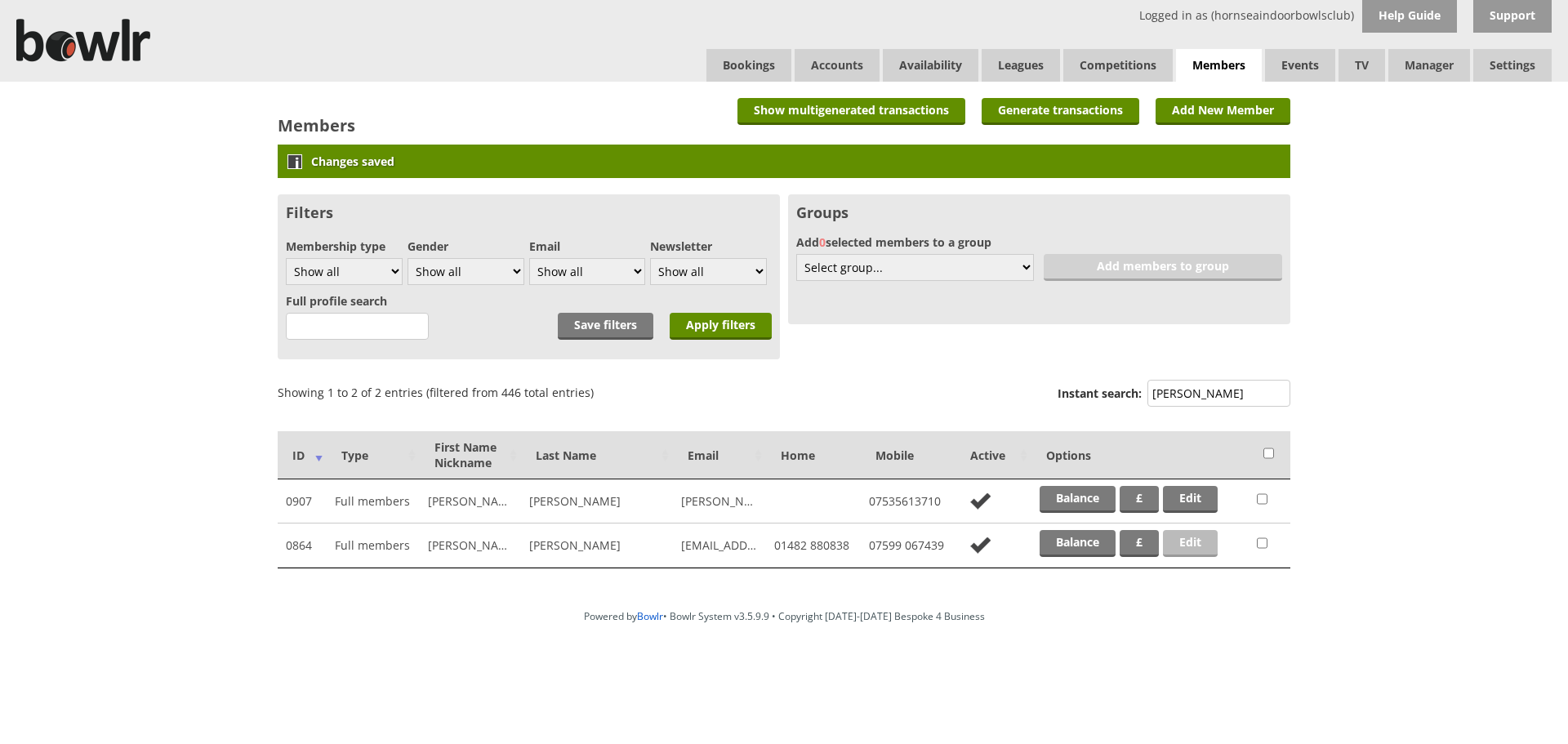
type input "turner"
click at [1181, 543] on link "Edit" at bounding box center [1191, 543] width 55 height 27
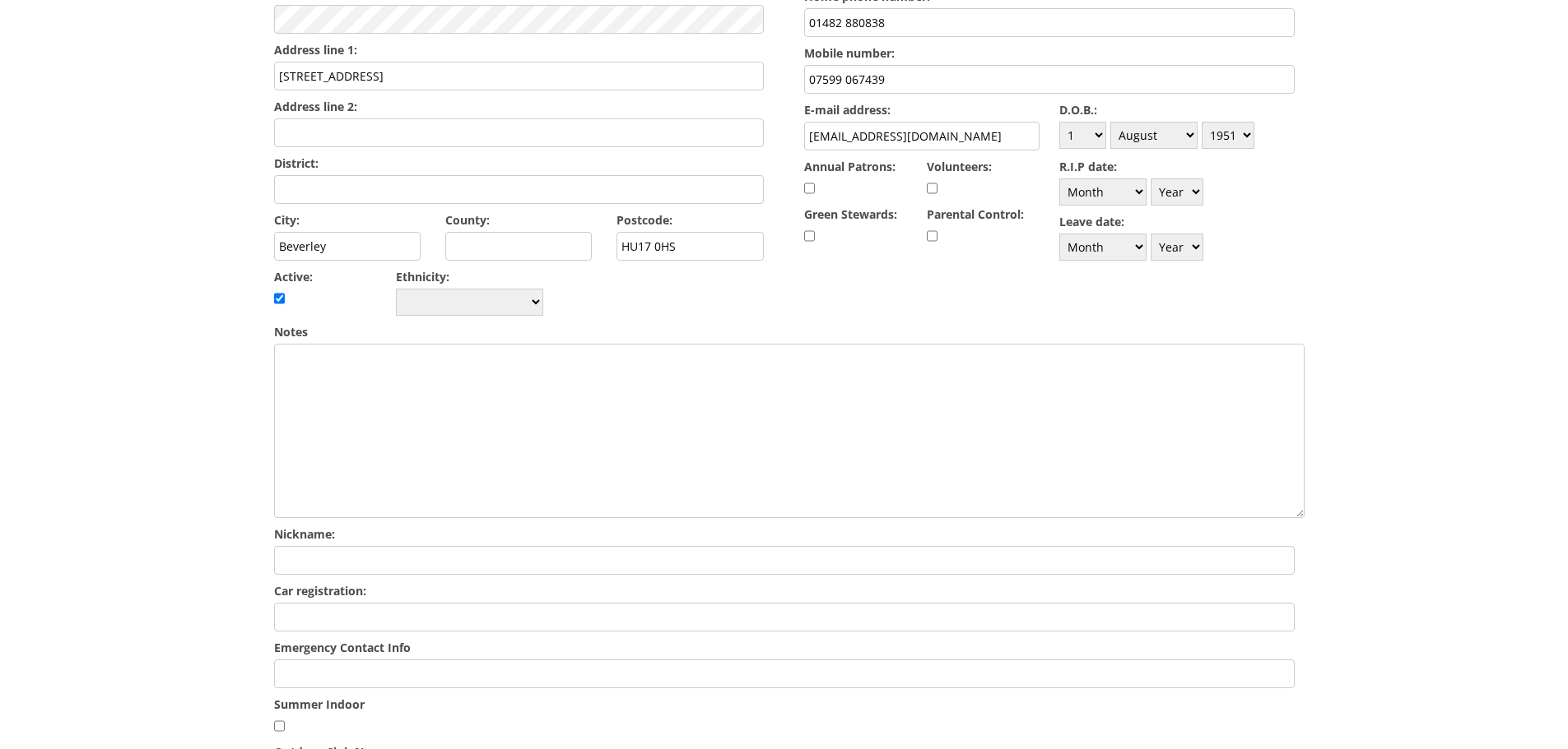
scroll to position [362, 0]
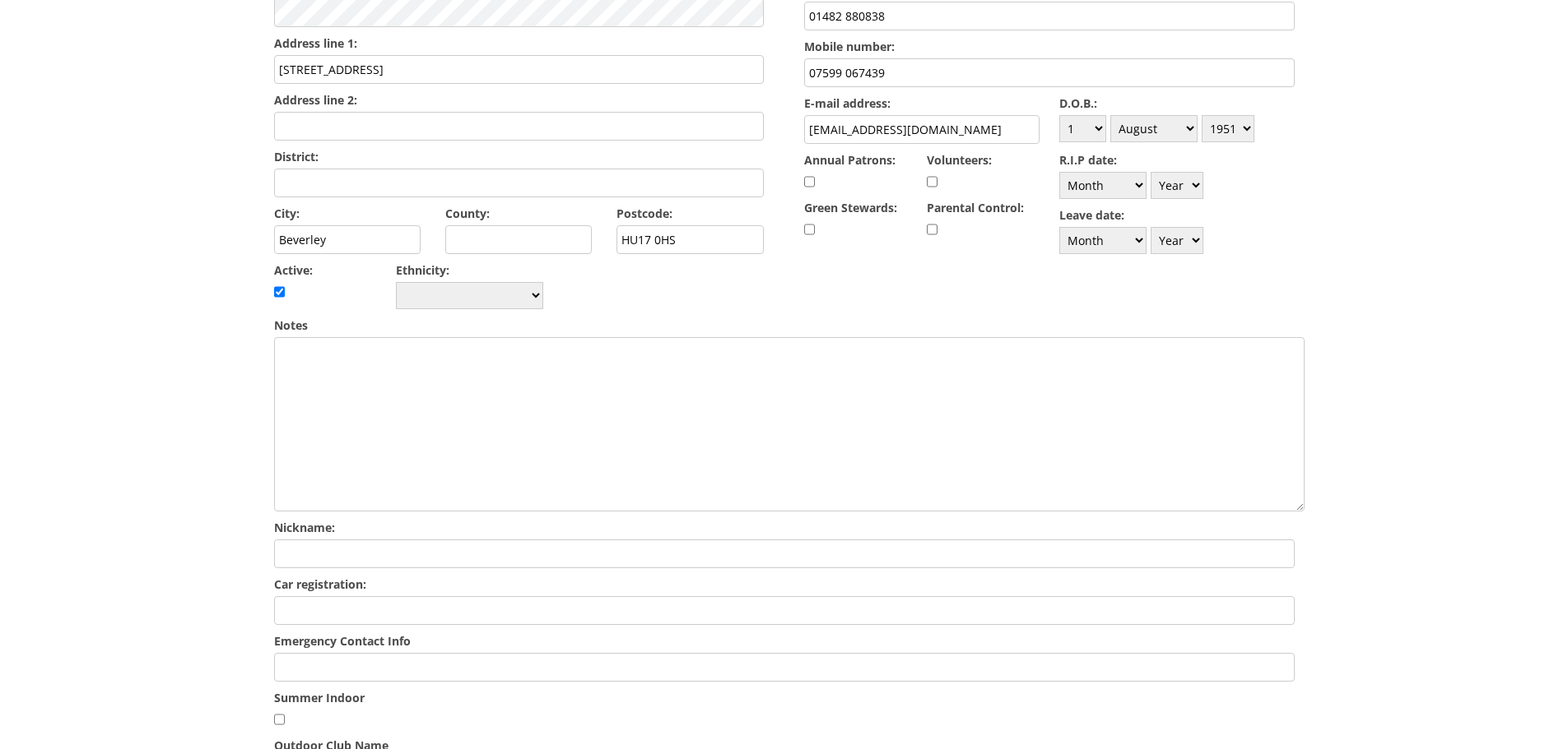
click at [350, 653] on input "Emergency Contact Info" at bounding box center [784, 667] width 1021 height 29
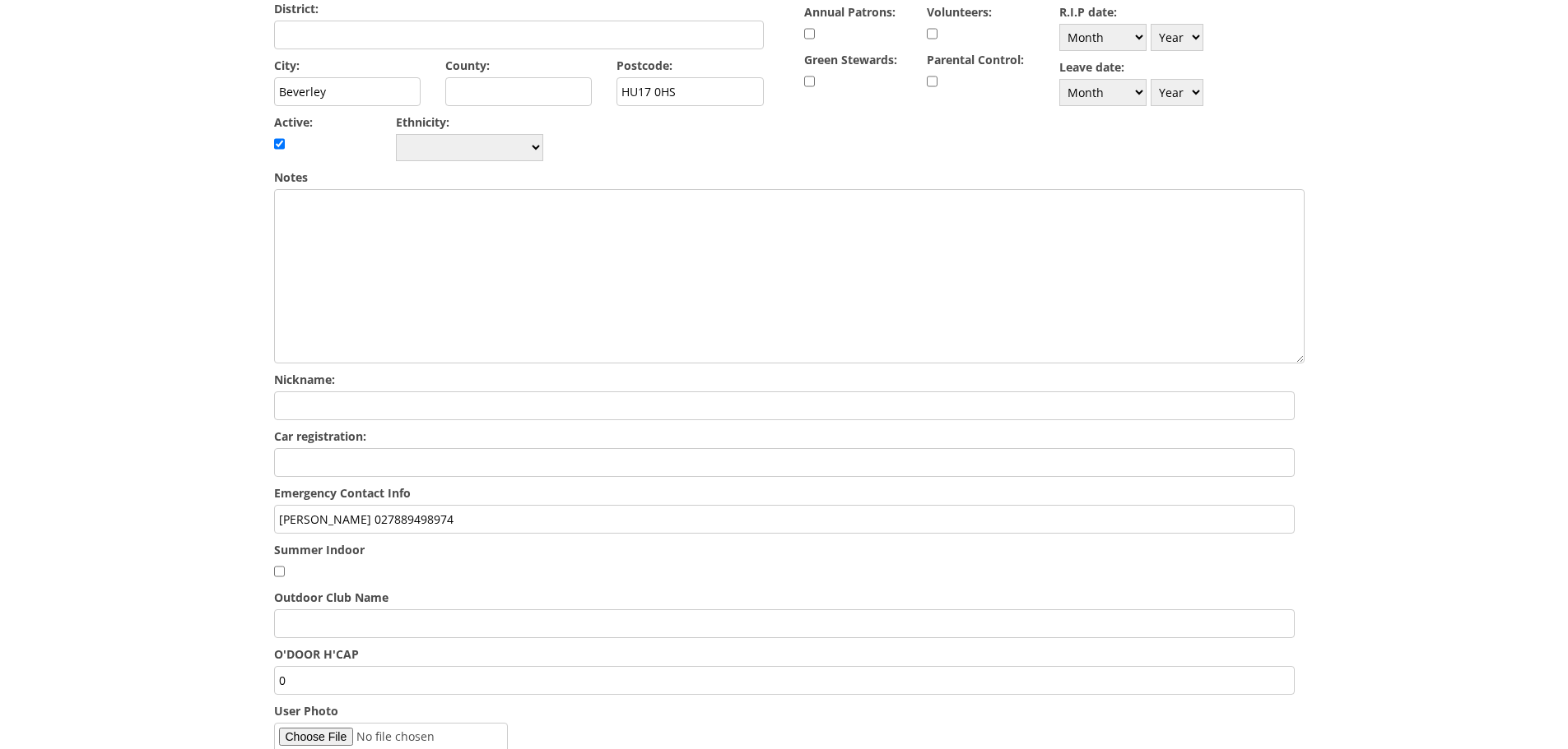
scroll to position [539, 0]
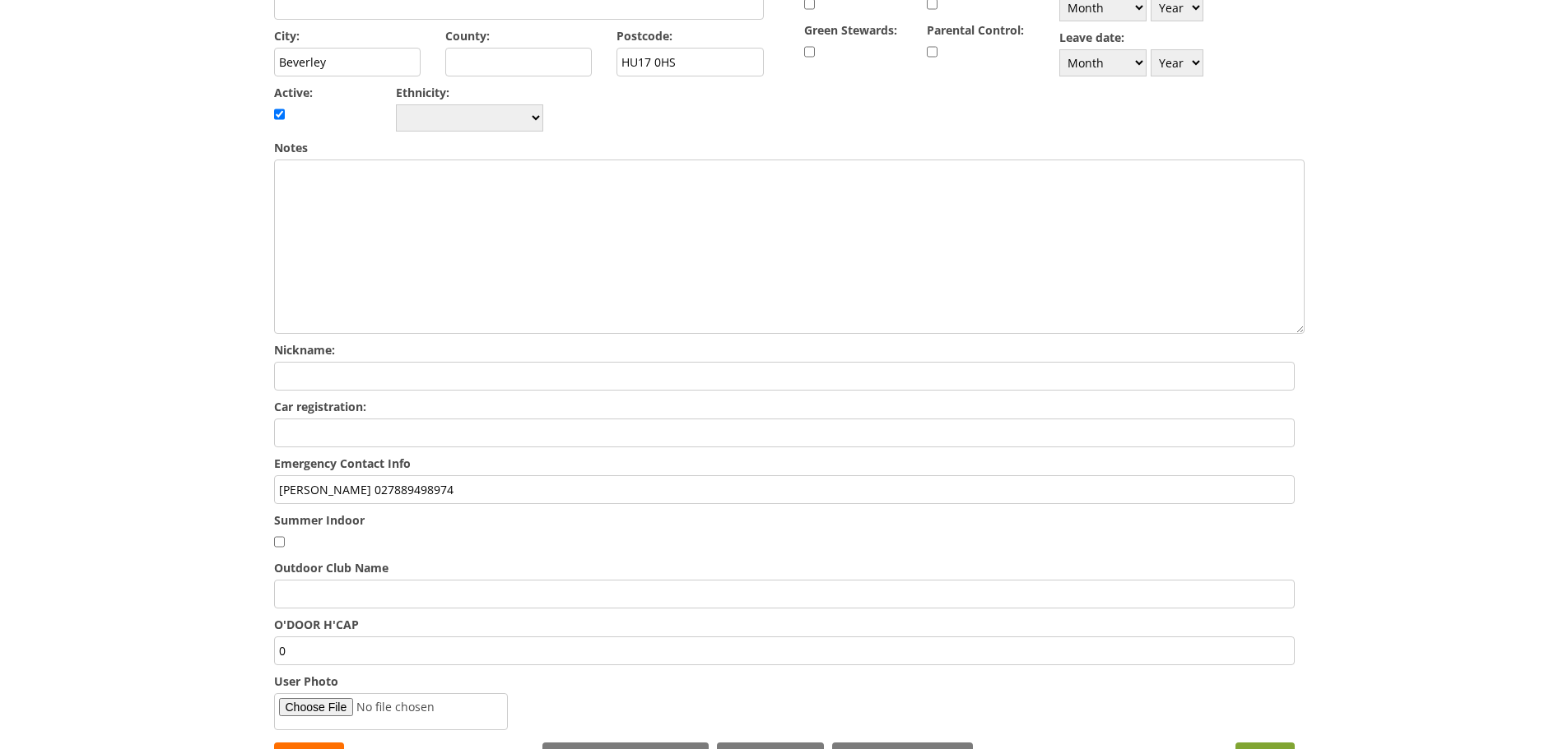
type input "[PERSON_NAME] 027889498974"
click at [1265, 743] on input "Save" at bounding box center [1265, 756] width 59 height 27
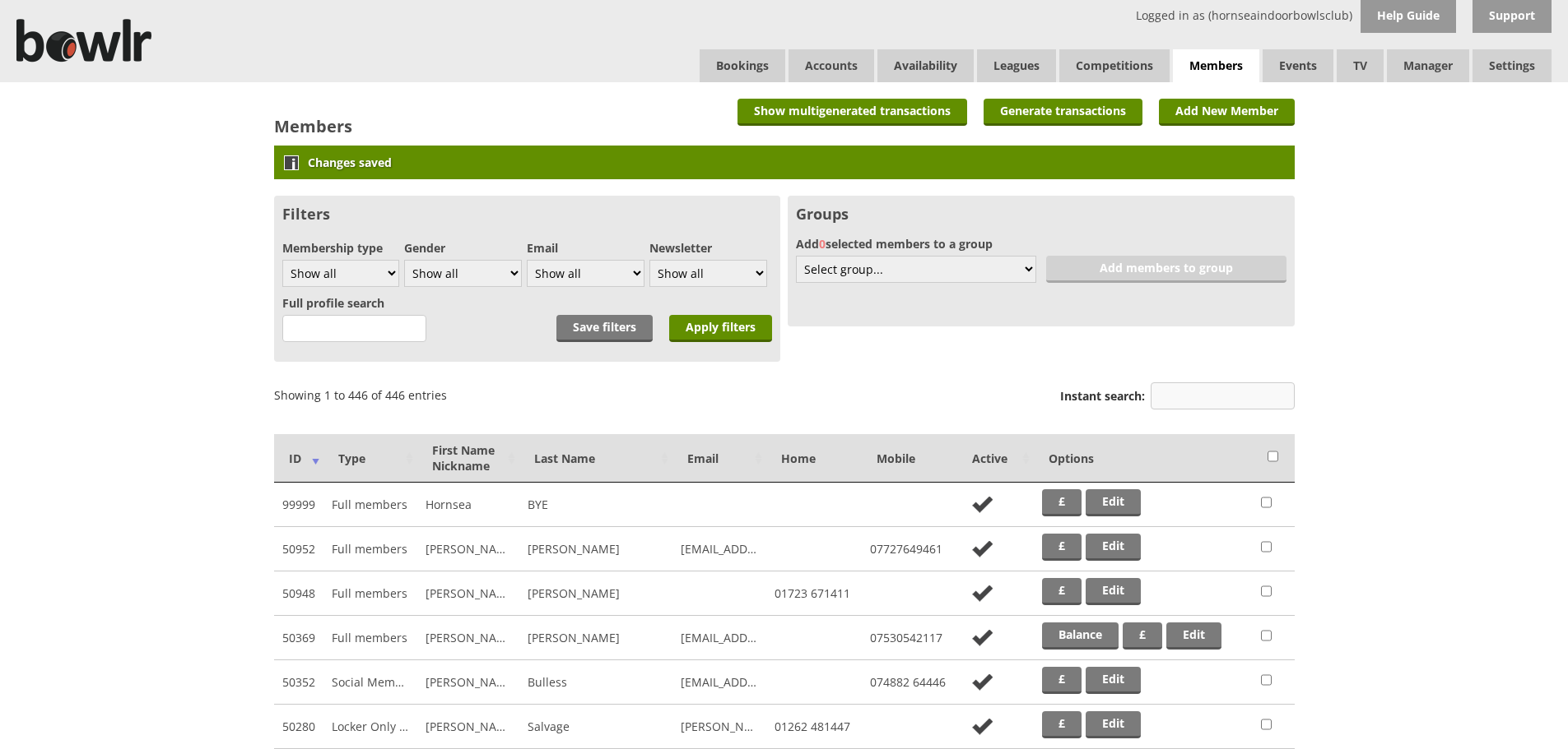
click at [1153, 400] on input "Instant search:" at bounding box center [1222, 396] width 144 height 27
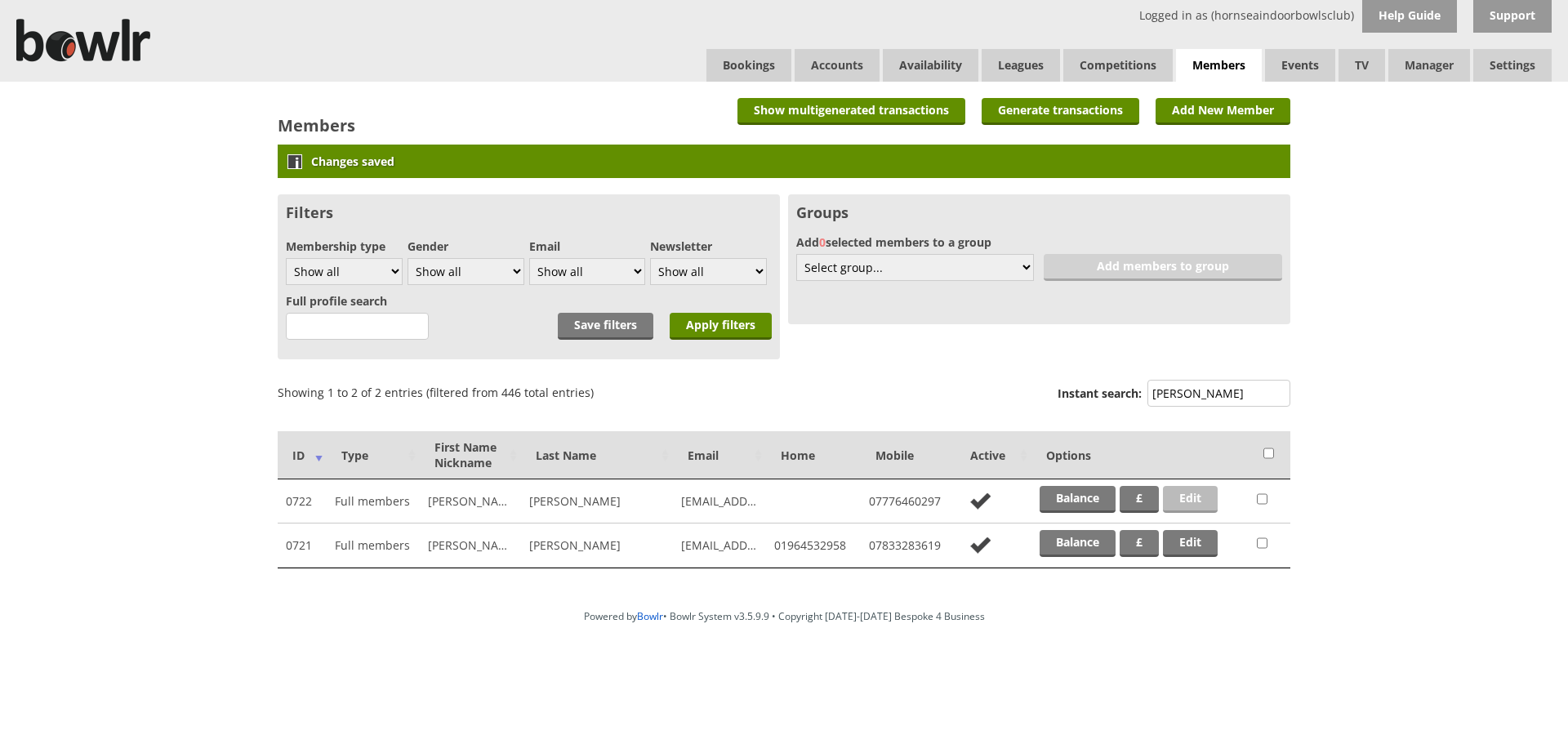
type input "[PERSON_NAME]"
click at [1204, 501] on link "Edit" at bounding box center [1191, 499] width 55 height 27
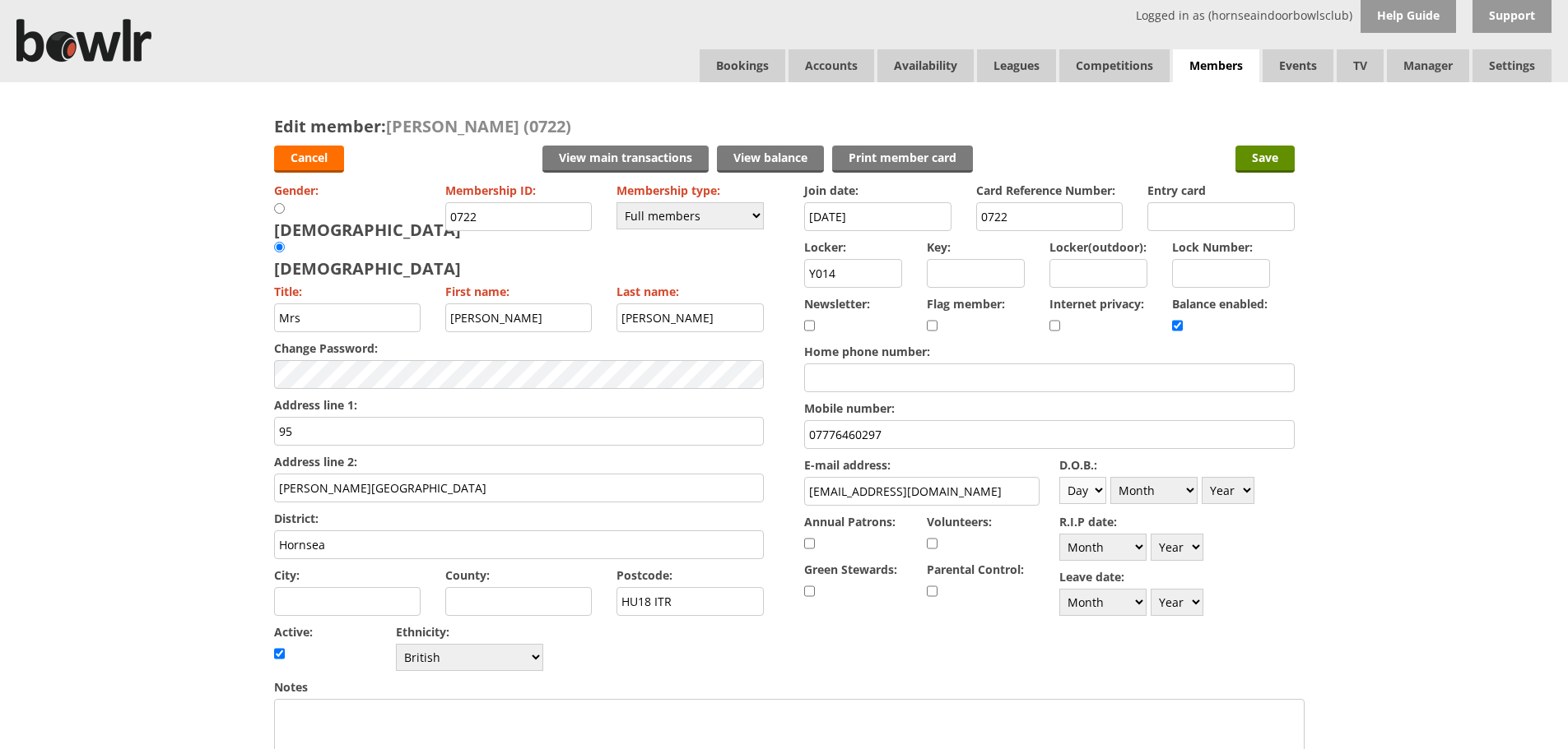
click at [1093, 490] on select "Day 1 2 3 4 5 6 7 8 9 10 11 12 13 14 15 16 17 18 19 20 21 22 23 24 25 26 27 28 …" at bounding box center [1082, 490] width 47 height 27
select select "21"
click at [1059, 477] on select "Day 1 2 3 4 5 6 7 8 9 10 11 12 13 14 15 16 17 18 19 20 21 22 23 24 25 26 27 28 …" at bounding box center [1082, 490] width 47 height 27
click at [1148, 493] on select "Month January February March April May June July August September October Novem…" at bounding box center [1153, 490] width 87 height 27
select select "12"
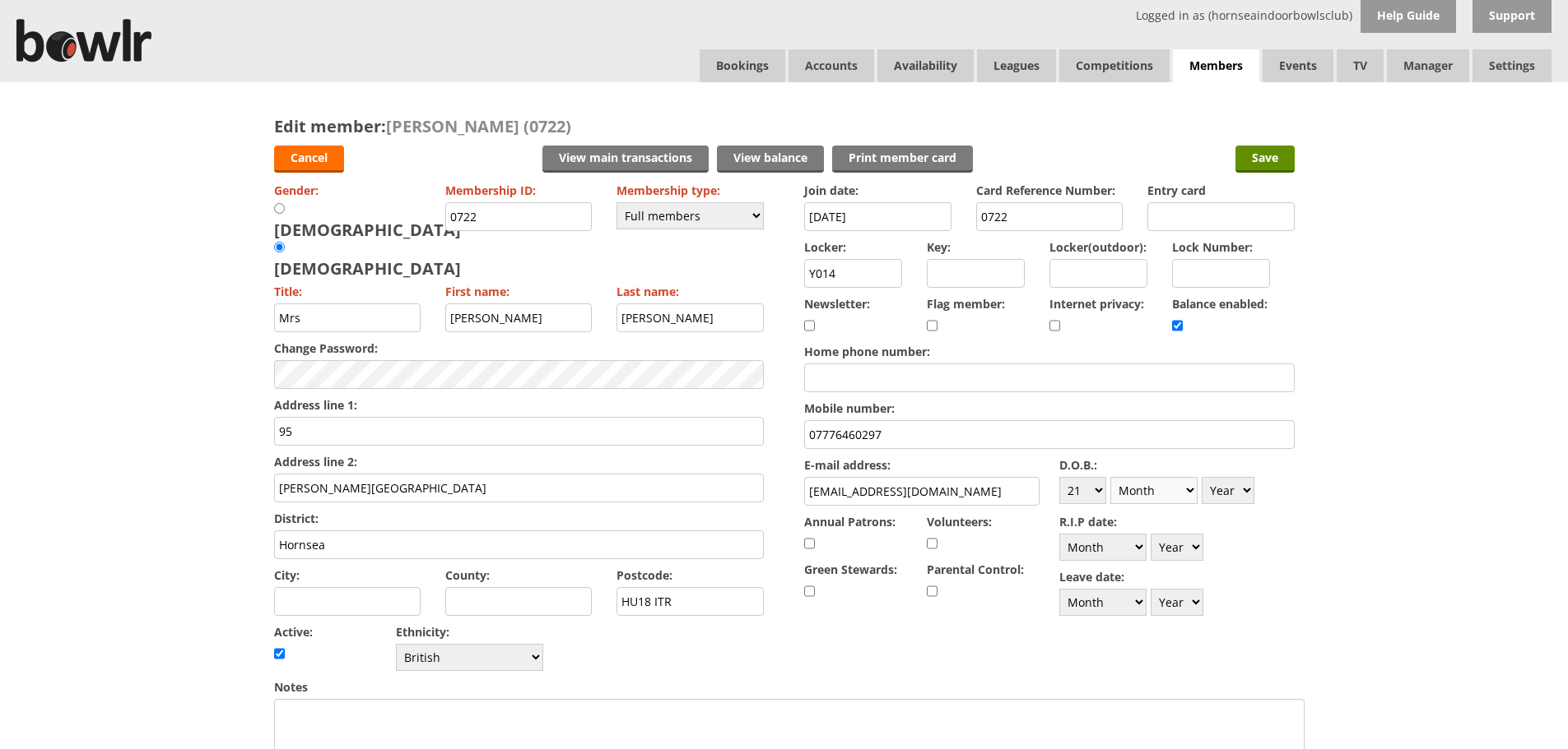
click at [1110, 477] on select "Month January February March April May June July August September October Novem…" at bounding box center [1153, 490] width 87 height 27
click at [1225, 487] on select "Year [DATE] 1901 1902 1903 1904 1905 1906 1907 1908 1909 1910 1911 1912 1913 19…" at bounding box center [1227, 490] width 52 height 27
select select "1955"
click at [1202, 477] on select "Year 1900 1901 1902 1903 1904 1905 1906 1907 1908 1909 1910 1911 1912 1913 1914…" at bounding box center [1227, 490] width 52 height 27
click at [1260, 161] on input "Save" at bounding box center [1265, 158] width 59 height 27
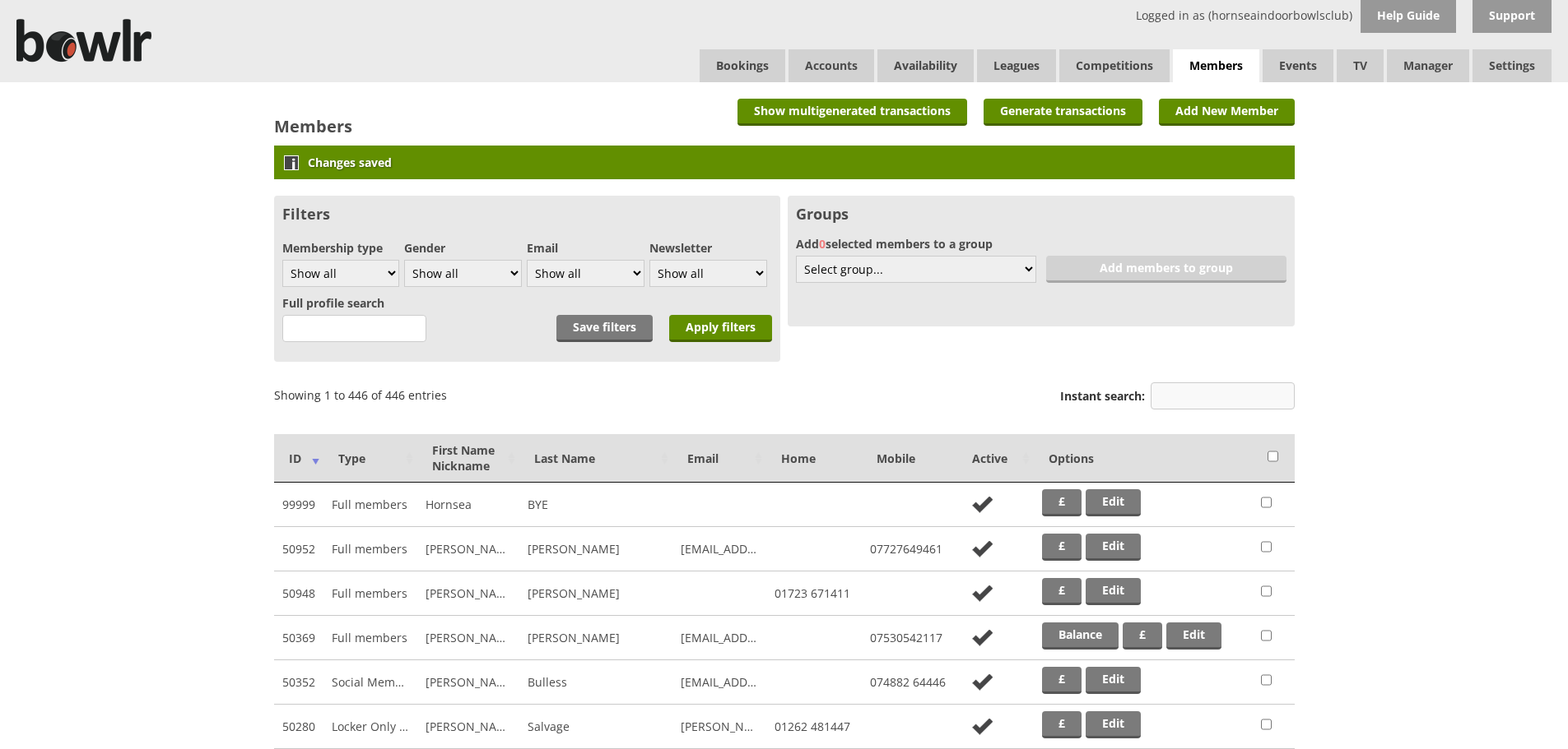
click at [1184, 394] on input "Instant search:" at bounding box center [1222, 396] width 144 height 27
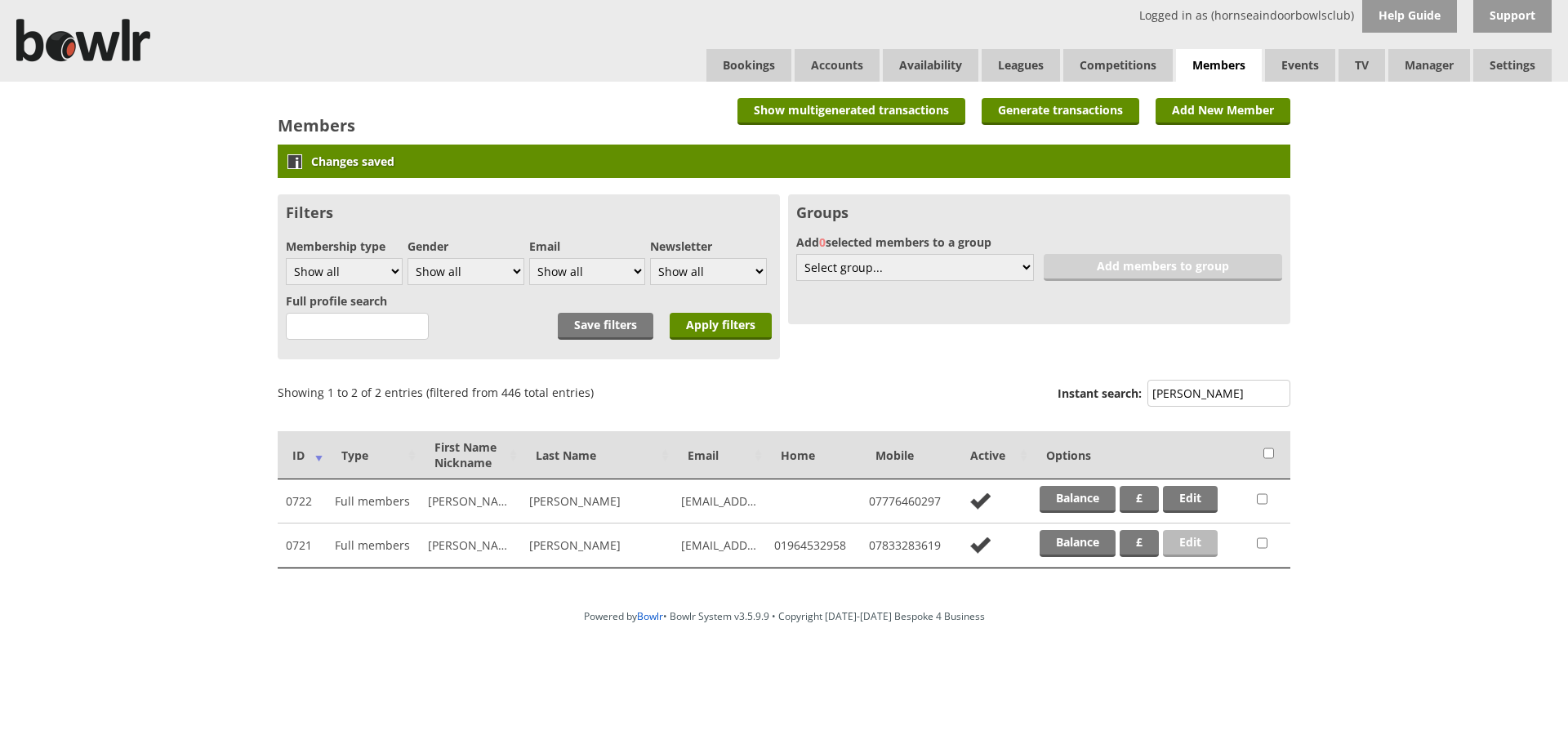
type input "warnes"
click at [1188, 543] on link "Edit" at bounding box center [1191, 543] width 55 height 27
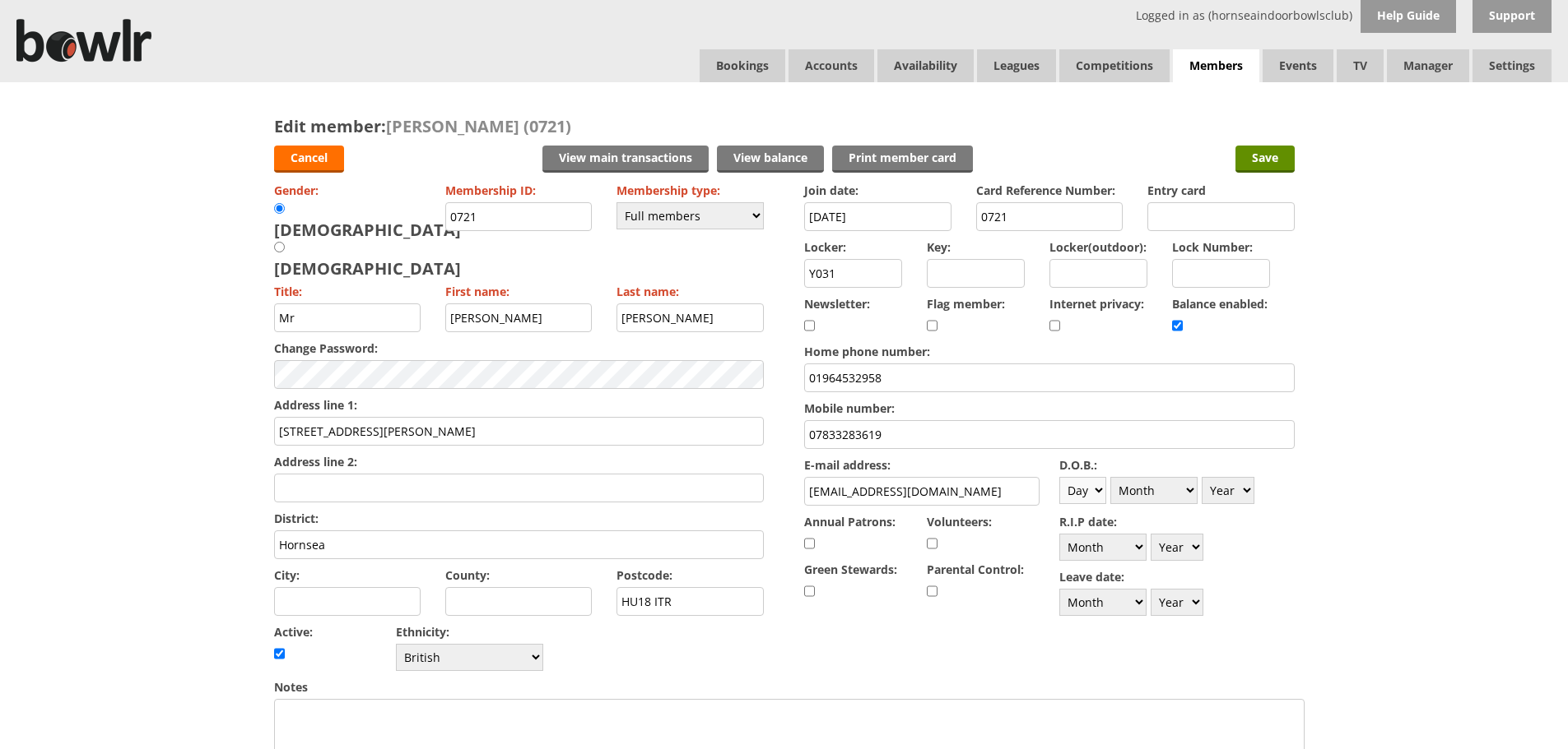
click at [1096, 492] on select "Day 1 2 3 4 5 6 7 8 9 10 11 12 13 14 15 16 17 18 19 20 21 22 23 24 25 26 27 28 …" at bounding box center [1082, 490] width 47 height 27
select select "10"
click at [1059, 477] on select "Day 1 2 3 4 5 6 7 8 9 10 11 12 13 14 15 16 17 18 19 20 21 22 23 24 25 26 27 28 …" at bounding box center [1082, 490] width 47 height 27
click at [1171, 487] on select "Month January February March April May June July August September October Novem…" at bounding box center [1153, 490] width 87 height 27
select select "2"
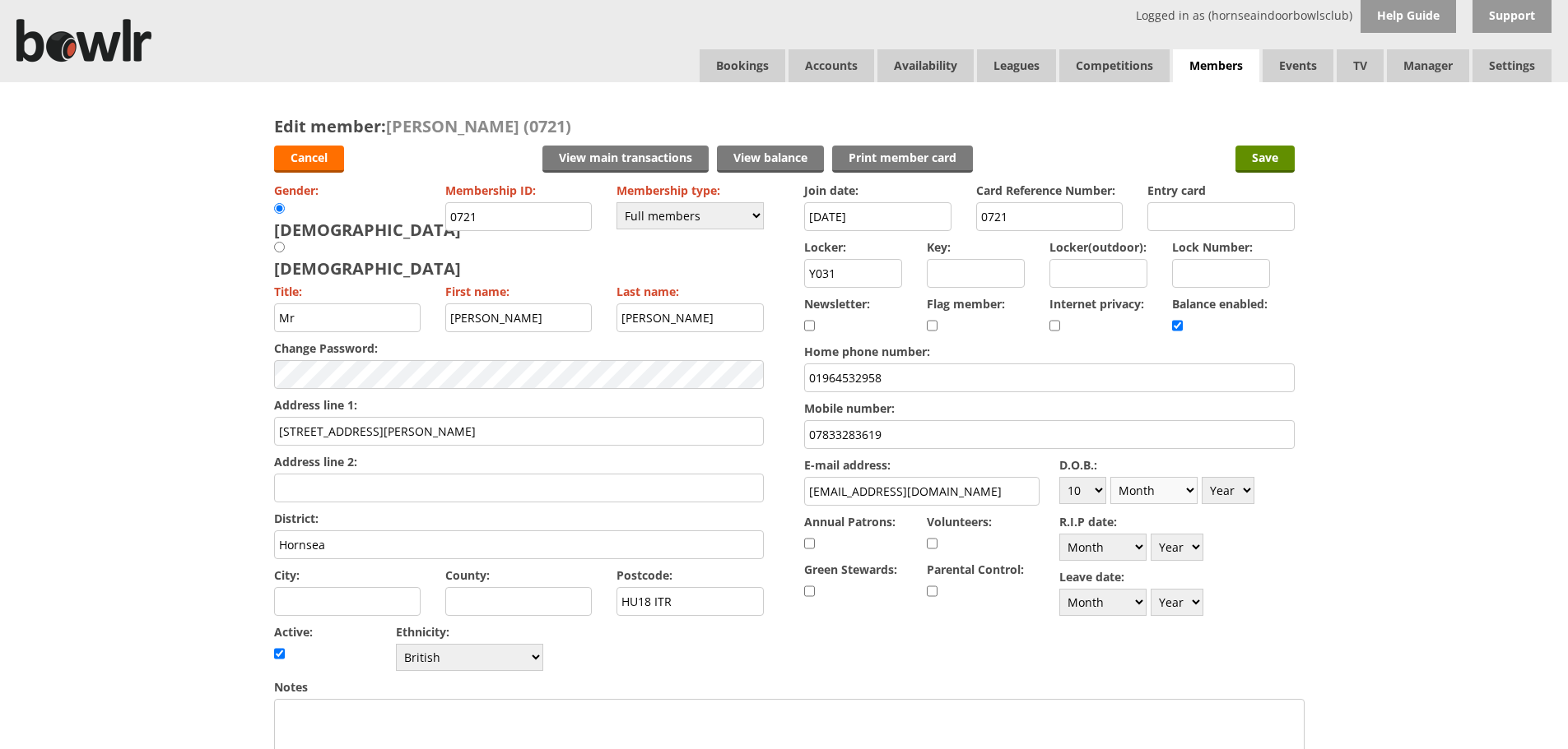
click at [1110, 477] on select "Month January February March April May June July August September October Novem…" at bounding box center [1153, 490] width 87 height 27
click at [1233, 490] on select "Year [DATE] 1901 1902 1903 1904 1905 1906 1907 1908 1909 1910 1911 1912 1913 19…" at bounding box center [1227, 490] width 52 height 27
select select "1953"
click at [1202, 477] on select "Year [DATE] 1901 1902 1903 1904 1905 1906 1907 1908 1909 1910 1911 1912 1913 19…" at bounding box center [1227, 490] width 52 height 27
click at [1259, 162] on input "Save" at bounding box center [1265, 158] width 59 height 27
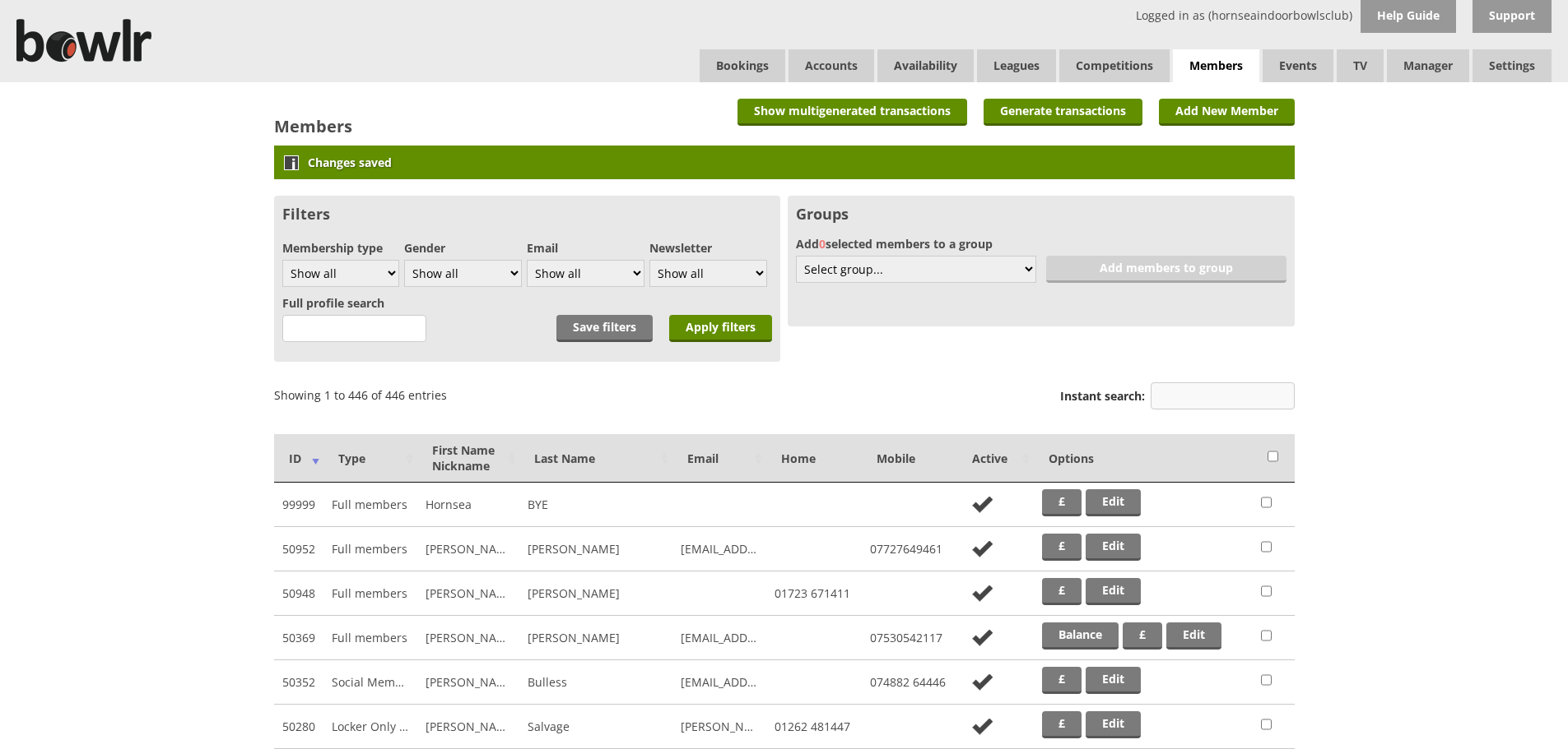
click at [1183, 402] on input "Instant search:" at bounding box center [1222, 396] width 144 height 27
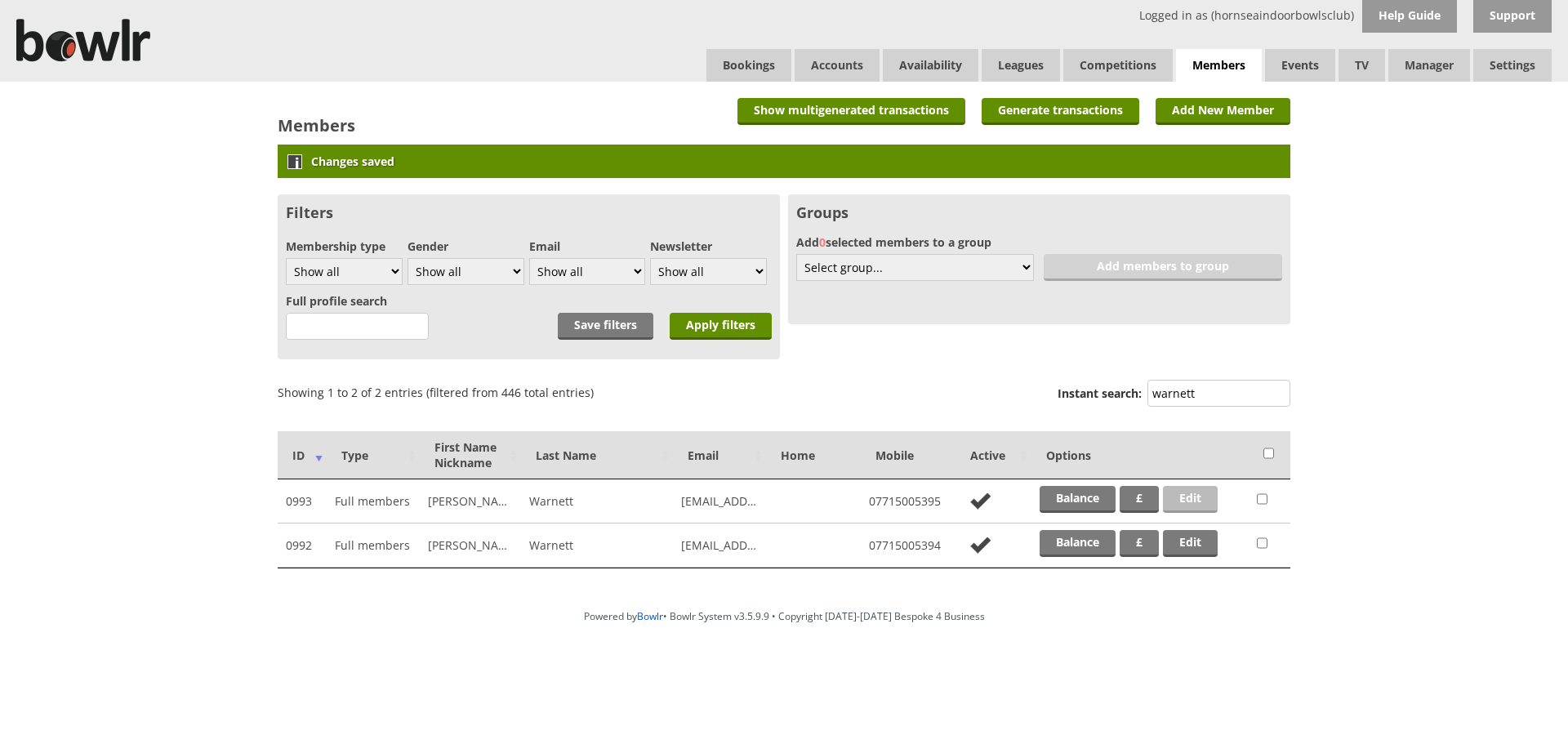
type input "warnett"
click at [1173, 496] on link "Edit" at bounding box center [1191, 499] width 55 height 27
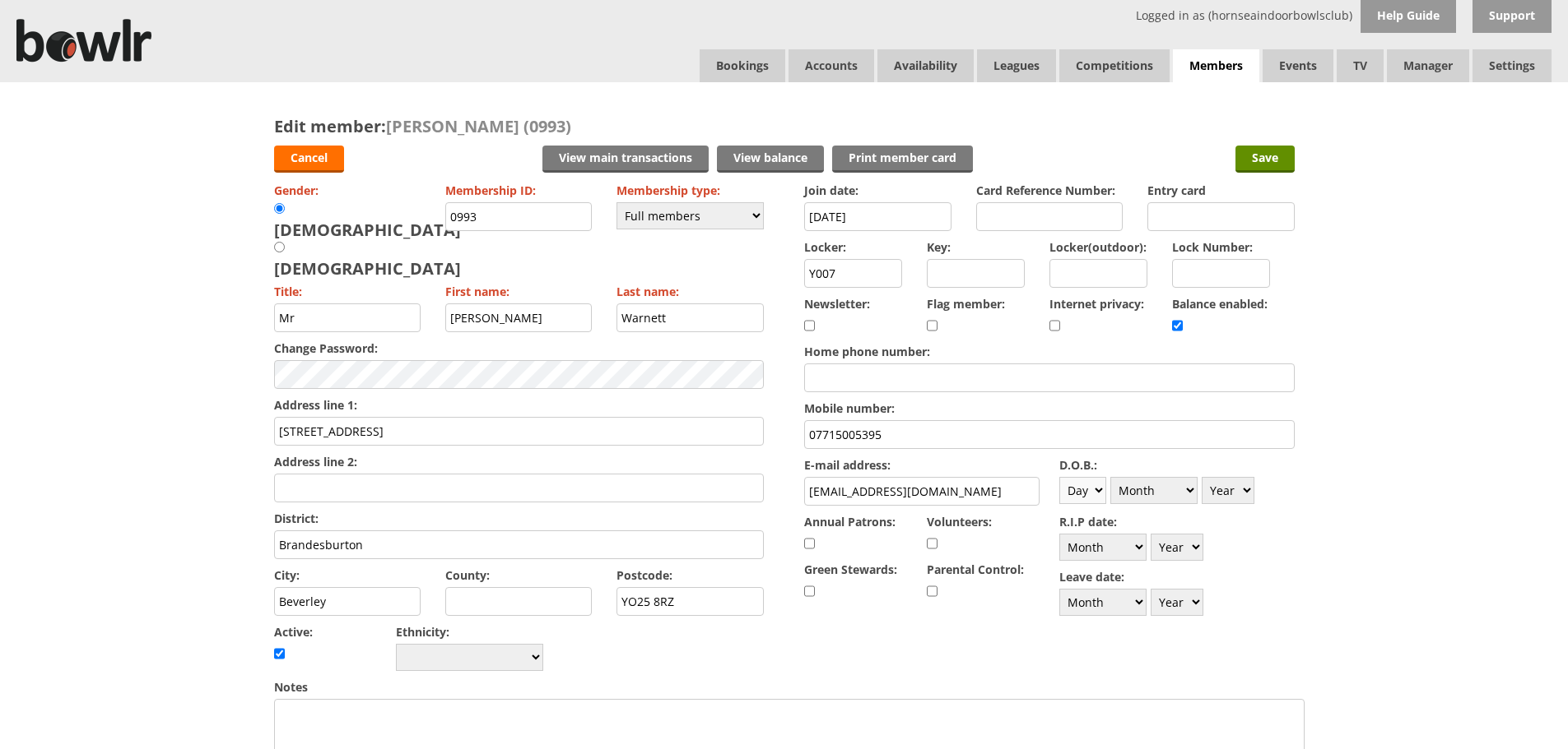
click at [1097, 491] on select "Day 1 2 3 4 5 6 7 8 9 10 11 12 13 14 15 16 17 18 19 20 21 22 23 24 25 26 27 28 …" at bounding box center [1082, 490] width 47 height 27
select select "10"
click at [1059, 477] on select "Day 1 2 3 4 5 6 7 8 9 10 11 12 13 14 15 16 17 18 19 20 21 22 23 24 25 26 27 28 …" at bounding box center [1082, 490] width 47 height 27
click at [1182, 487] on select "Month January February March April May June July August September October Novem…" at bounding box center [1153, 490] width 87 height 27
select select "3"
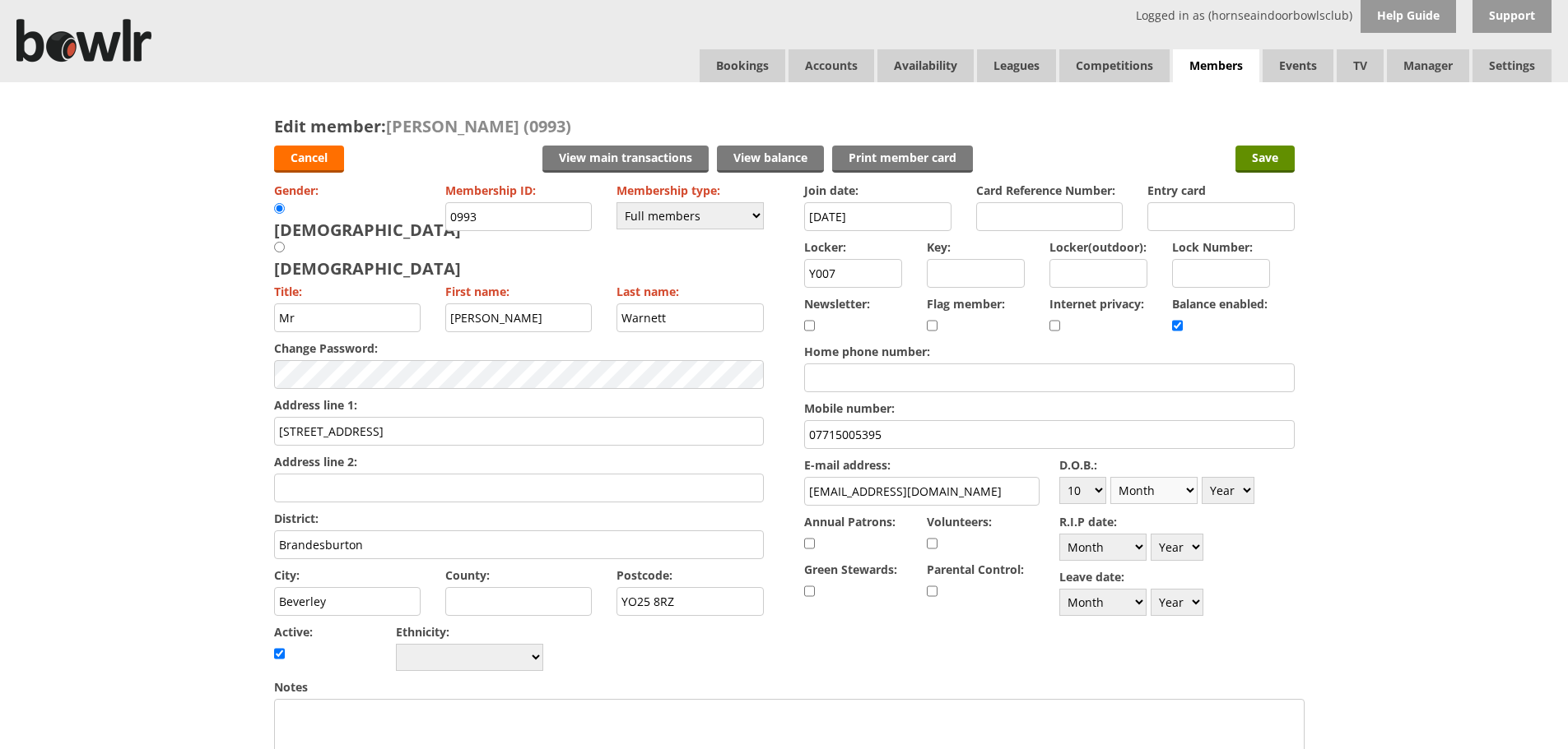
click at [1110, 477] on select "Month January February March April May June July August September October Novem…" at bounding box center [1153, 490] width 87 height 27
click at [1245, 487] on select "Year [DATE] 1901 1902 1903 1904 1905 1906 1907 1908 1909 1910 1911 1912 1913 19…" at bounding box center [1227, 490] width 52 height 27
select select "1952"
click at [1202, 477] on select "Year 1900 1901 1902 1903 1904 1905 1906 1907 1908 1909 1910 1911 1912 1913 1914…" at bounding box center [1227, 490] width 52 height 27
click at [1264, 158] on input "Save" at bounding box center [1265, 158] width 59 height 27
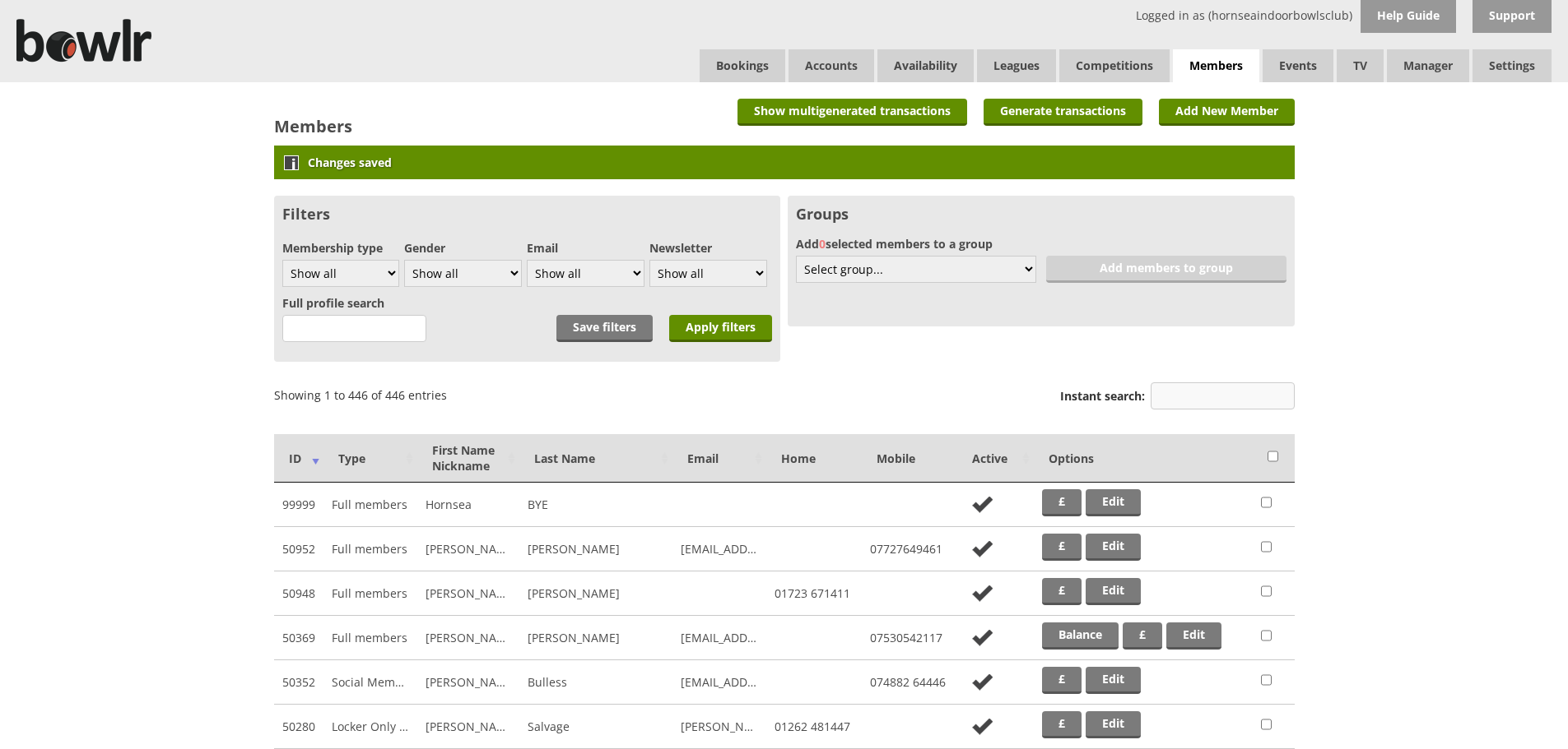
click at [1194, 392] on input "Instant search:" at bounding box center [1222, 396] width 144 height 27
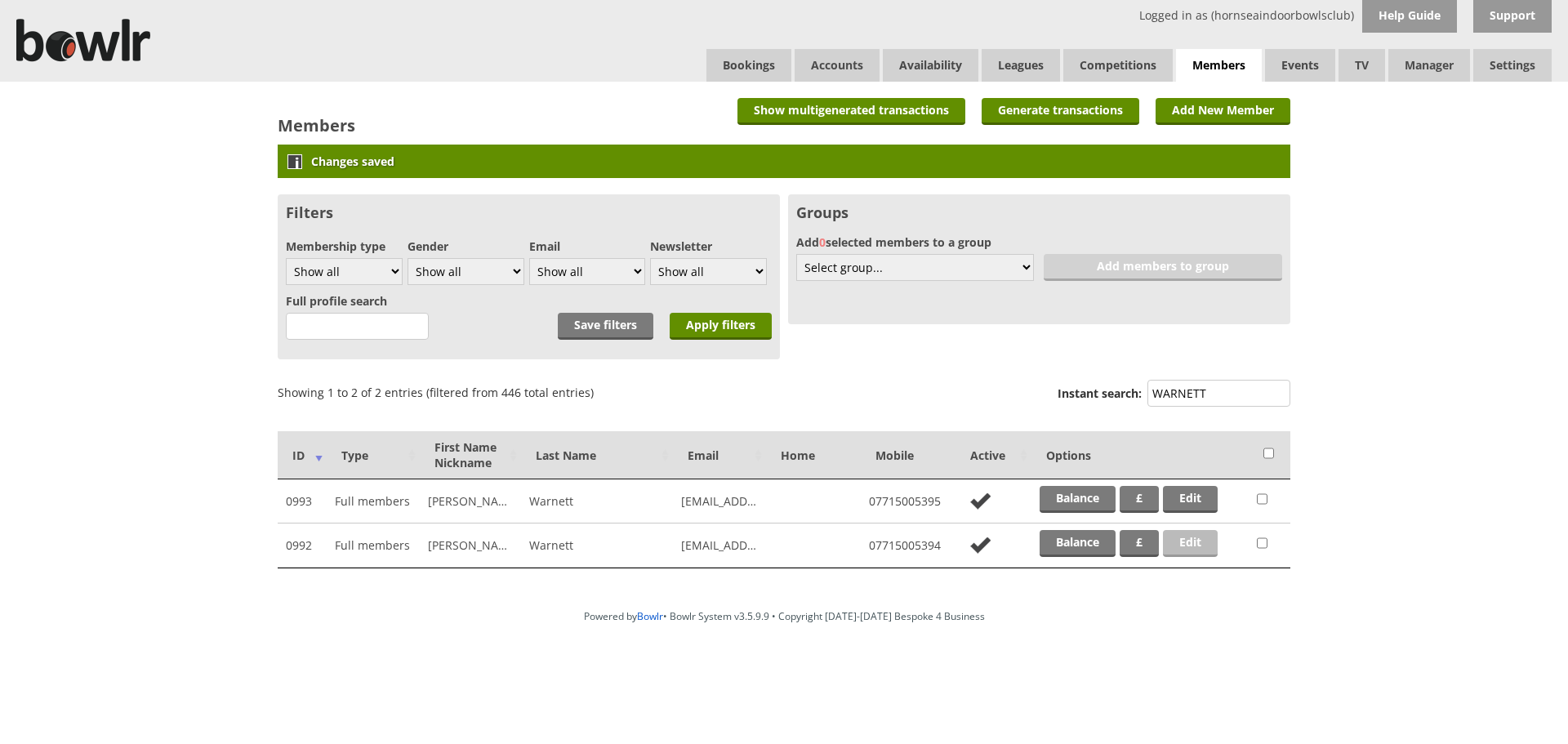
type input "WARNETT"
click at [1201, 544] on link "Edit" at bounding box center [1191, 543] width 55 height 27
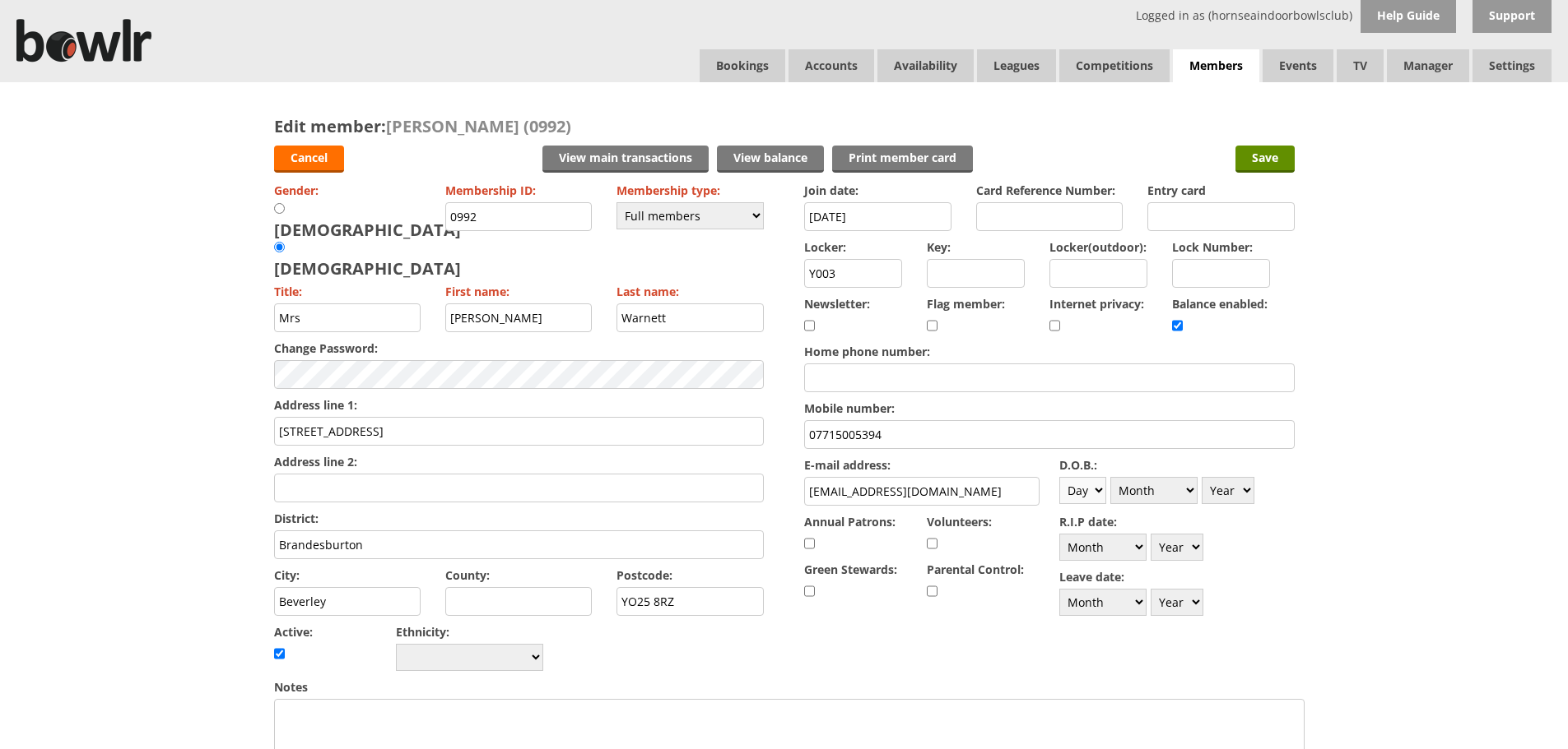
click at [1101, 493] on select "Day 1 2 3 4 5 6 7 8 9 10 11 12 13 14 15 16 17 18 19 20 21 22 23 24 25 26 27 28 …" at bounding box center [1082, 490] width 47 height 27
select select "5"
click at [1059, 477] on select "Day 1 2 3 4 5 6 7 8 9 10 11 12 13 14 15 16 17 18 19 20 21 22 23 24 25 26 27 28 …" at bounding box center [1082, 490] width 47 height 27
click at [1163, 499] on select "Month January February March April May June July August September October Novem…" at bounding box center [1153, 490] width 87 height 27
select select "1"
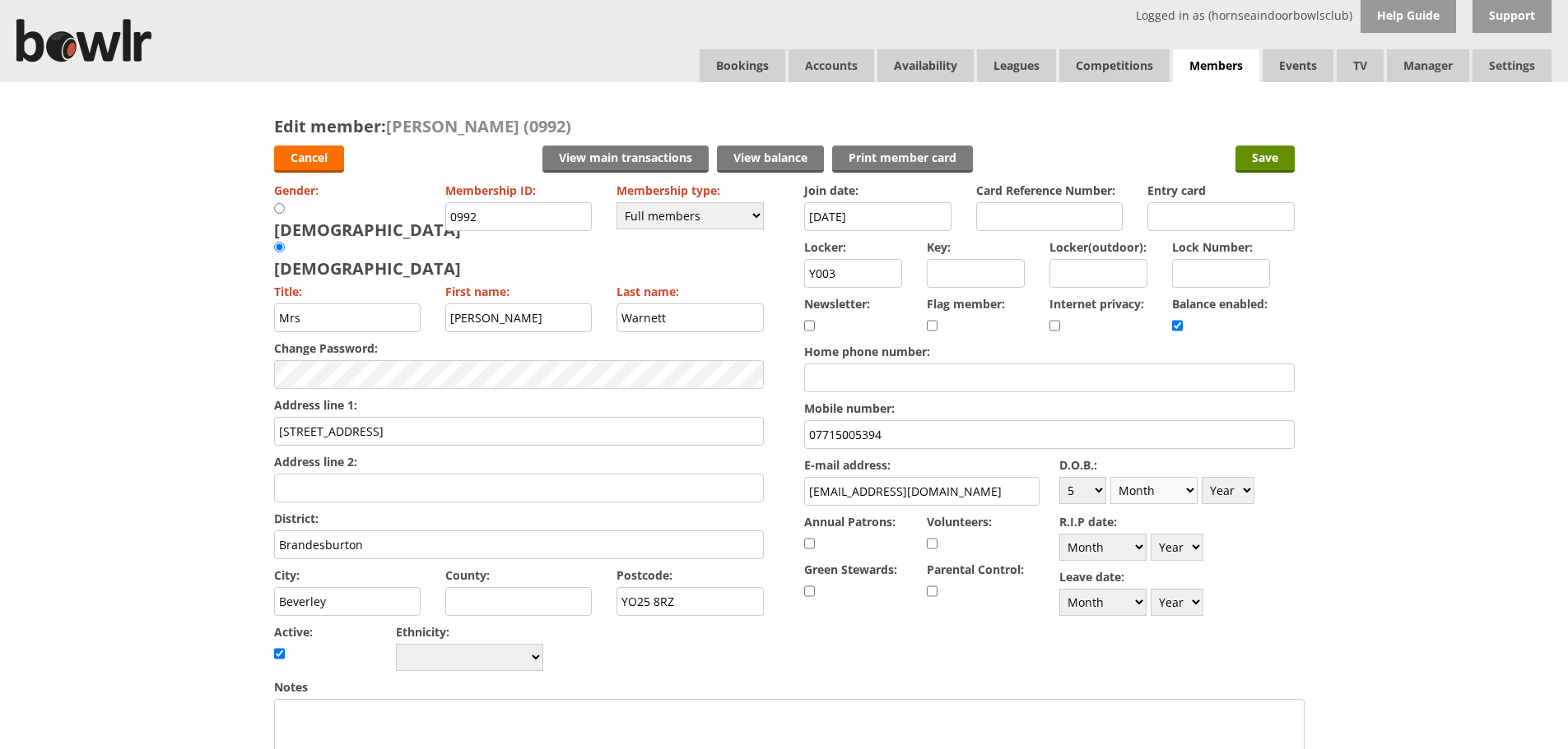
click at [1110, 477] on select "Month January February March April May June July August September October Novem…" at bounding box center [1153, 490] width 87 height 27
click at [1248, 494] on select "Year 1900 1901 1902 1903 1904 1905 1906 1907 1908 1909 1910 1911 1912 1913 1914…" at bounding box center [1227, 490] width 52 height 27
select select "1956"
click at [1202, 477] on select "Year 1900 1901 1902 1903 1904 1905 1906 1907 1908 1909 1910 1911 1912 1913 1914…" at bounding box center [1227, 490] width 52 height 27
click at [1275, 153] on input "Save" at bounding box center [1265, 158] width 59 height 27
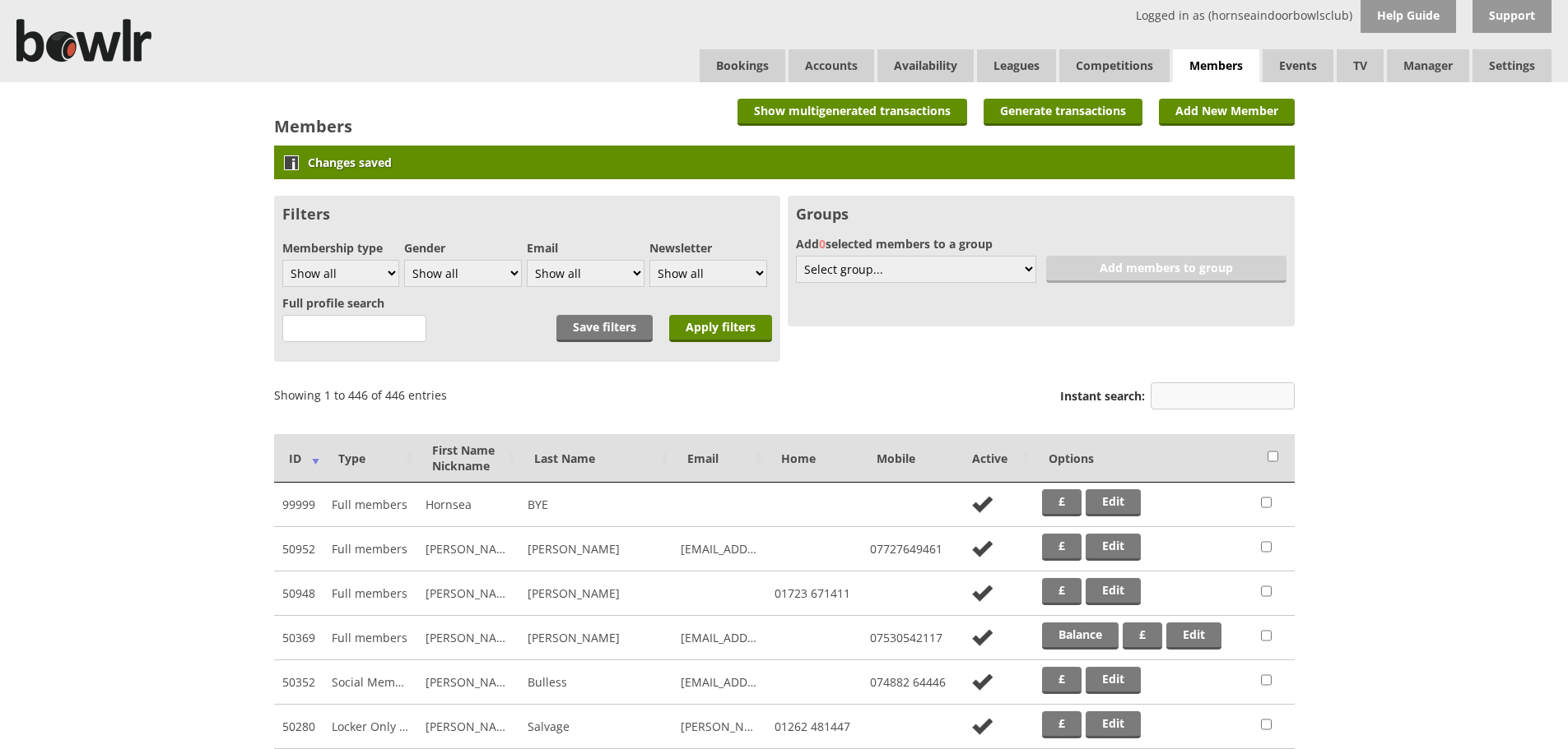
click at [1207, 395] on input "Instant search:" at bounding box center [1222, 396] width 144 height 27
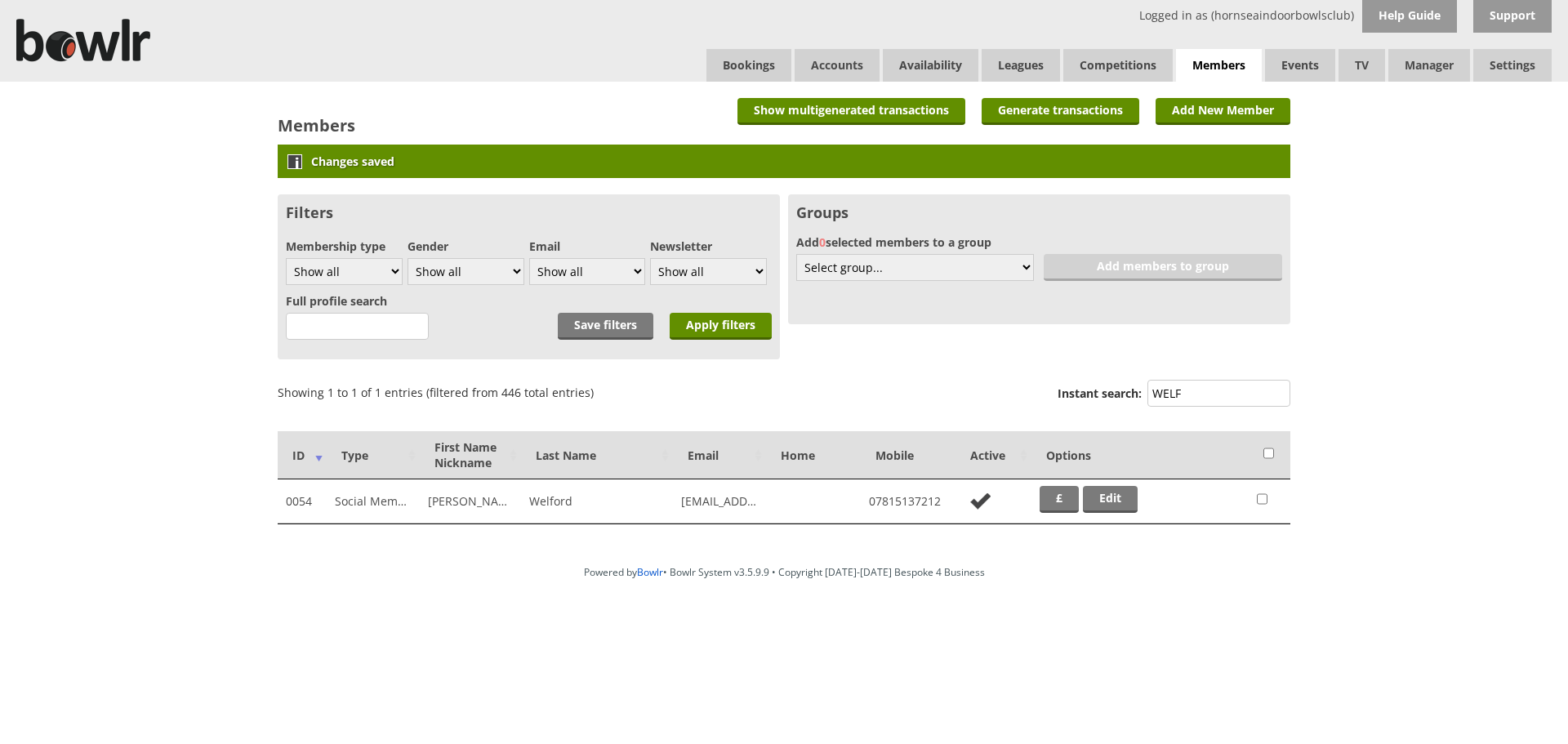
drag, startPoint x: 1188, startPoint y: 392, endPoint x: 1143, endPoint y: 392, distance: 45.0
click at [1143, 392] on label "Instant search: WELF" at bounding box center [1173, 396] width 233 height 31
type input "WHITA"
click at [1193, 496] on link "Edit" at bounding box center [1191, 499] width 55 height 27
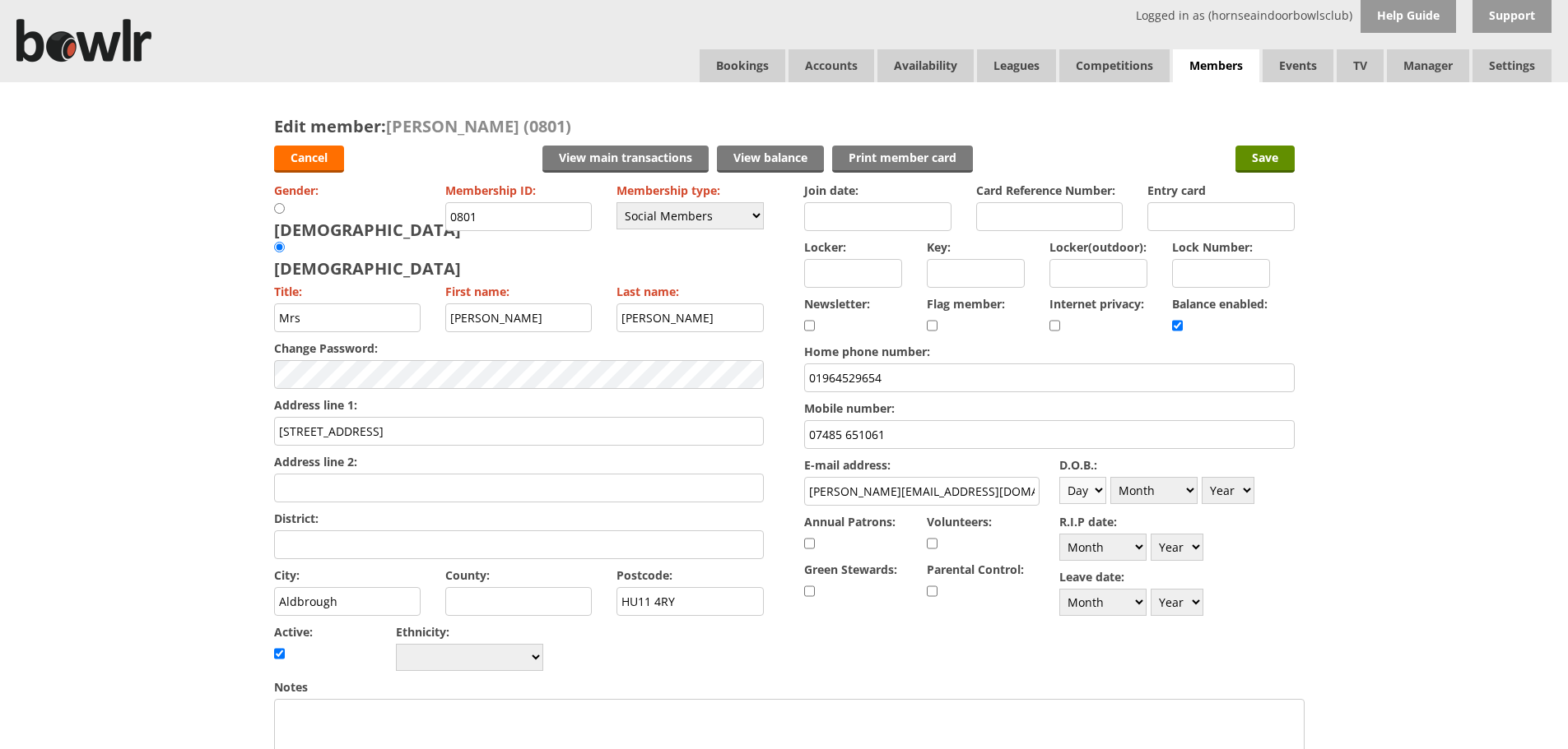
click at [1095, 487] on select "Day 1 2 3 4 5 6 7 8 9 10 11 12 13 14 15 16 17 18 19 20 21 22 23 24 25 26 27 28 …" at bounding box center [1082, 490] width 47 height 27
select select "8"
click at [1059, 477] on select "Day 1 2 3 4 5 6 7 8 9 10 11 12 13 14 15 16 17 18 19 20 21 22 23 24 25 26 27 28 …" at bounding box center [1082, 490] width 47 height 27
click at [1193, 493] on select "Month January February March April May June July August September October Novem…" at bounding box center [1153, 490] width 87 height 27
select select "6"
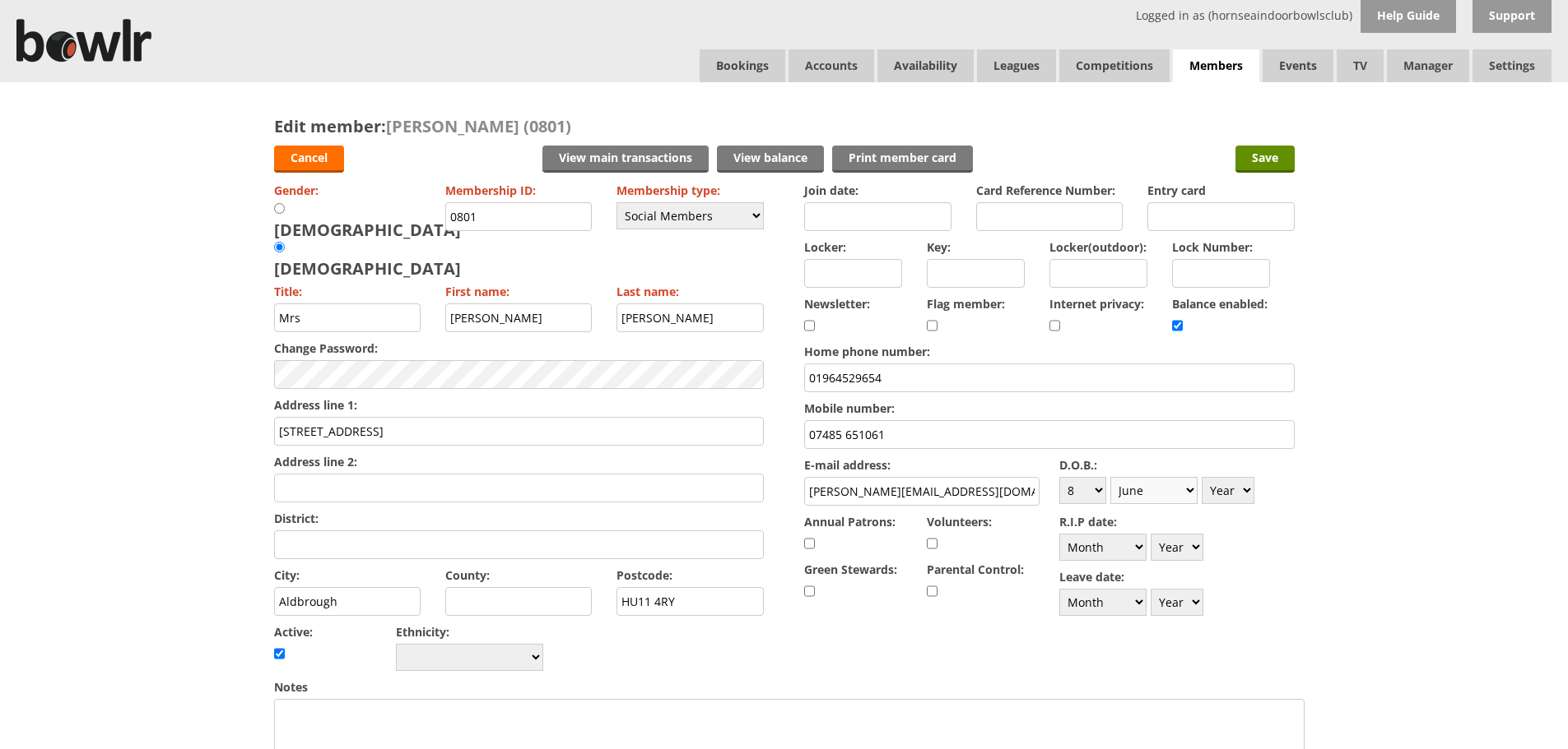
click at [1110, 477] on select "Month January February March April May June July August September October Novem…" at bounding box center [1153, 490] width 87 height 27
click at [1250, 488] on select "Year [DATE] 1901 1902 1903 1904 1905 1906 1907 1908 1909 1910 1911 1912 1913 19…" at bounding box center [1227, 490] width 52 height 27
select select "1950"
click at [1202, 477] on select "Year [DATE] 1901 1902 1903 1904 1905 1906 1907 1908 1909 1910 1911 1912 1913 19…" at bounding box center [1227, 490] width 52 height 27
click at [1269, 159] on input "Save" at bounding box center [1265, 158] width 59 height 27
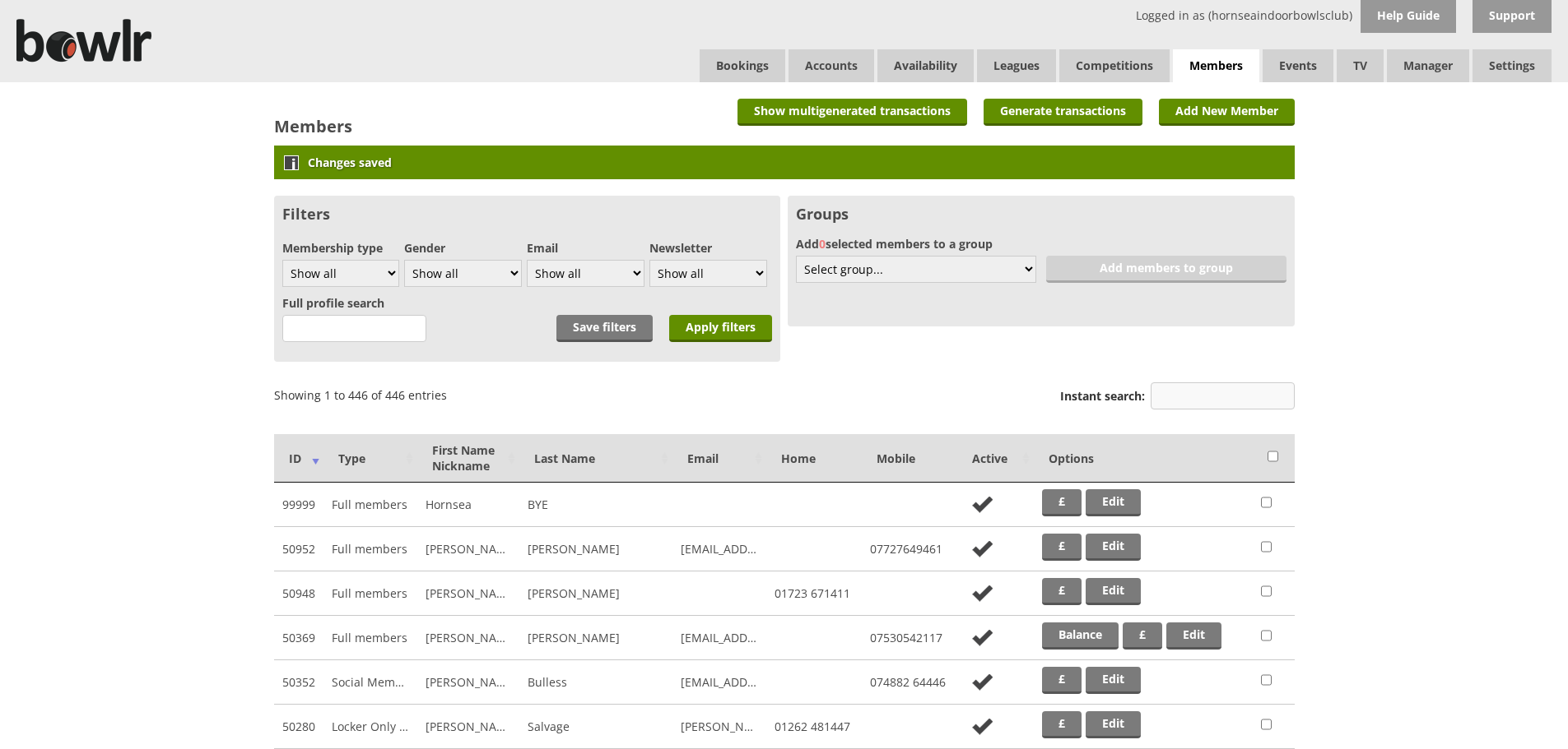
click at [1199, 401] on input "Instant search:" at bounding box center [1222, 396] width 144 height 27
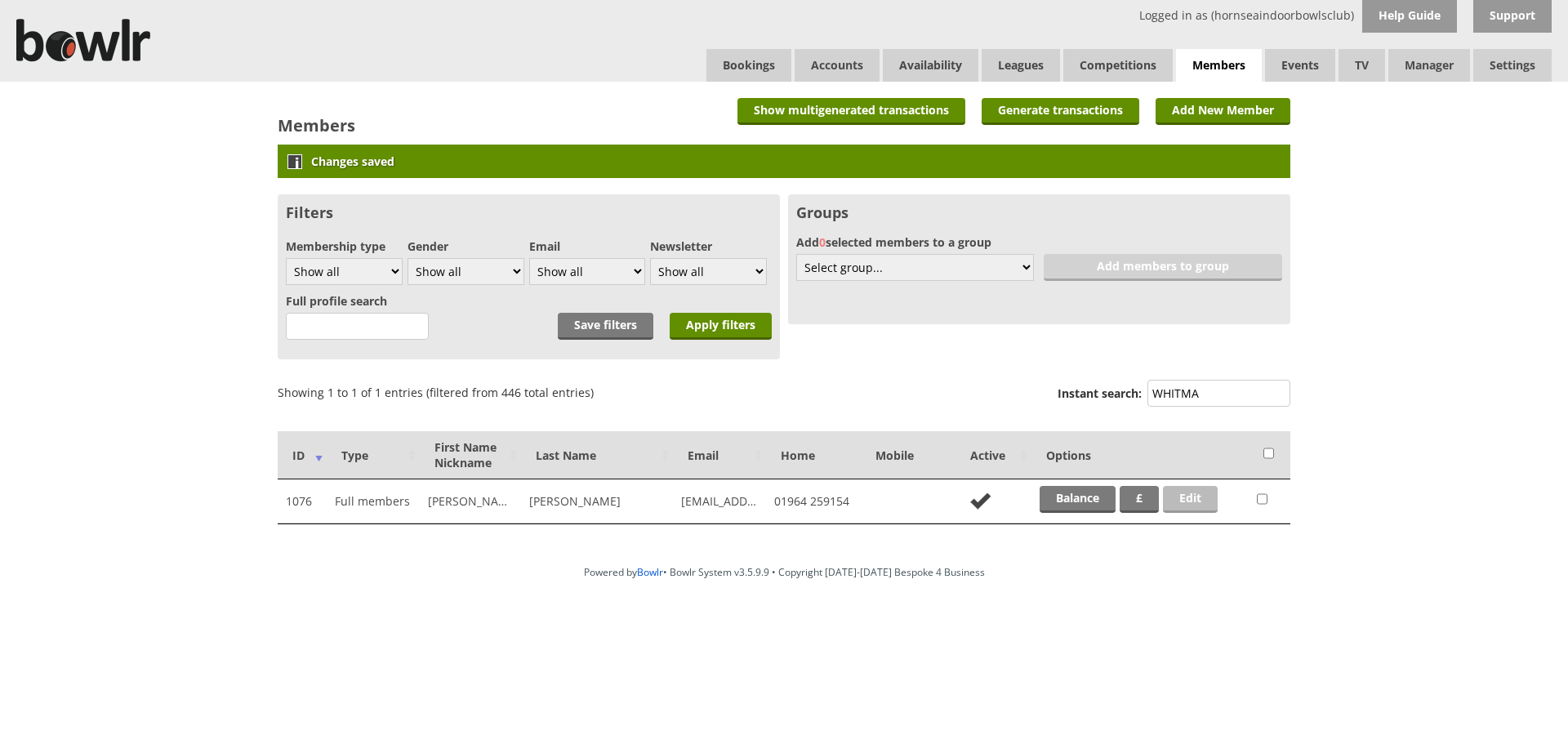
type input "WHITMA"
click at [1207, 499] on link "Edit" at bounding box center [1191, 499] width 55 height 27
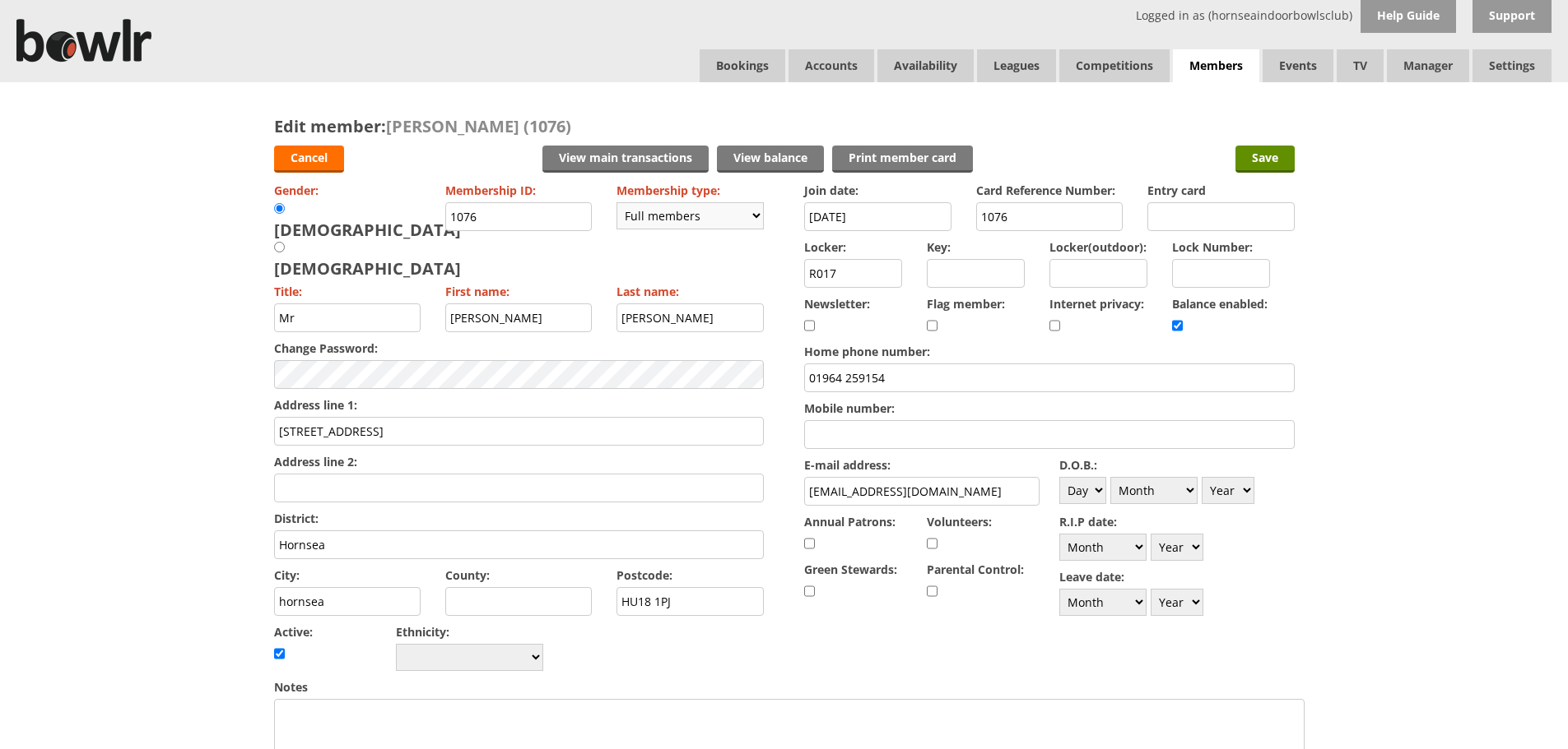
click at [753, 209] on select "Please choose Full members Rollabowl Juniors Social Members Student Pending Lef…" at bounding box center [690, 215] width 147 height 27
select select "3"
click at [617, 202] on select "Please choose Full members Rollabowl Juniors Social Members Student Pending Lef…" at bounding box center [690, 215] width 147 height 27
click at [1100, 487] on select "Day 1 2 3 4 5 6 7 8 9 10 11 12 13 14 15 16 17 18 19 20 21 22 23 24 25 26 27 28 …" at bounding box center [1082, 490] width 47 height 27
click at [1100, 490] on select "Day 1 2 3 4 5 6 7 8 9 10 11 12 13 14 15 16 17 18 19 20 21 22 23 24 25 26 27 28 …" at bounding box center [1082, 490] width 47 height 27
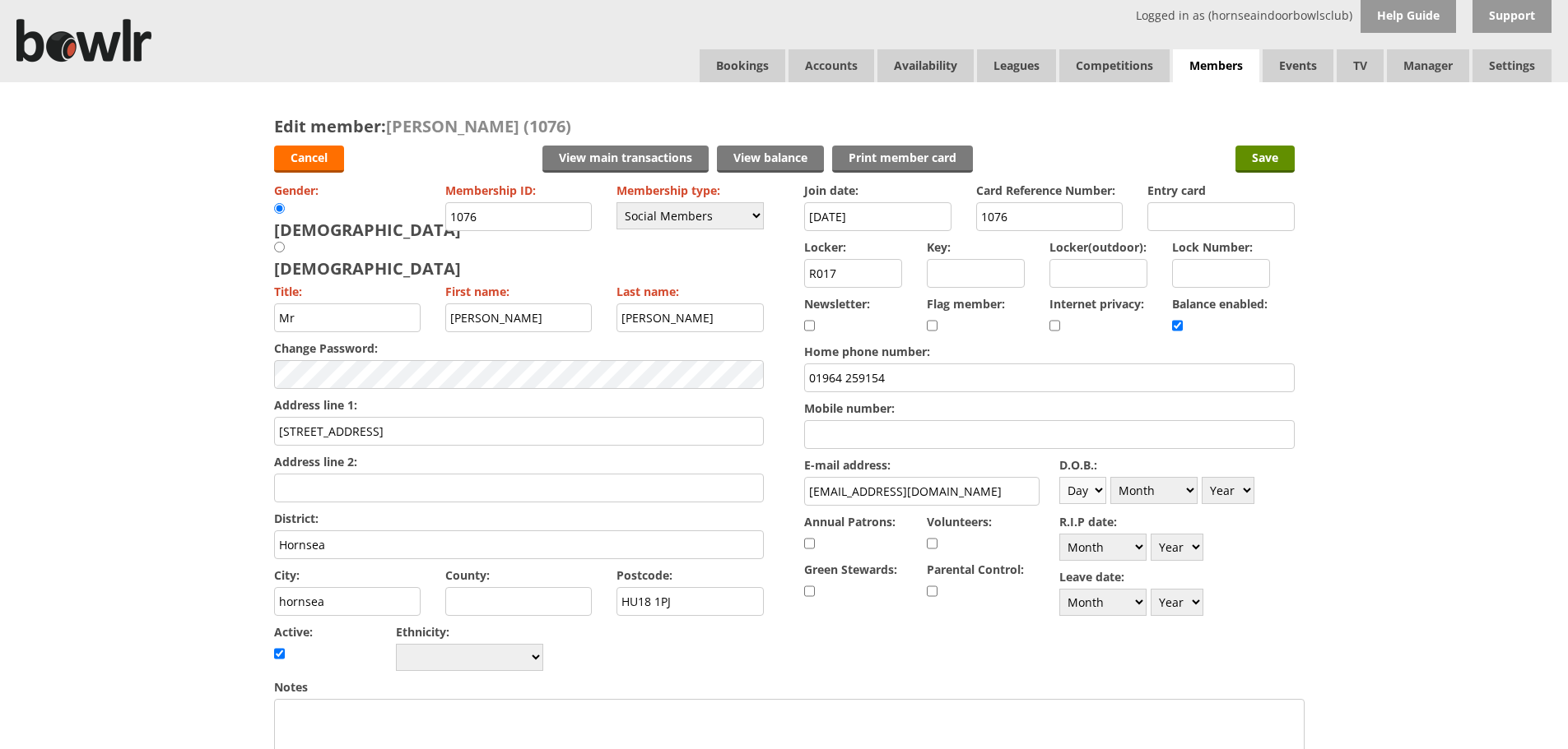
select select "29"
click at [1059, 477] on select "Day 1 2 3 4 5 6 7 8 9 10 11 12 13 14 15 16 17 18 19 20 21 22 23 24 25 26 27 28 …" at bounding box center [1082, 490] width 47 height 27
click at [1185, 489] on select "Month January February March April May June July August September October Novem…" at bounding box center [1153, 490] width 87 height 27
select select "3"
click at [1110, 477] on select "Month January February March April May June July August September October Novem…" at bounding box center [1153, 490] width 87 height 27
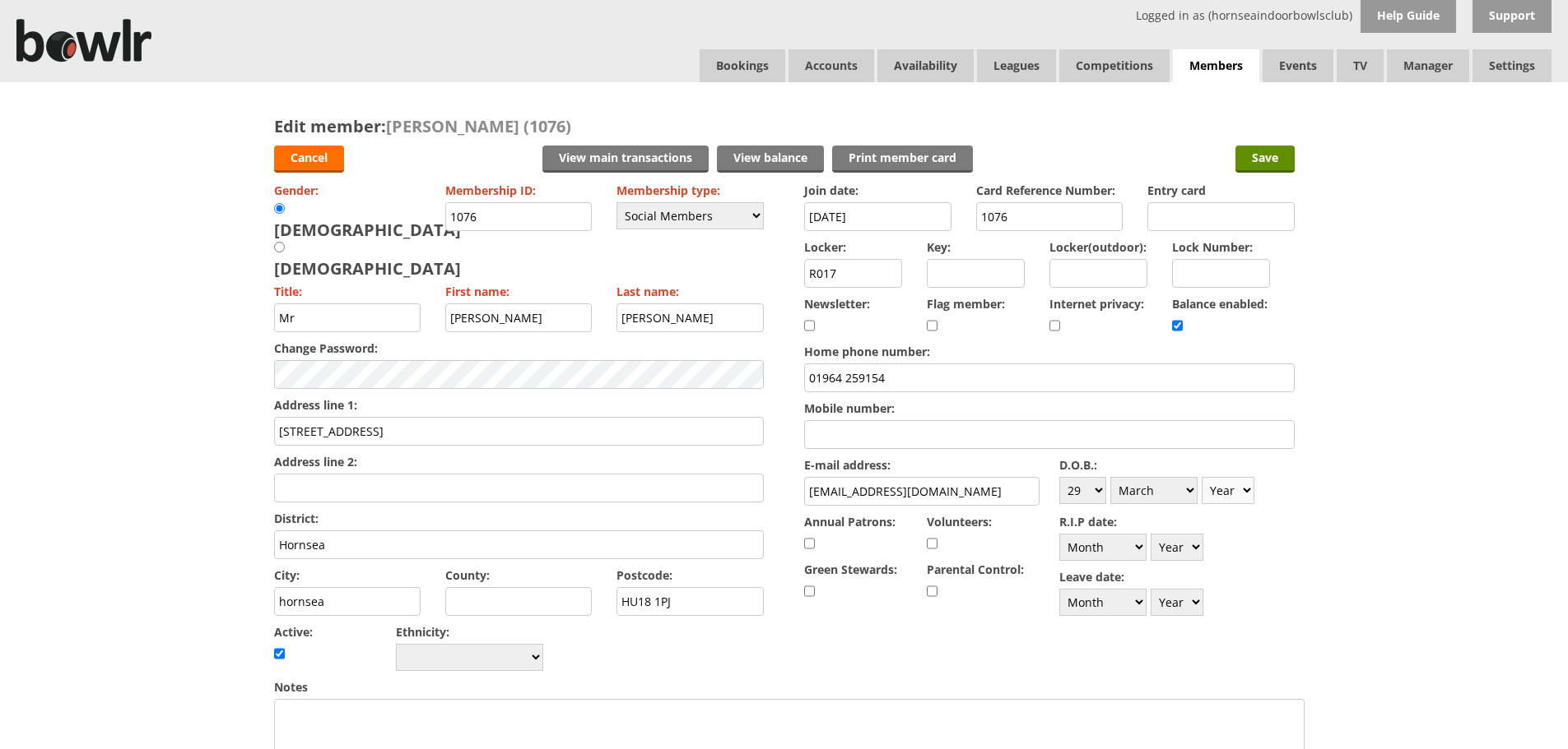
click at [1245, 492] on select "Year [DATE] 1901 1902 1903 1904 1905 1906 1907 1908 1909 1910 1911 1912 1913 19…" at bounding box center [1227, 490] width 52 height 27
select select "1955"
click at [1202, 477] on select "Year [DATE] 1901 1902 1903 1904 1905 1906 1907 1908 1909 1910 1911 1912 1913 19…" at bounding box center [1227, 490] width 52 height 27
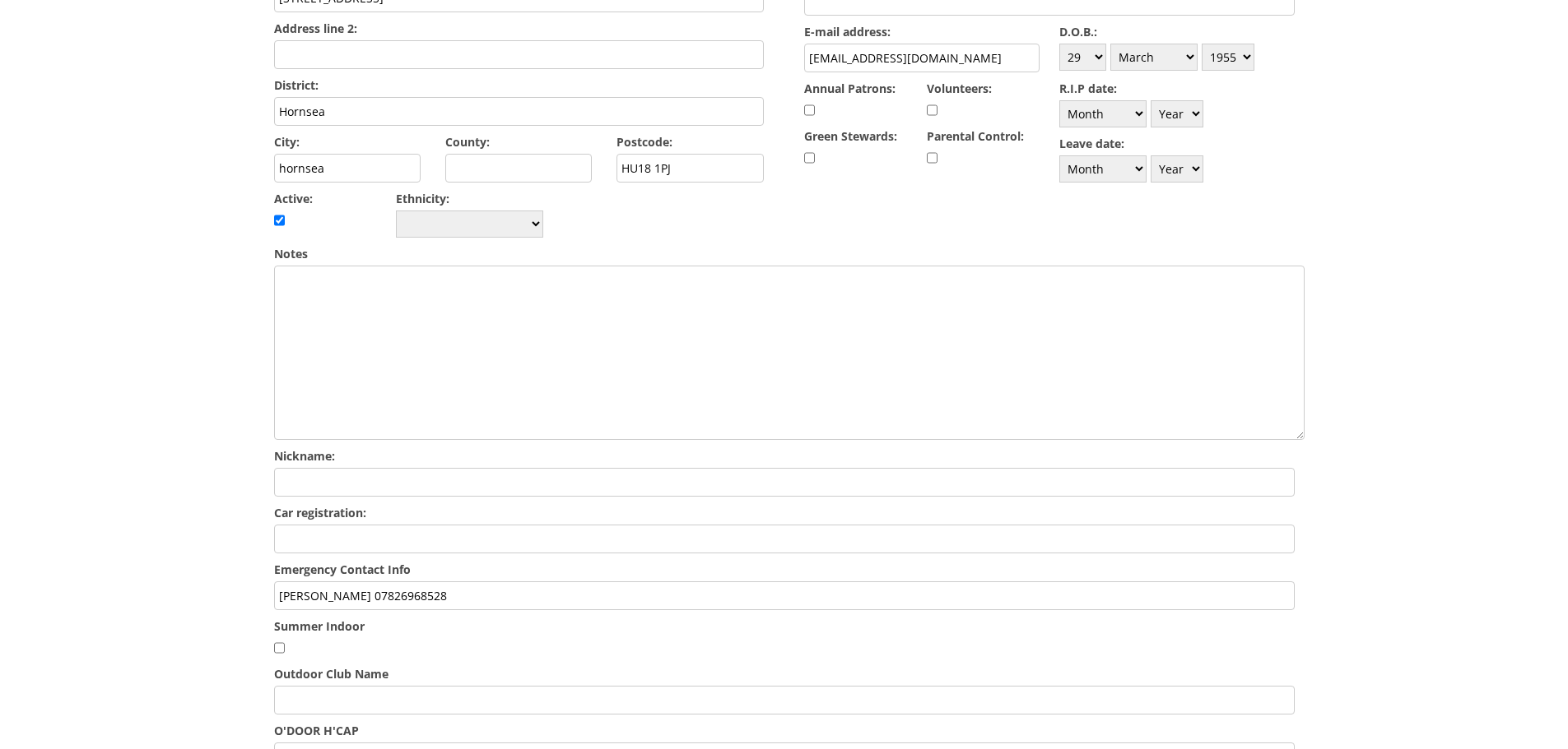
scroll to position [436, 0]
drag, startPoint x: 402, startPoint y: 546, endPoint x: 546, endPoint y: 541, distance: 144.1
click at [546, 578] on input "[PERSON_NAME] 07826968528" at bounding box center [784, 592] width 1021 height 29
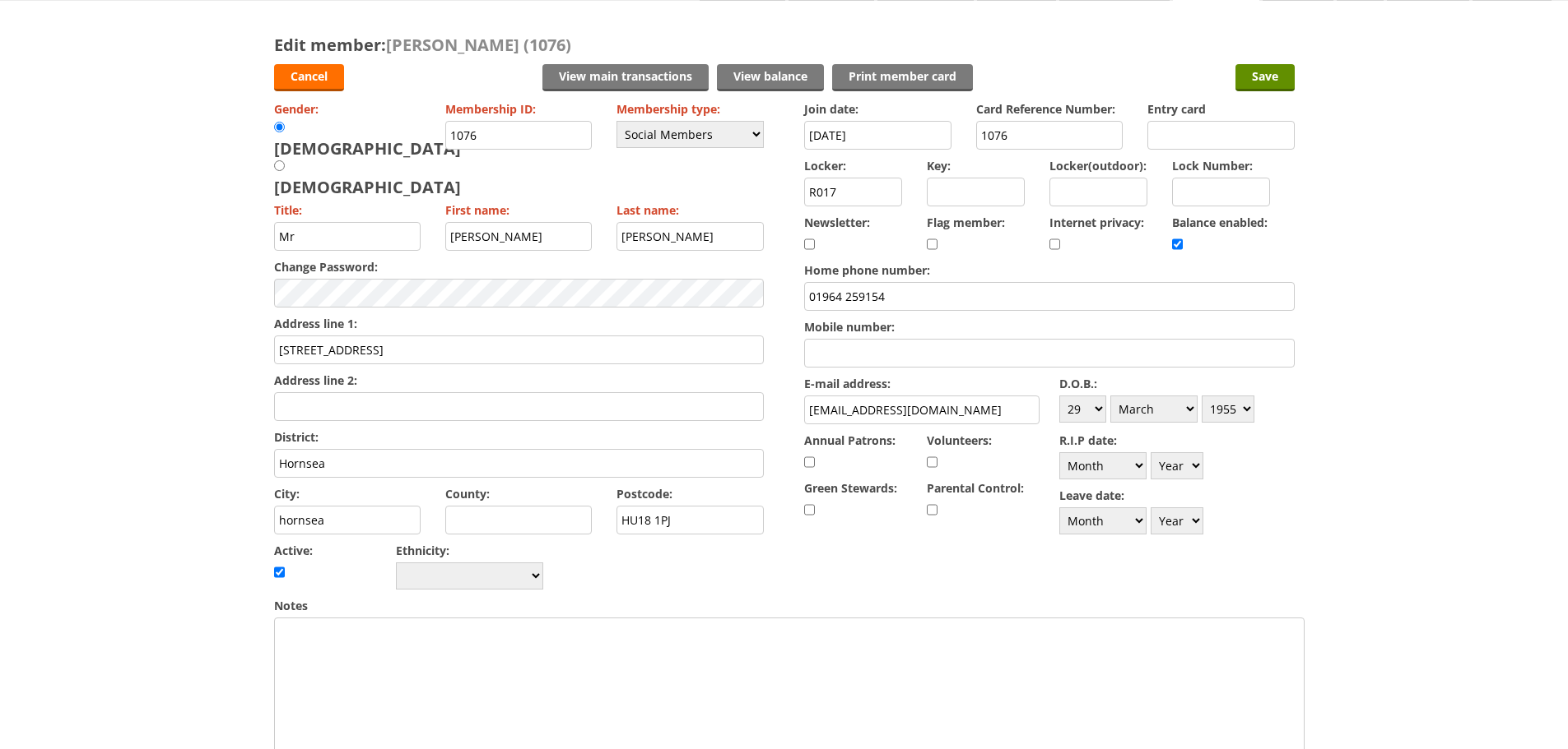
scroll to position [0, 0]
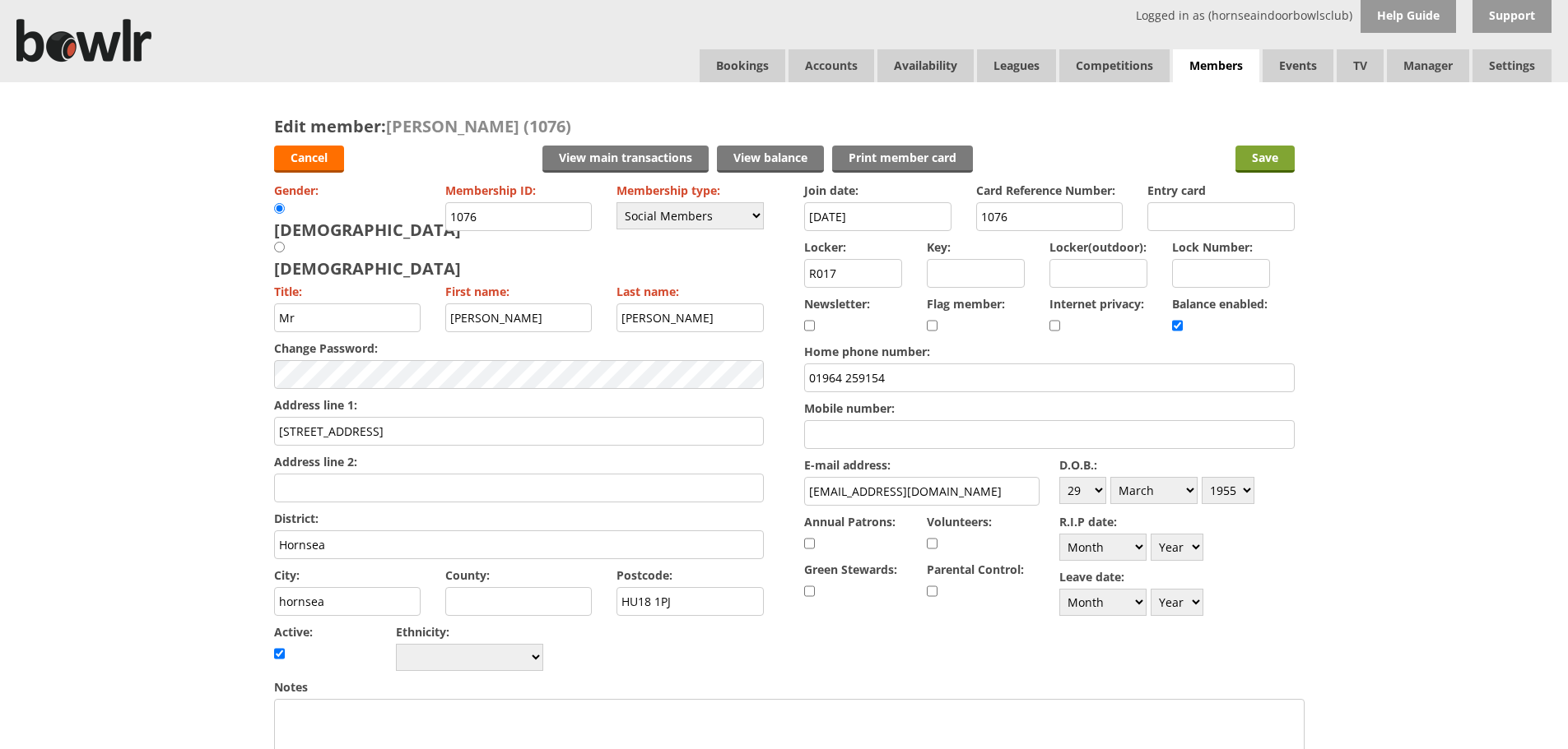
type input "[PERSON_NAME] 07920474600"
click at [1267, 152] on input "Save" at bounding box center [1265, 158] width 59 height 27
